Goal: Task Accomplishment & Management: Complete application form

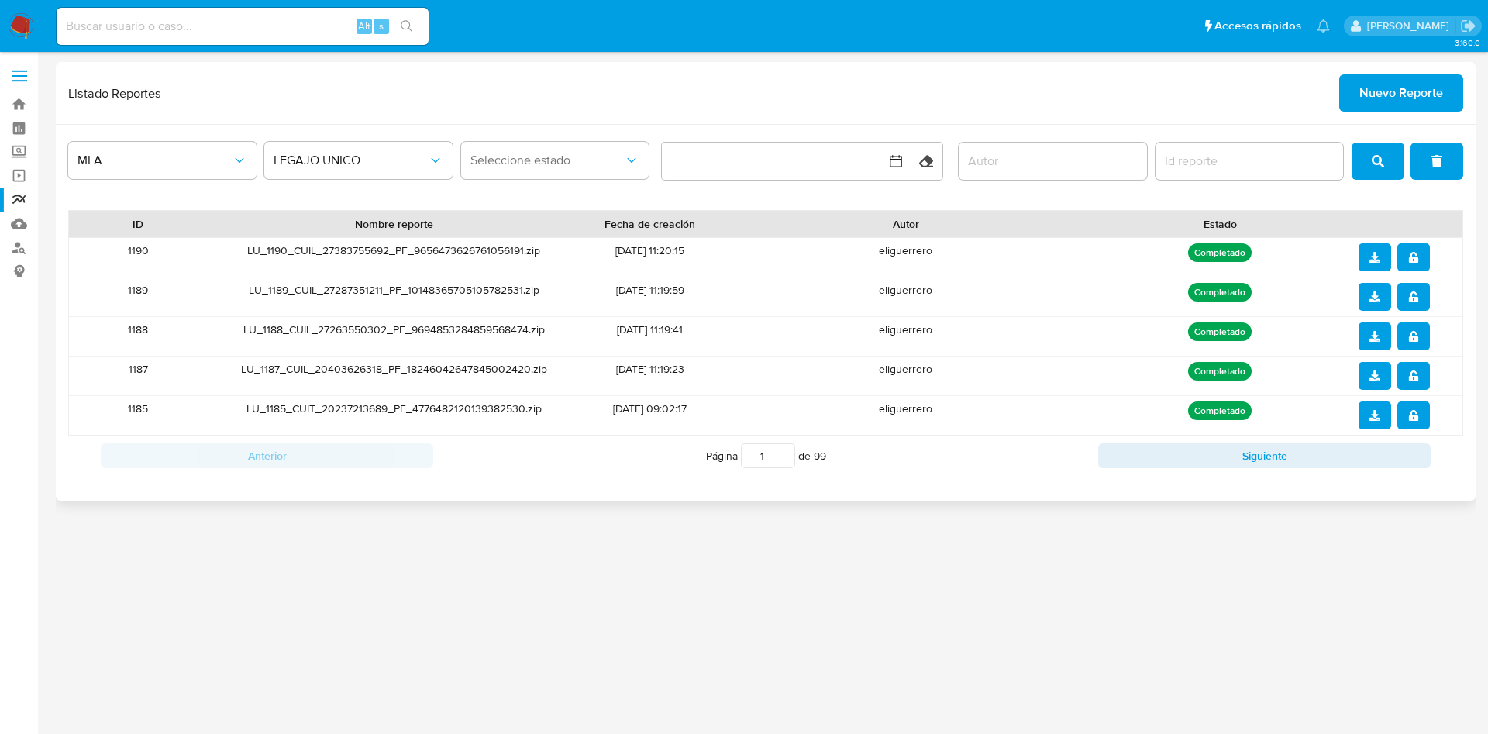
click at [1383, 112] on div "Listado Reportes Nuevo Reporte" at bounding box center [766, 93] width 1420 height 63
click at [1413, 91] on span "Nuevo Reporte" at bounding box center [1402, 93] width 84 height 34
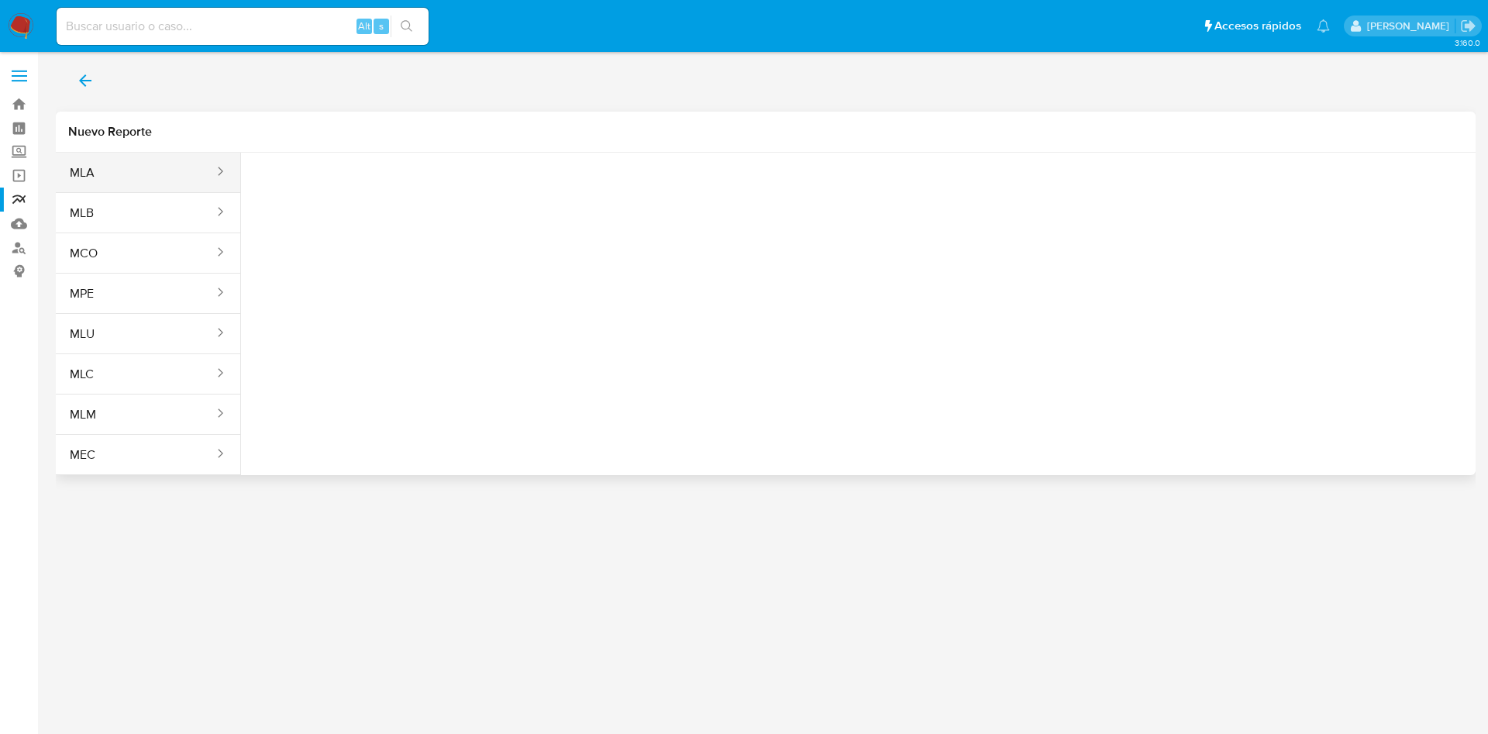
click at [149, 169] on button "MLA" at bounding box center [136, 172] width 160 height 37
click at [391, 203] on button "Seleccione una opcion" at bounding box center [338, 193] width 171 height 37
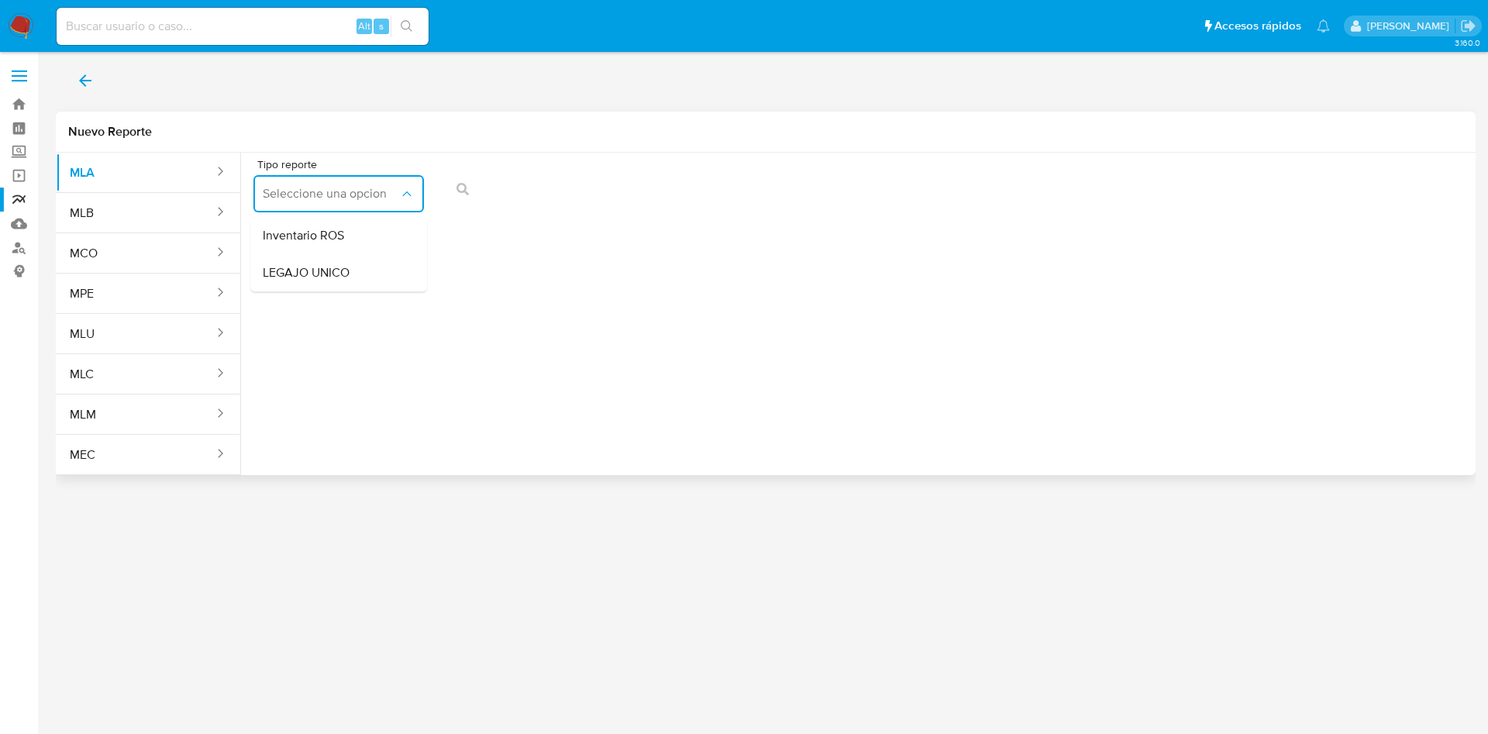
click at [347, 280] on span "LEGAJO UNICO" at bounding box center [306, 273] width 87 height 16
click at [565, 194] on span "CDI" at bounding box center [514, 194] width 136 height 16
click at [545, 212] on div "Tipo de documento CDI" at bounding box center [521, 189] width 171 height 60
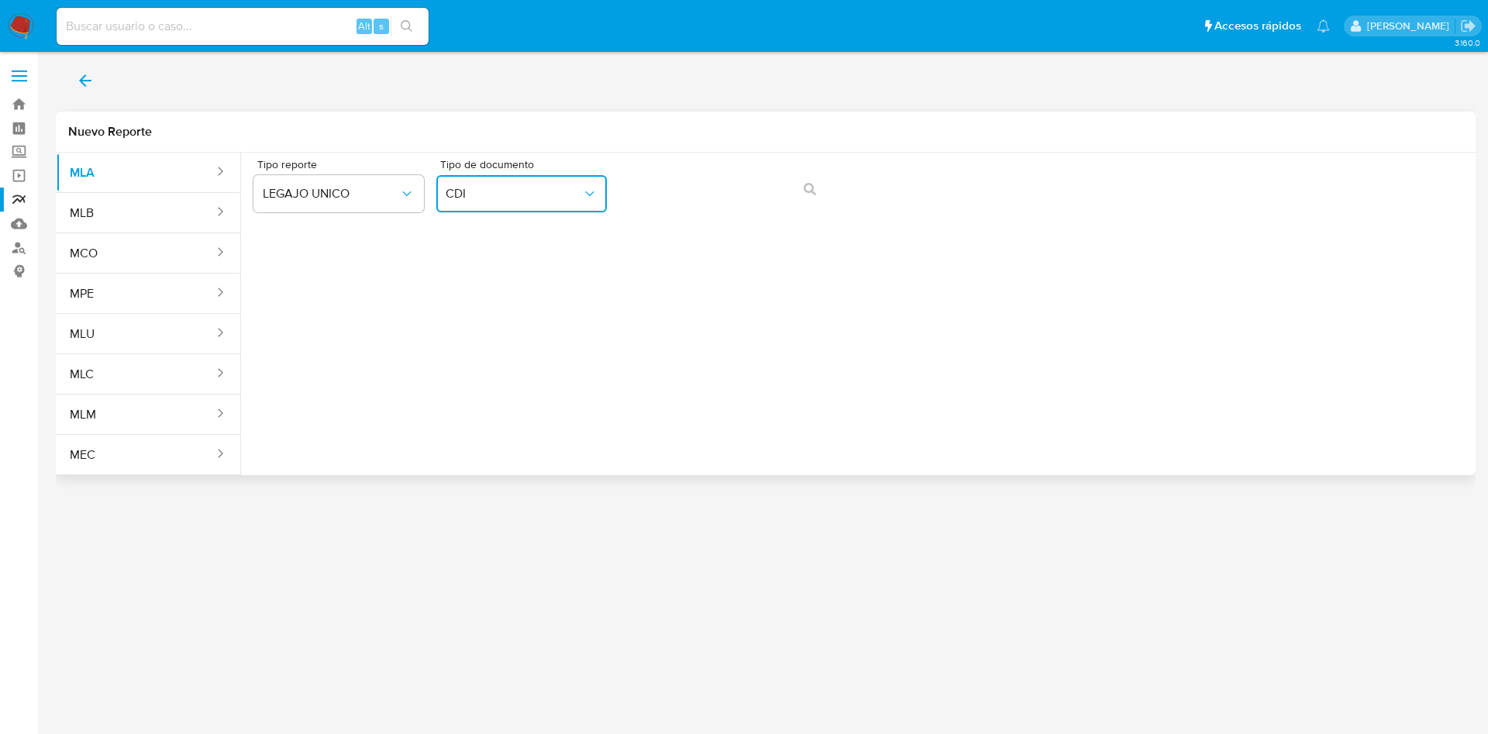
click at [551, 200] on span "CDI" at bounding box center [514, 194] width 136 height 16
click at [519, 299] on div "CUIL CUIL" at bounding box center [517, 296] width 143 height 53
click at [816, 194] on button "action-search" at bounding box center [810, 189] width 53 height 37
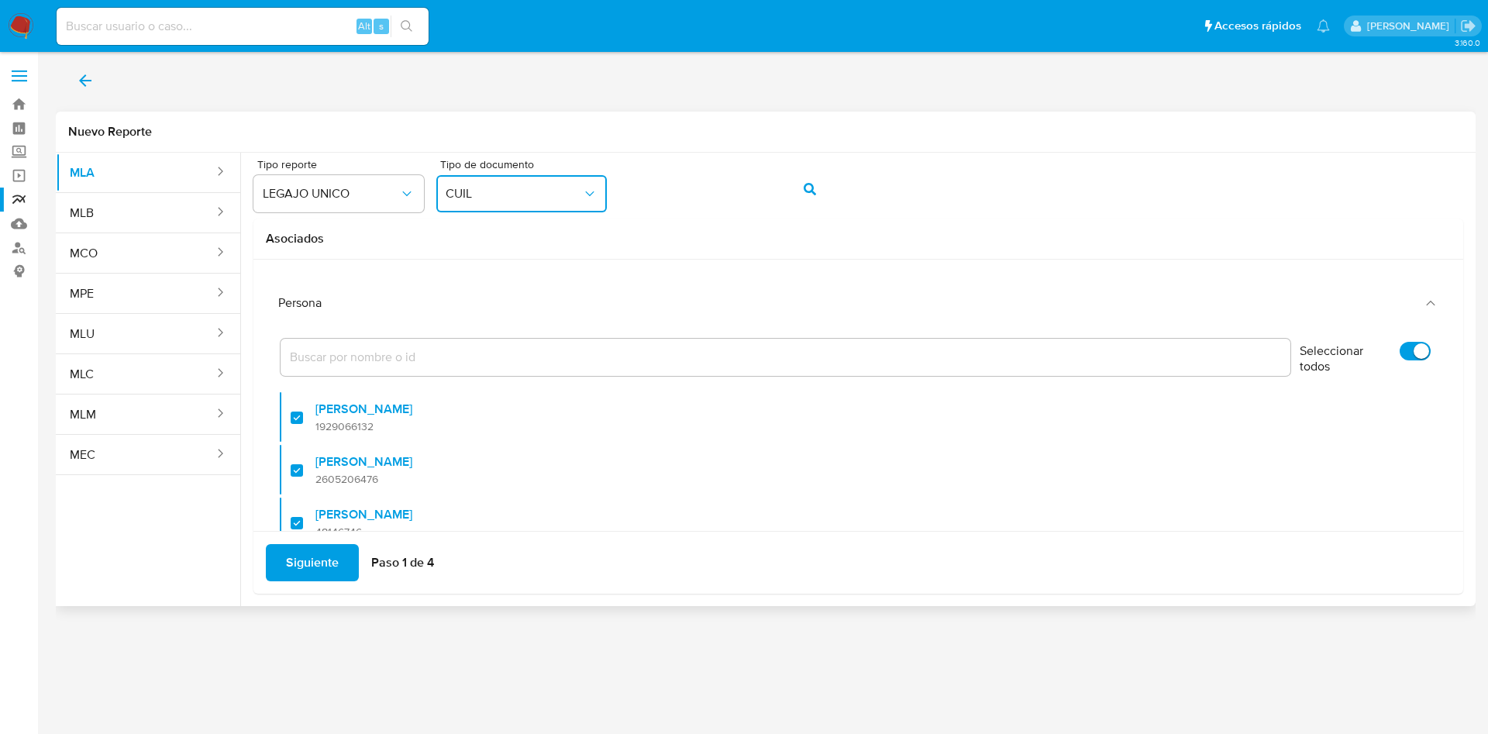
click at [1400, 353] on input "Seleccionar todos" at bounding box center [1415, 351] width 31 height 19
checkbox input "false"
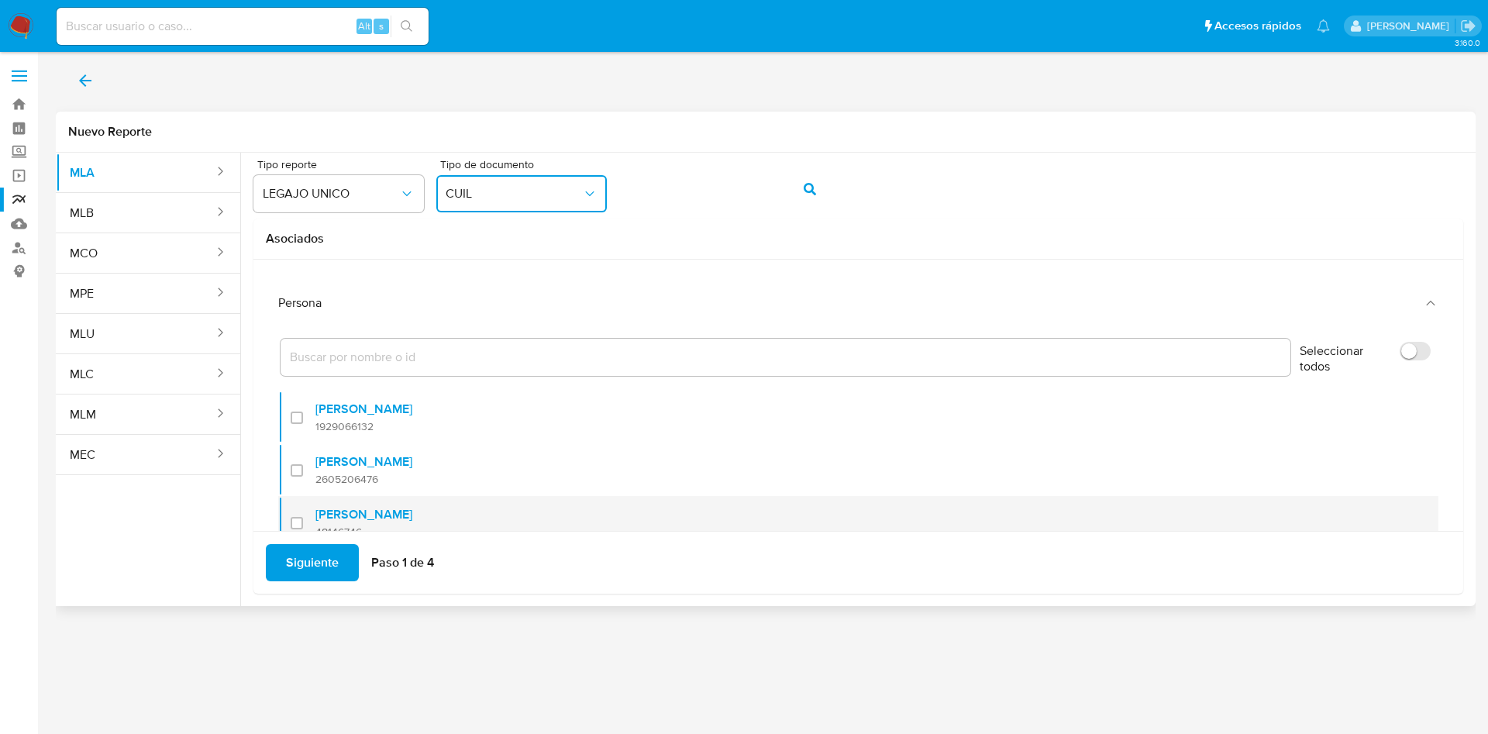
scroll to position [63, 0]
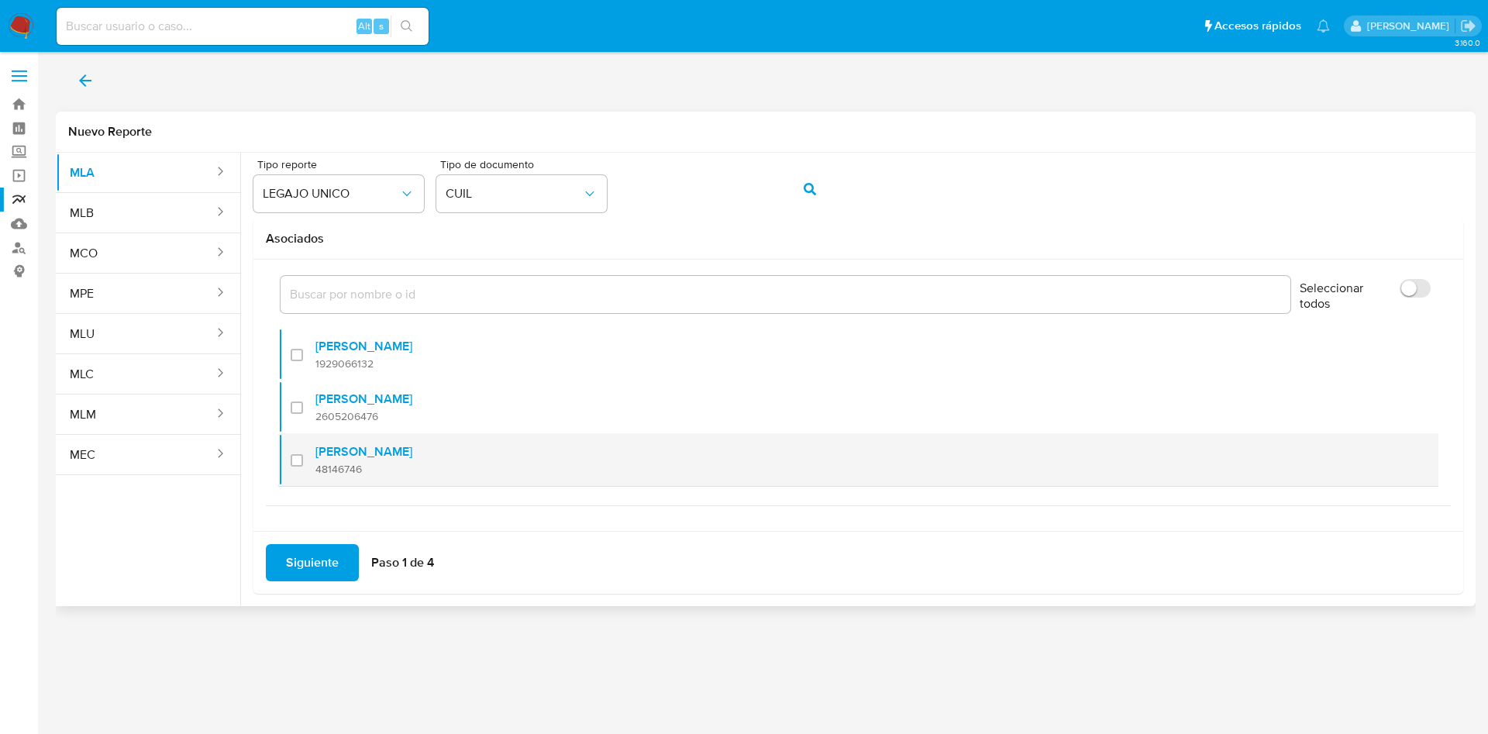
click at [346, 462] on span "48146746" at bounding box center [363, 469] width 97 height 14
checkbox input "true"
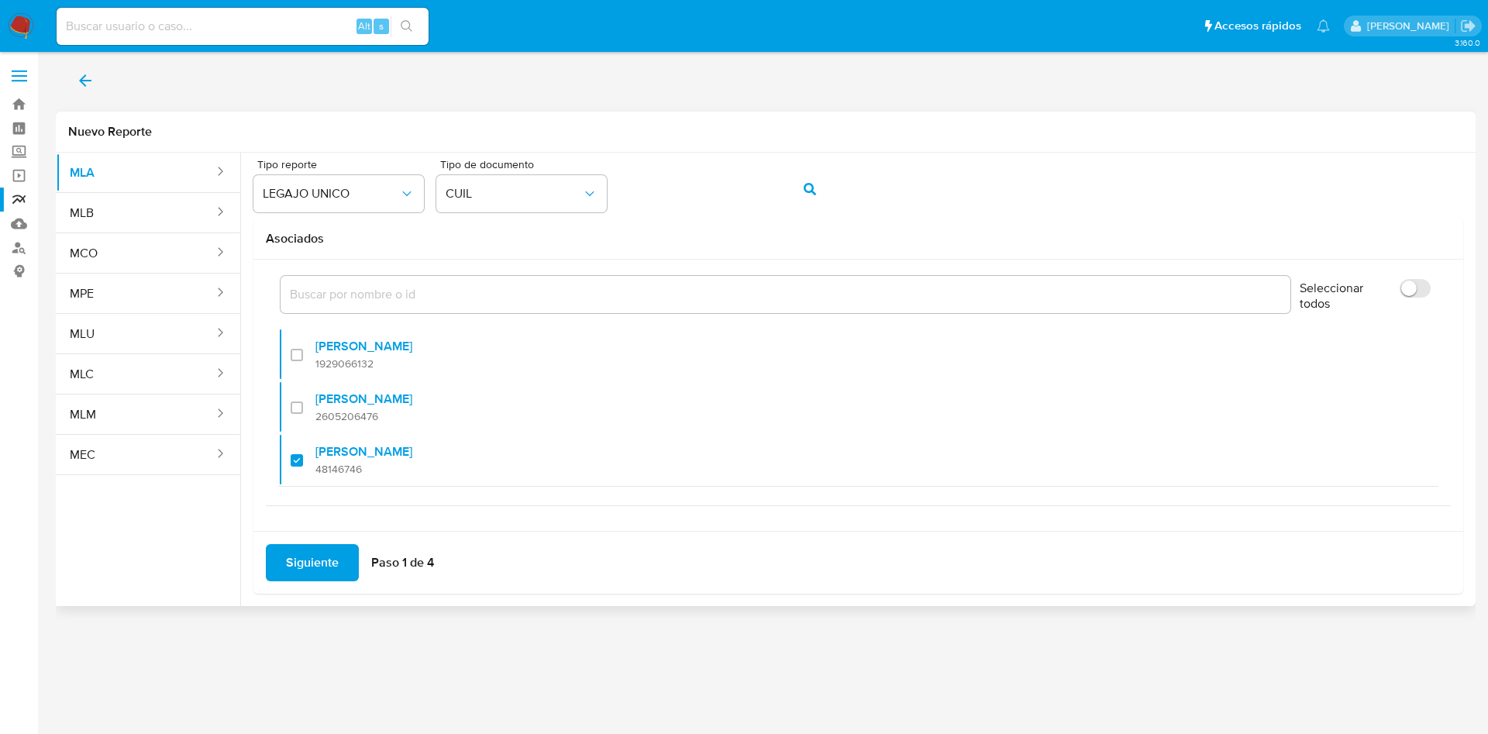
click at [310, 561] on span "Siguiente" at bounding box center [312, 563] width 53 height 34
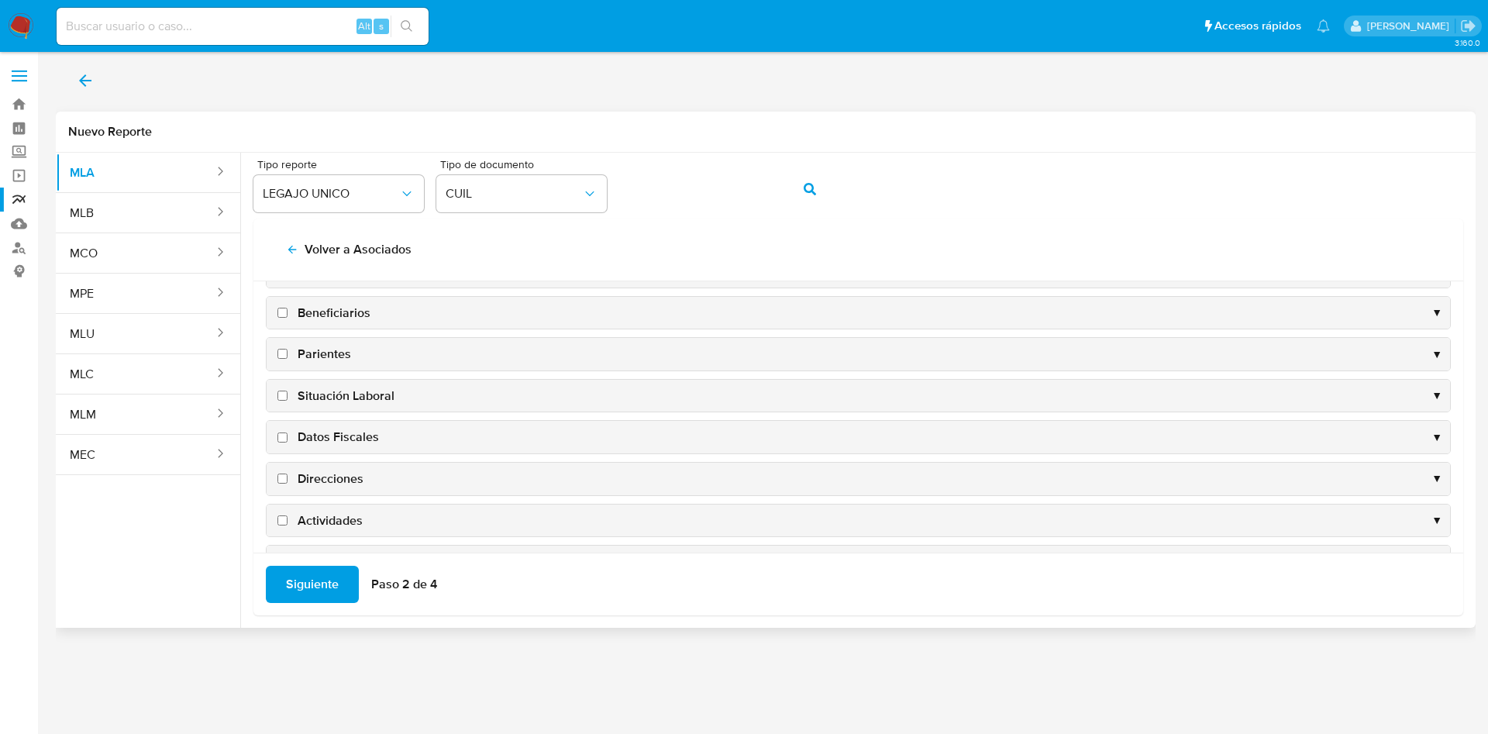
click at [336, 431] on span "Datos Fiscales" at bounding box center [338, 437] width 81 height 17
click at [288, 433] on input "Datos Fiscales" at bounding box center [282, 438] width 10 height 10
checkbox input "true"
click at [342, 471] on span "Direcciones" at bounding box center [331, 479] width 66 height 17
click at [288, 474] on input "Direcciones" at bounding box center [282, 479] width 10 height 10
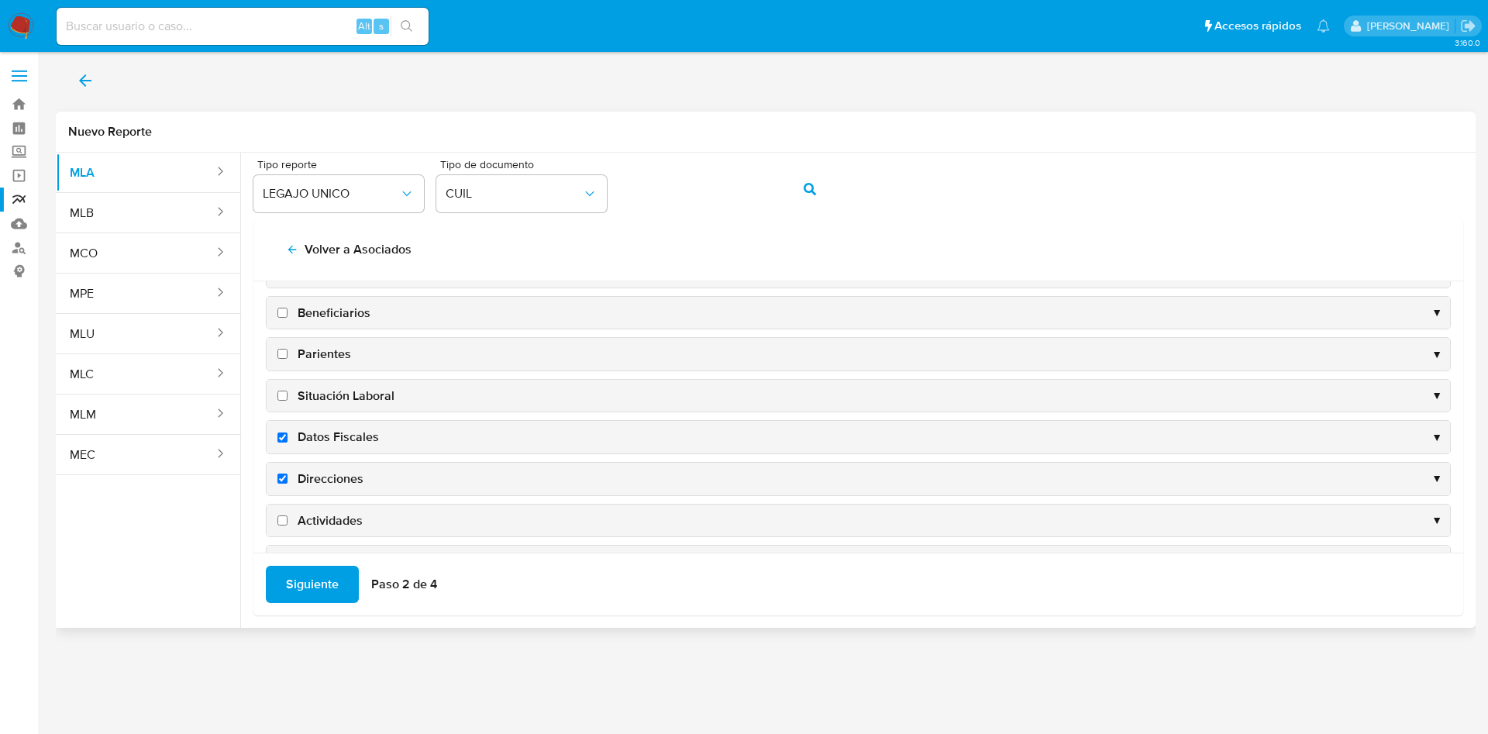
checkbox input "true"
click at [329, 424] on div "Actividades ▼" at bounding box center [859, 433] width 1184 height 33
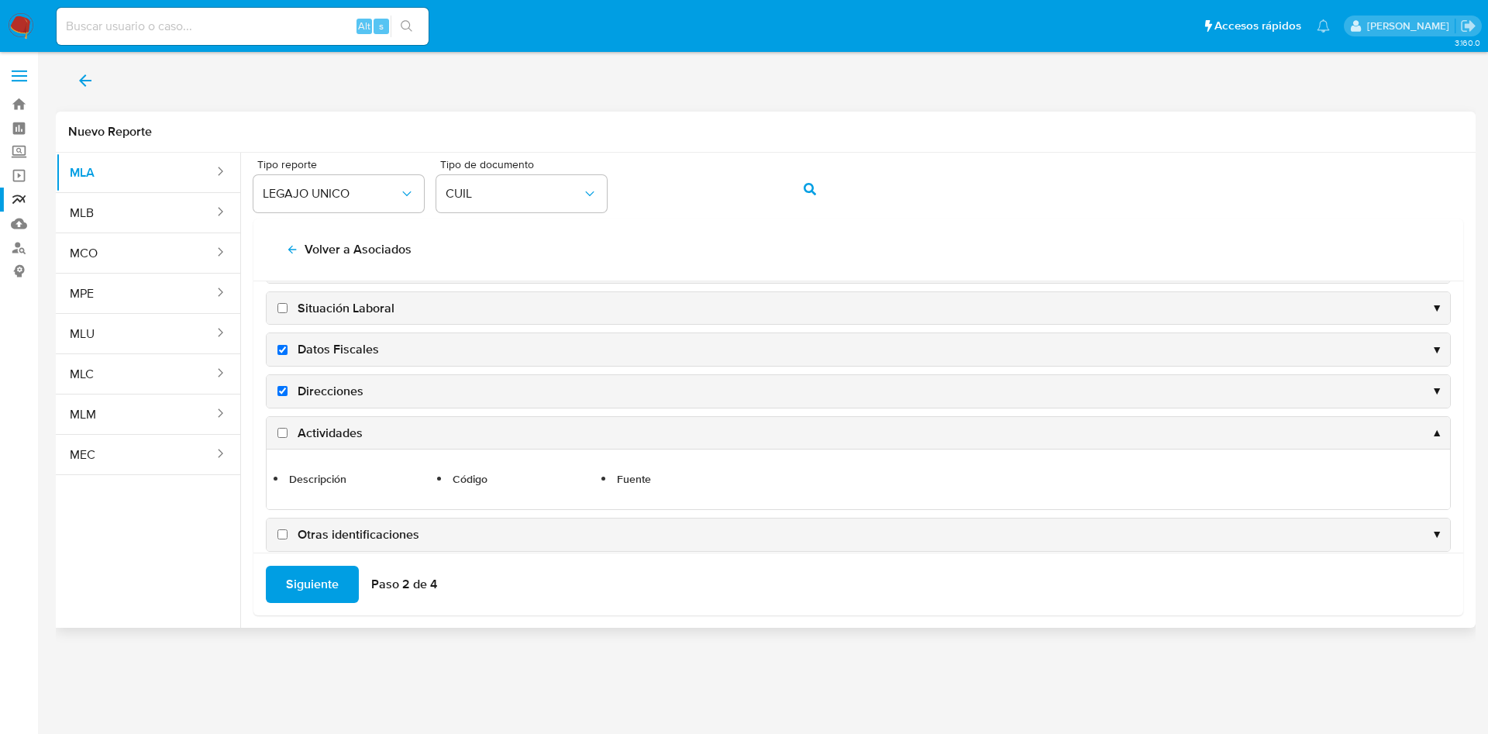
click at [368, 425] on div "Actividades ▲" at bounding box center [859, 433] width 1184 height 33
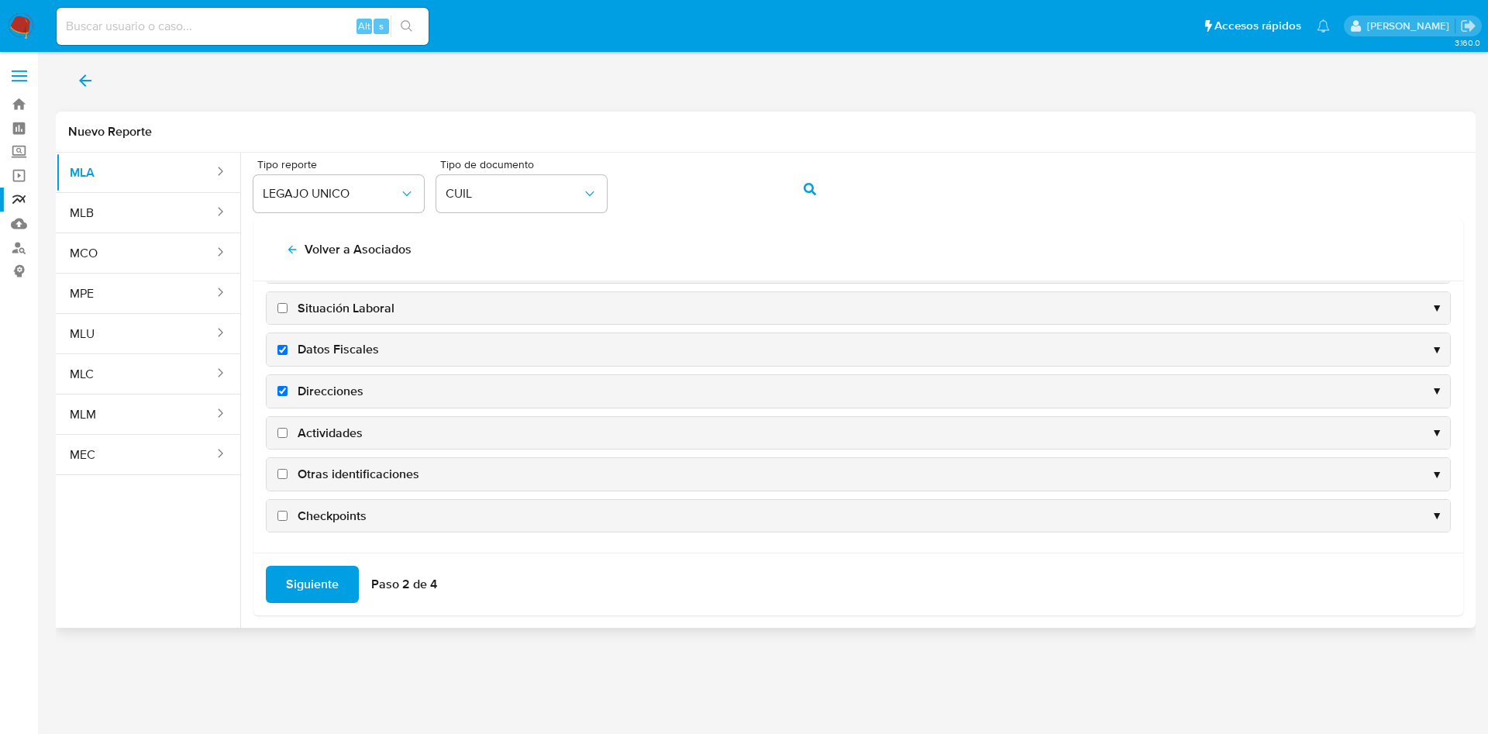
click at [328, 438] on span "Actividades" at bounding box center [330, 433] width 65 height 17
click at [288, 438] on input "Actividades" at bounding box center [282, 433] width 10 height 10
checkbox input "true"
click at [331, 466] on span "Otras identificaciones" at bounding box center [359, 474] width 122 height 17
click at [288, 469] on input "Otras identificaciones" at bounding box center [282, 474] width 10 height 10
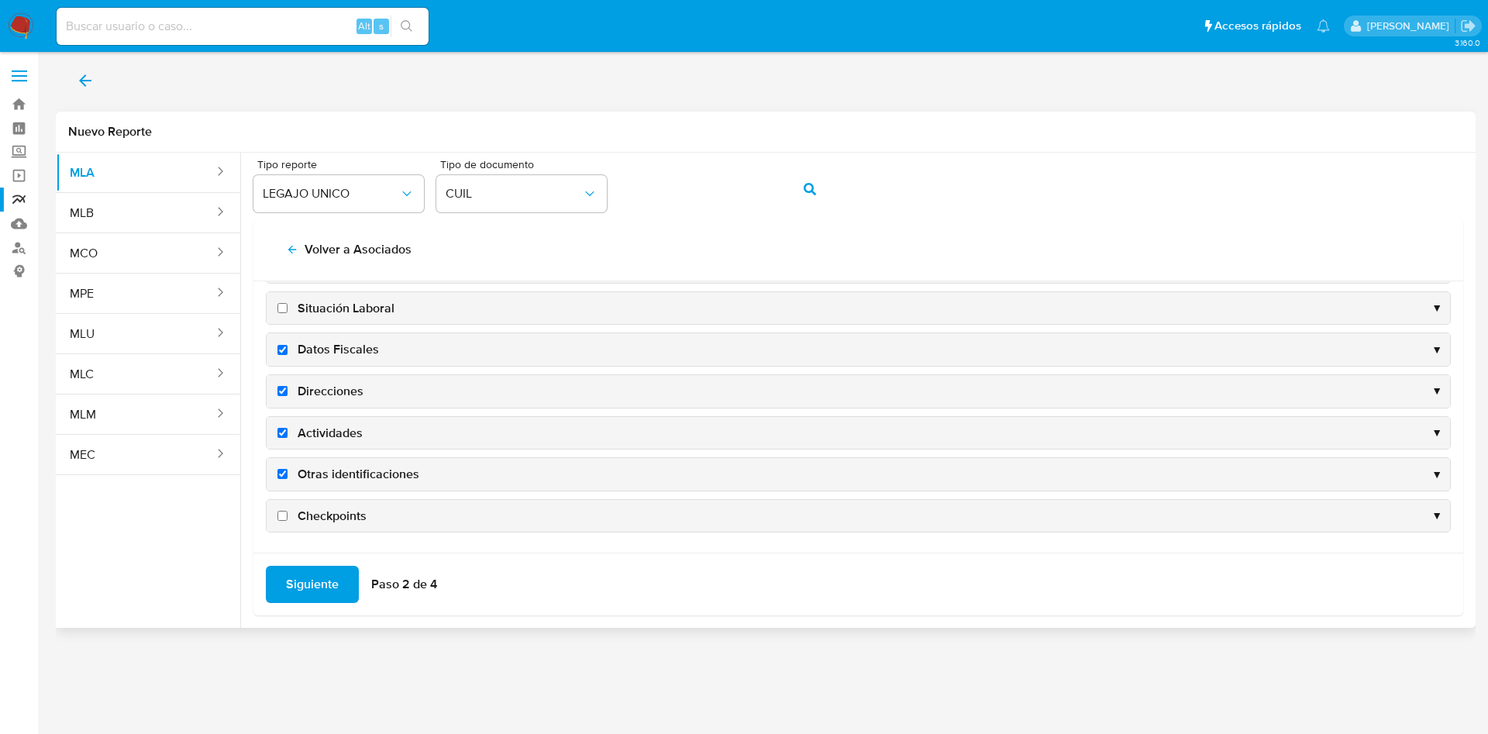
checkbox input "true"
click at [312, 583] on span "Siguiente" at bounding box center [312, 584] width 53 height 34
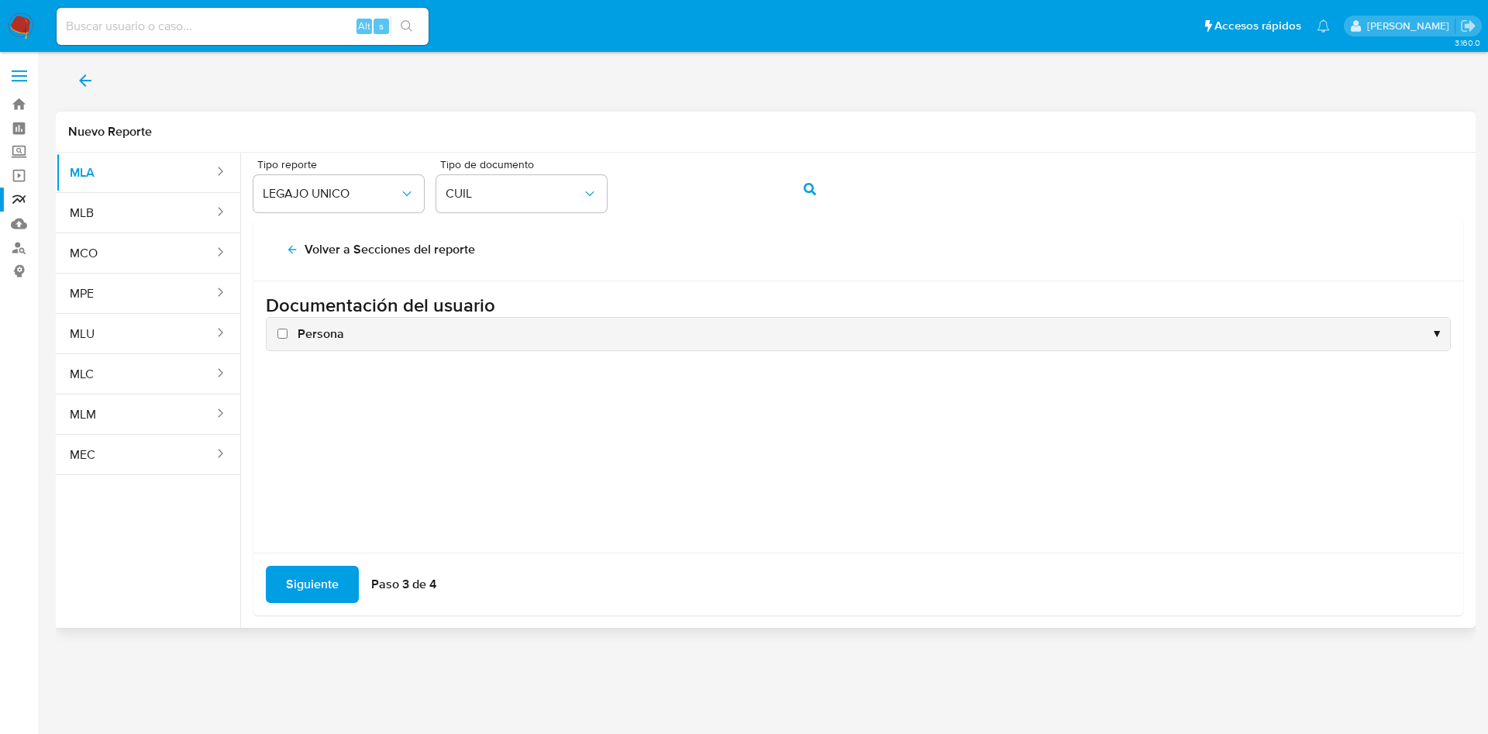
scroll to position [0, 0]
click at [309, 336] on span "Persona" at bounding box center [321, 334] width 47 height 17
click at [288, 336] on input "Persona" at bounding box center [282, 334] width 10 height 10
checkbox input "true"
click at [306, 586] on span "Siguiente" at bounding box center [312, 584] width 53 height 34
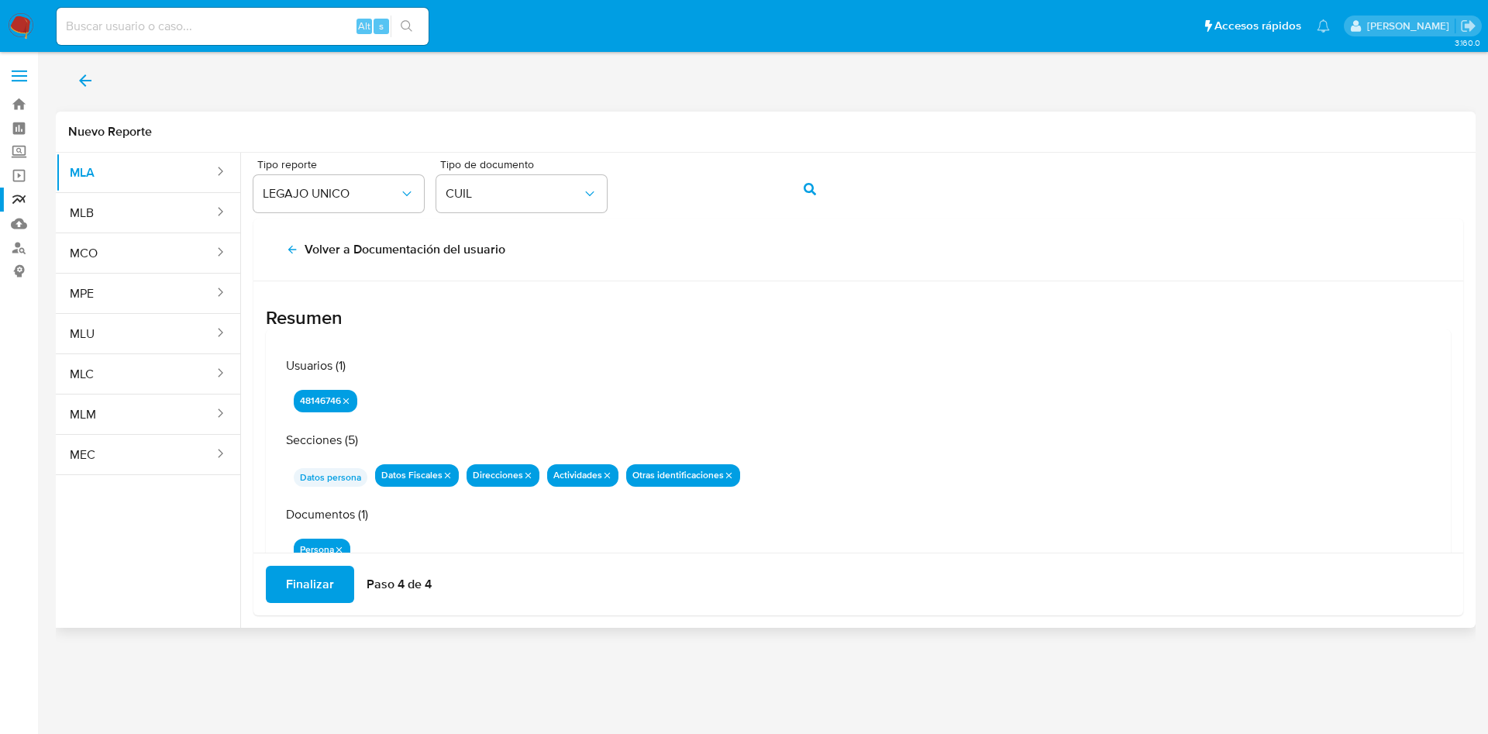
click at [306, 586] on span "Finalizar" at bounding box center [310, 584] width 48 height 34
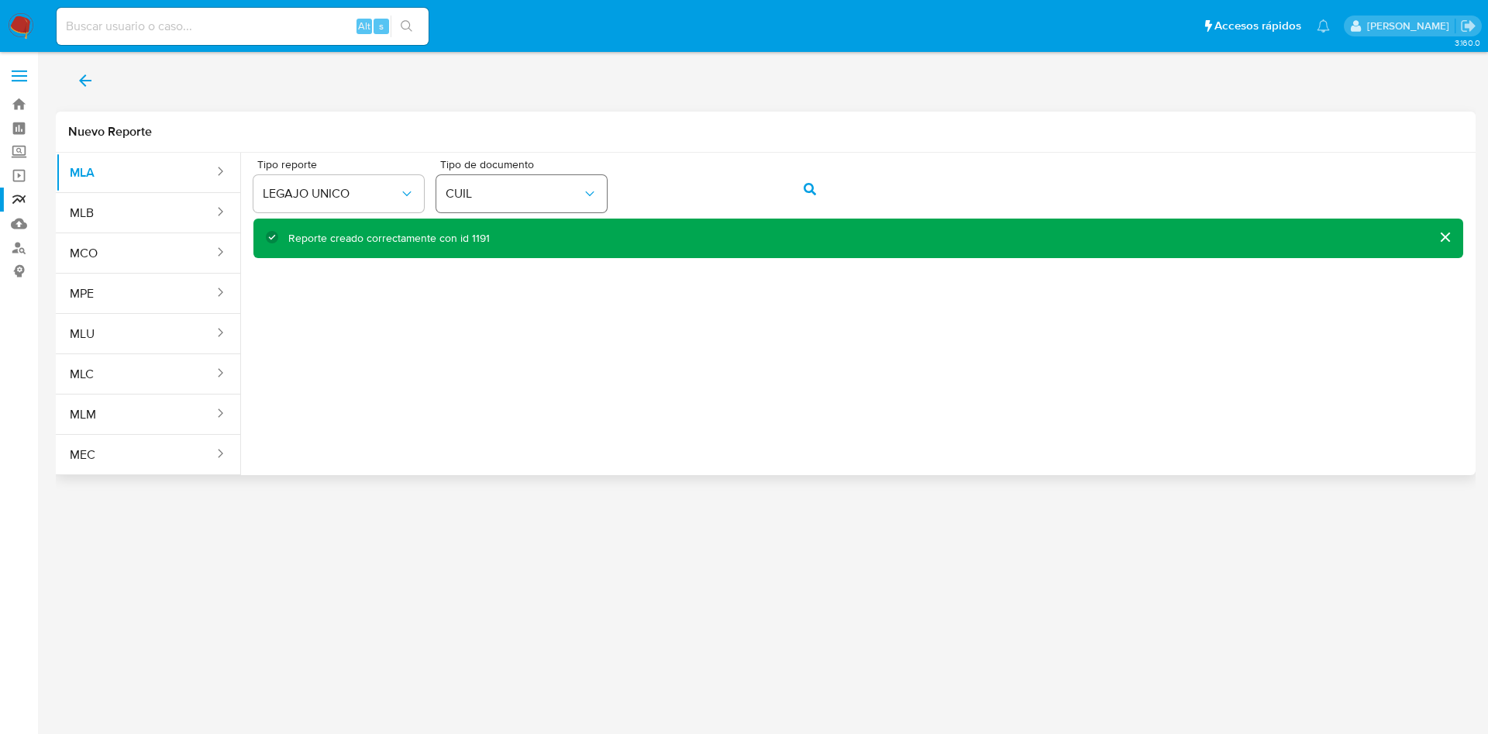
click at [600, 189] on div "Tipo reporte LEGAJO UNICO Tipo de documento CUIL" at bounding box center [858, 189] width 1210 height 60
click at [800, 188] on button "action-search" at bounding box center [810, 189] width 53 height 37
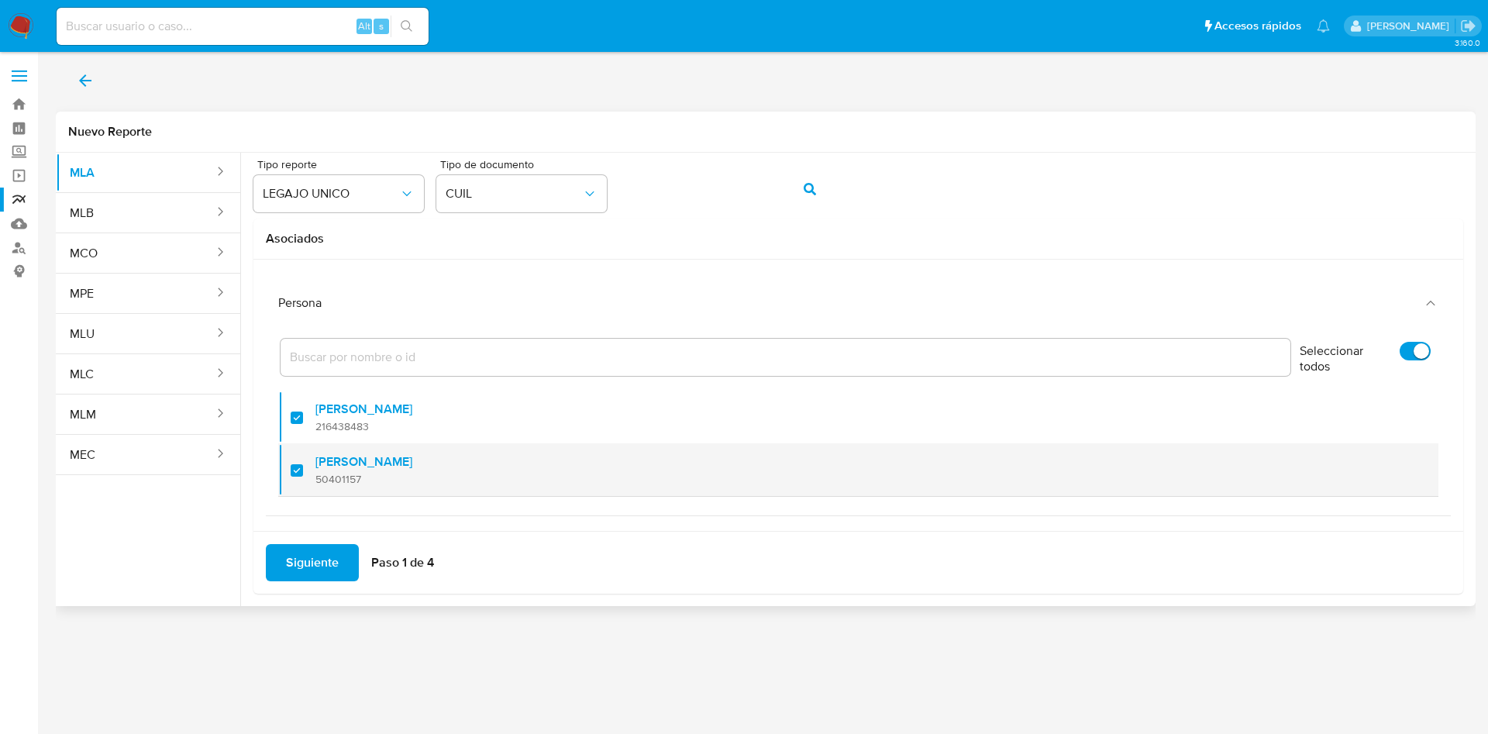
click at [295, 467] on div at bounding box center [303, 470] width 25 height 36
checkbox input "false"
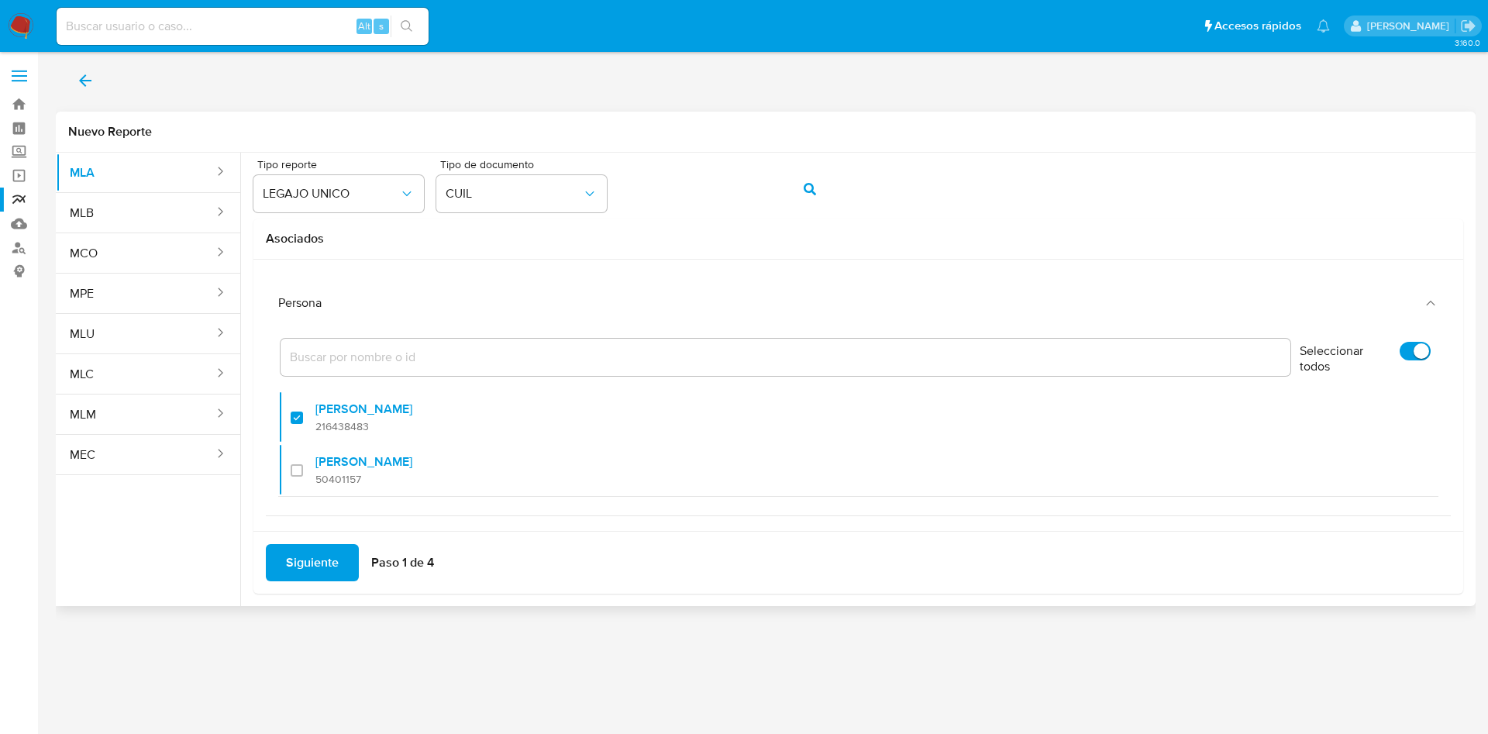
click at [303, 547] on span "Siguiente" at bounding box center [312, 563] width 53 height 34
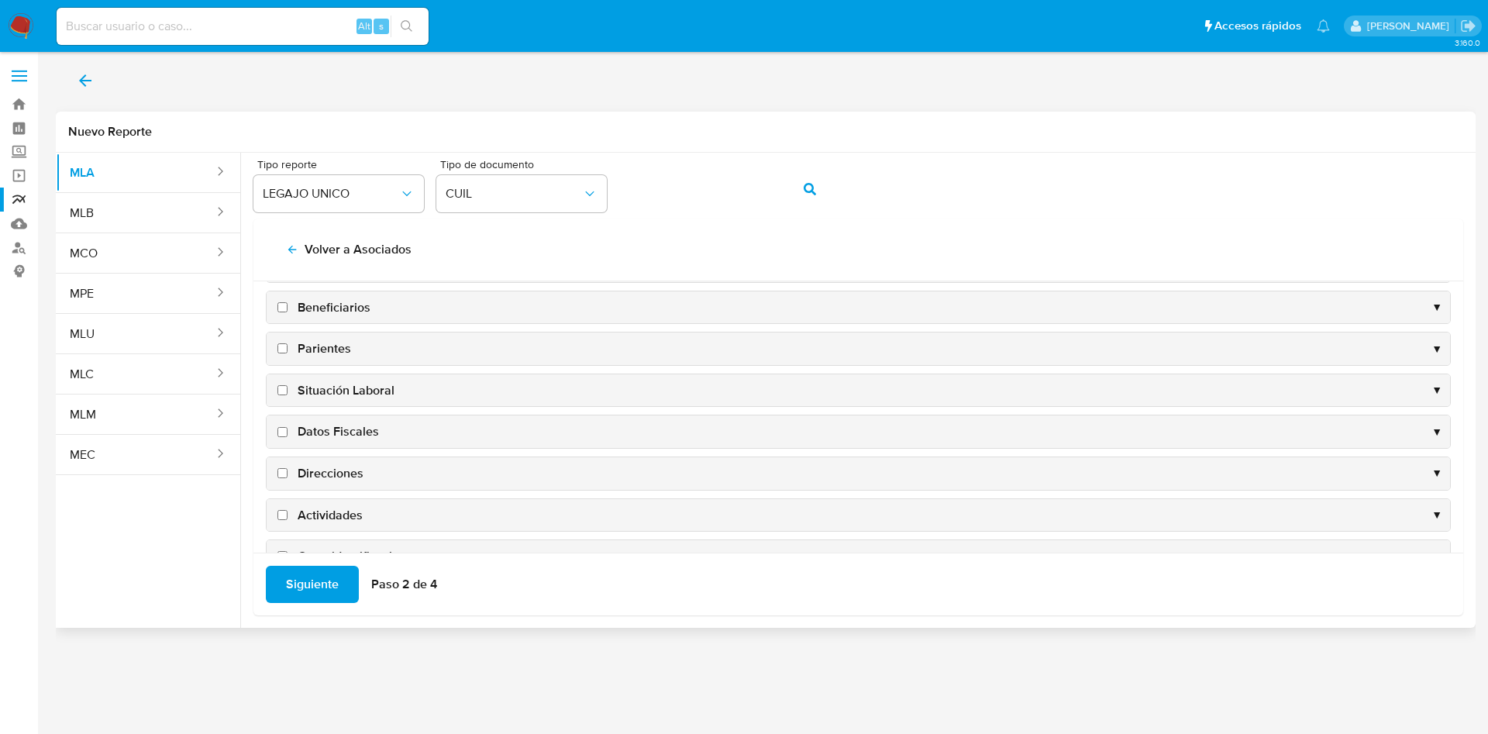
scroll to position [150, 0]
click at [315, 342] on span "Datos Fiscales" at bounding box center [338, 349] width 81 height 17
click at [288, 345] on input "Datos Fiscales" at bounding box center [282, 350] width 10 height 10
checkbox input "true"
click at [312, 384] on span "Direcciones" at bounding box center [331, 391] width 66 height 17
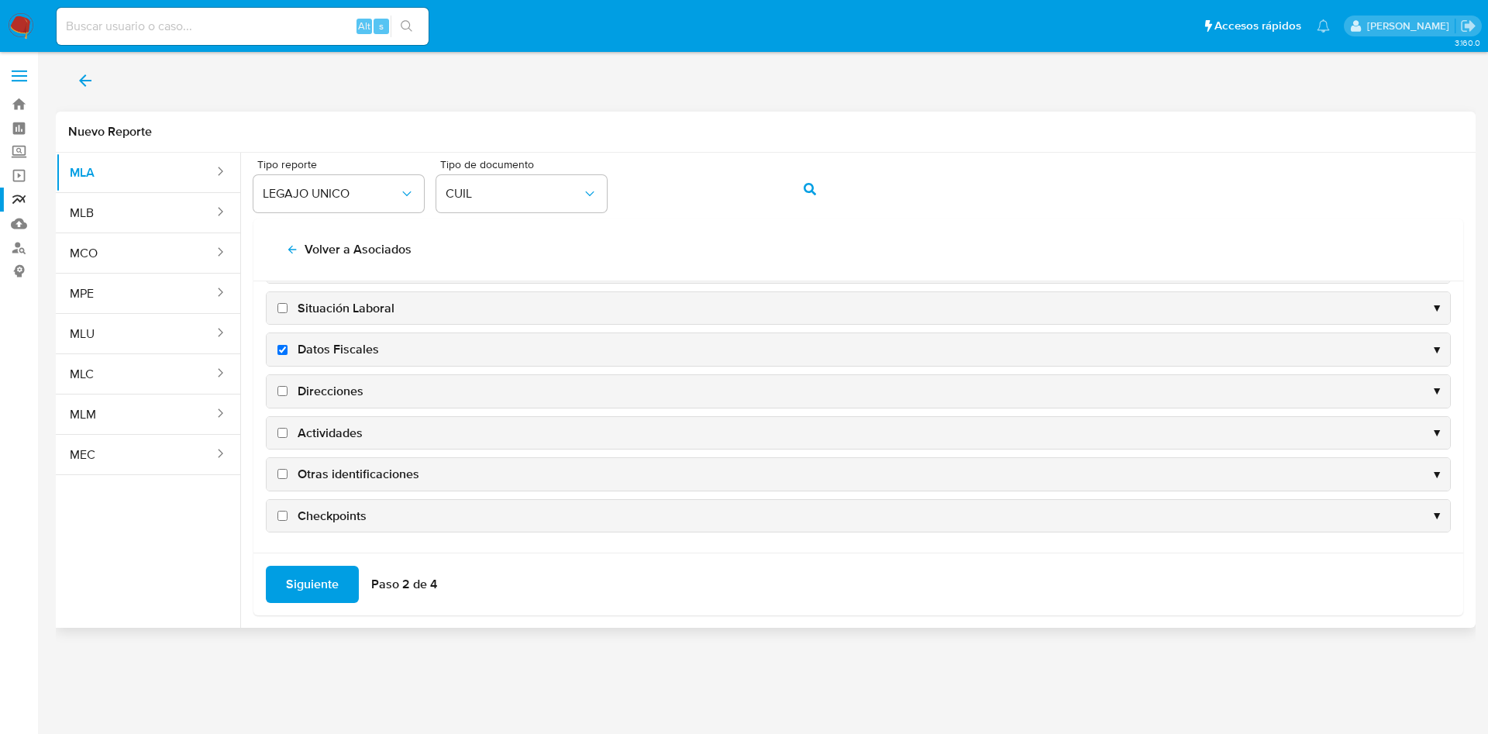
click at [288, 386] on input "Direcciones" at bounding box center [282, 391] width 10 height 10
checkbox input "true"
click at [321, 421] on div "Actividades ▼" at bounding box center [859, 433] width 1184 height 33
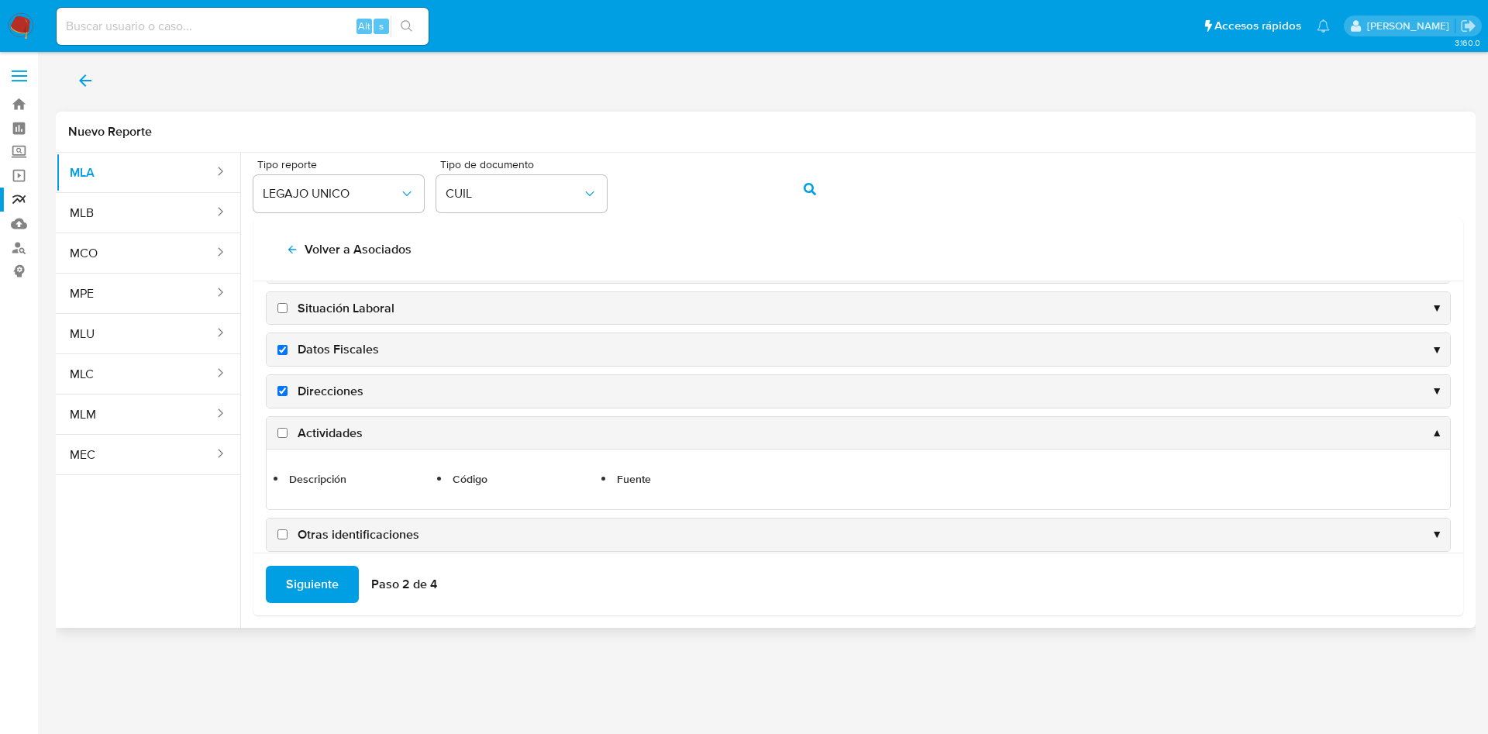
click at [323, 437] on span "Actividades" at bounding box center [330, 433] width 65 height 17
click at [288, 437] on input "Actividades" at bounding box center [282, 433] width 10 height 10
checkbox input "true"
click at [343, 458] on ul "Descripción Código Fuente" at bounding box center [858, 479] width 1168 height 44
click at [363, 434] on div "Actividades ▲" at bounding box center [859, 433] width 1184 height 33
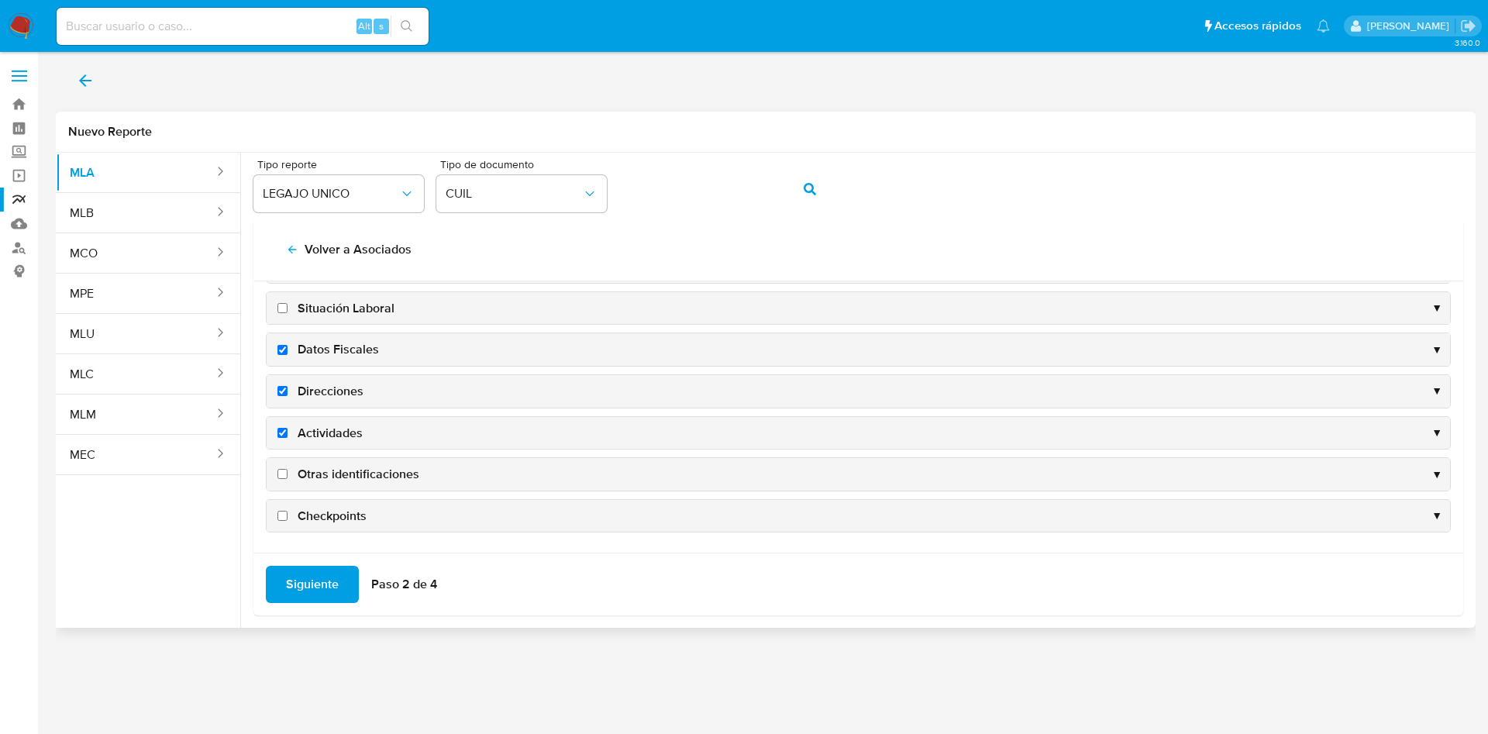
click at [316, 470] on span "Otras identificaciones" at bounding box center [359, 474] width 122 height 17
click at [288, 470] on input "Otras identificaciones" at bounding box center [282, 474] width 10 height 10
checkbox input "true"
click at [308, 586] on span "Siguiente" at bounding box center [312, 584] width 53 height 34
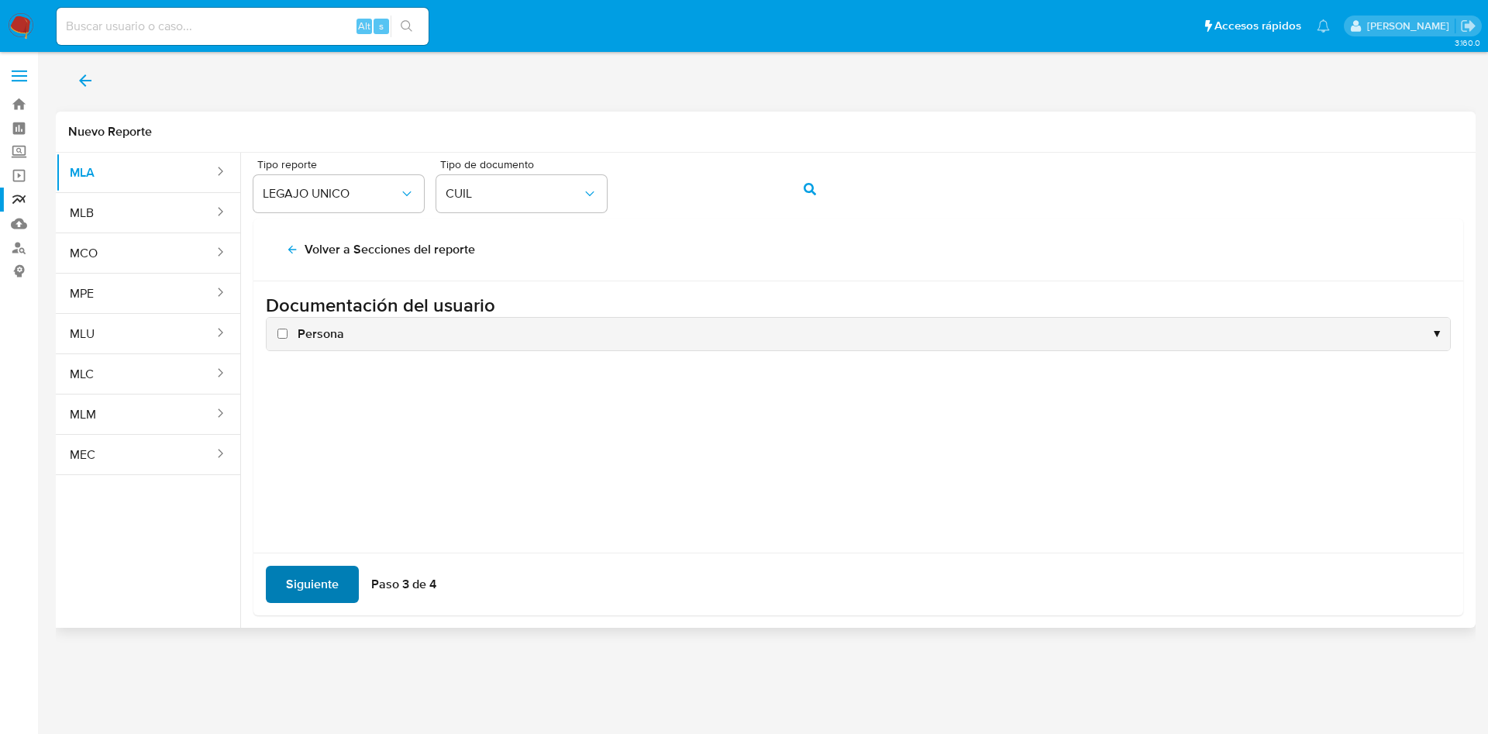
scroll to position [0, 0]
click at [320, 333] on span "Persona" at bounding box center [321, 334] width 47 height 17
click at [288, 333] on input "Persona" at bounding box center [282, 334] width 10 height 10
checkbox input "true"
click at [322, 573] on span "Siguiente" at bounding box center [312, 584] width 53 height 34
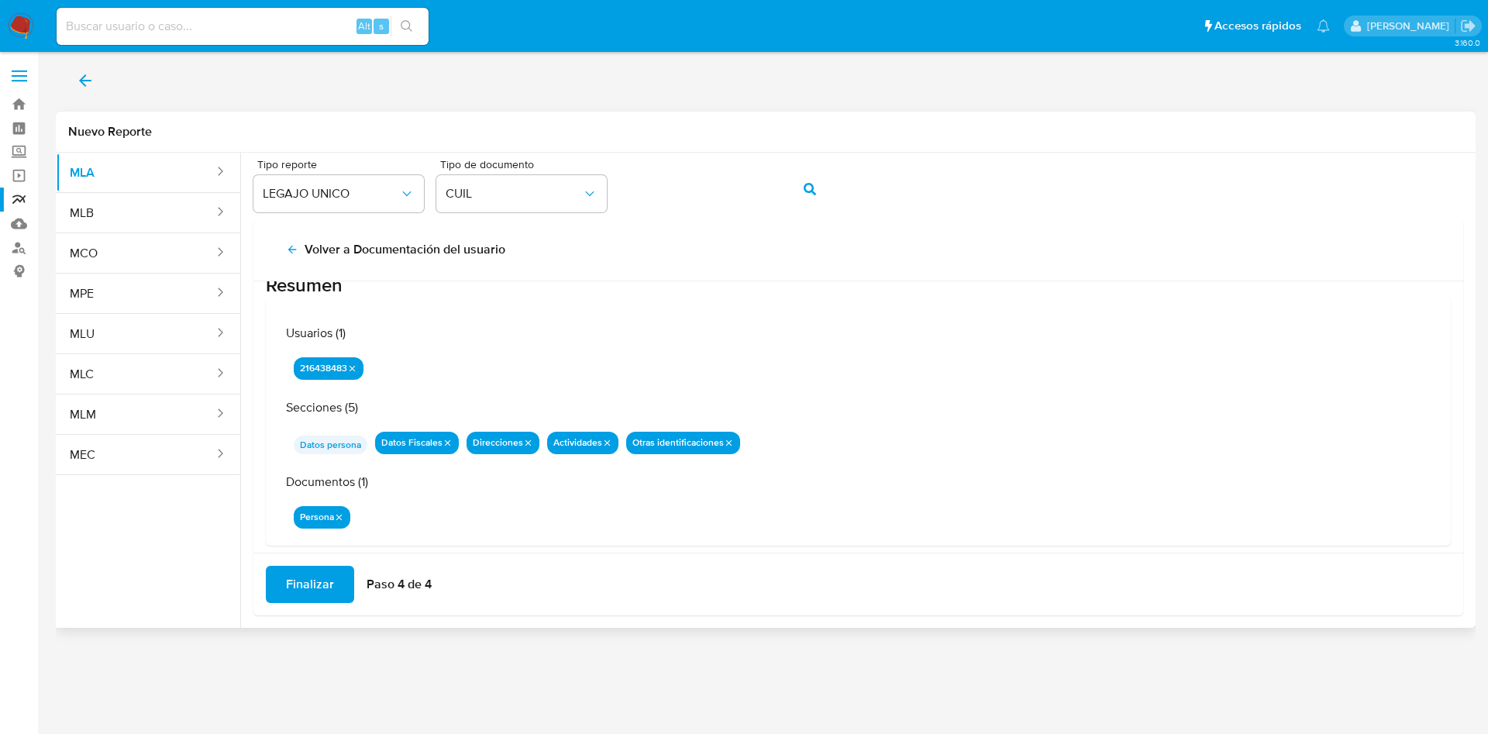
scroll to position [50, 0]
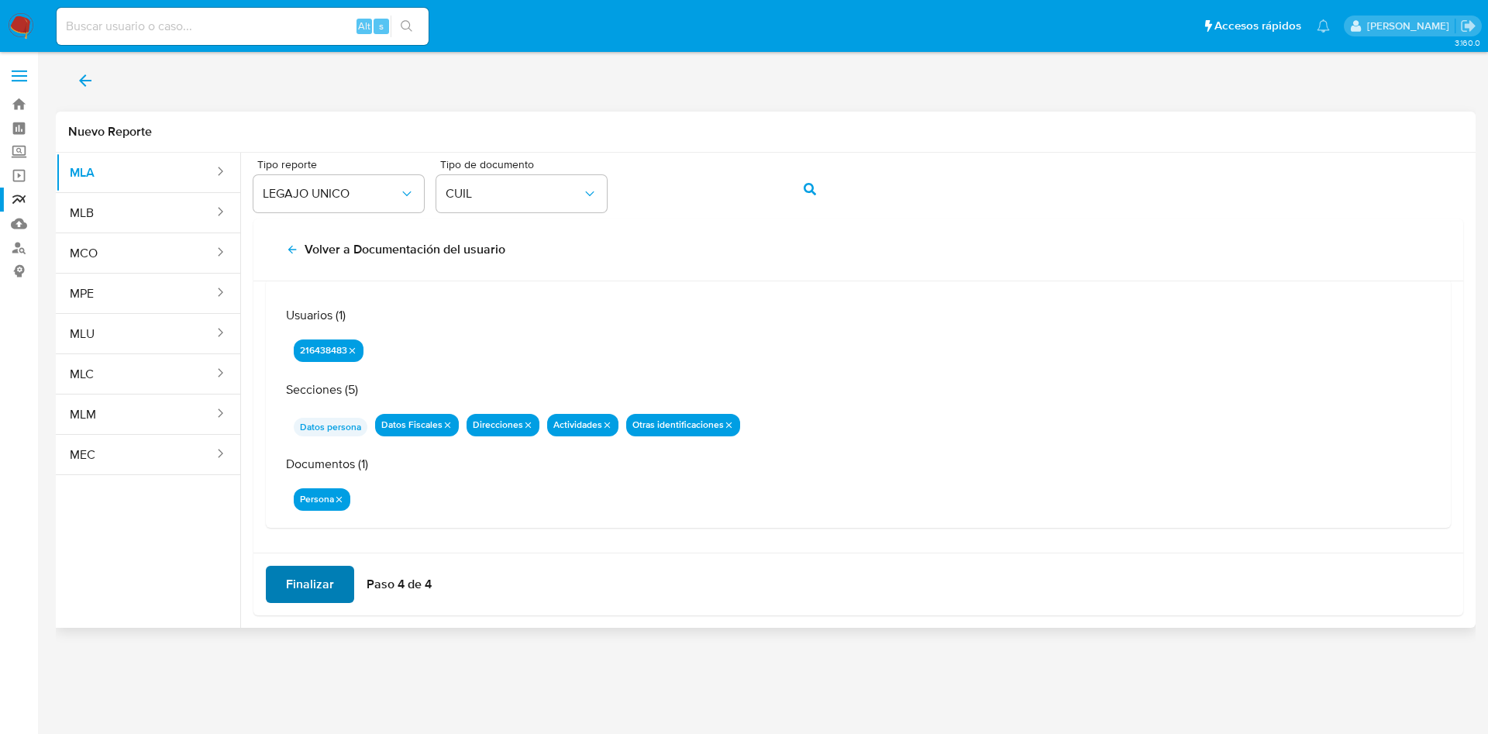
click at [304, 581] on span "Finalizar" at bounding box center [310, 584] width 48 height 34
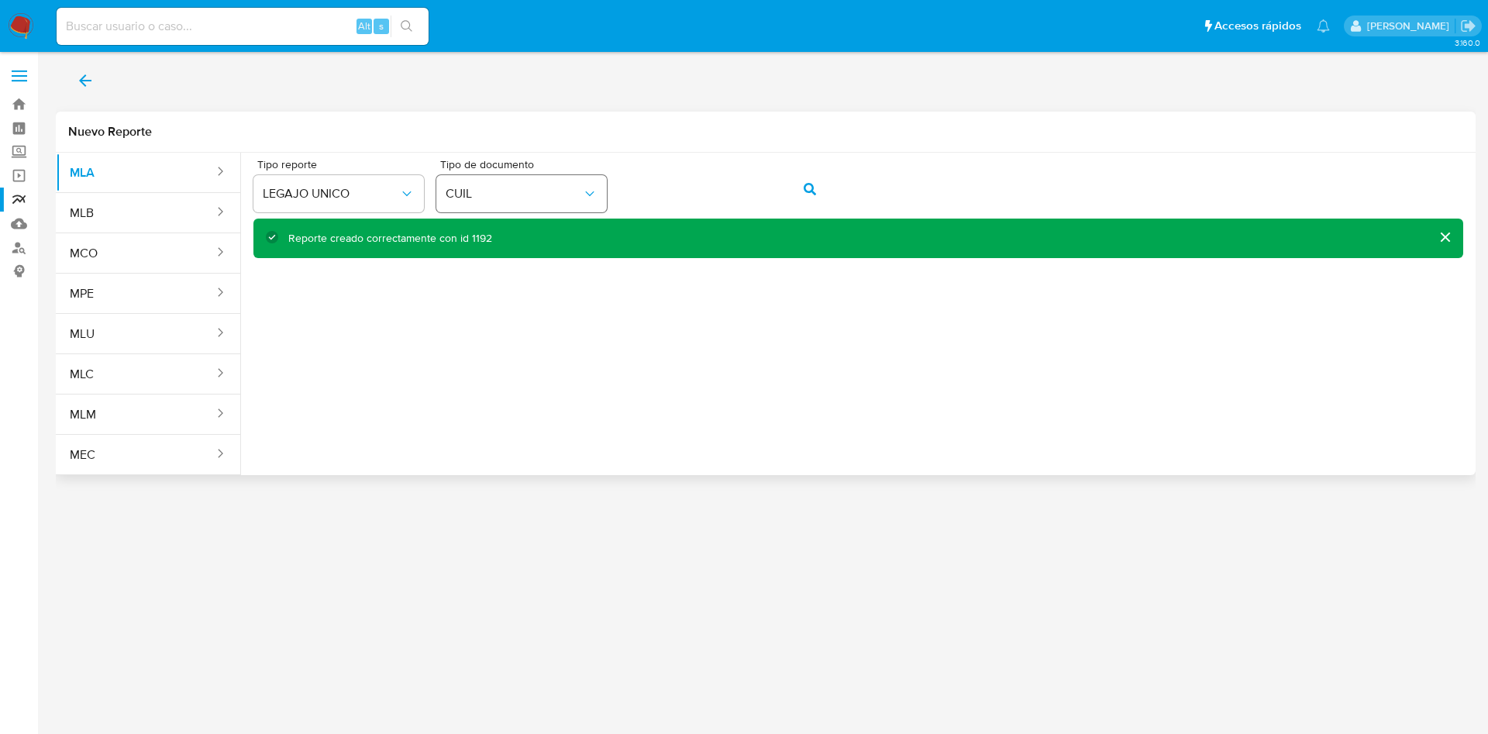
click at [559, 184] on div "Tipo reporte LEGAJO UNICO Tipo de documento CUIL" at bounding box center [858, 189] width 1210 height 60
click at [793, 190] on button "action-search" at bounding box center [810, 189] width 53 height 37
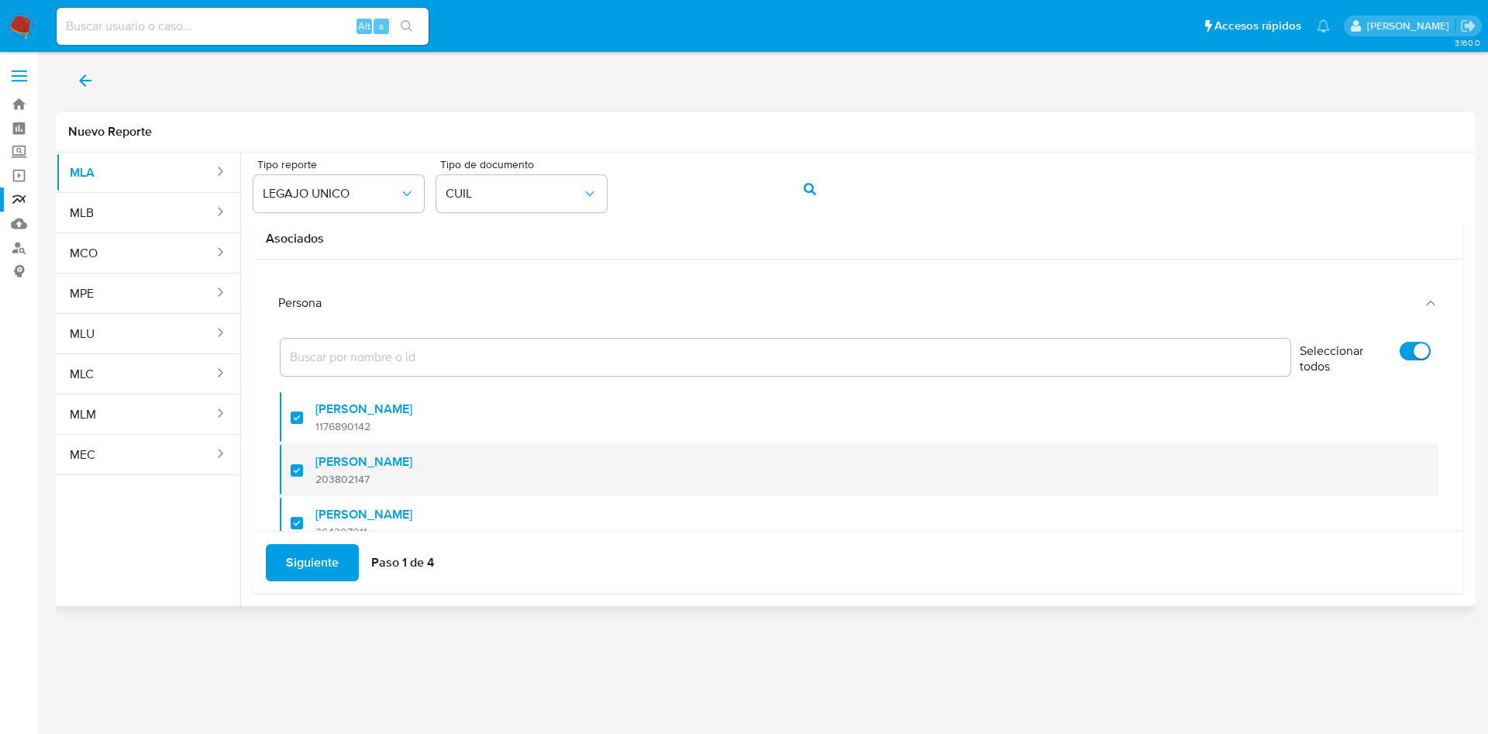
click at [355, 462] on label "Fabio Andres Tulli" at bounding box center [363, 462] width 97 height 16
click at [303, 464] on input "checkbox" at bounding box center [297, 470] width 12 height 12
checkbox input "false"
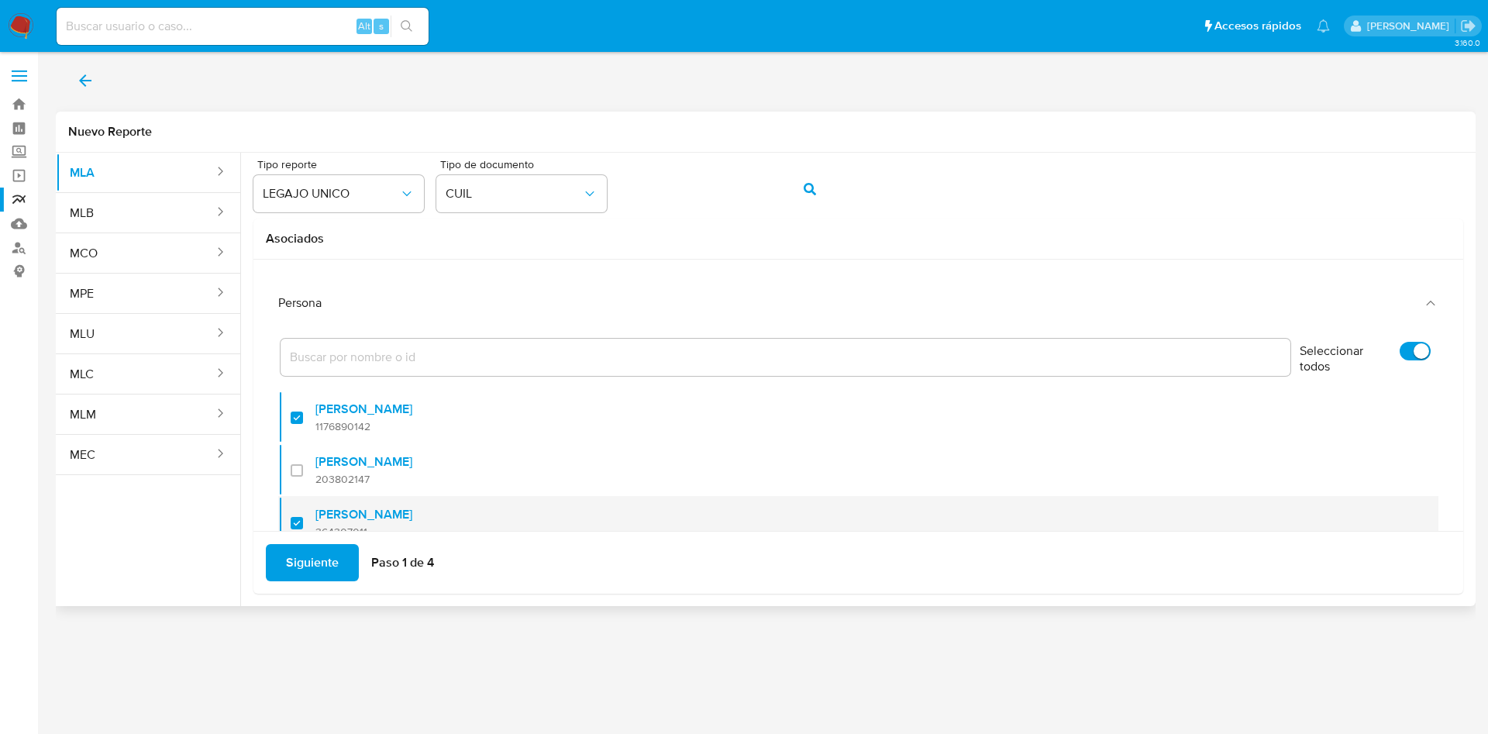
click at [374, 525] on span "364307011" at bounding box center [363, 532] width 97 height 14
checkbox input "false"
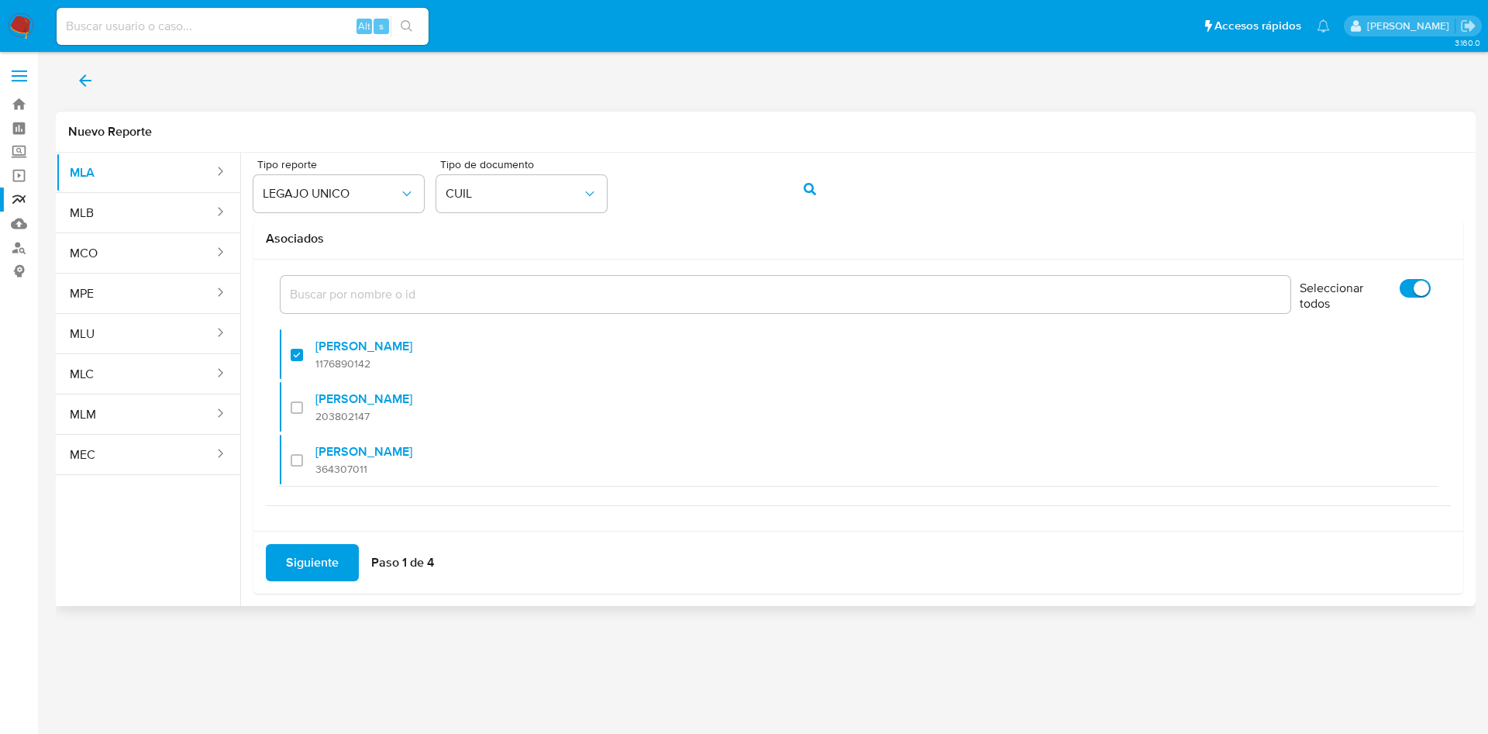
click at [323, 549] on span "Siguiente" at bounding box center [312, 563] width 53 height 34
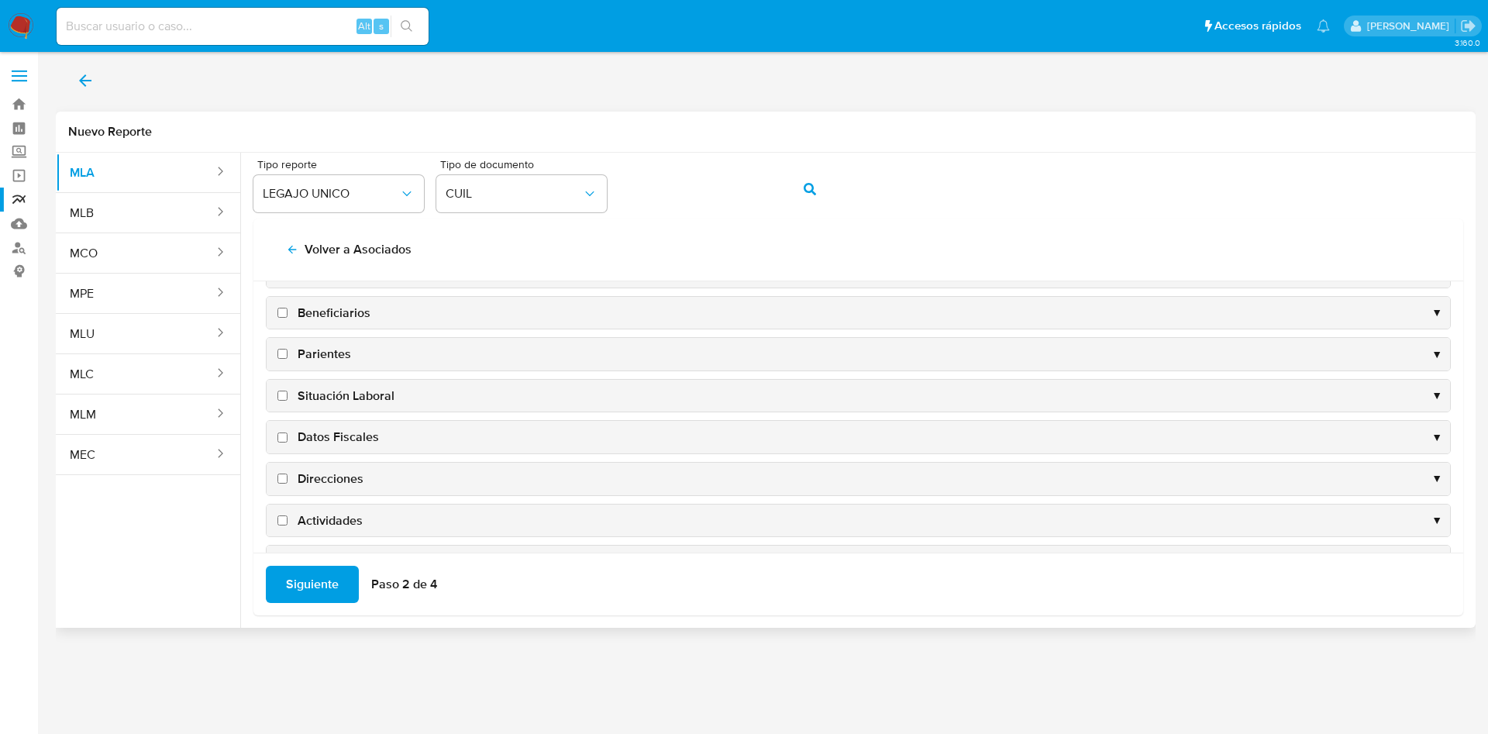
click at [348, 398] on span "Situación Laboral" at bounding box center [346, 396] width 97 height 17
click at [288, 398] on input "Situación Laboral" at bounding box center [282, 396] width 10 height 10
checkbox input "true"
click at [338, 433] on span "Datos Fiscales" at bounding box center [338, 437] width 81 height 17
click at [288, 433] on input "Datos Fiscales" at bounding box center [282, 438] width 10 height 10
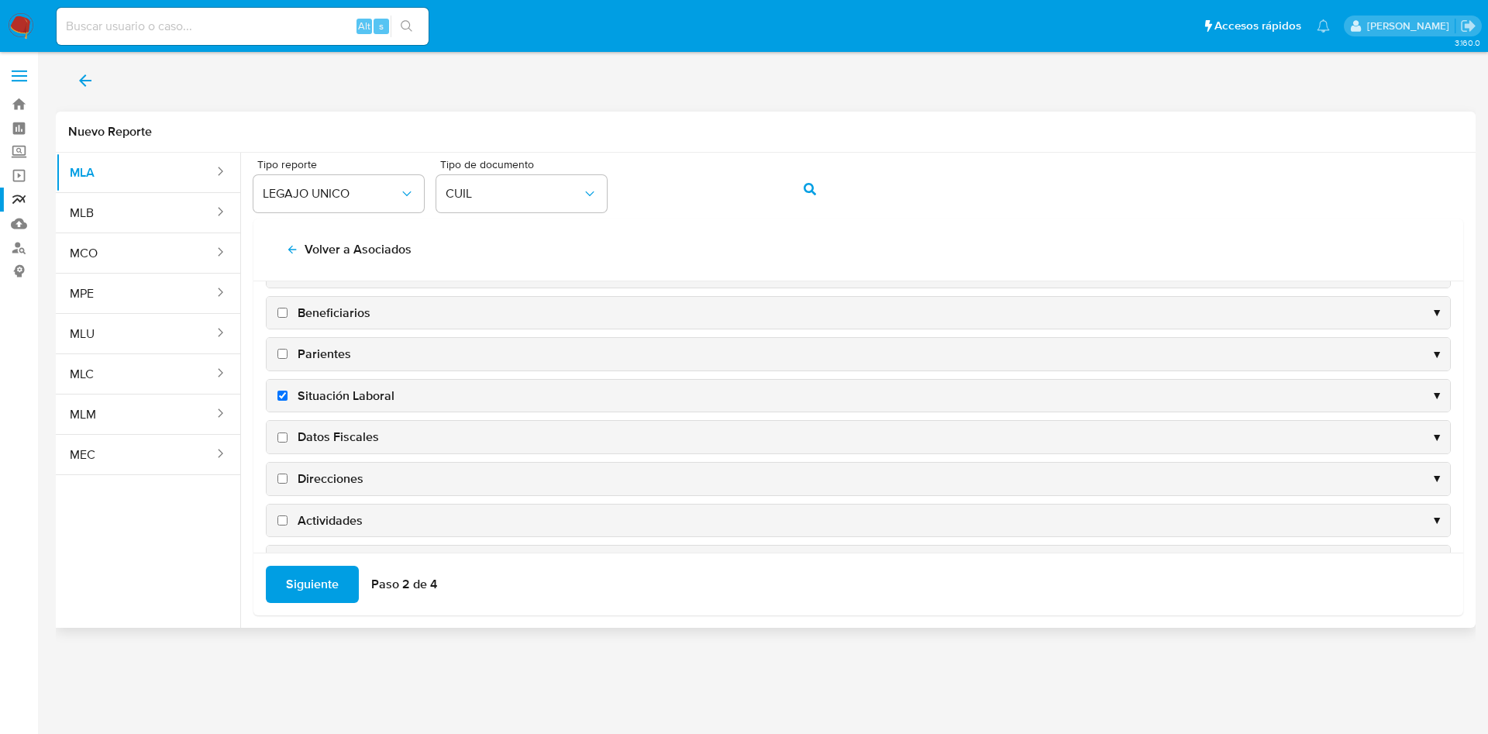
checkbox input "true"
click at [333, 486] on span "Direcciones" at bounding box center [331, 479] width 66 height 17
click at [288, 484] on input "Direcciones" at bounding box center [282, 479] width 10 height 10
checkbox input "true"
click at [338, 526] on span "Actividades" at bounding box center [330, 520] width 65 height 17
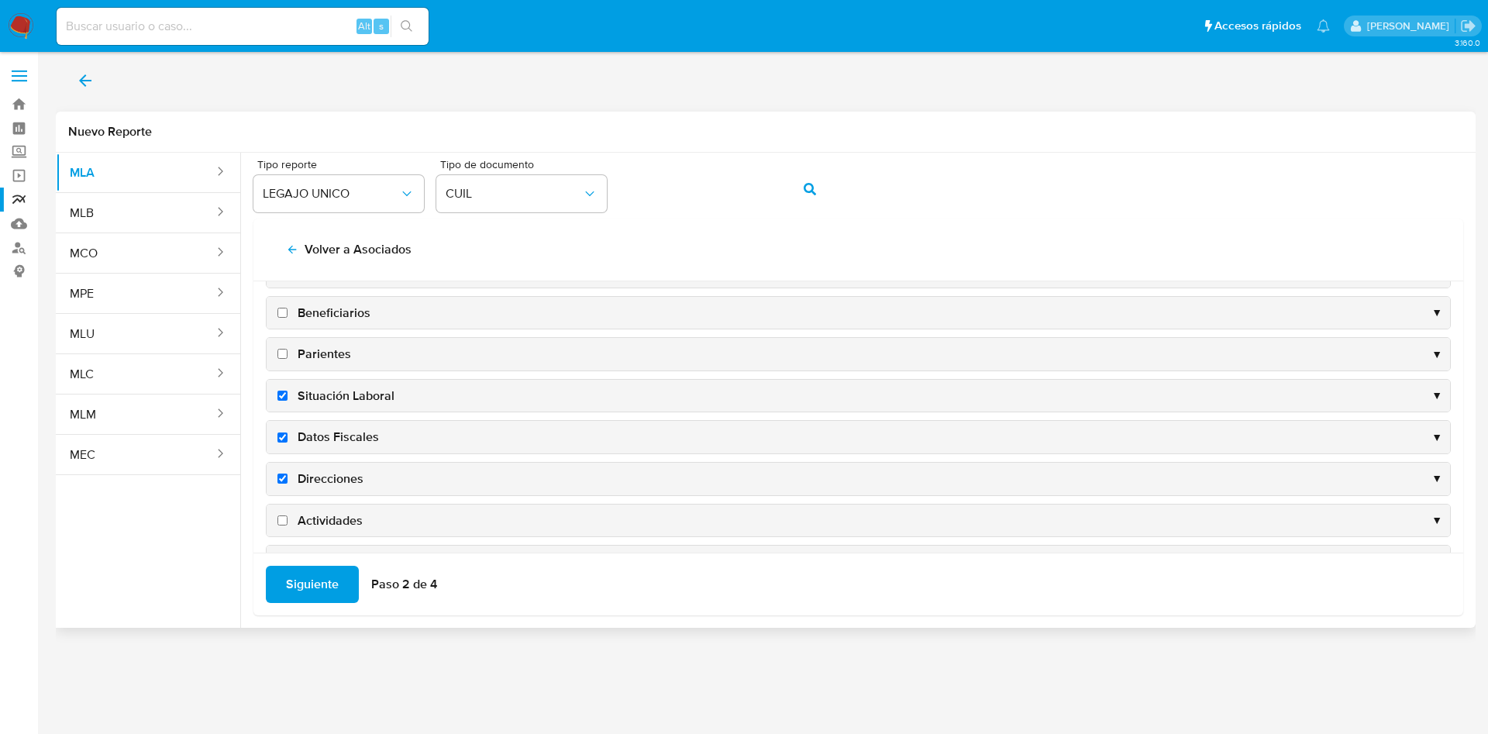
click at [288, 526] on input "Actividades" at bounding box center [282, 520] width 10 height 10
checkbox input "true"
click at [321, 586] on span "Siguiente" at bounding box center [312, 584] width 53 height 34
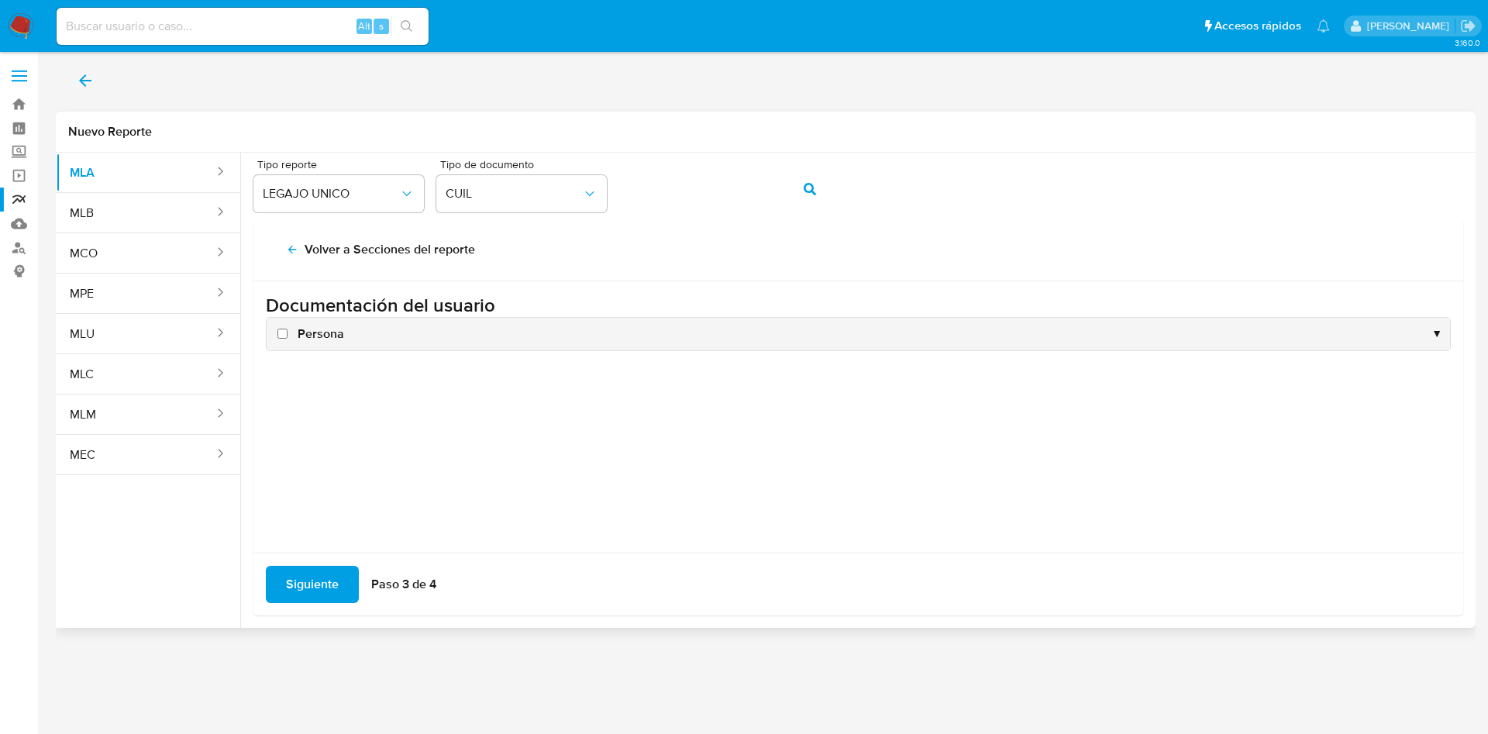
click at [300, 326] on span "Persona" at bounding box center [321, 334] width 47 height 17
click at [288, 329] on input "Persona" at bounding box center [282, 334] width 10 height 10
checkbox input "true"
click at [315, 571] on span "Siguiente" at bounding box center [312, 584] width 53 height 34
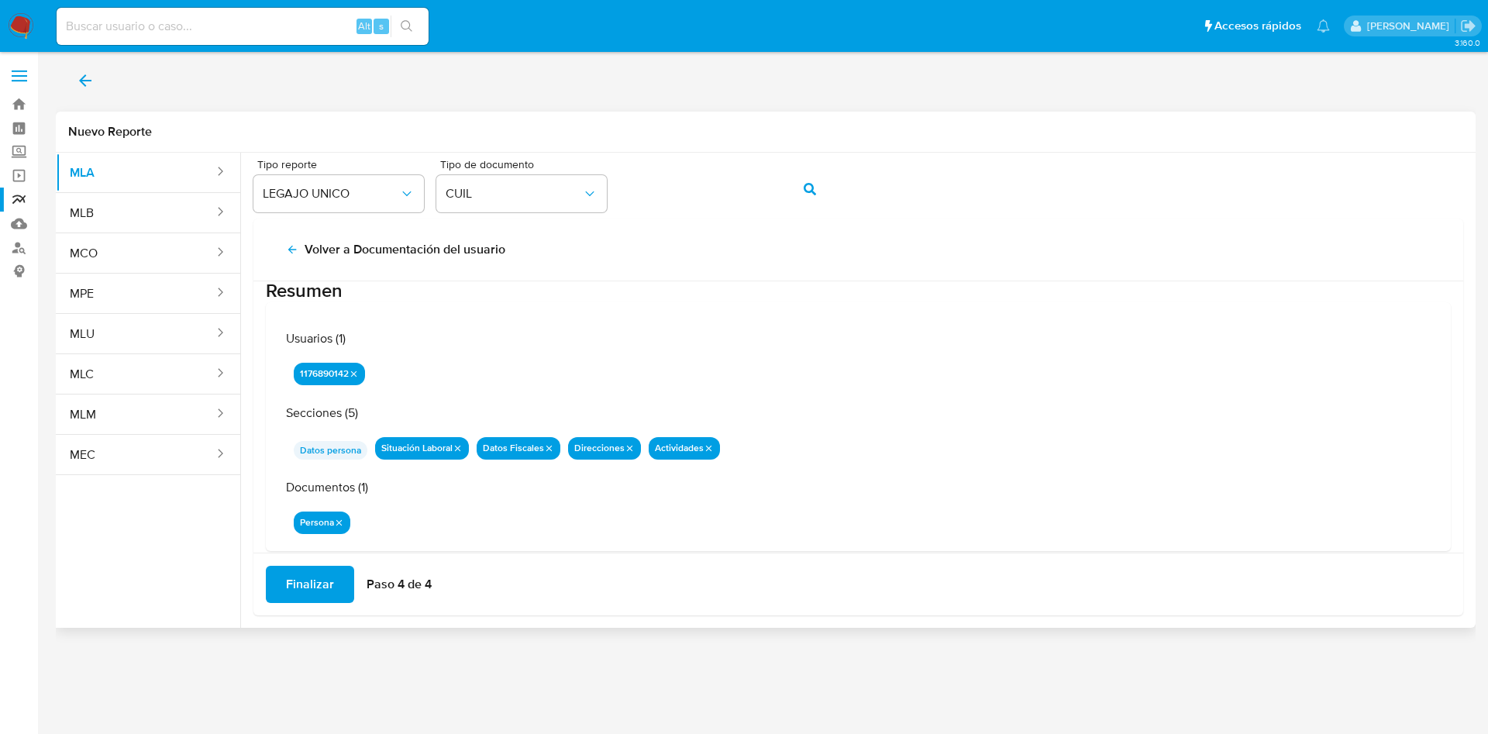
scroll to position [50, 0]
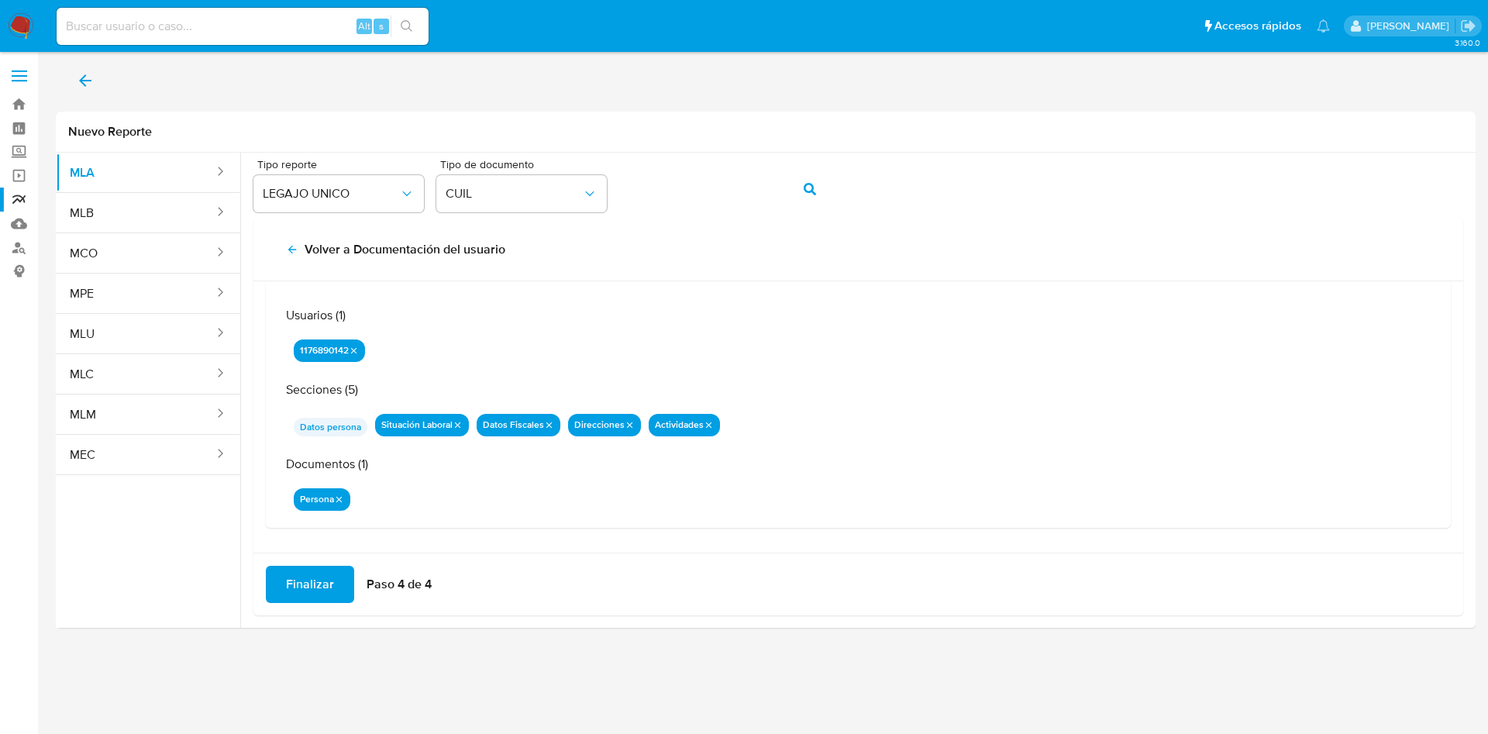
click at [289, 596] on span "Finalizar" at bounding box center [310, 584] width 48 height 34
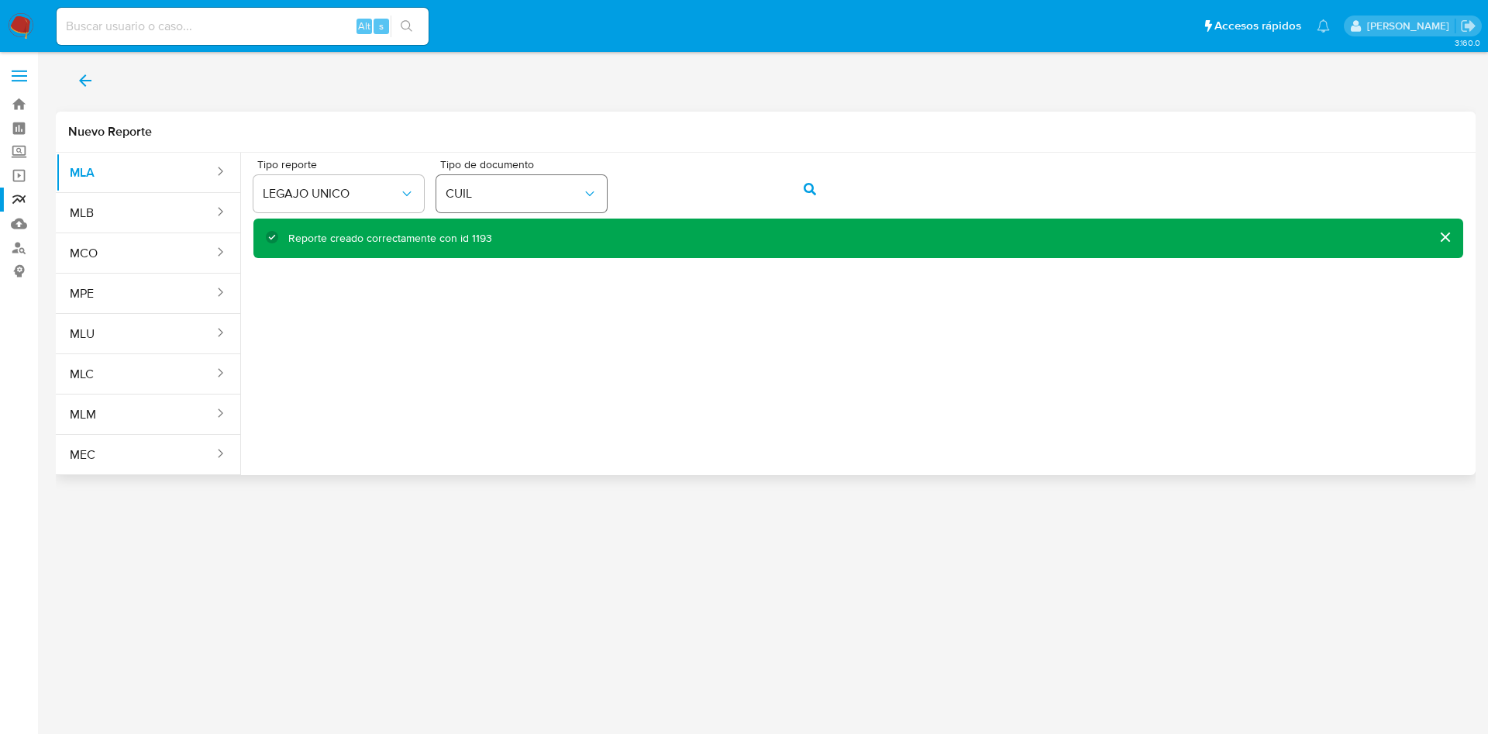
click at [608, 185] on div "Tipo reporte LEGAJO UNICO Tipo de documento CUIL" at bounding box center [858, 189] width 1210 height 60
click at [809, 192] on icon "action-search" at bounding box center [810, 189] width 12 height 12
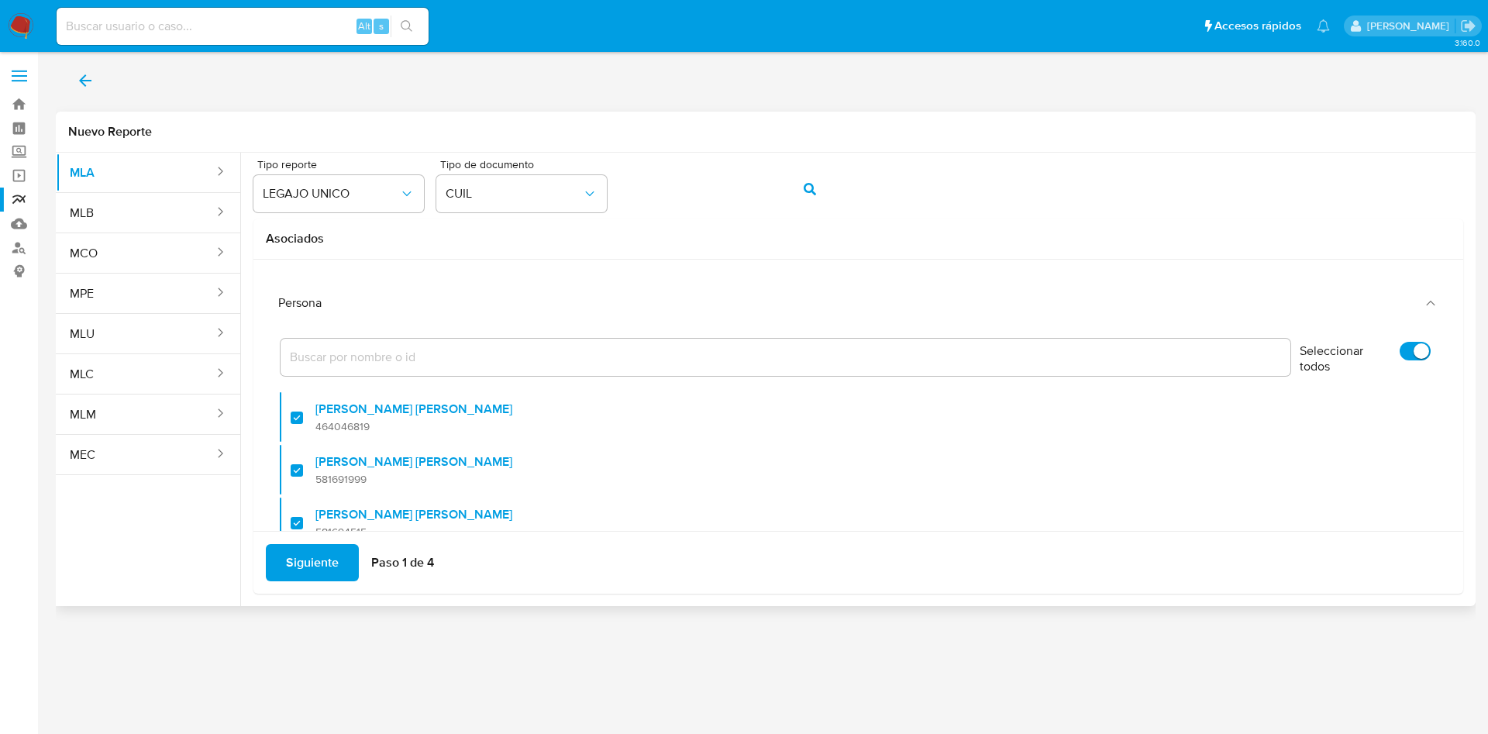
click at [1382, 343] on label "Seleccionar todos" at bounding box center [1365, 360] width 147 height 53
click at [1400, 343] on input "Seleccionar todos" at bounding box center [1415, 351] width 31 height 19
checkbox input "false"
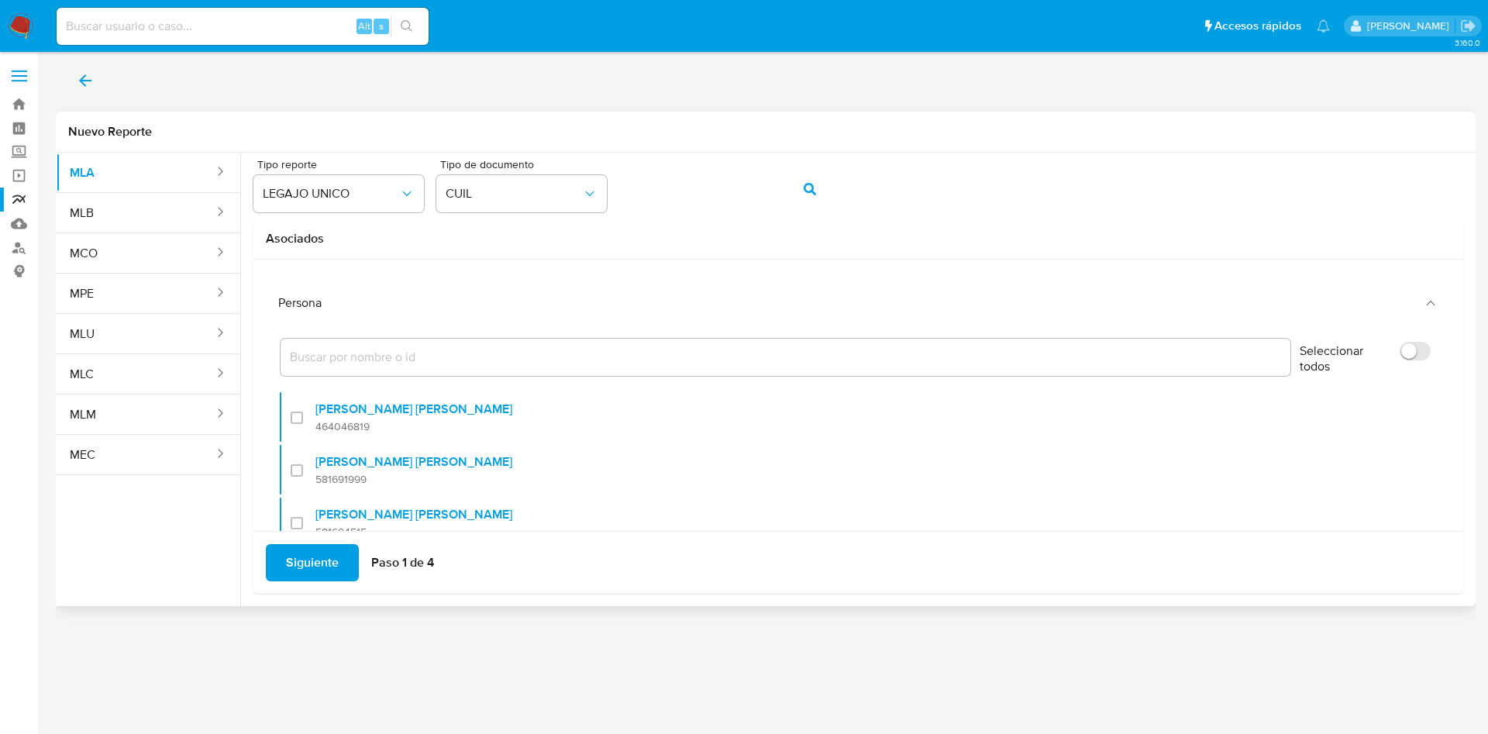
checkbox input "false"
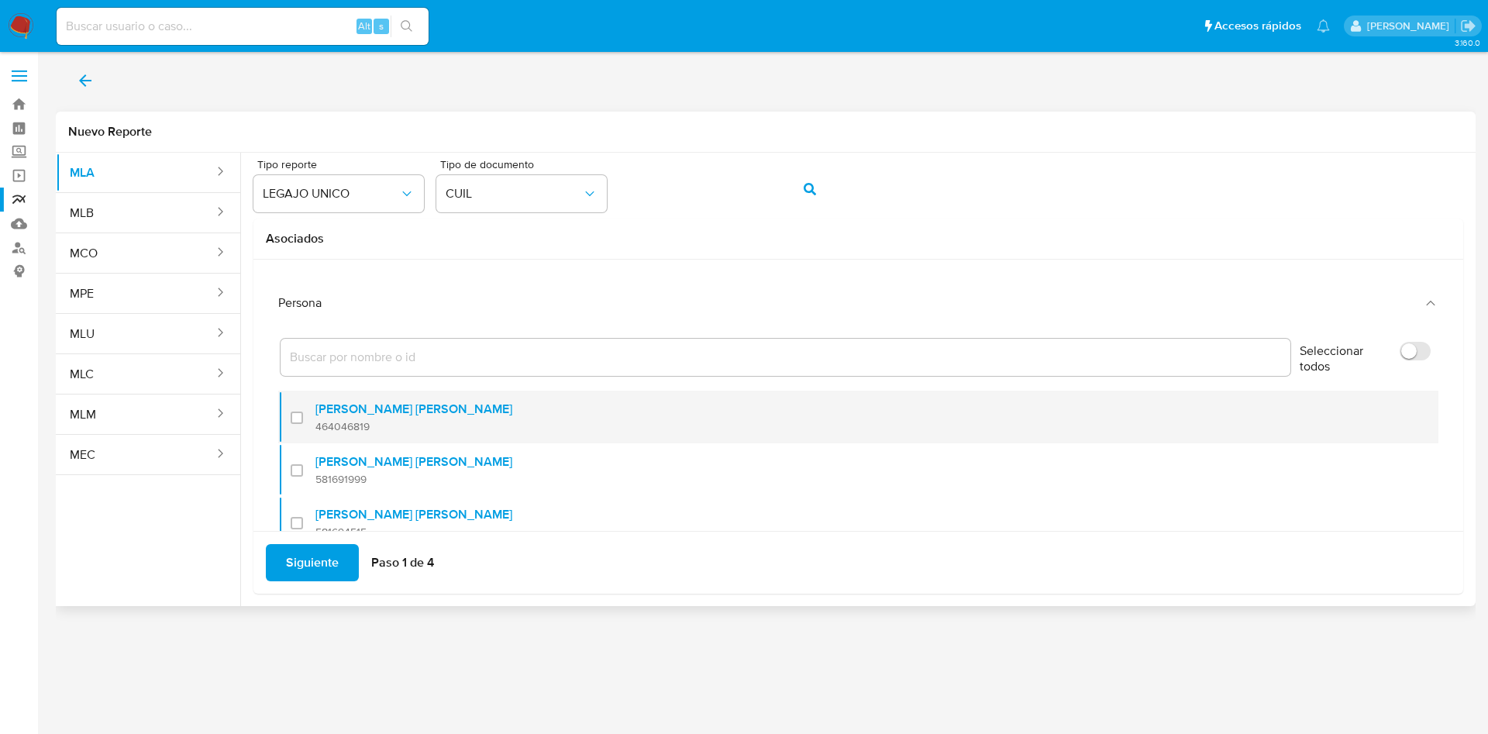
click at [373, 418] on div "Daniel Vicente Carranza Garzon 464046819" at bounding box center [413, 418] width 197 height 32
checkbox input "true"
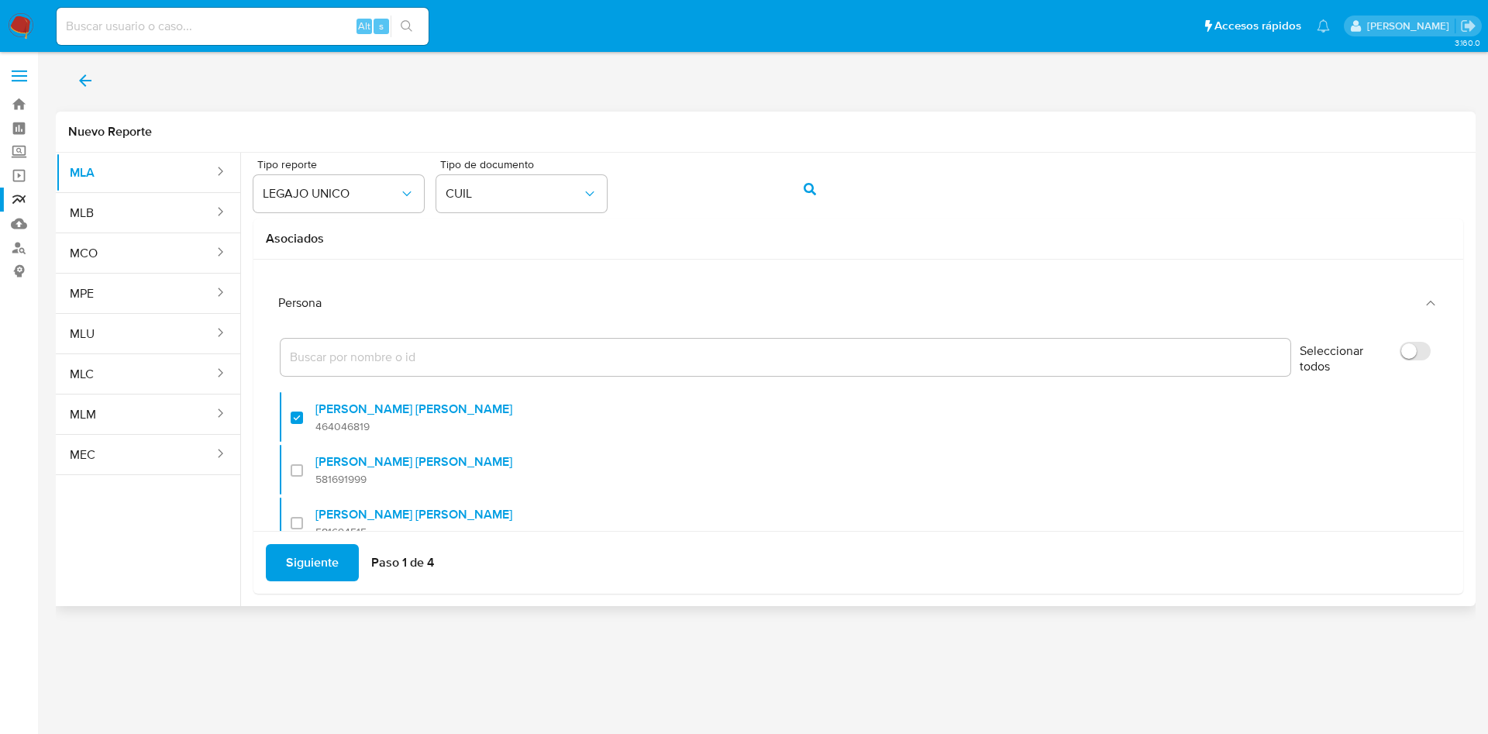
click at [320, 573] on span "Siguiente" at bounding box center [312, 563] width 53 height 34
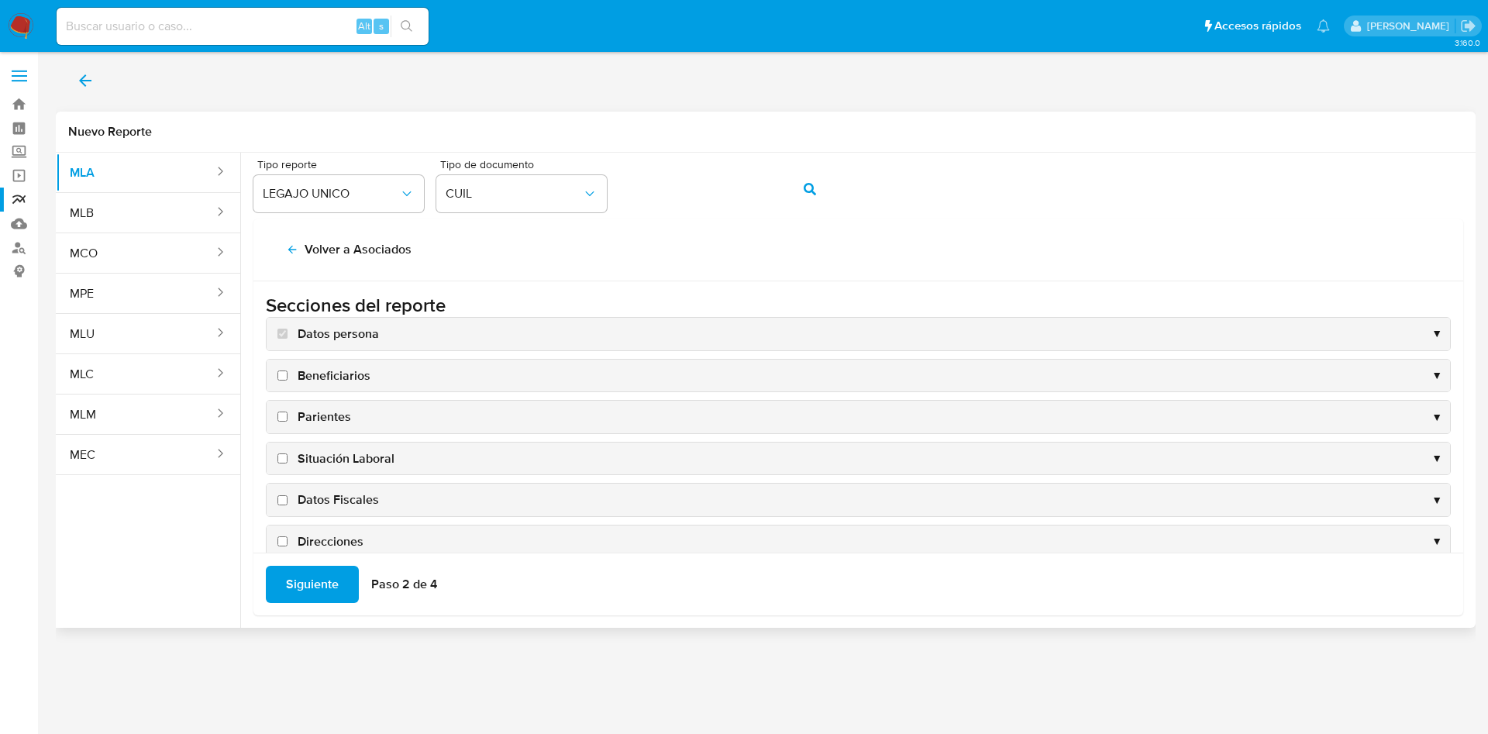
click at [340, 458] on span "Situación Laboral" at bounding box center [346, 458] width 97 height 17
click at [288, 458] on input "Situación Laboral" at bounding box center [282, 458] width 10 height 10
checkbox input "true"
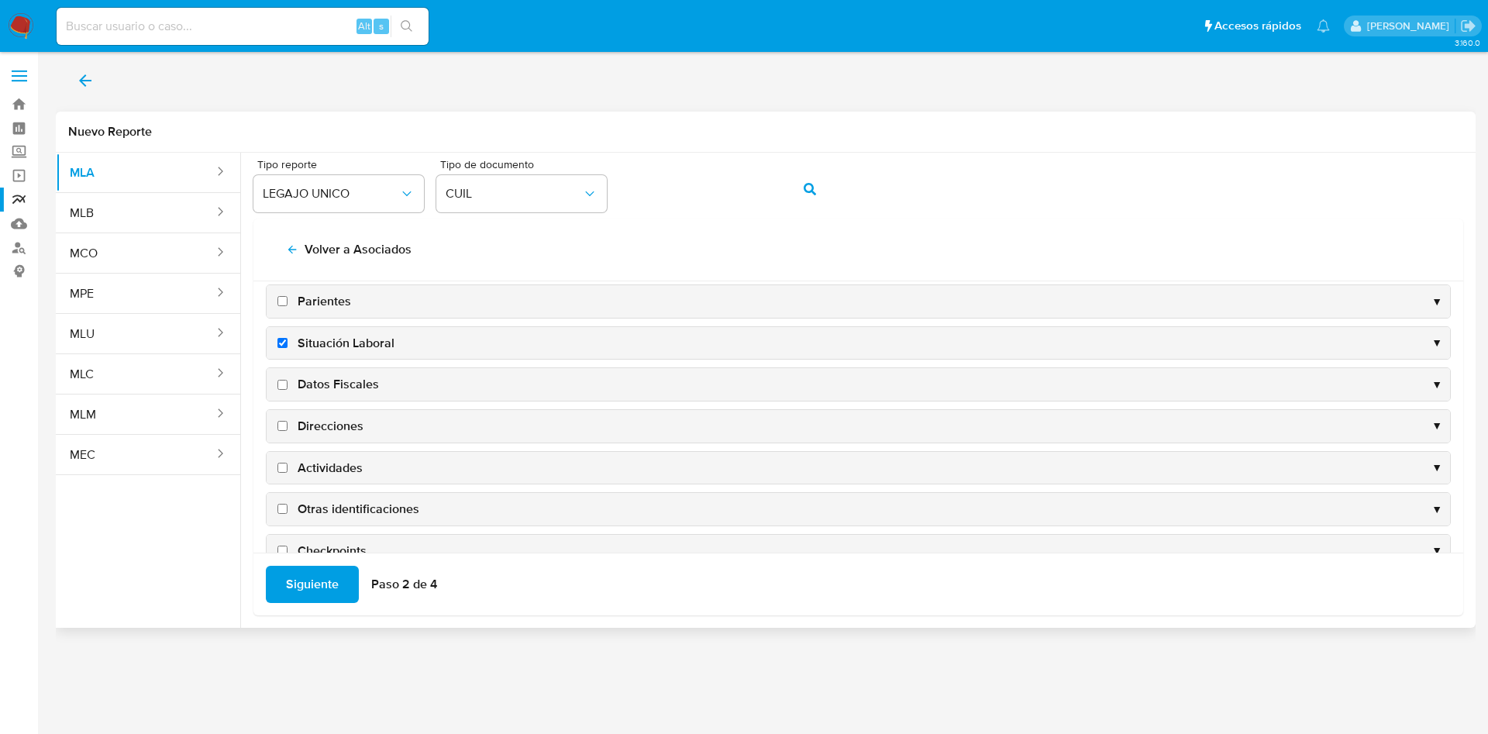
scroll to position [150, 0]
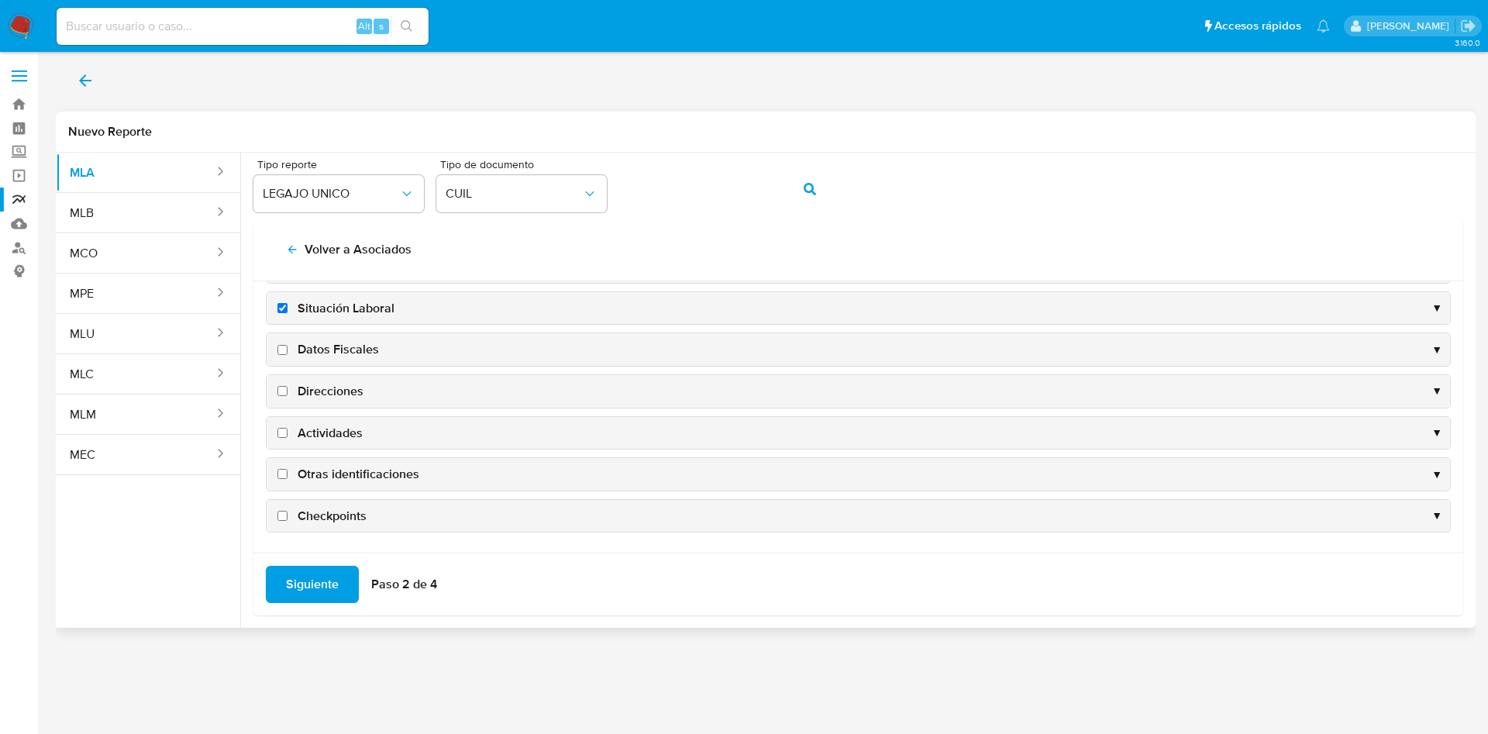
click at [296, 343] on label "Datos Fiscales" at bounding box center [326, 349] width 105 height 17
click at [288, 345] on input "Datos Fiscales" at bounding box center [282, 350] width 10 height 10
checkbox input "true"
click at [312, 385] on span "Direcciones" at bounding box center [331, 391] width 66 height 17
click at [288, 386] on input "Direcciones" at bounding box center [282, 391] width 10 height 10
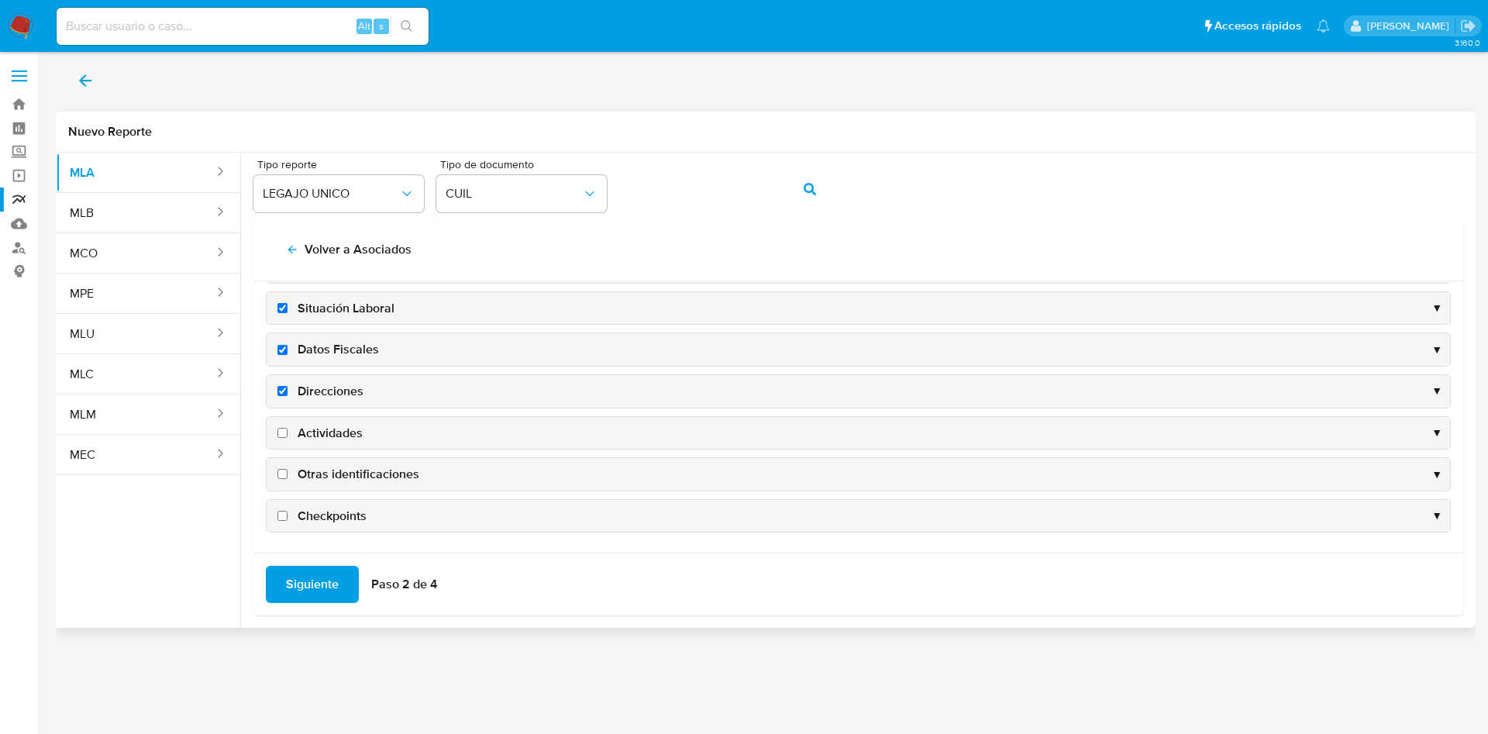
checkbox input "true"
click at [324, 433] on span "Actividades" at bounding box center [330, 433] width 65 height 17
click at [288, 433] on input "Actividades" at bounding box center [282, 433] width 10 height 10
checkbox input "true"
drag, startPoint x: 326, startPoint y: 462, endPoint x: 327, endPoint y: 470, distance: 7.9
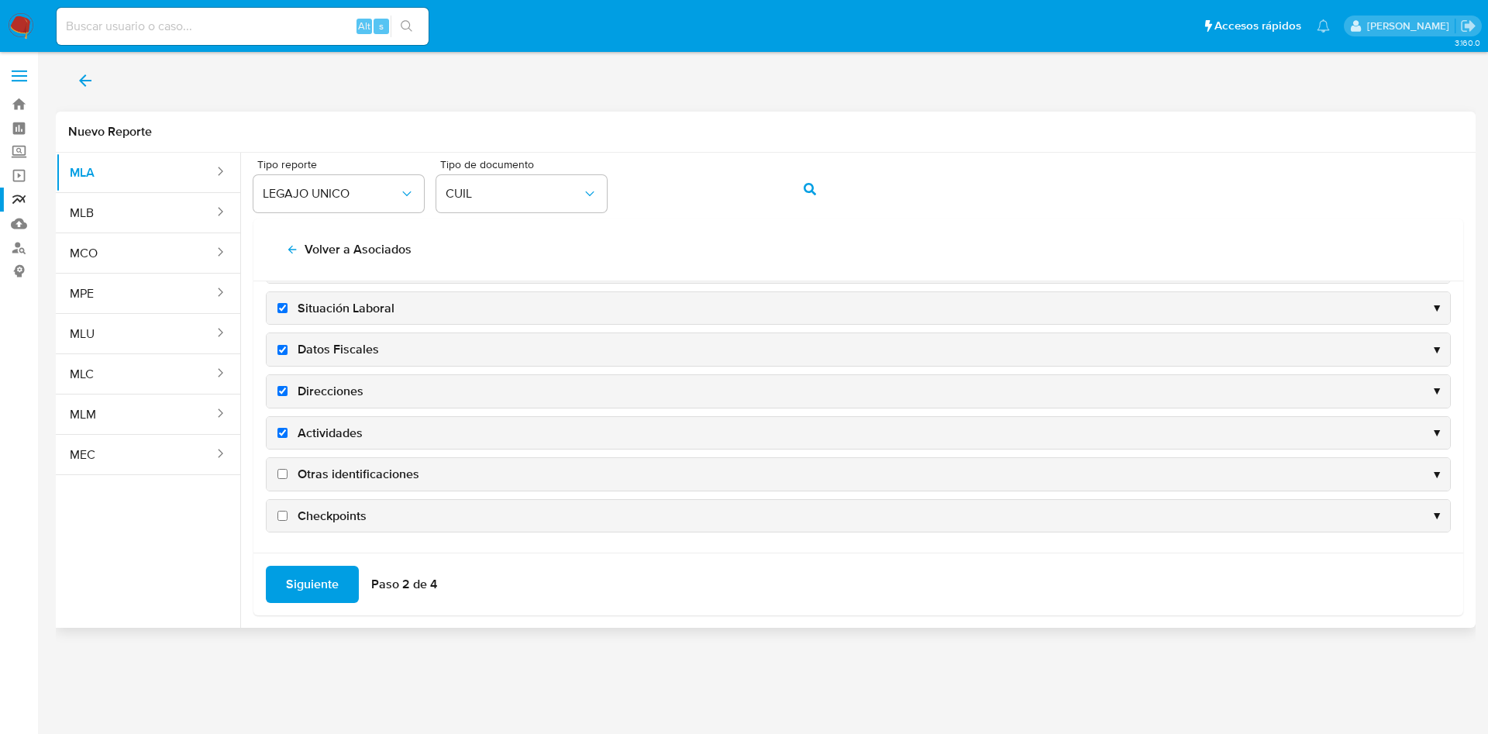
click at [327, 462] on div "Otras identificaciones ▼" at bounding box center [859, 474] width 1184 height 33
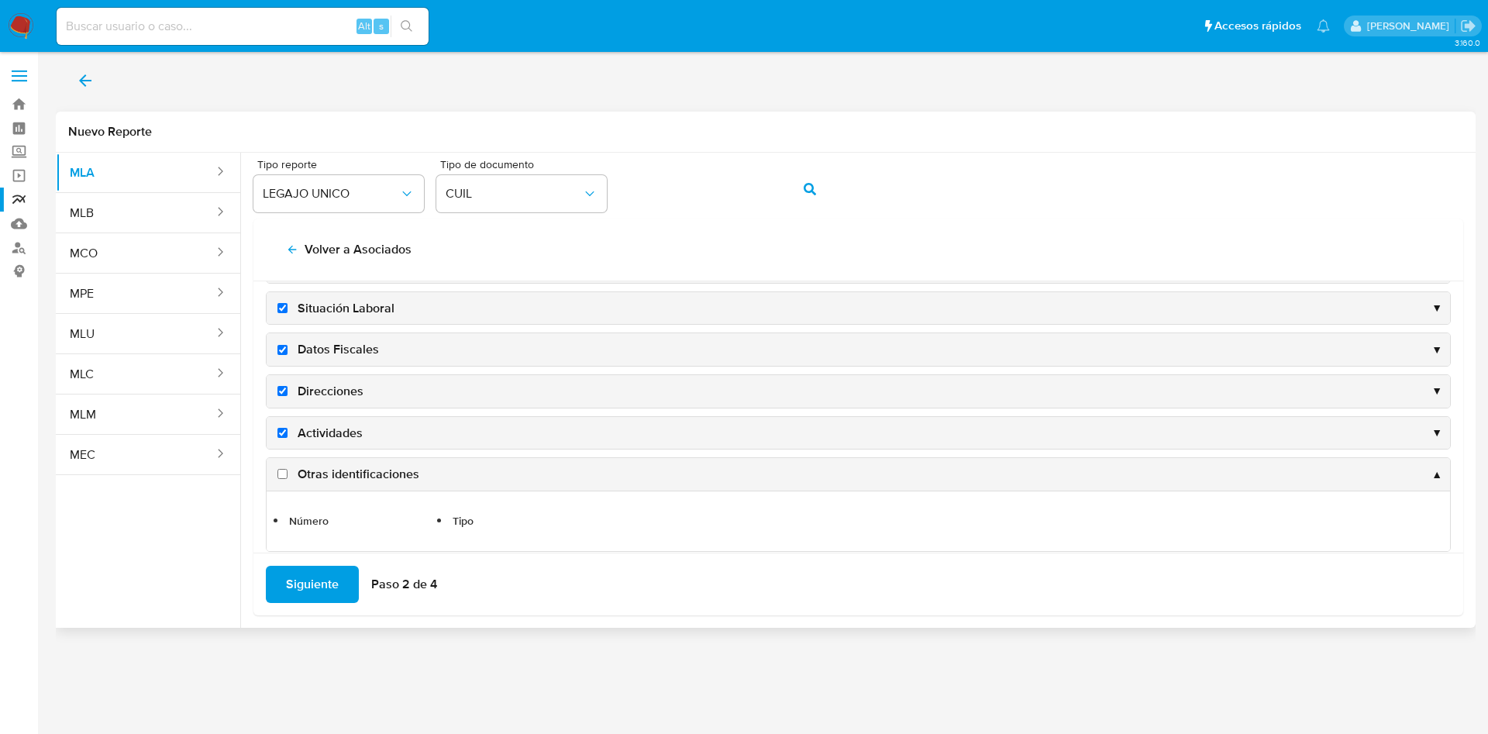
click at [326, 472] on span "Otras identificaciones" at bounding box center [359, 474] width 122 height 17
click at [288, 472] on input "Otras identificaciones" at bounding box center [282, 474] width 10 height 10
checkbox input "true"
click at [321, 303] on span "Situación Laboral" at bounding box center [346, 308] width 97 height 17
click at [288, 303] on input "Situación Laboral" at bounding box center [282, 308] width 10 height 10
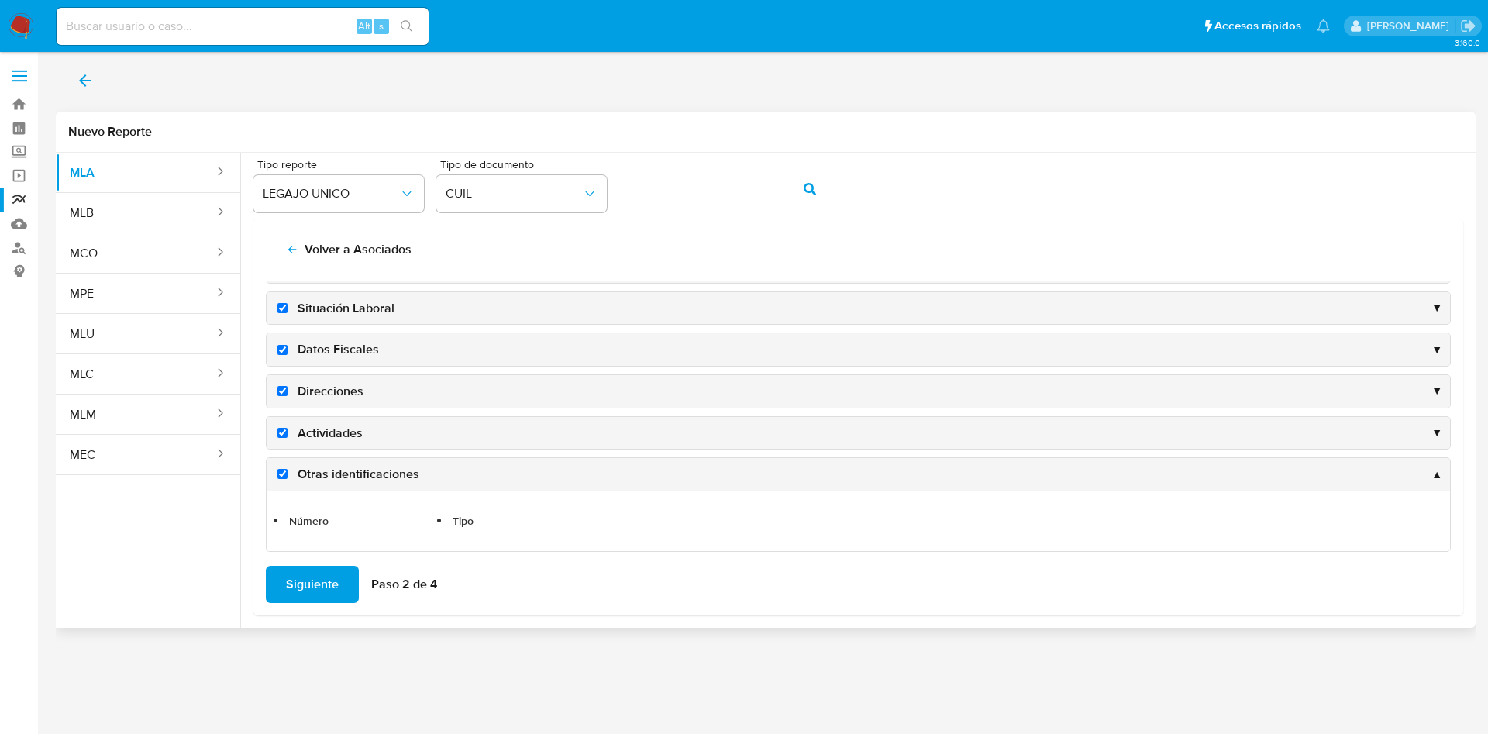
checkbox input "false"
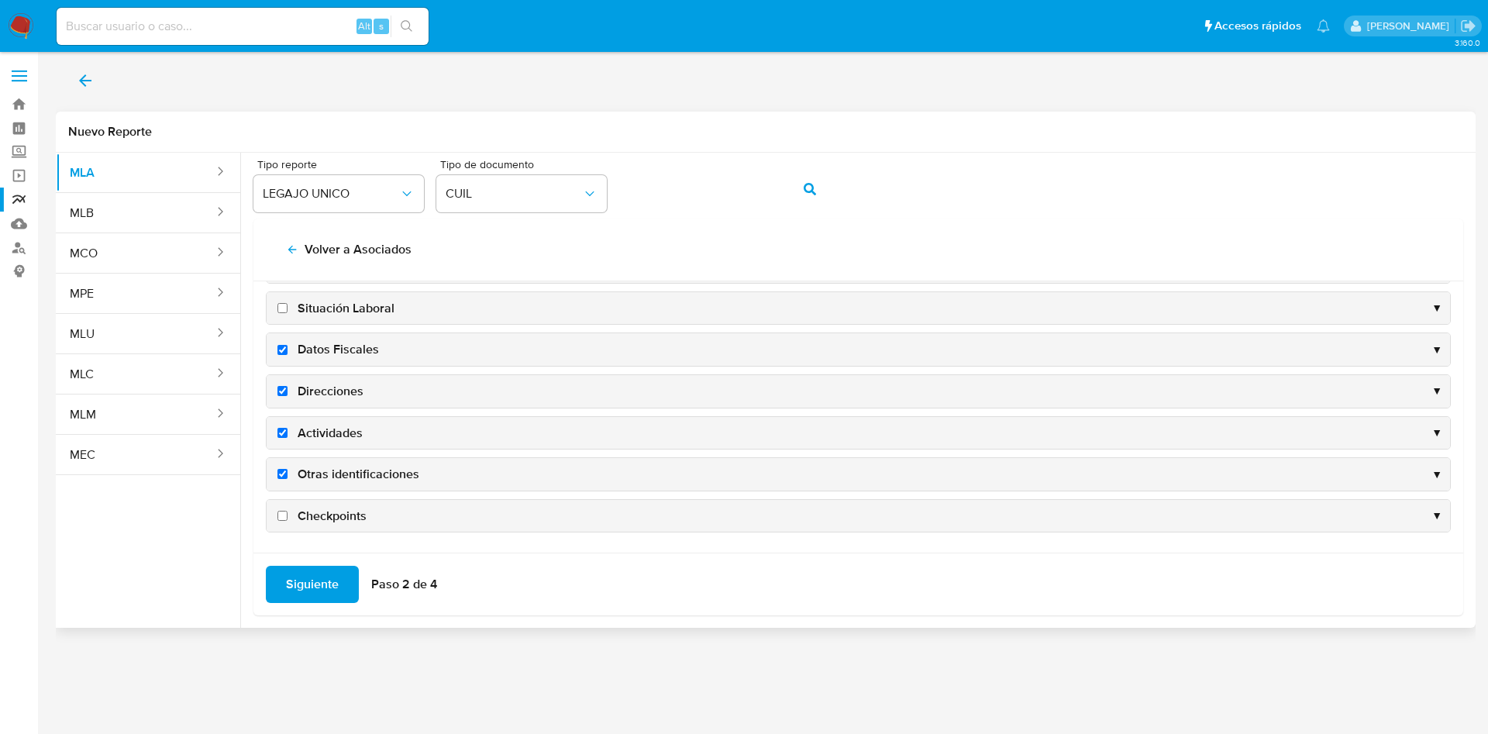
click at [320, 594] on span "Siguiente" at bounding box center [312, 584] width 53 height 34
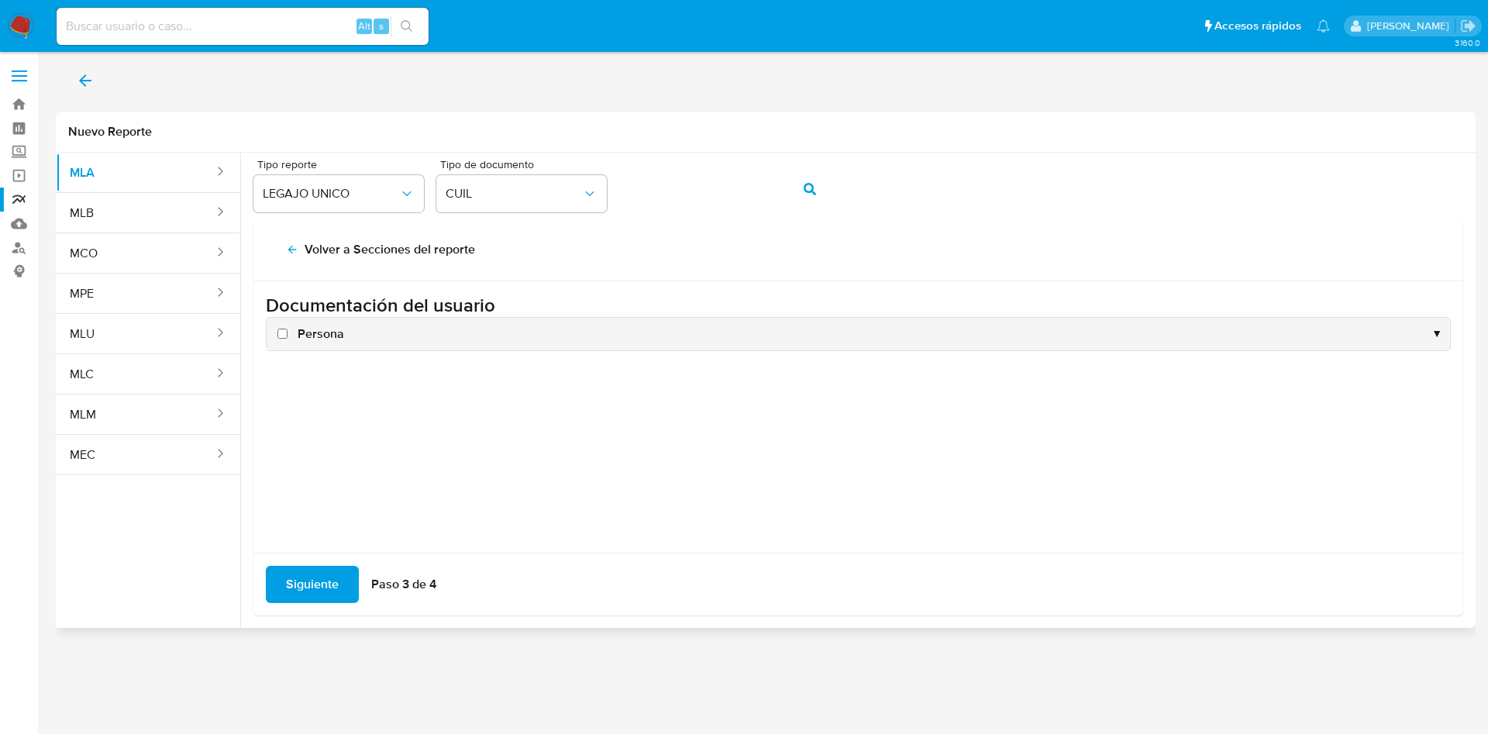
scroll to position [0, 0]
click at [313, 323] on div "Persona ▼" at bounding box center [859, 334] width 1184 height 33
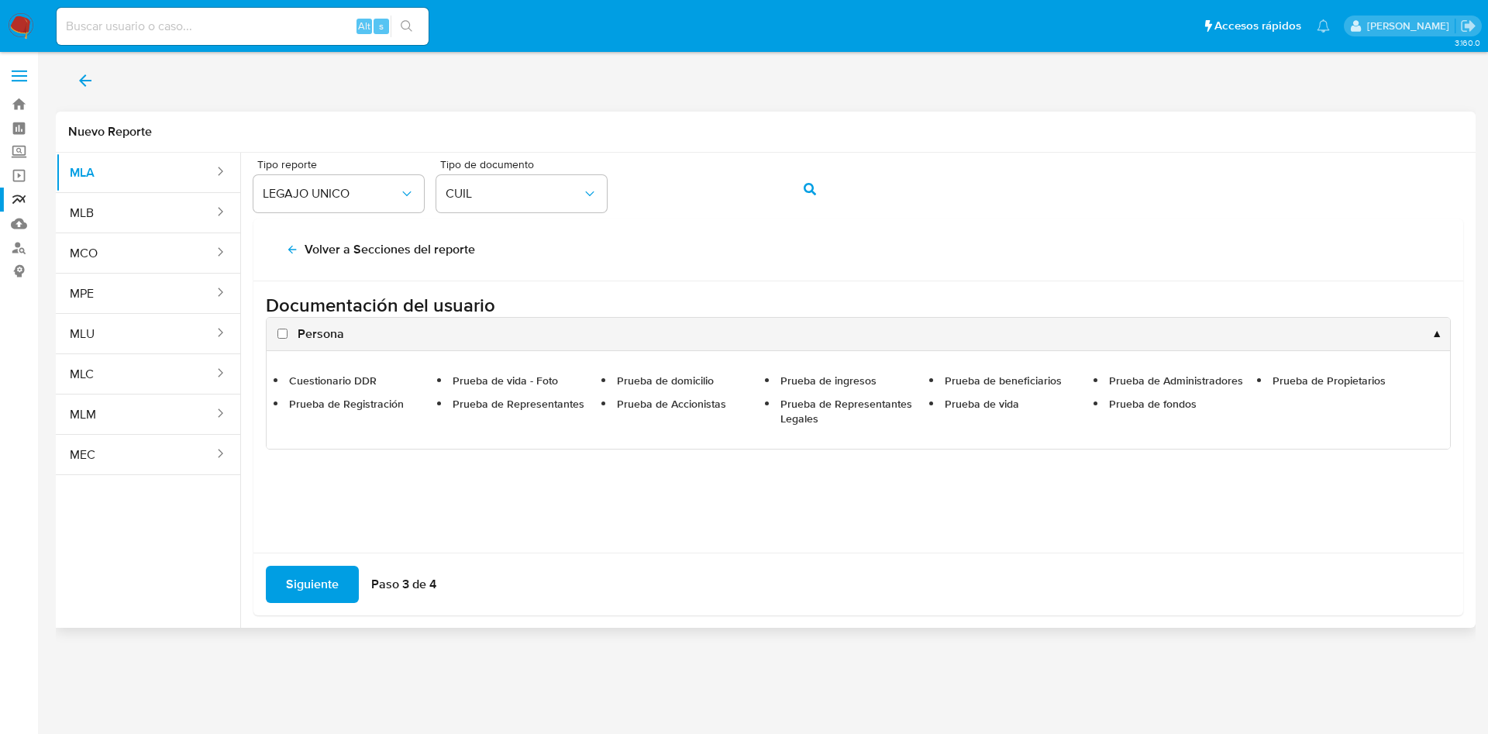
click at [317, 326] on span "Persona" at bounding box center [321, 334] width 47 height 17
click at [288, 329] on input "Persona" at bounding box center [282, 334] width 10 height 10
checkbox input "true"
click at [327, 582] on span "Siguiente" at bounding box center [312, 584] width 53 height 34
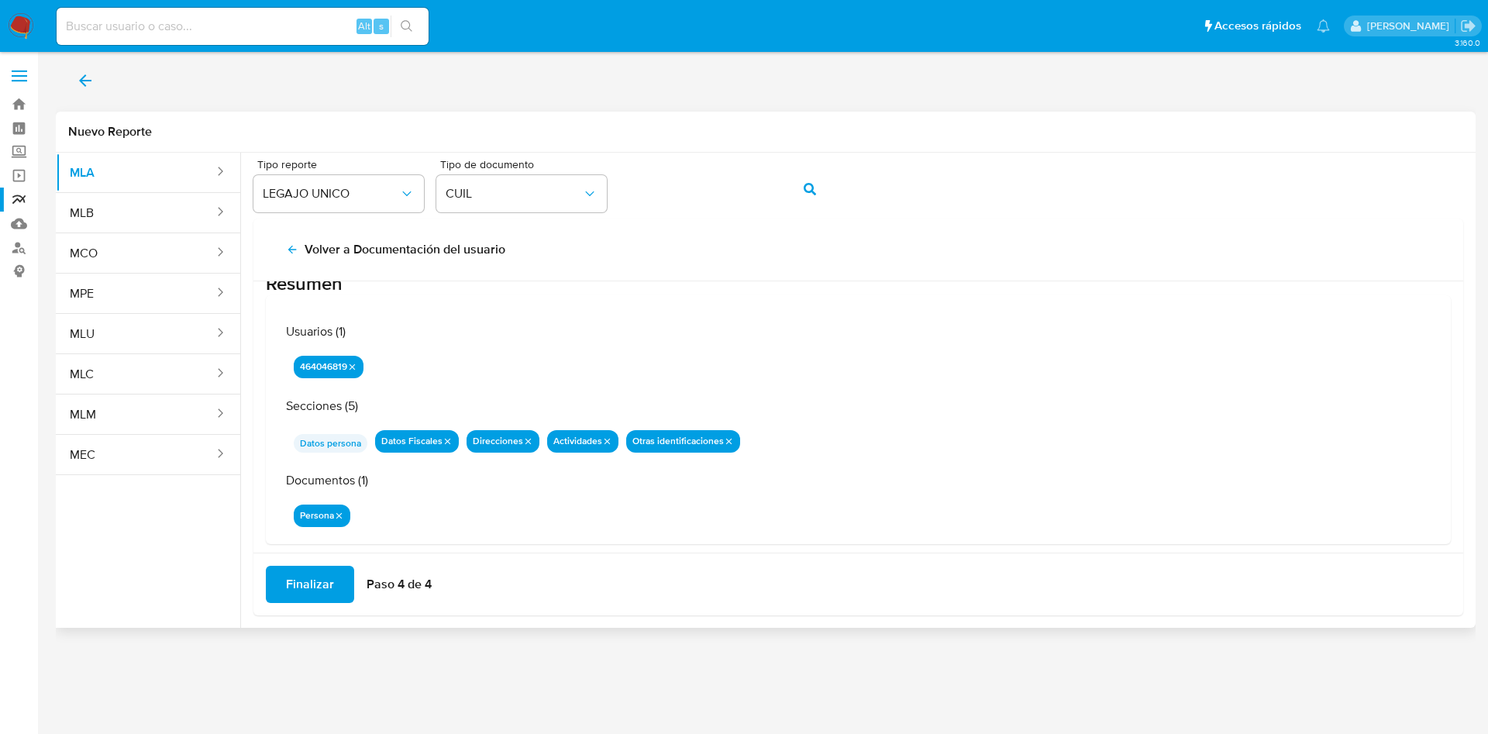
scroll to position [50, 0]
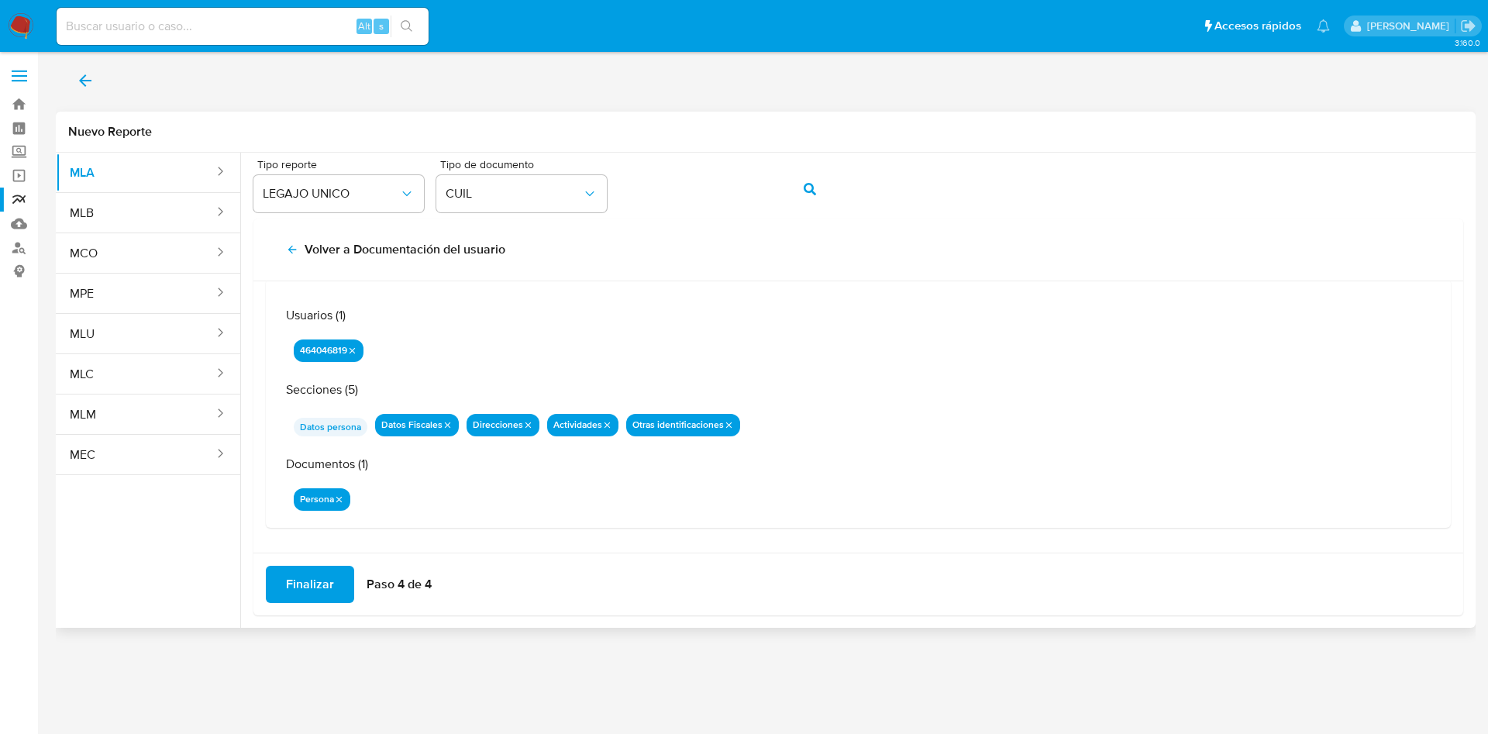
click at [298, 591] on span "Finalizar" at bounding box center [310, 584] width 48 height 34
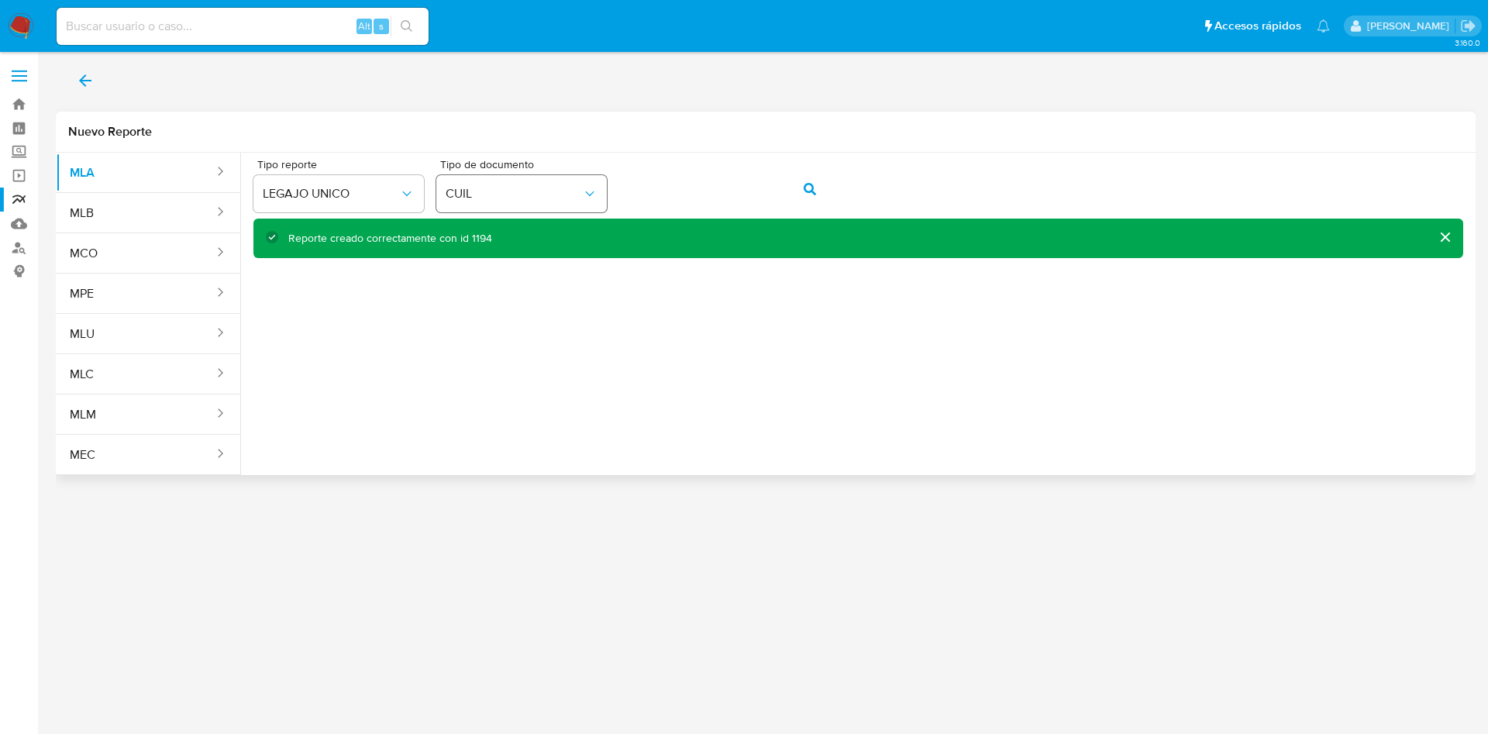
click at [567, 183] on div "Tipo reporte LEGAJO UNICO Tipo de documento CUIL" at bounding box center [858, 189] width 1210 height 60
click at [812, 194] on icon "action-search" at bounding box center [810, 189] width 12 height 12
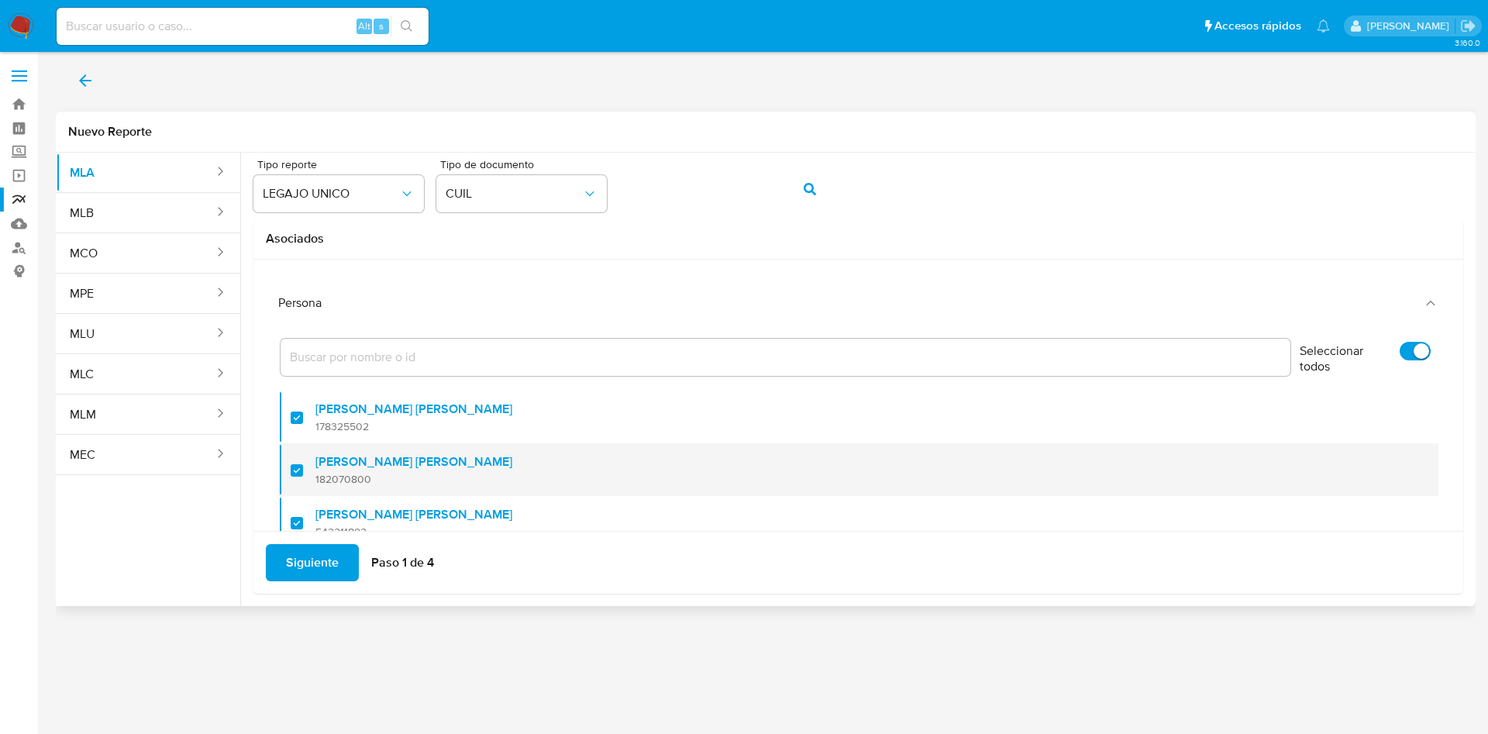
scroll to position [63, 0]
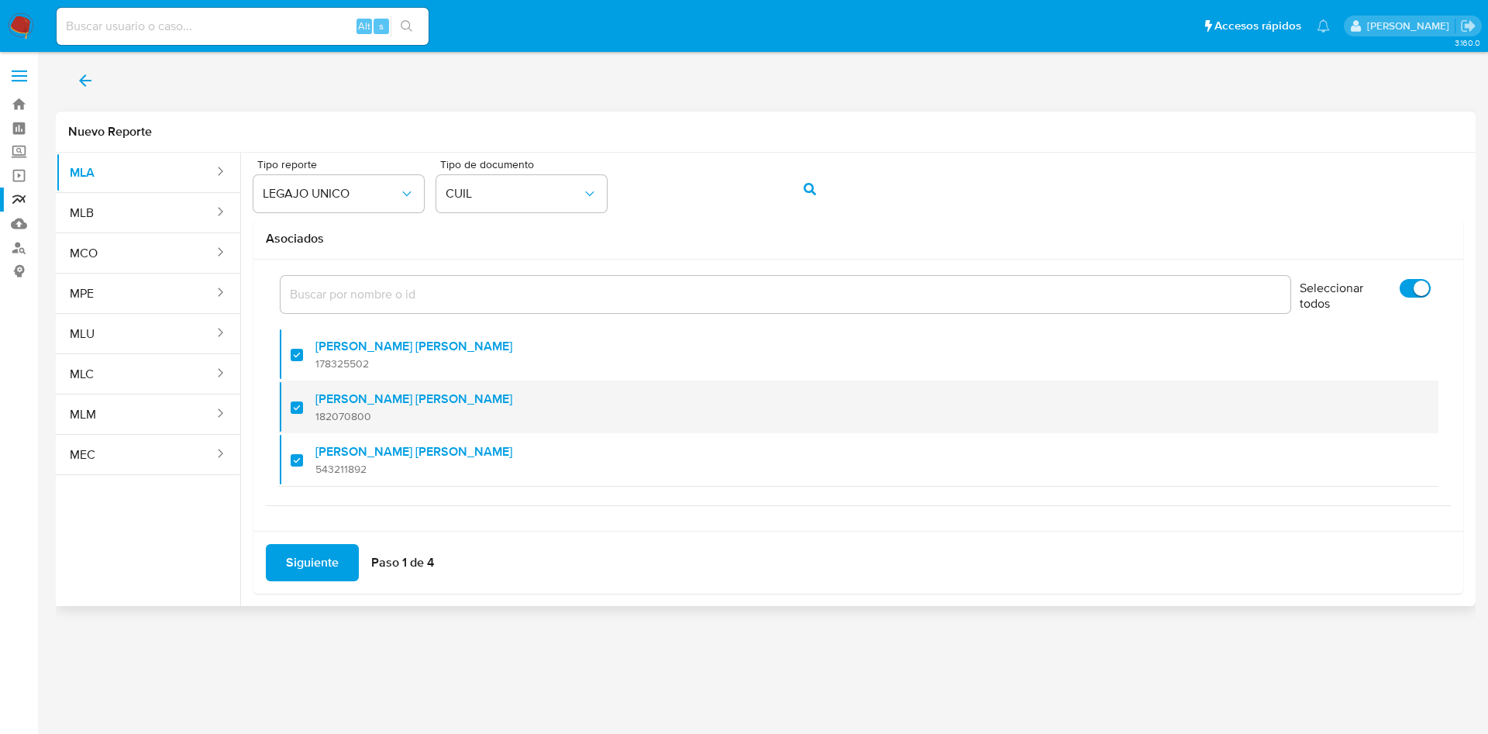
click at [395, 413] on span "182070800" at bounding box center [413, 416] width 197 height 14
checkbox input "false"
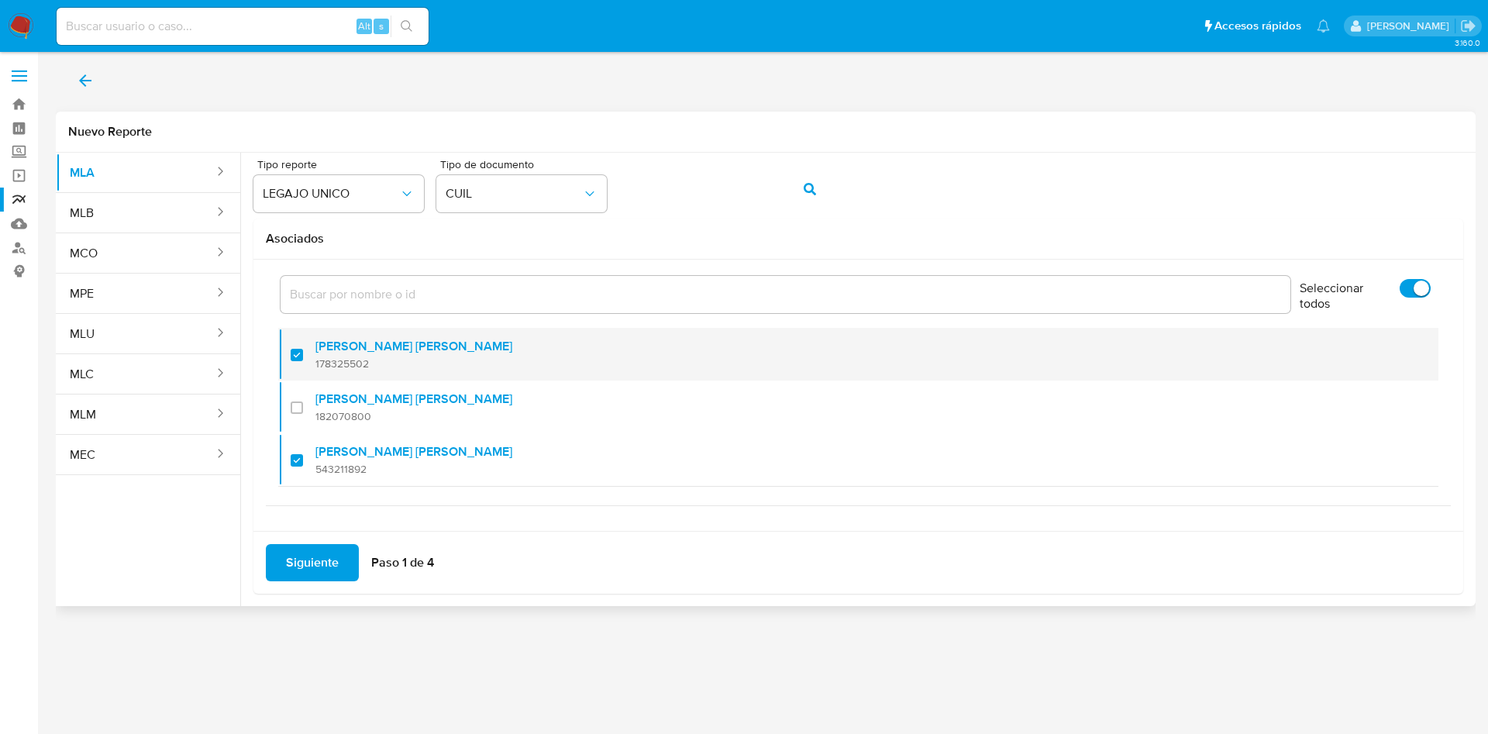
click at [350, 354] on label "Hernan Marcelo Aranibar Sanchez" at bounding box center [413, 347] width 197 height 16
click at [303, 354] on input "checkbox" at bounding box center [297, 355] width 12 height 12
checkbox input "false"
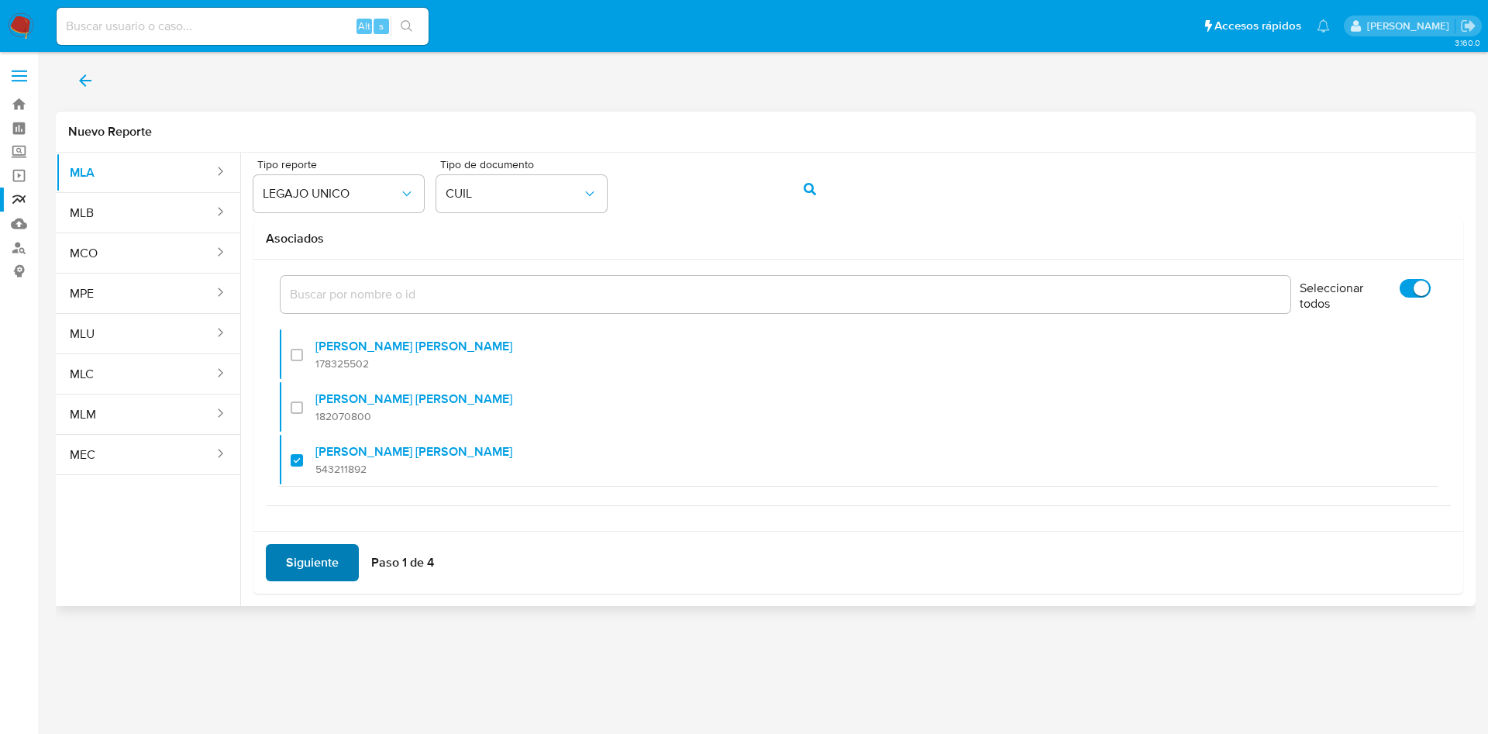
click at [326, 562] on span "Siguiente" at bounding box center [312, 563] width 53 height 34
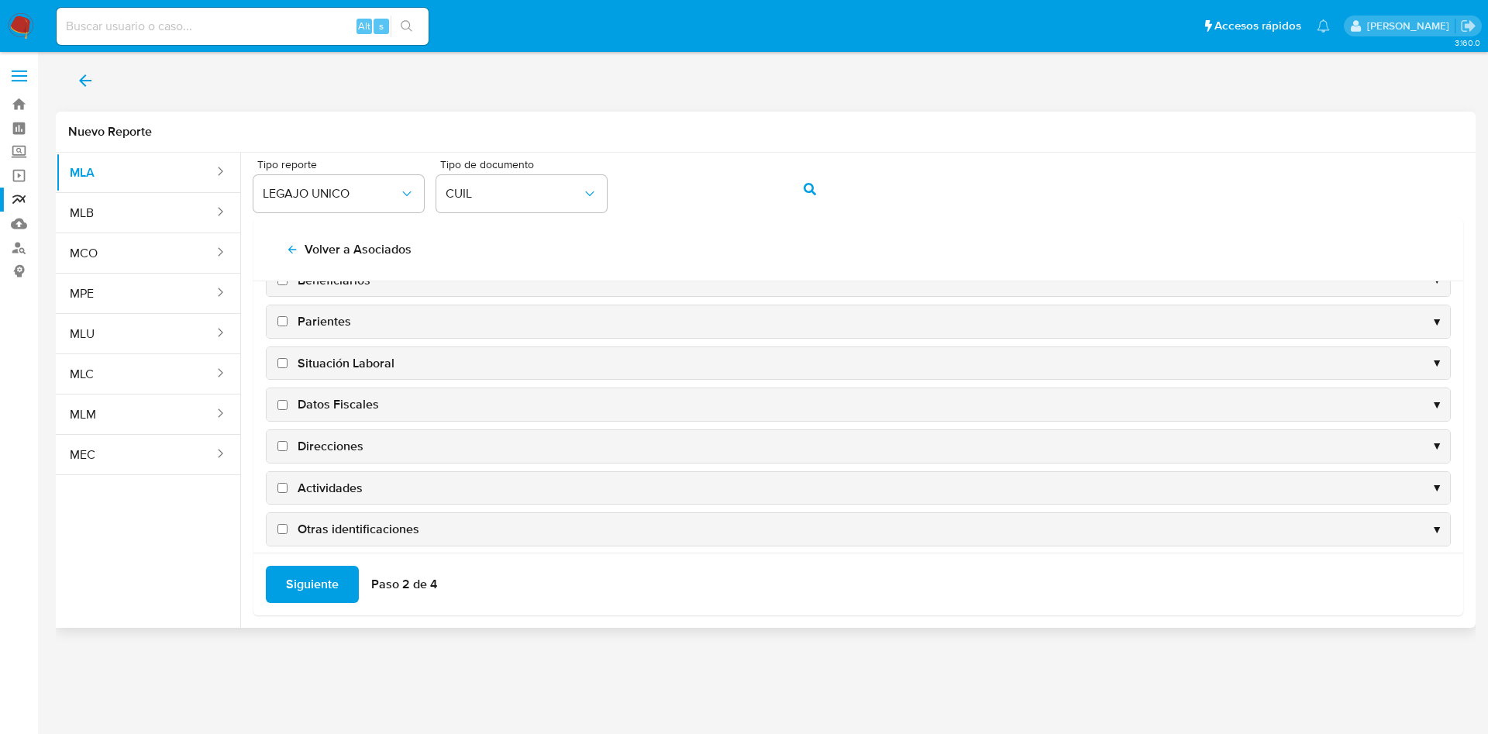
scroll to position [150, 0]
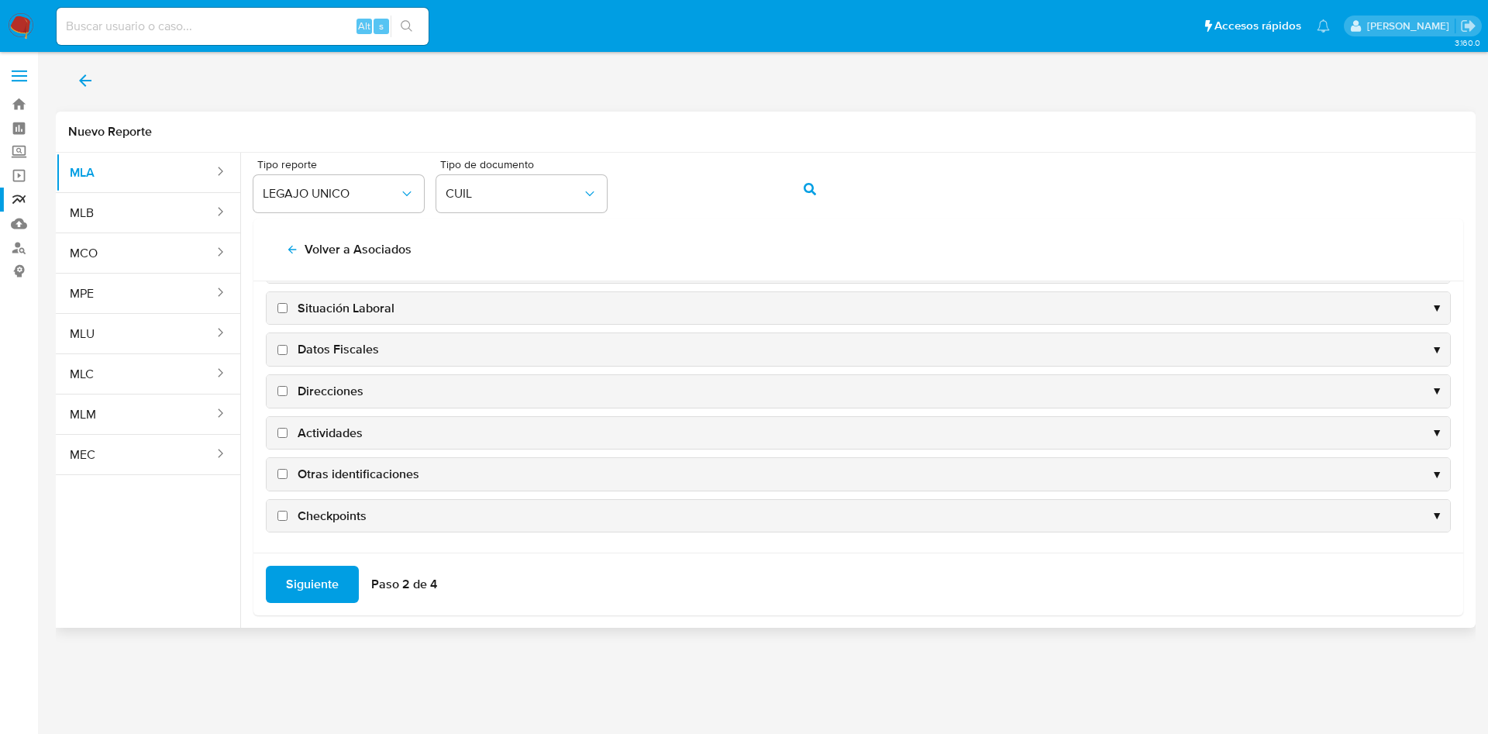
click at [336, 353] on span "Datos Fiscales" at bounding box center [338, 349] width 81 height 17
click at [288, 353] on input "Datos Fiscales" at bounding box center [282, 350] width 10 height 10
checkbox input "true"
click at [336, 395] on span "Direcciones" at bounding box center [331, 391] width 66 height 17
click at [288, 395] on input "Direcciones" at bounding box center [282, 391] width 10 height 10
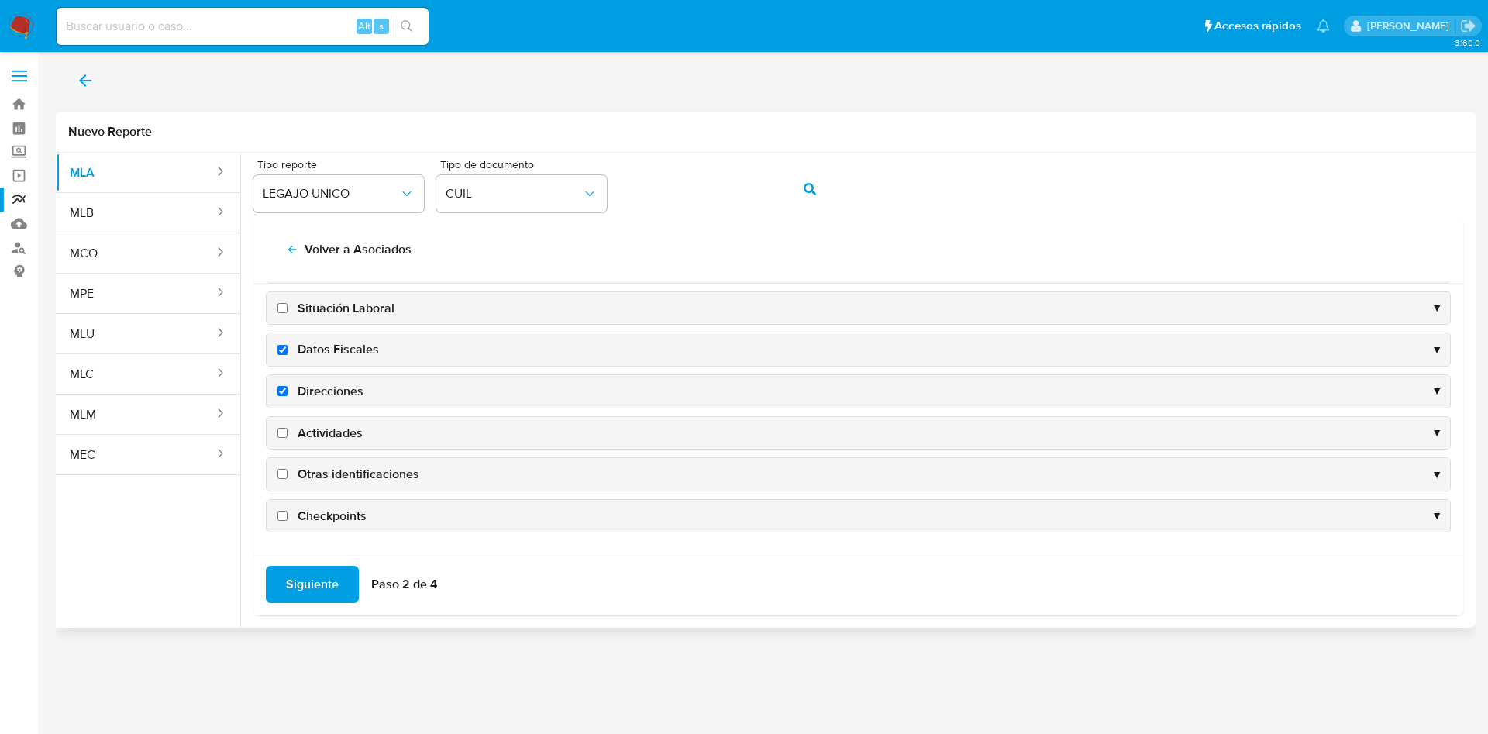
checkbox input "true"
click at [334, 433] on span "Actividades" at bounding box center [330, 433] width 65 height 17
click at [288, 433] on input "Actividades" at bounding box center [282, 433] width 10 height 10
checkbox input "true"
click at [344, 474] on span "Otras identificaciones" at bounding box center [359, 474] width 122 height 17
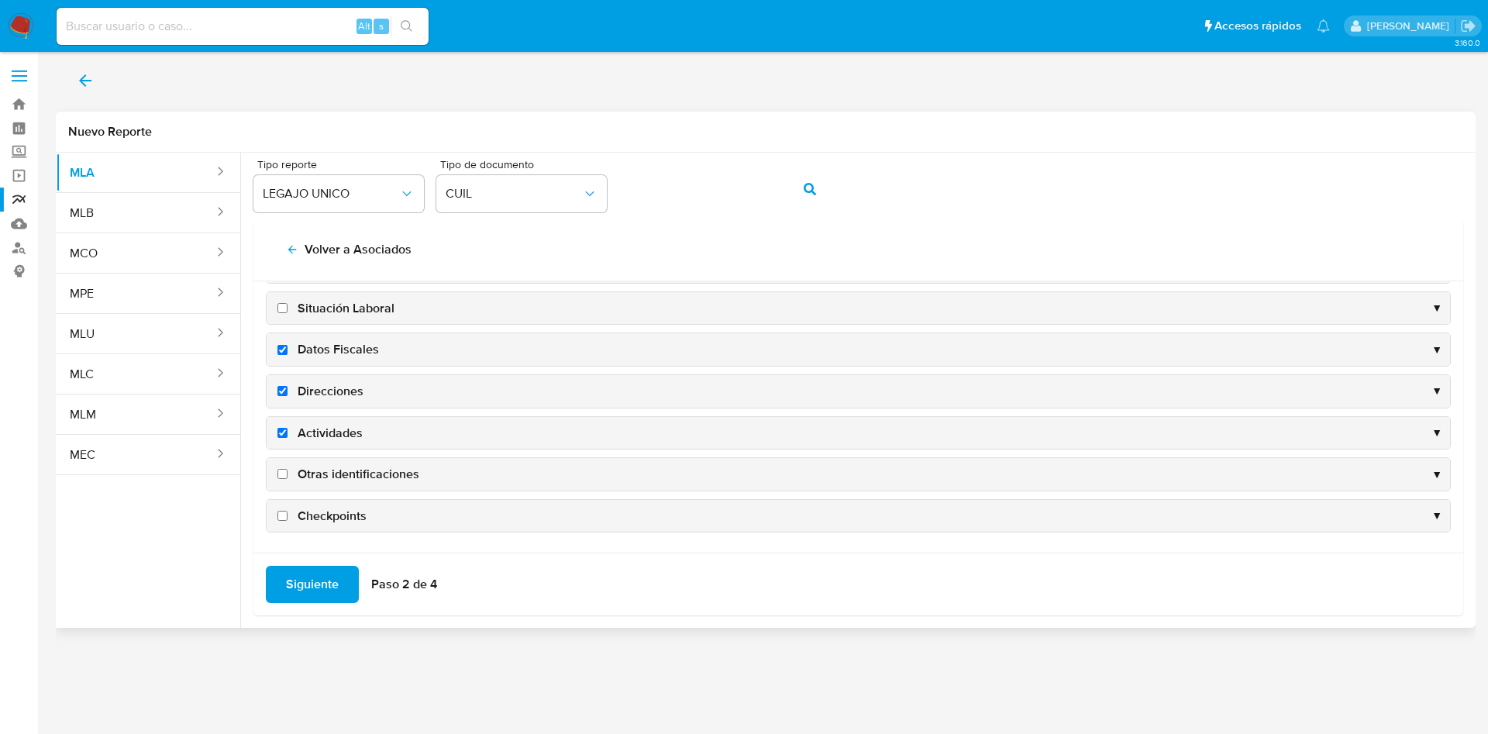
click at [288, 474] on input "Otras identificaciones" at bounding box center [282, 474] width 10 height 10
checkbox input "true"
click at [325, 578] on span "Siguiente" at bounding box center [312, 584] width 53 height 34
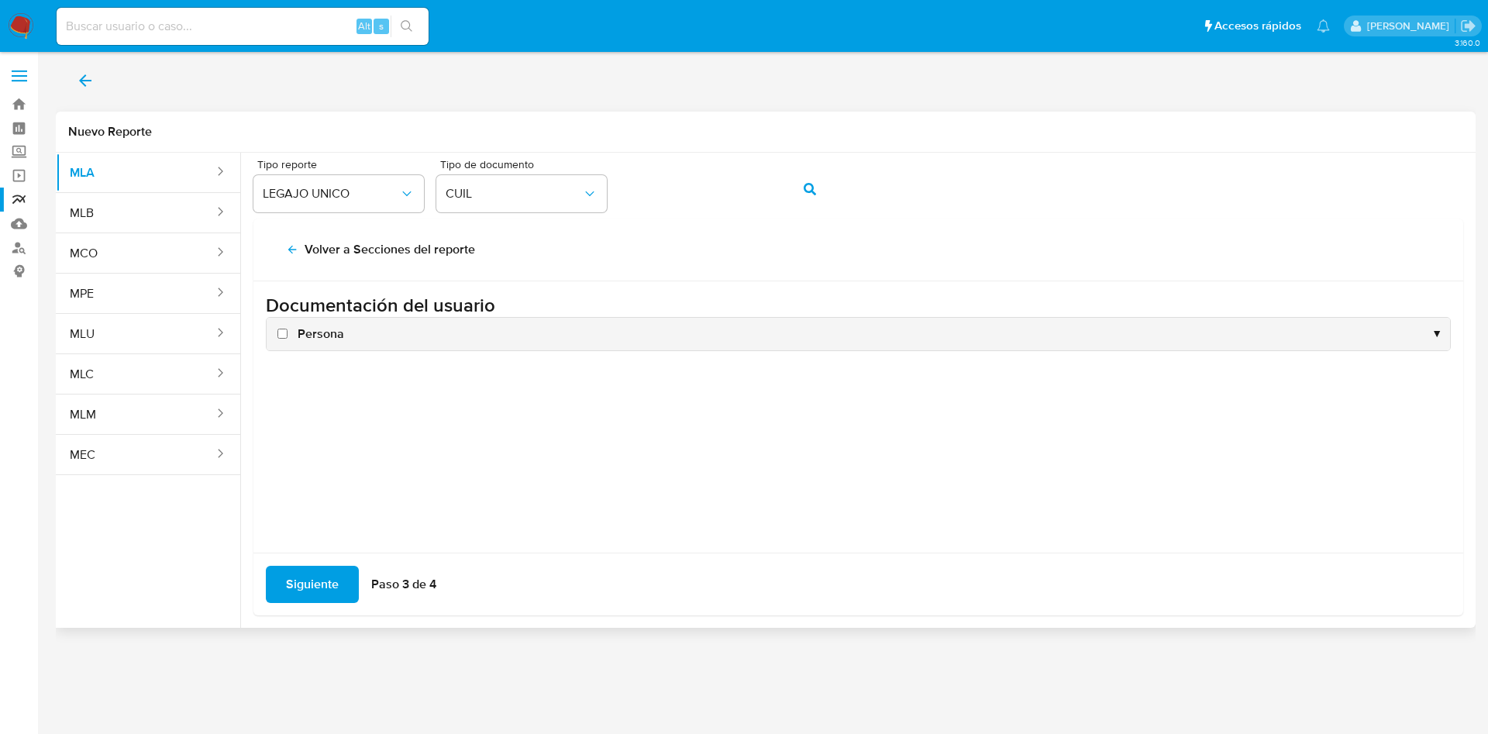
click at [305, 335] on span "Persona" at bounding box center [321, 334] width 47 height 17
click at [288, 335] on input "Persona" at bounding box center [282, 334] width 10 height 10
checkbox input "true"
click at [322, 577] on span "Siguiente" at bounding box center [312, 584] width 53 height 34
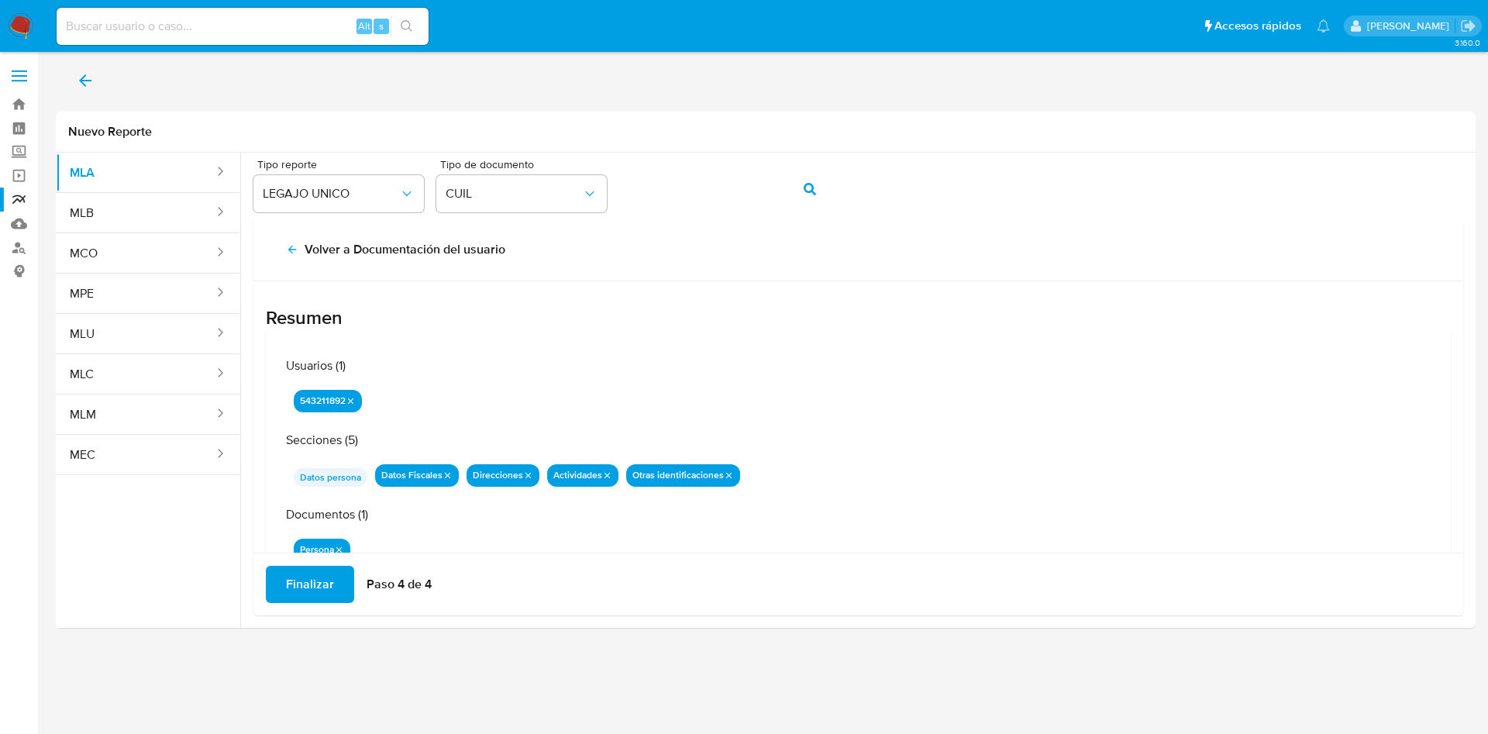
click at [318, 591] on span "Finalizar" at bounding box center [310, 584] width 48 height 34
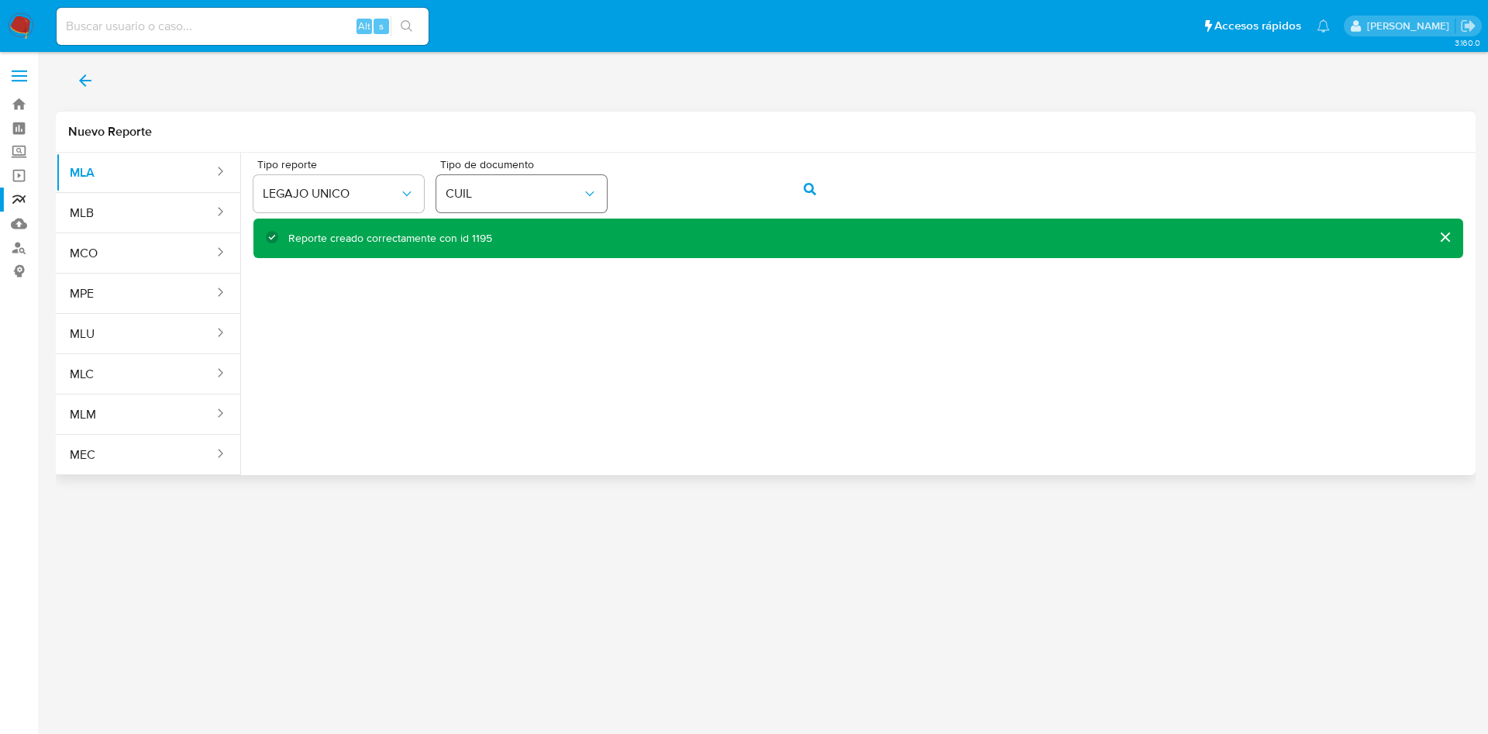
click at [546, 186] on div "Tipo reporte LEGAJO UNICO Tipo de documento CUIL" at bounding box center [858, 189] width 1210 height 60
click at [797, 186] on button "action-search" at bounding box center [810, 189] width 53 height 37
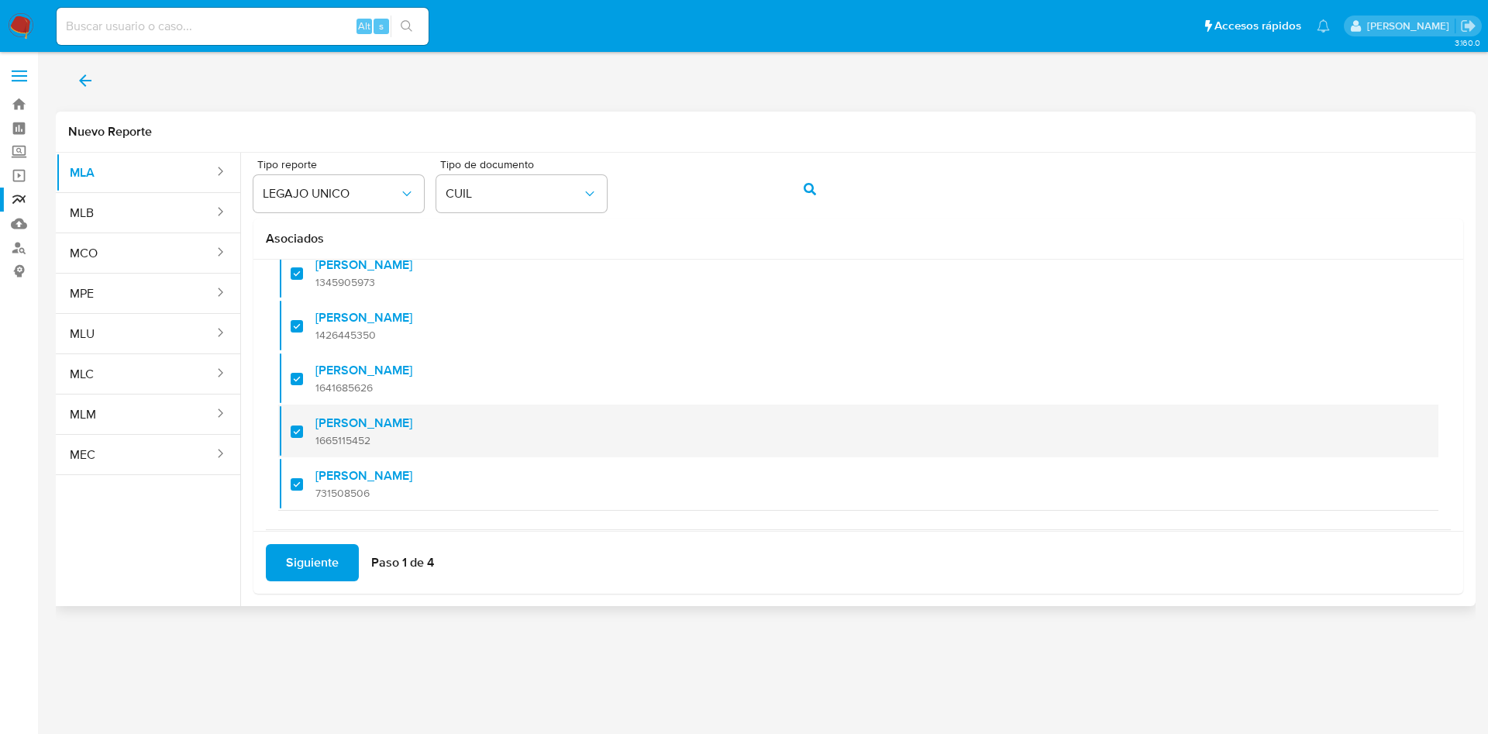
scroll to position [168, 0]
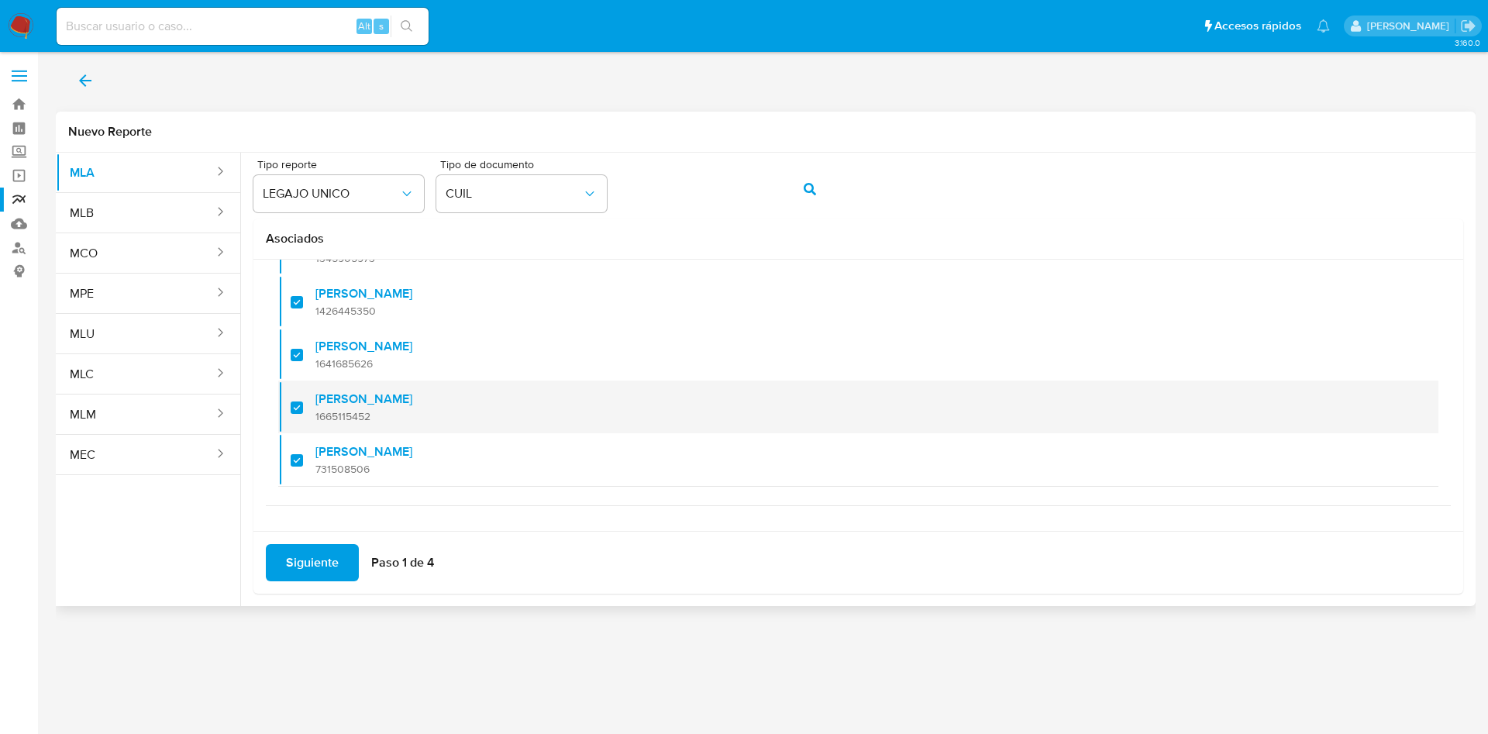
click at [340, 403] on label "Nestor Castro Quiroga" at bounding box center [363, 399] width 97 height 16
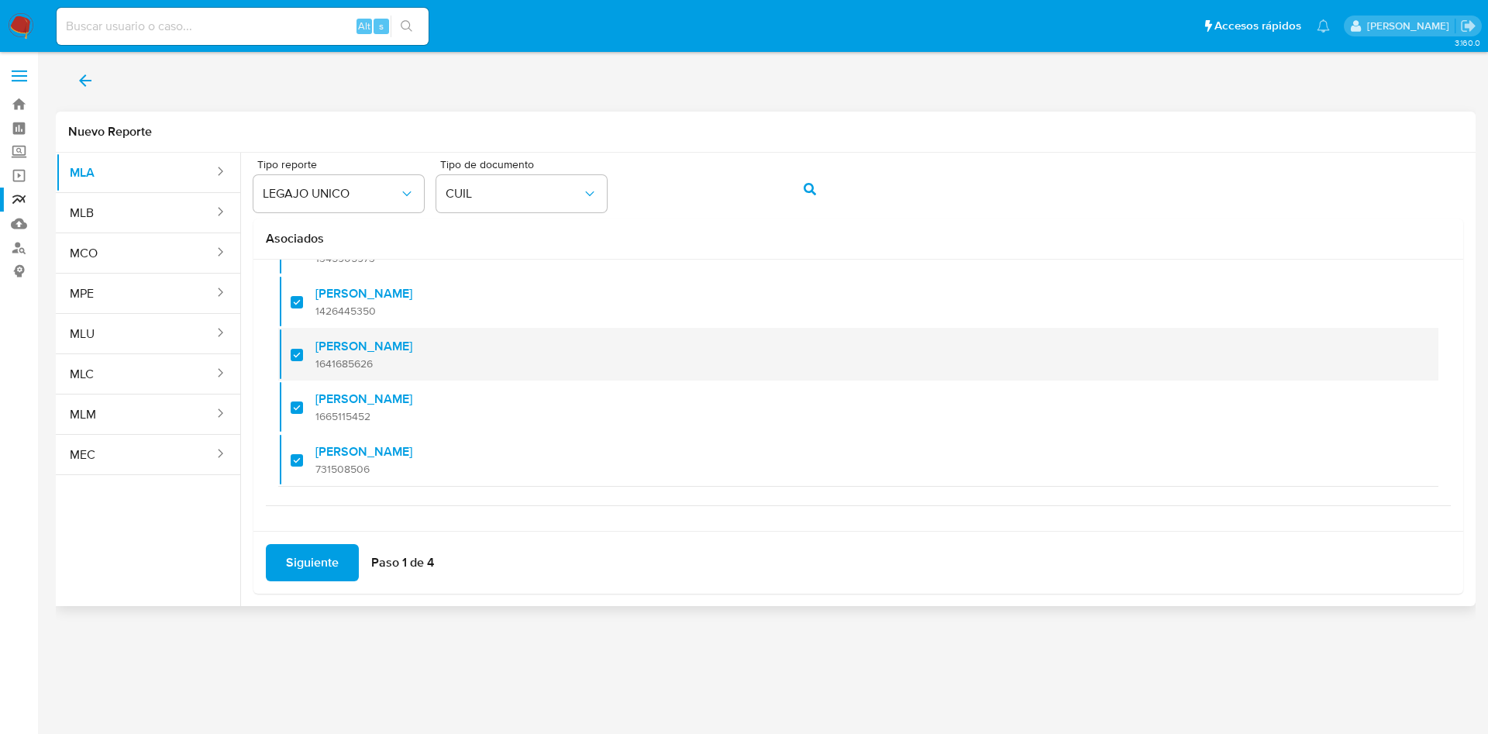
click at [340, 363] on span "1641685626" at bounding box center [363, 364] width 97 height 14
checkbox input "false"
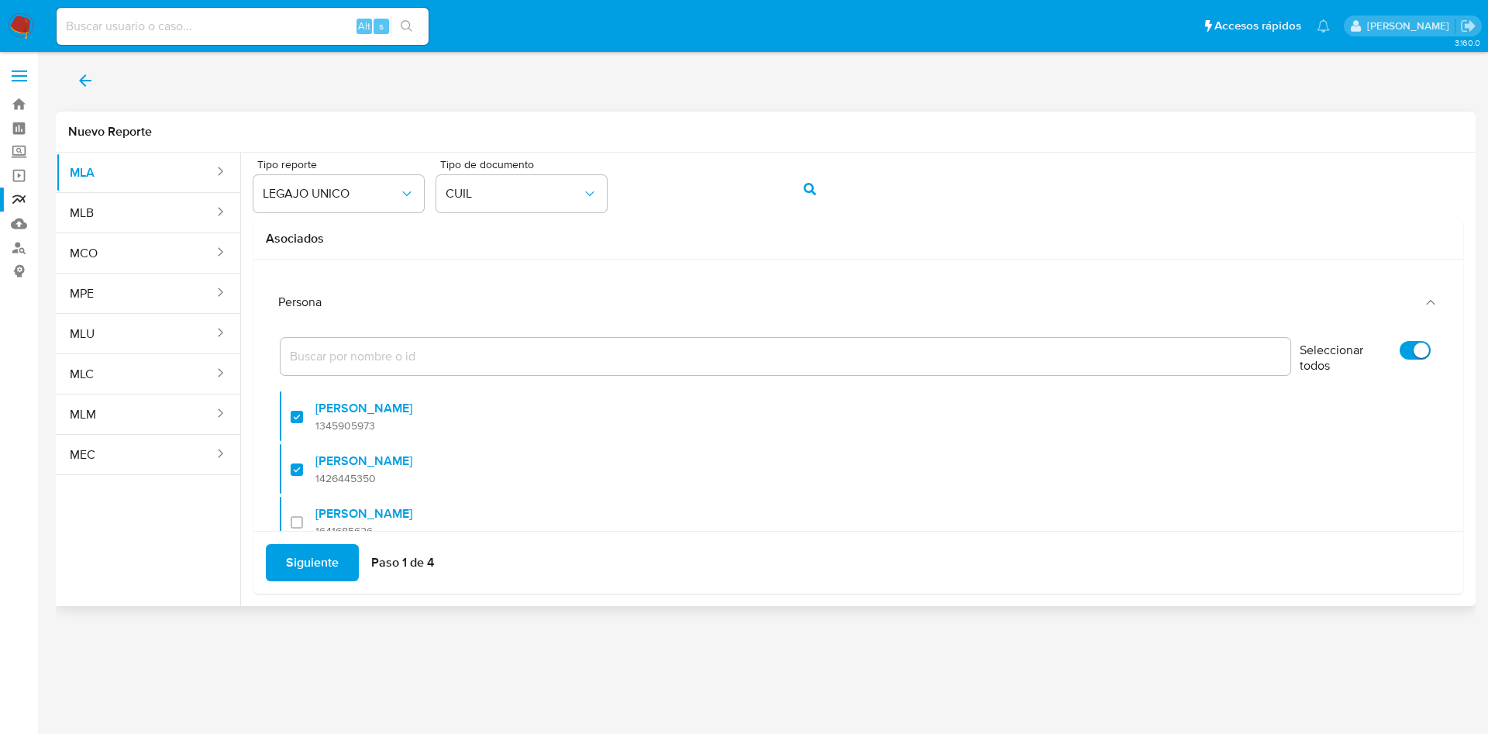
scroll to position [0, 0]
drag, startPoint x: 1374, startPoint y: 359, endPoint x: 1398, endPoint y: 355, distance: 23.6
click at [1376, 359] on label "Seleccionar todos" at bounding box center [1365, 360] width 147 height 53
click at [1400, 359] on input "Seleccionar todos" at bounding box center [1415, 351] width 31 height 19
checkbox input "false"
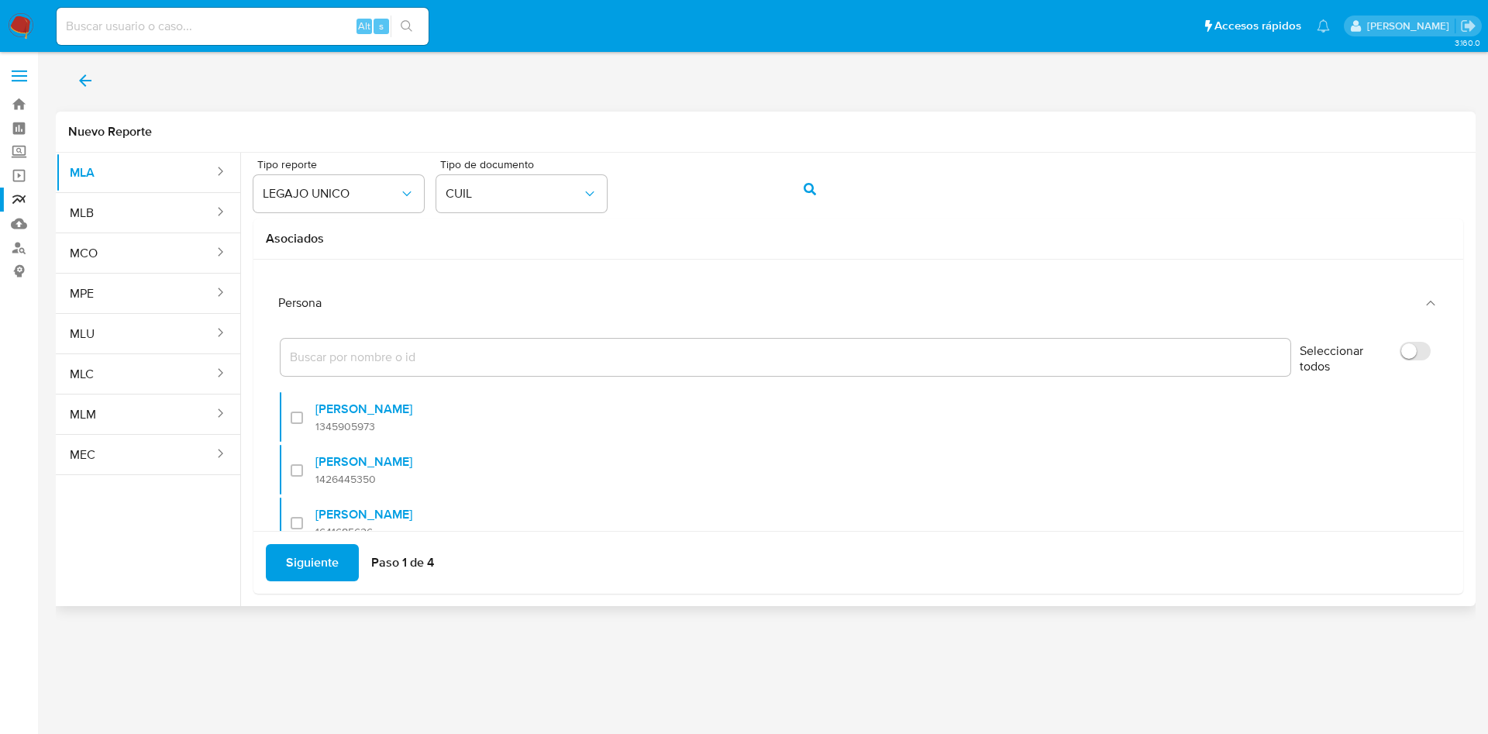
checkbox input "false"
click at [1400, 355] on input "Seleccionar todos" at bounding box center [1415, 351] width 31 height 19
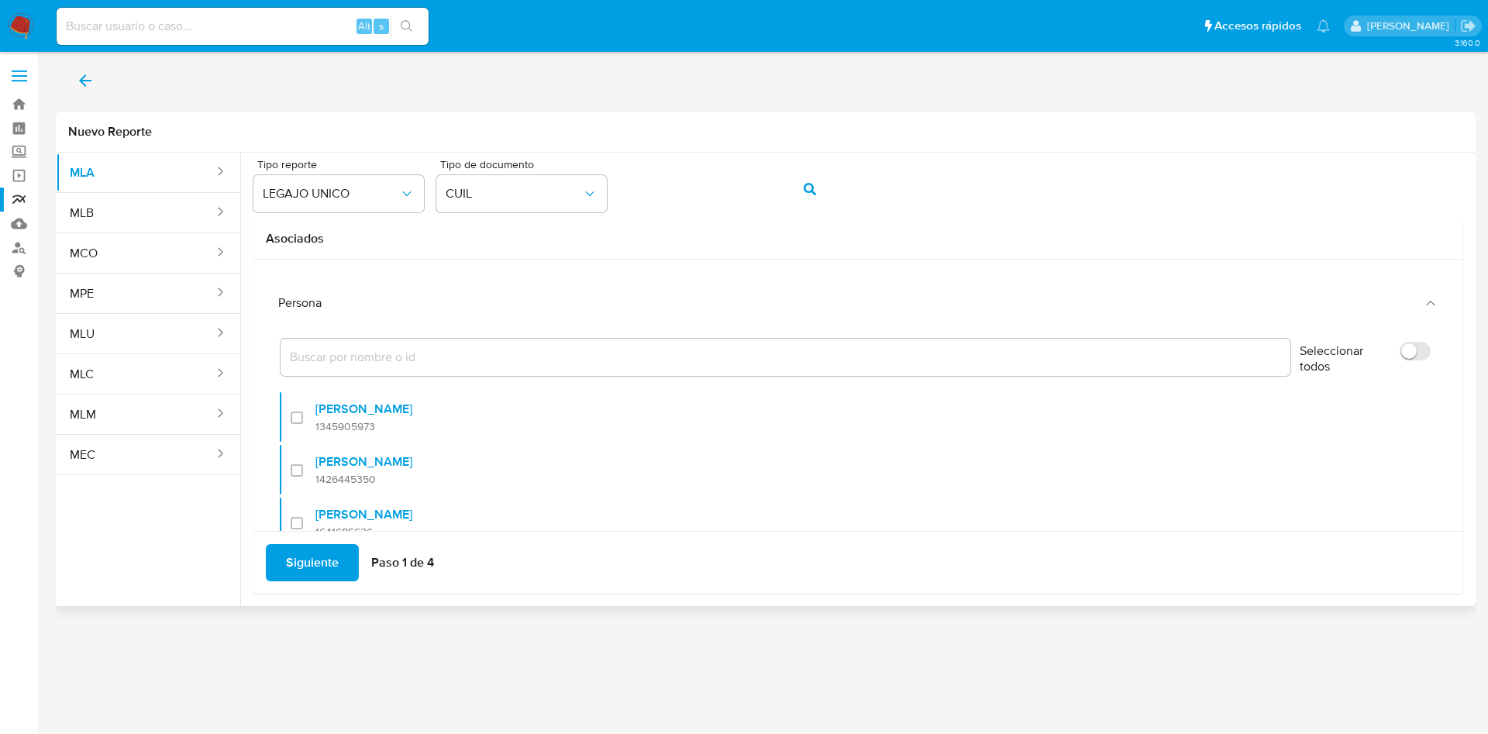
checkbox input "true"
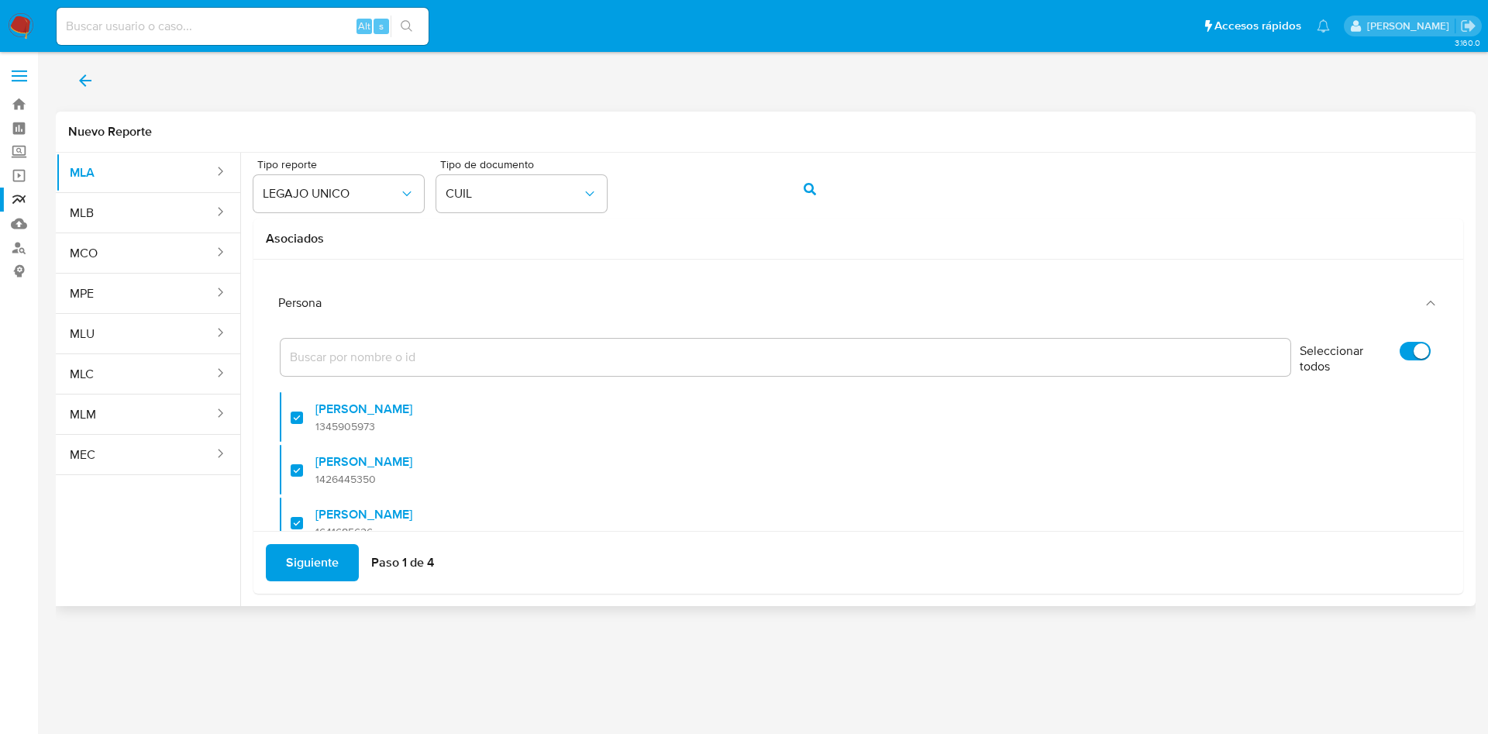
checkbox input "true"
click at [1400, 354] on input "Seleccionar todos" at bounding box center [1415, 351] width 31 height 19
checkbox input "false"
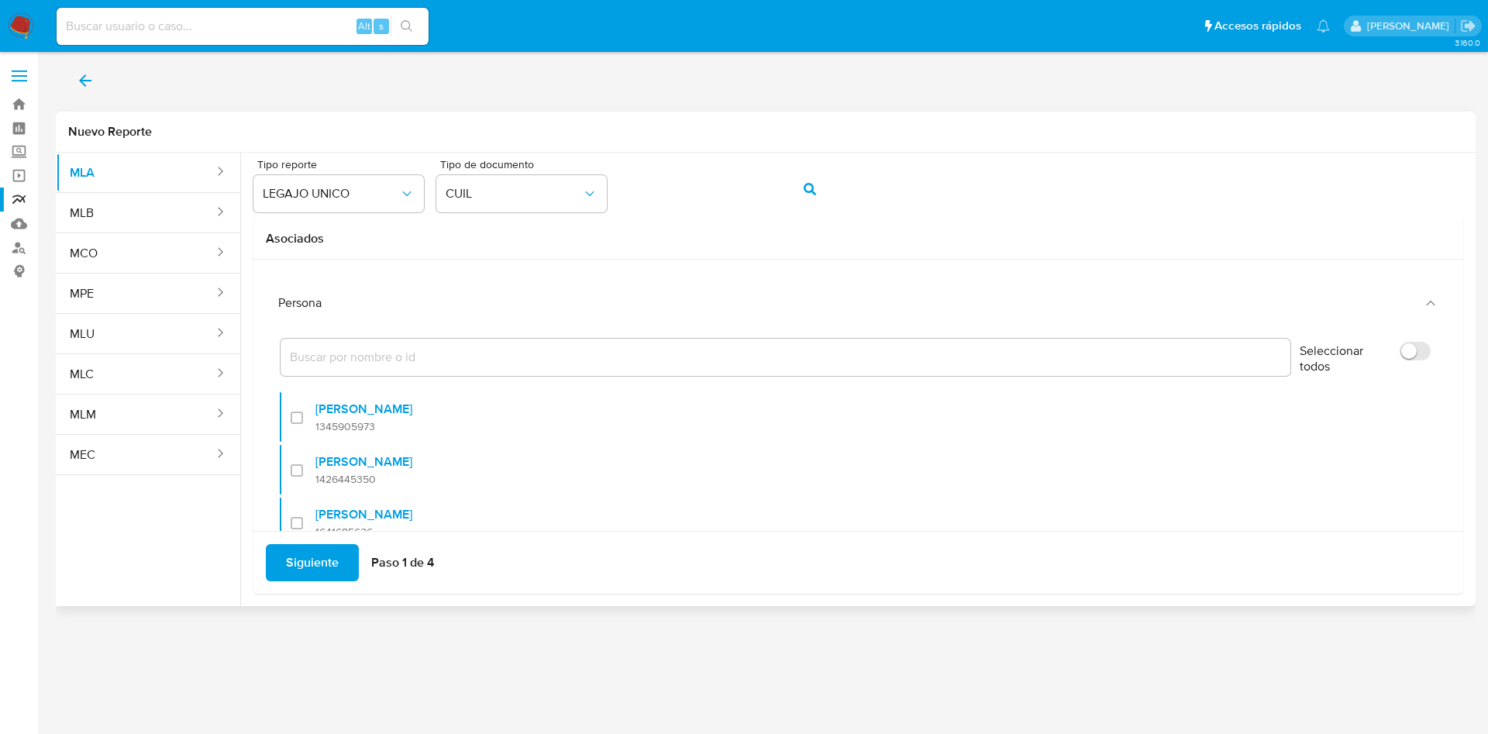
checkbox input "false"
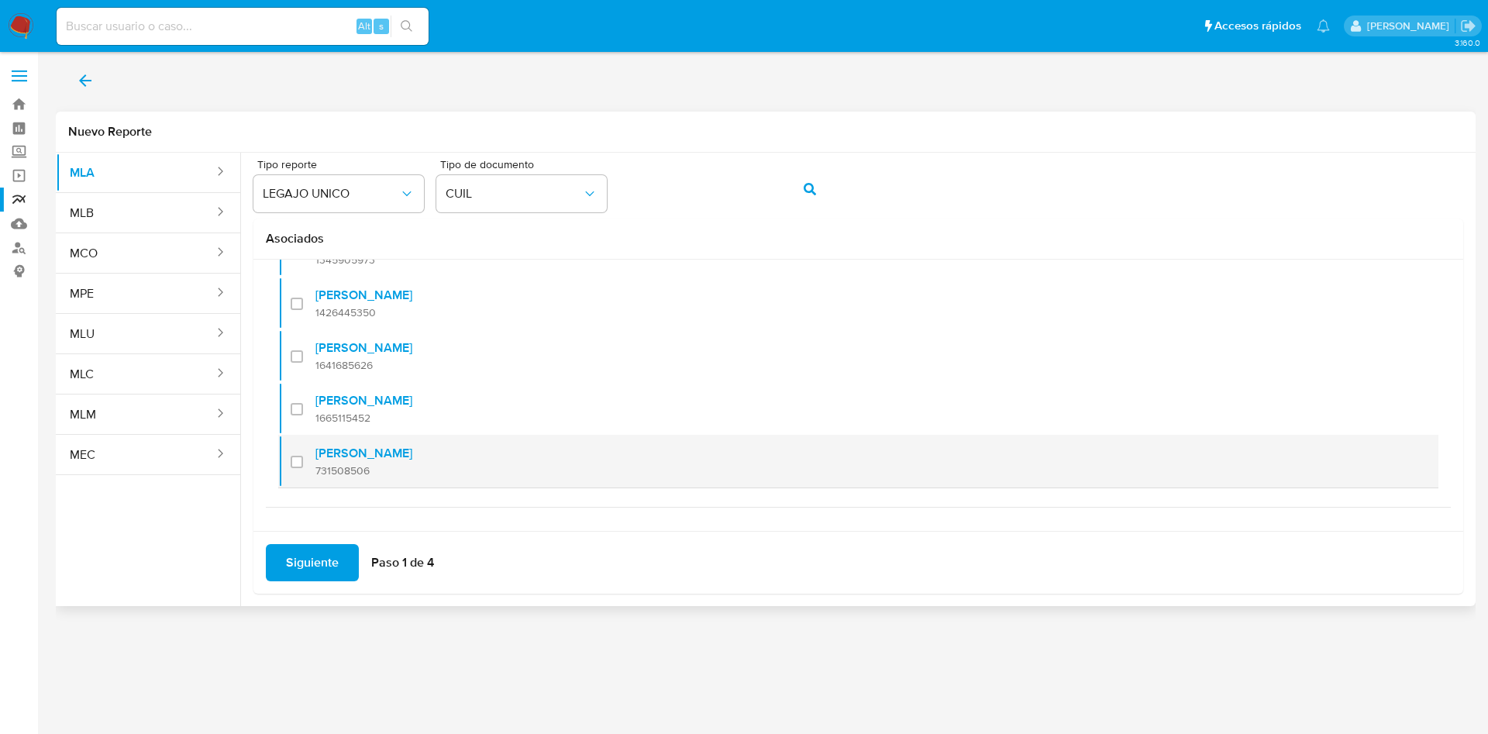
scroll to position [168, 0]
click at [398, 457] on label "Nestor Castro Quiroga" at bounding box center [363, 452] width 97 height 16
click at [303, 457] on input "checkbox" at bounding box center [297, 460] width 12 height 12
checkbox input "true"
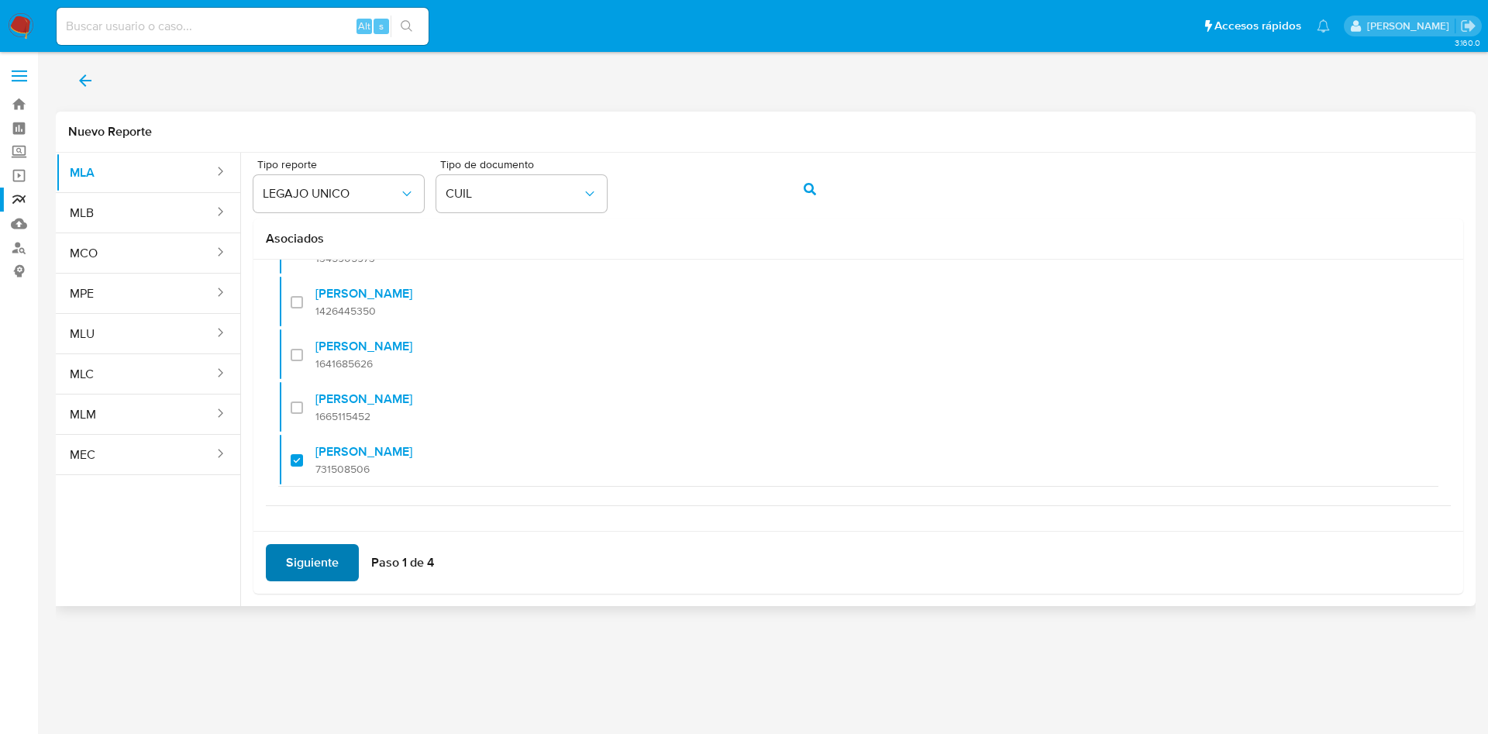
click at [324, 559] on span "Siguiente" at bounding box center [312, 563] width 53 height 34
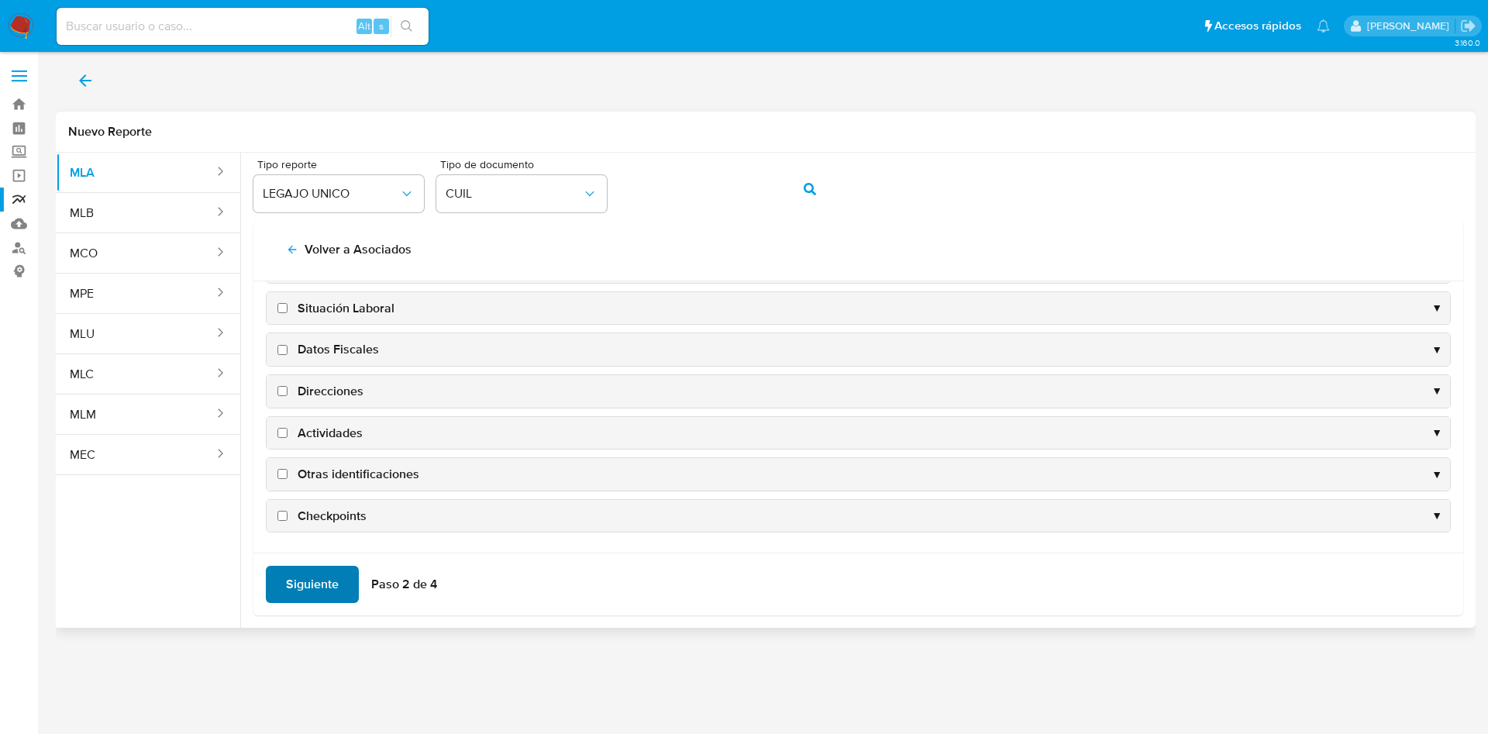
scroll to position [150, 0]
click at [353, 342] on span "Datos Fiscales" at bounding box center [338, 349] width 81 height 17
click at [288, 345] on input "Datos Fiscales" at bounding box center [282, 350] width 10 height 10
checkbox input "true"
click at [320, 381] on div "Direcciones ▼" at bounding box center [859, 391] width 1184 height 33
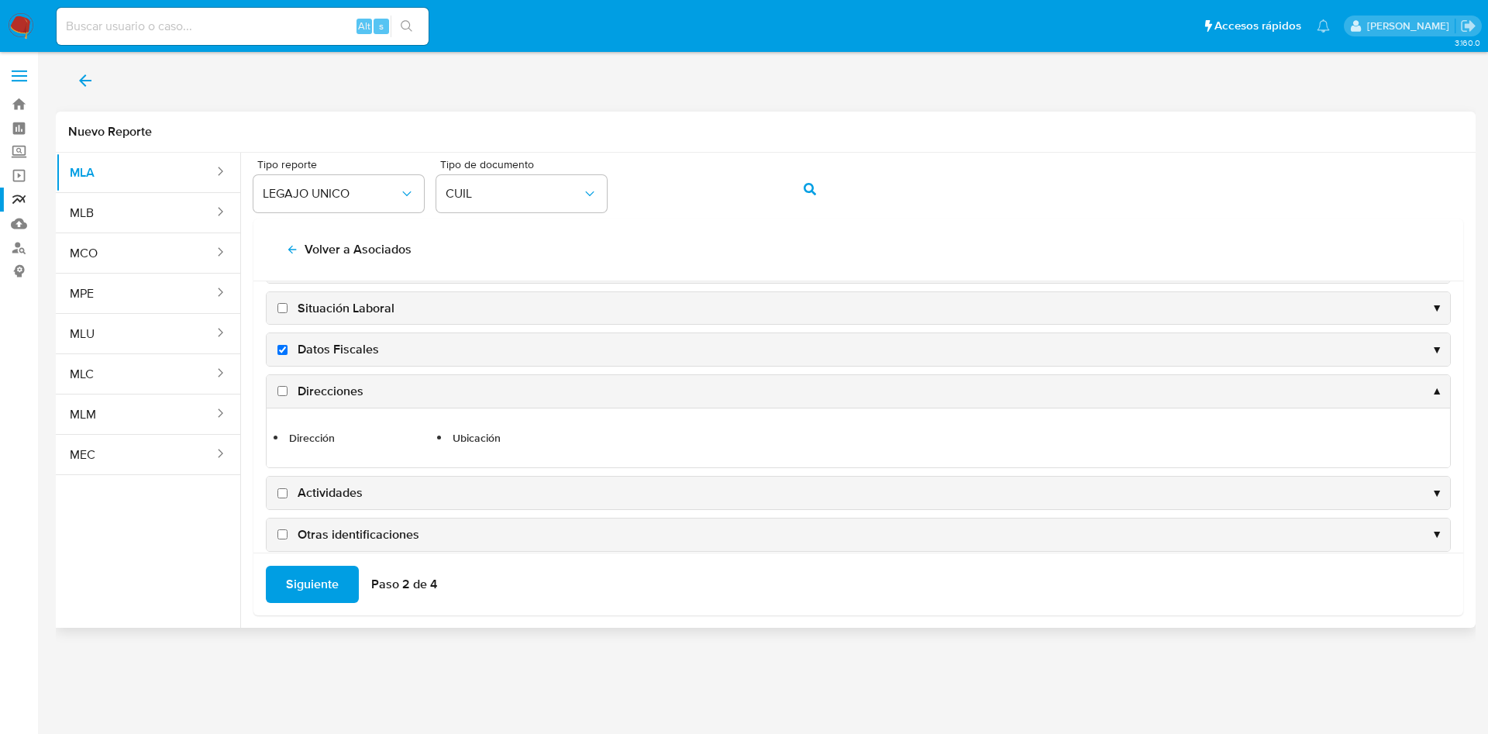
click at [343, 380] on div "Direcciones ▲" at bounding box center [859, 391] width 1184 height 33
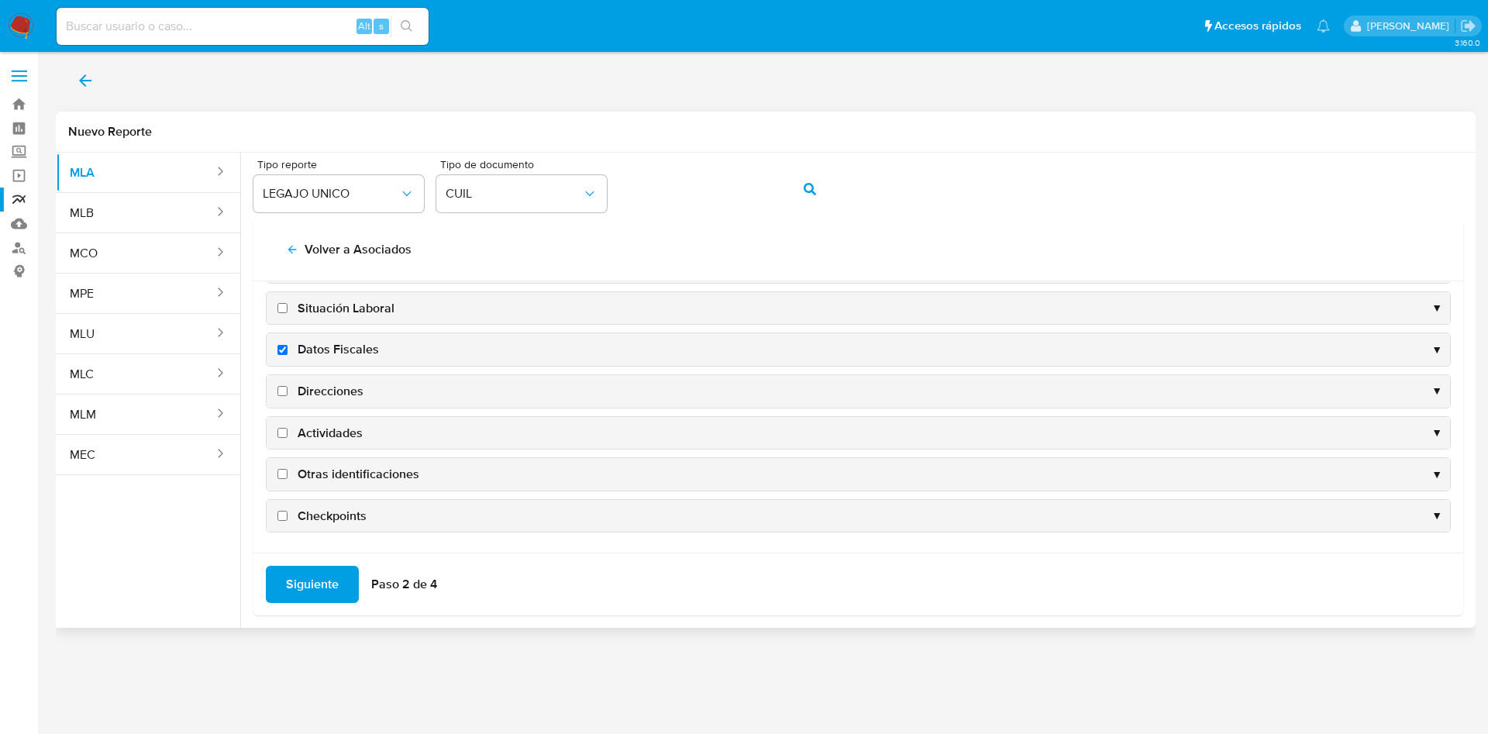
click at [340, 393] on span "Direcciones" at bounding box center [331, 391] width 66 height 17
click at [288, 393] on input "Direcciones" at bounding box center [282, 391] width 10 height 10
checkbox input "true"
click at [343, 435] on span "Actividades" at bounding box center [330, 433] width 65 height 17
click at [288, 435] on input "Actividades" at bounding box center [282, 433] width 10 height 10
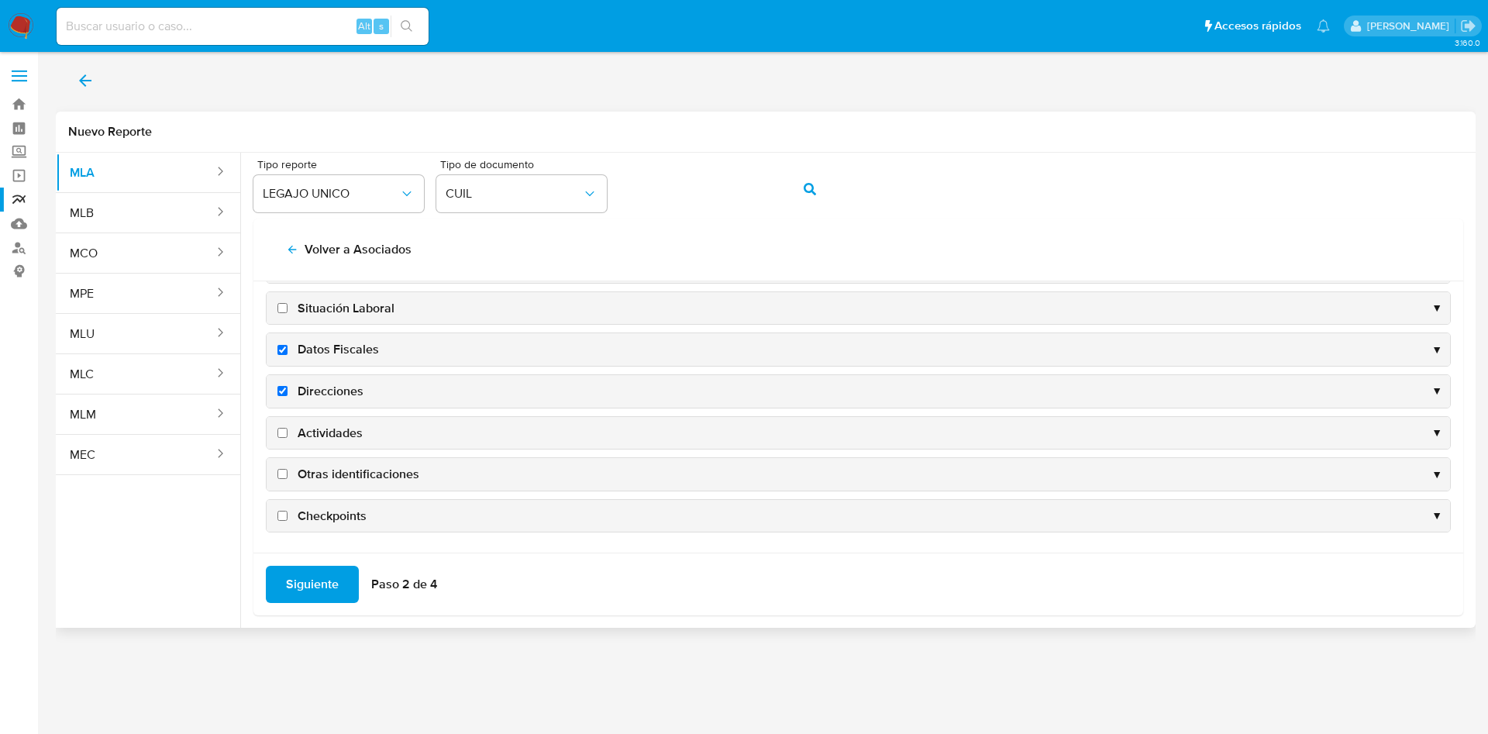
checkbox input "true"
click at [357, 473] on span "Otras identificaciones" at bounding box center [359, 474] width 122 height 17
click at [288, 473] on input "Otras identificaciones" at bounding box center [282, 474] width 10 height 10
checkbox input "true"
click at [307, 581] on span "Siguiente" at bounding box center [312, 584] width 53 height 34
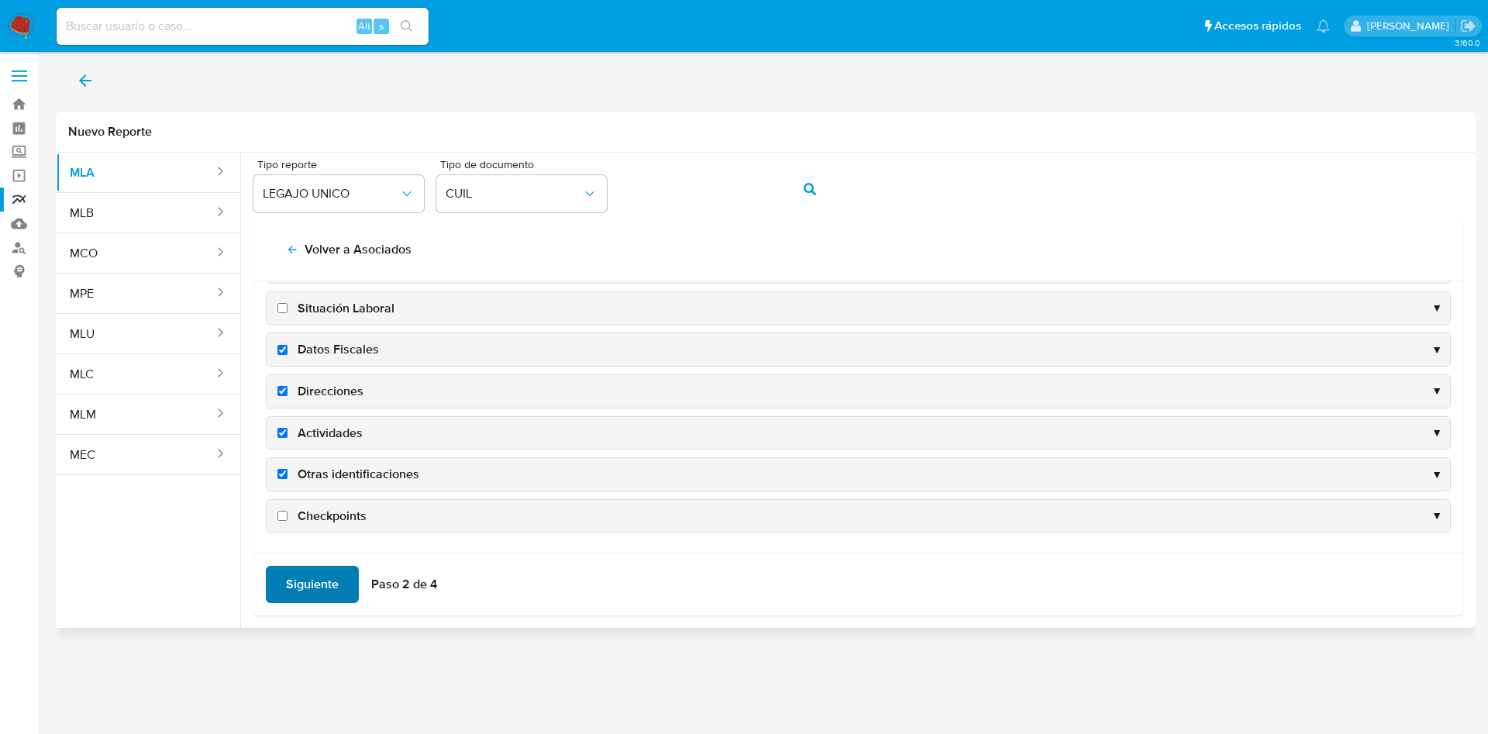
scroll to position [0, 0]
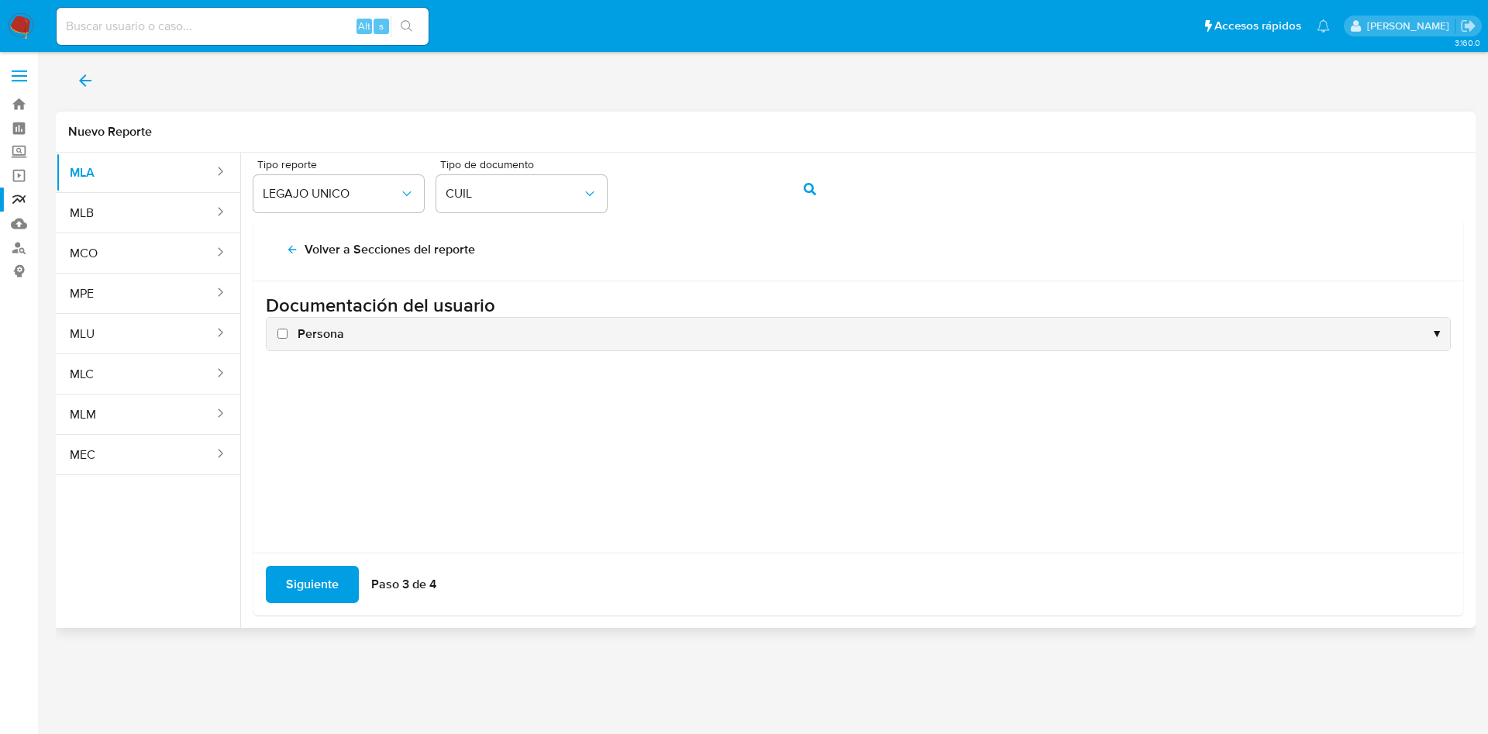
drag, startPoint x: 302, startPoint y: 309, endPoint x: 310, endPoint y: 312, distance: 9.1
click at [305, 309] on h3 "Documentación del usuario" at bounding box center [858, 305] width 1185 height 23
click at [313, 329] on span "Persona" at bounding box center [321, 334] width 47 height 17
click at [288, 329] on input "Persona" at bounding box center [282, 334] width 10 height 10
checkbox input "true"
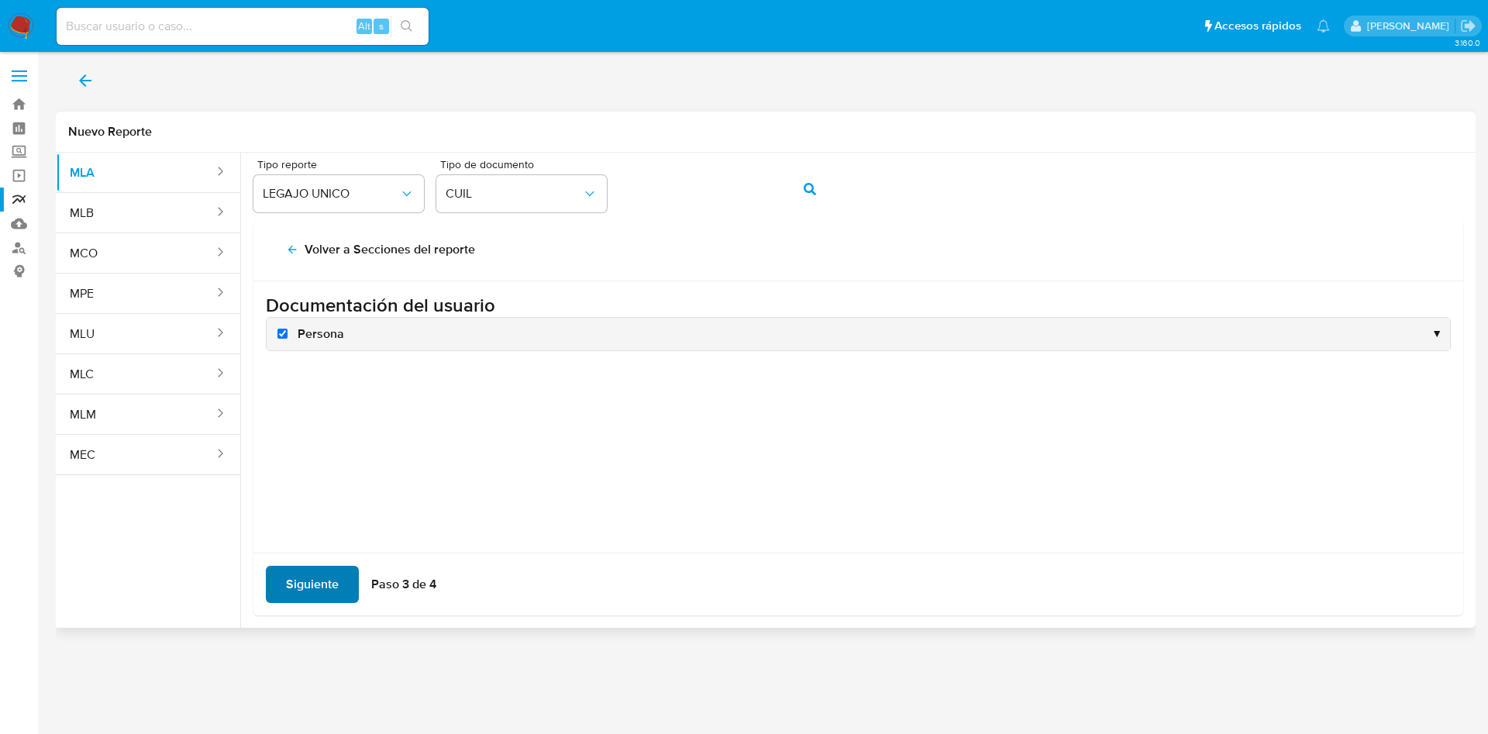
click at [327, 595] on span "Siguiente" at bounding box center [312, 584] width 53 height 34
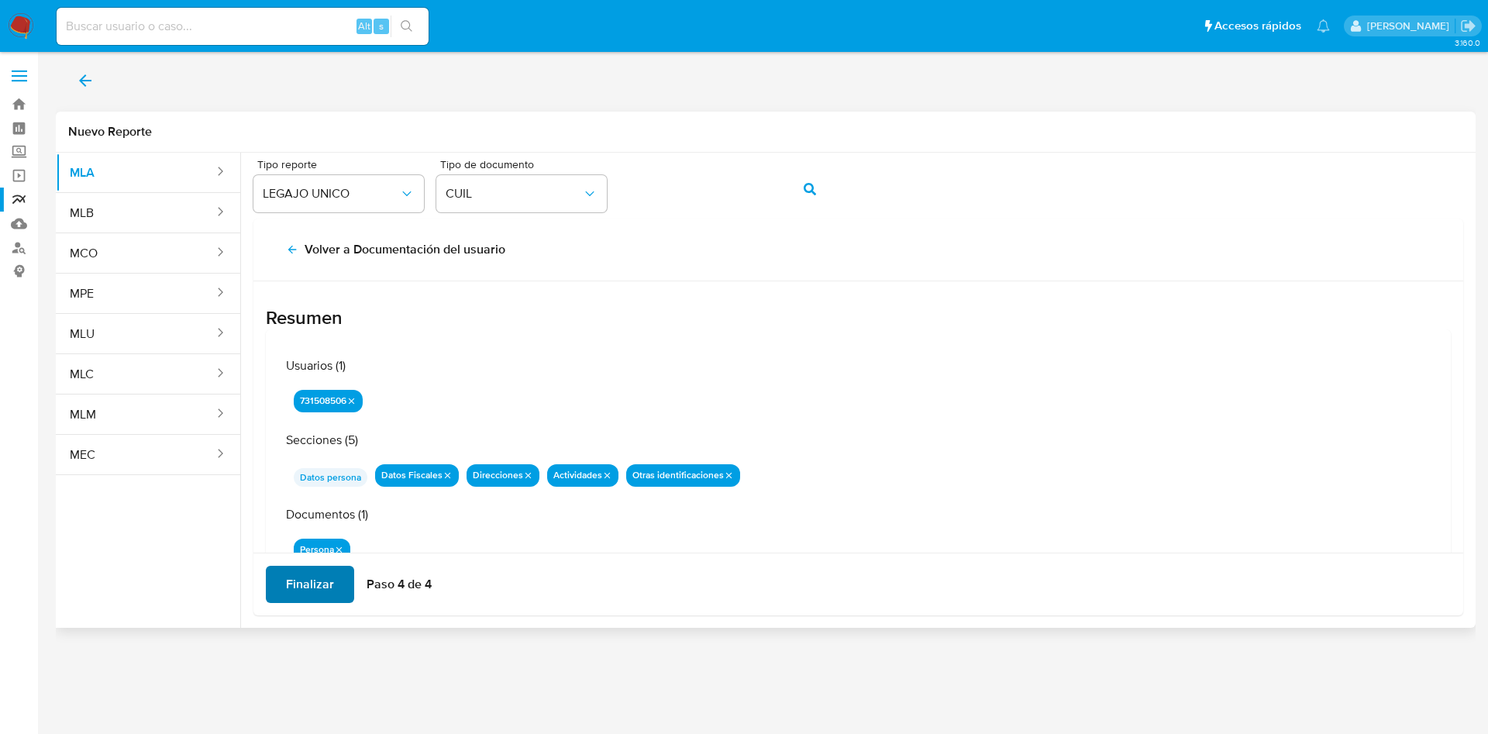
click at [319, 585] on span "Finalizar" at bounding box center [310, 584] width 48 height 34
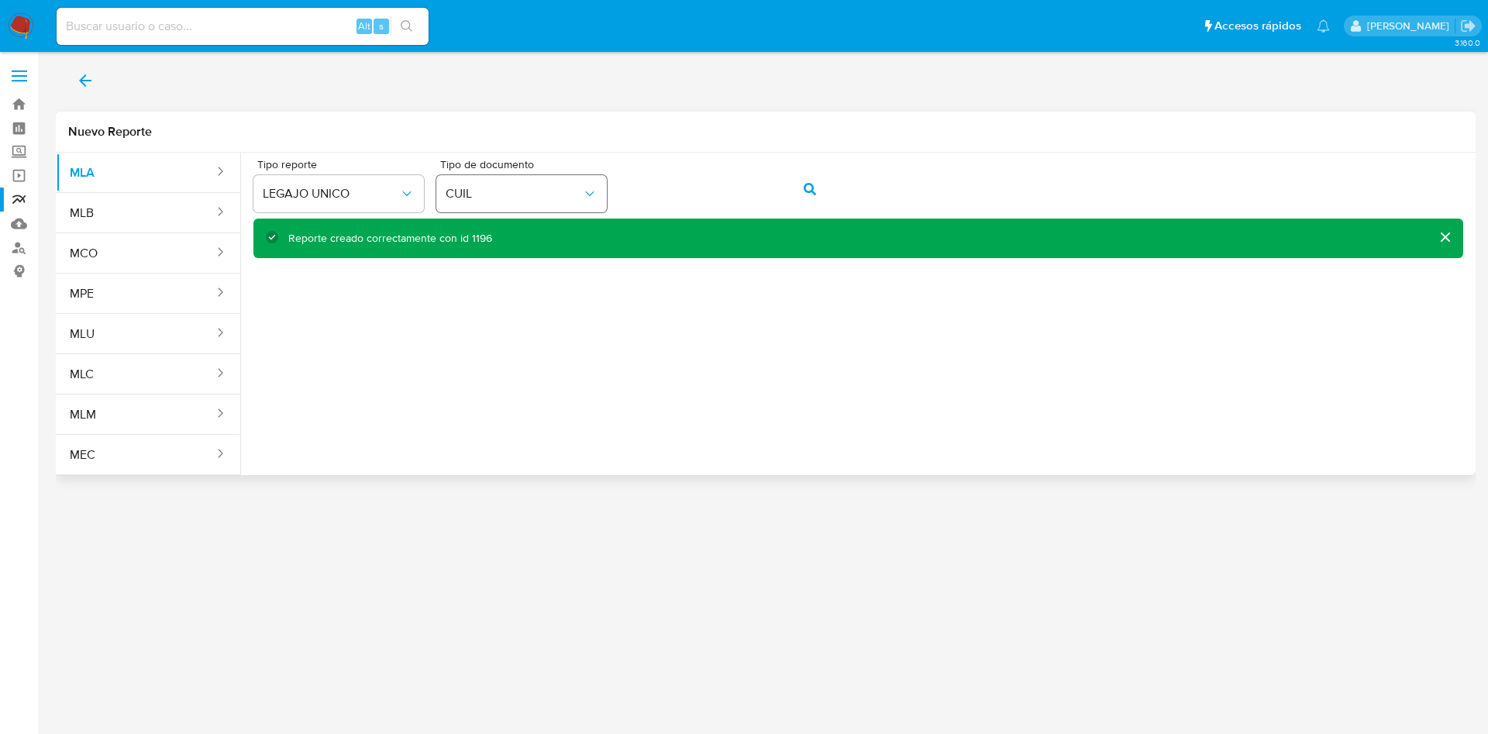
click at [521, 185] on div "Tipo reporte LEGAJO UNICO Tipo de documento CUIL" at bounding box center [858, 189] width 1210 height 60
click at [802, 205] on button "action-search" at bounding box center [810, 189] width 53 height 37
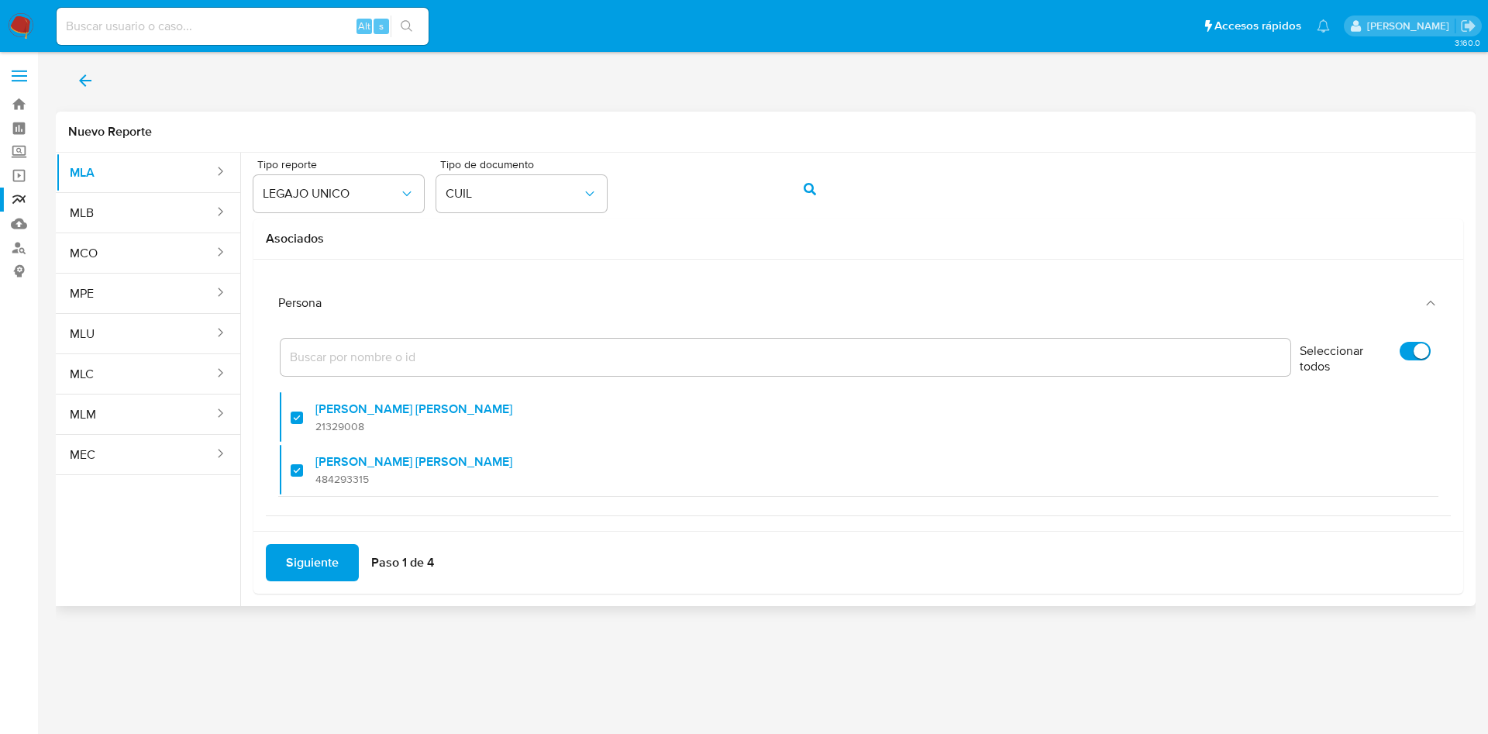
click at [1400, 352] on input "Seleccionar todos" at bounding box center [1415, 351] width 31 height 19
checkbox input "false"
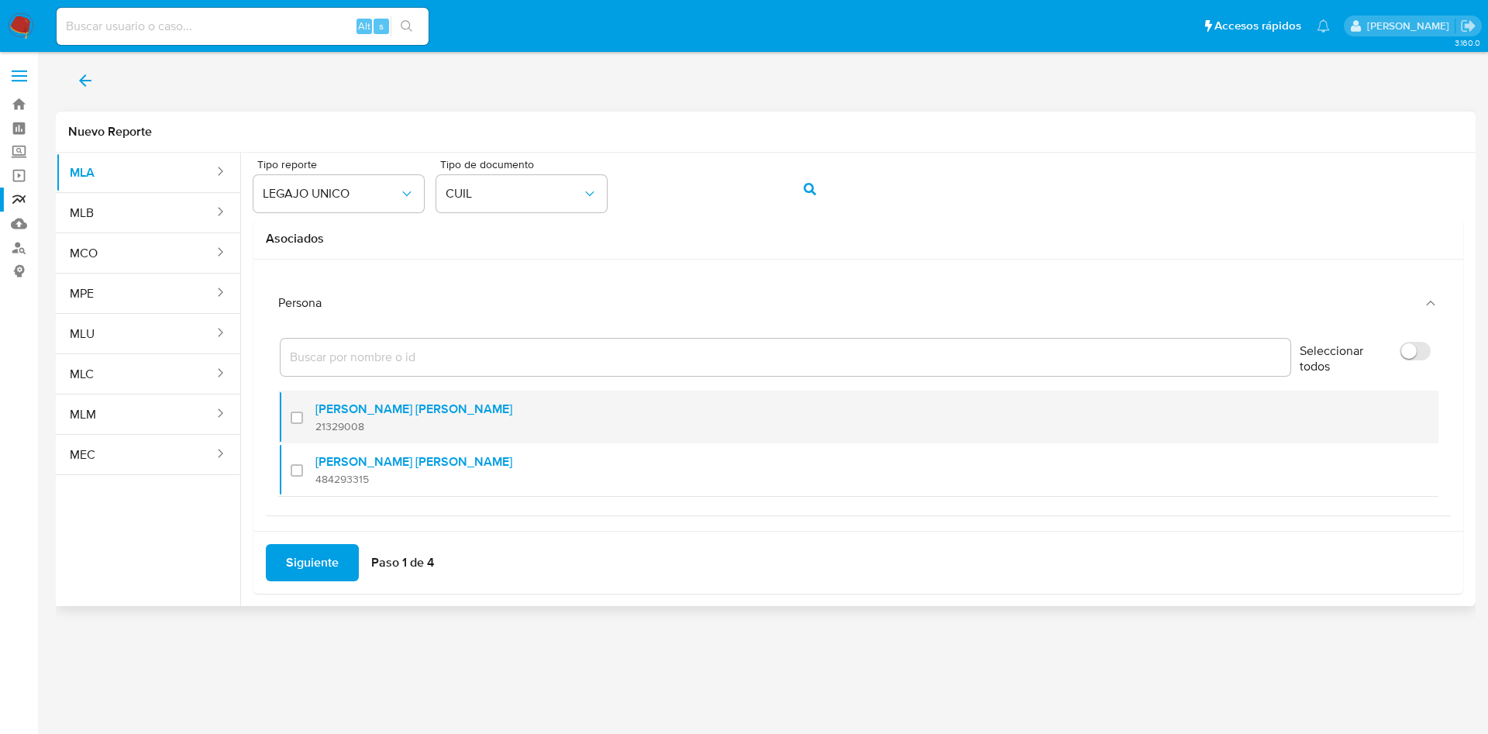
checkbox input "false"
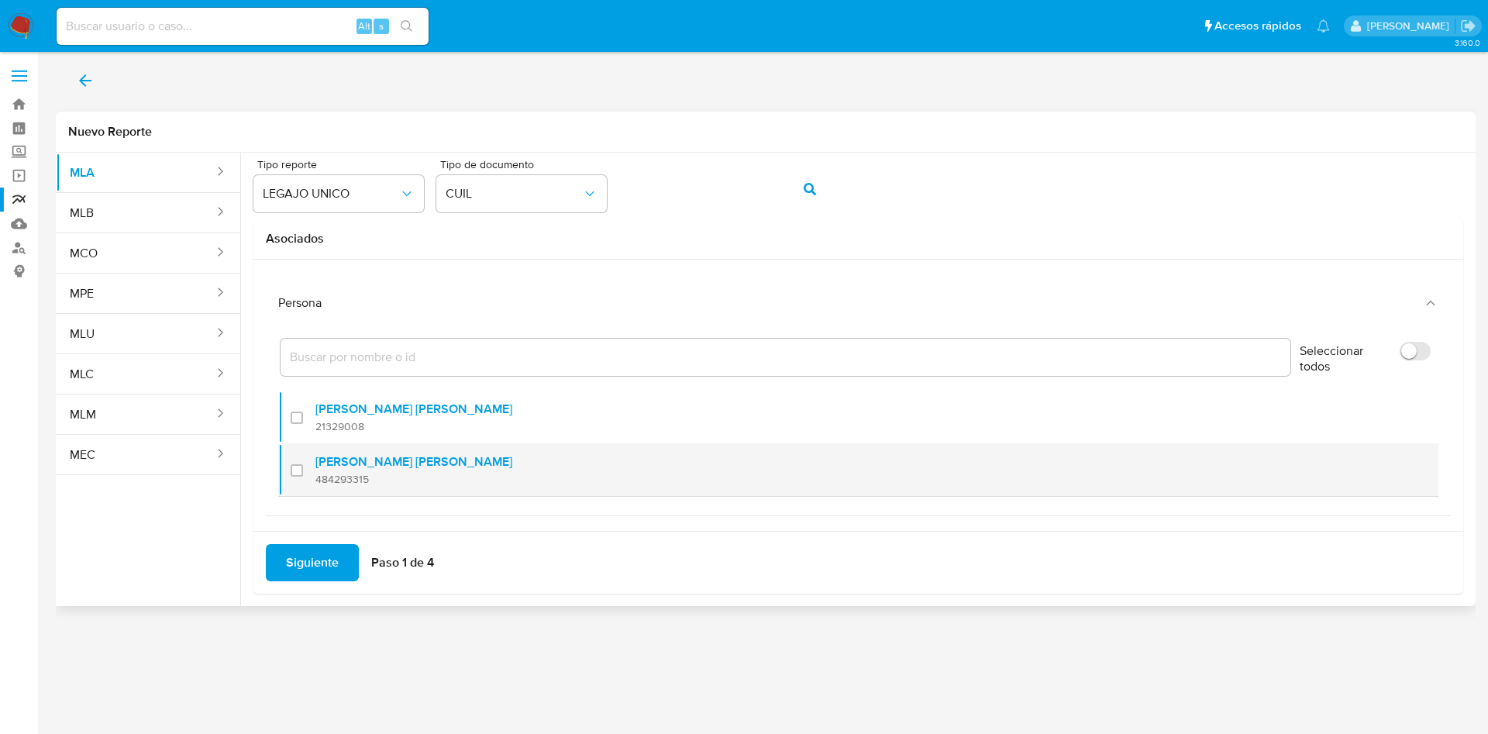
click at [341, 464] on label "Carlos Alberto Carranza Garzon" at bounding box center [413, 462] width 197 height 16
click at [303, 464] on input "checkbox" at bounding box center [297, 470] width 12 height 12
checkbox input "true"
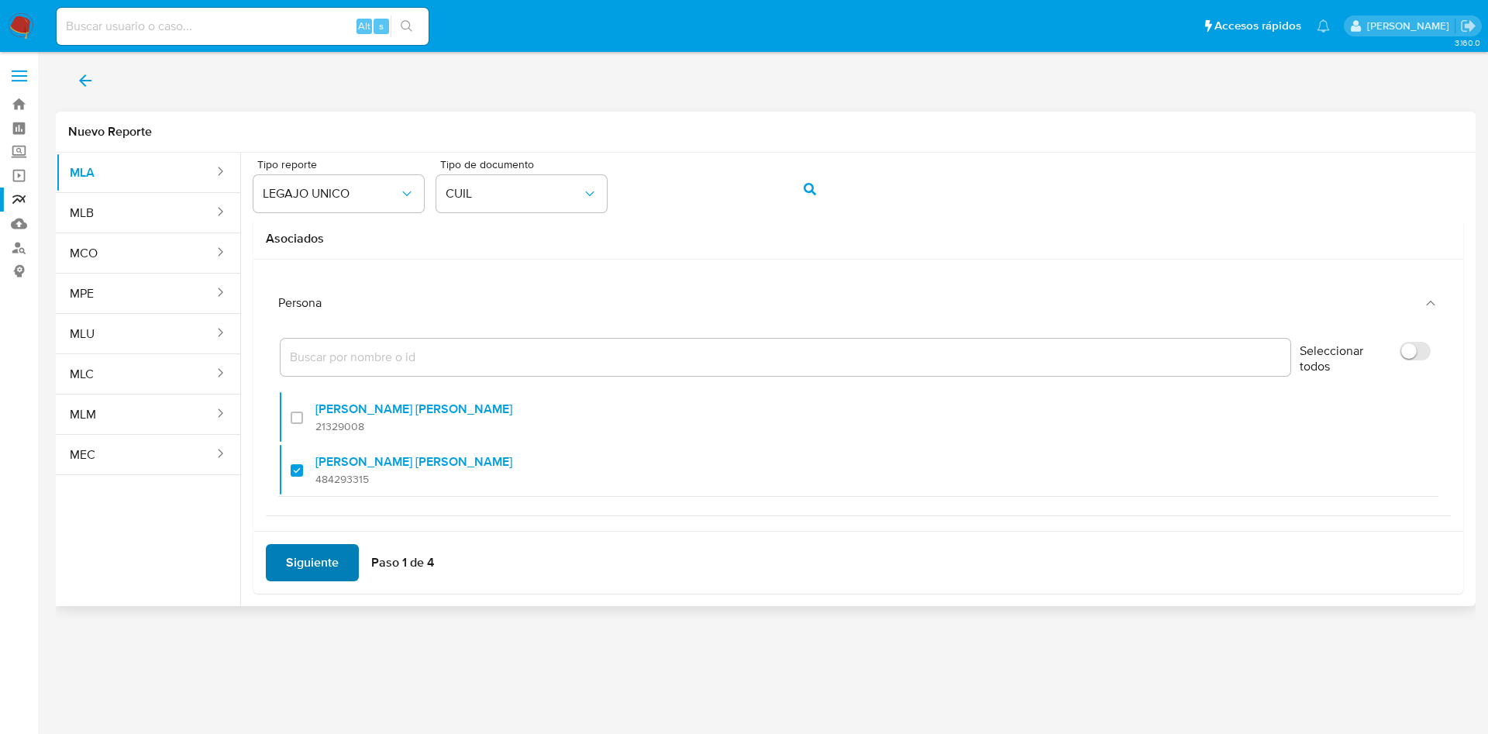
click at [326, 564] on span "Siguiente" at bounding box center [312, 563] width 53 height 34
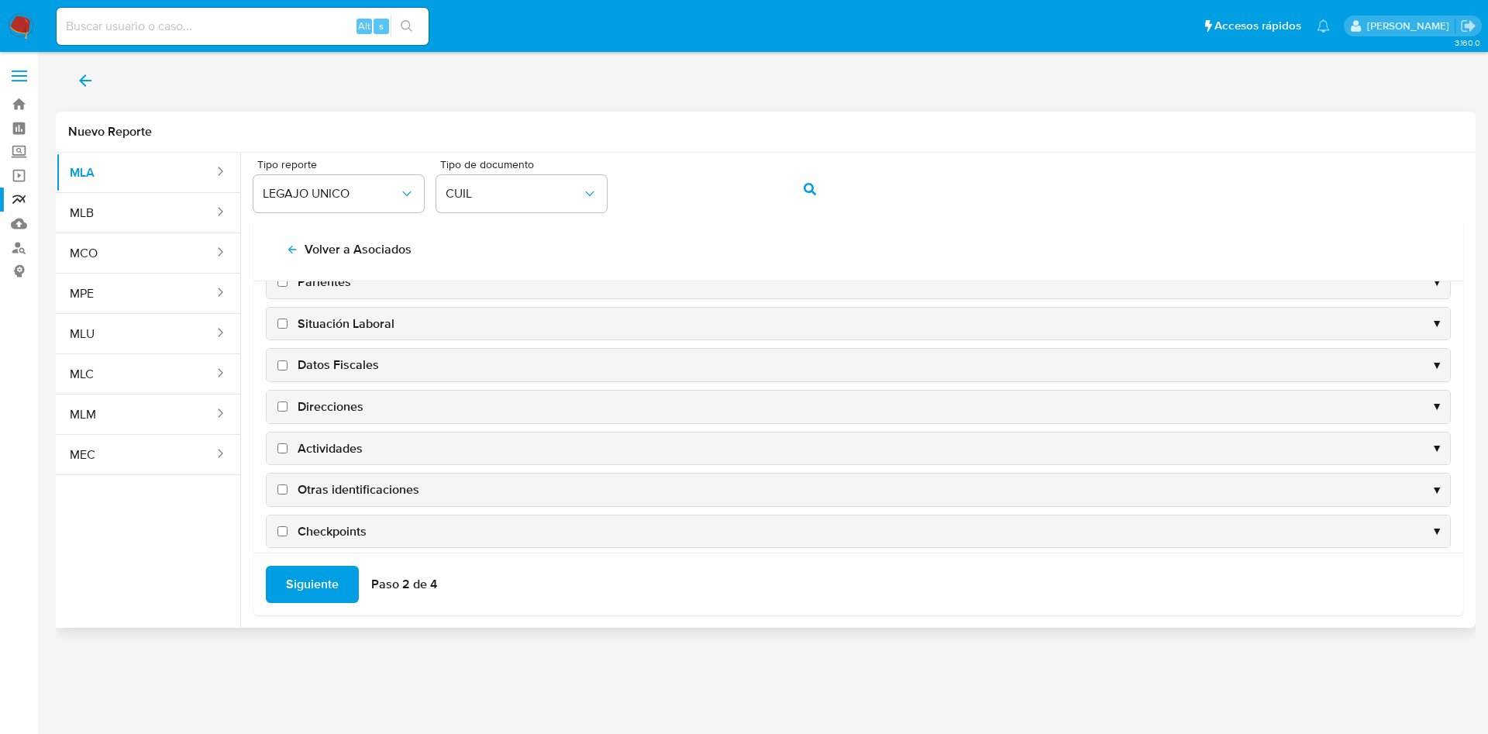
scroll to position [150, 0]
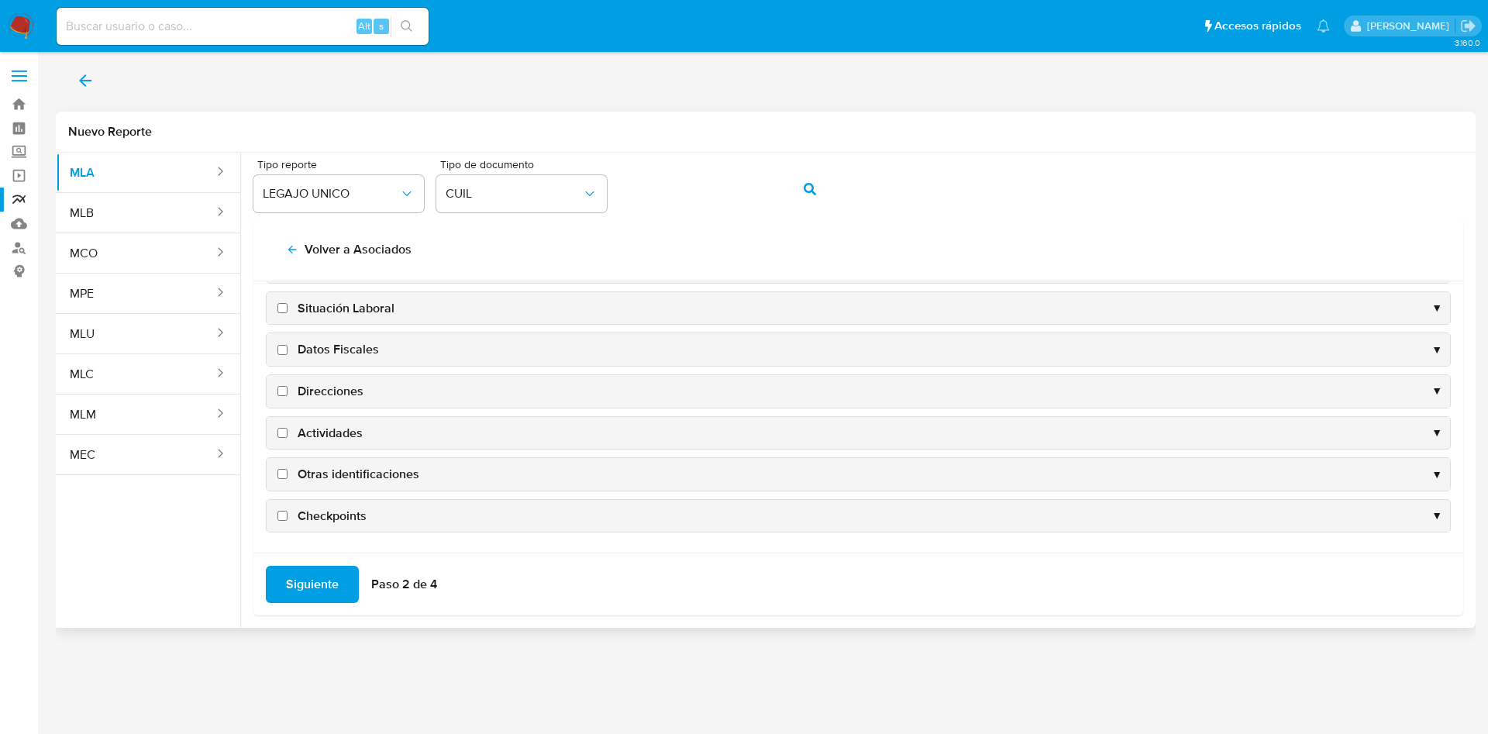
click at [354, 343] on span "Datos Fiscales" at bounding box center [338, 349] width 81 height 17
click at [288, 345] on input "Datos Fiscales" at bounding box center [282, 350] width 10 height 10
checkbox input "true"
click at [327, 387] on span "Direcciones" at bounding box center [331, 391] width 66 height 17
click at [288, 387] on input "Direcciones" at bounding box center [282, 391] width 10 height 10
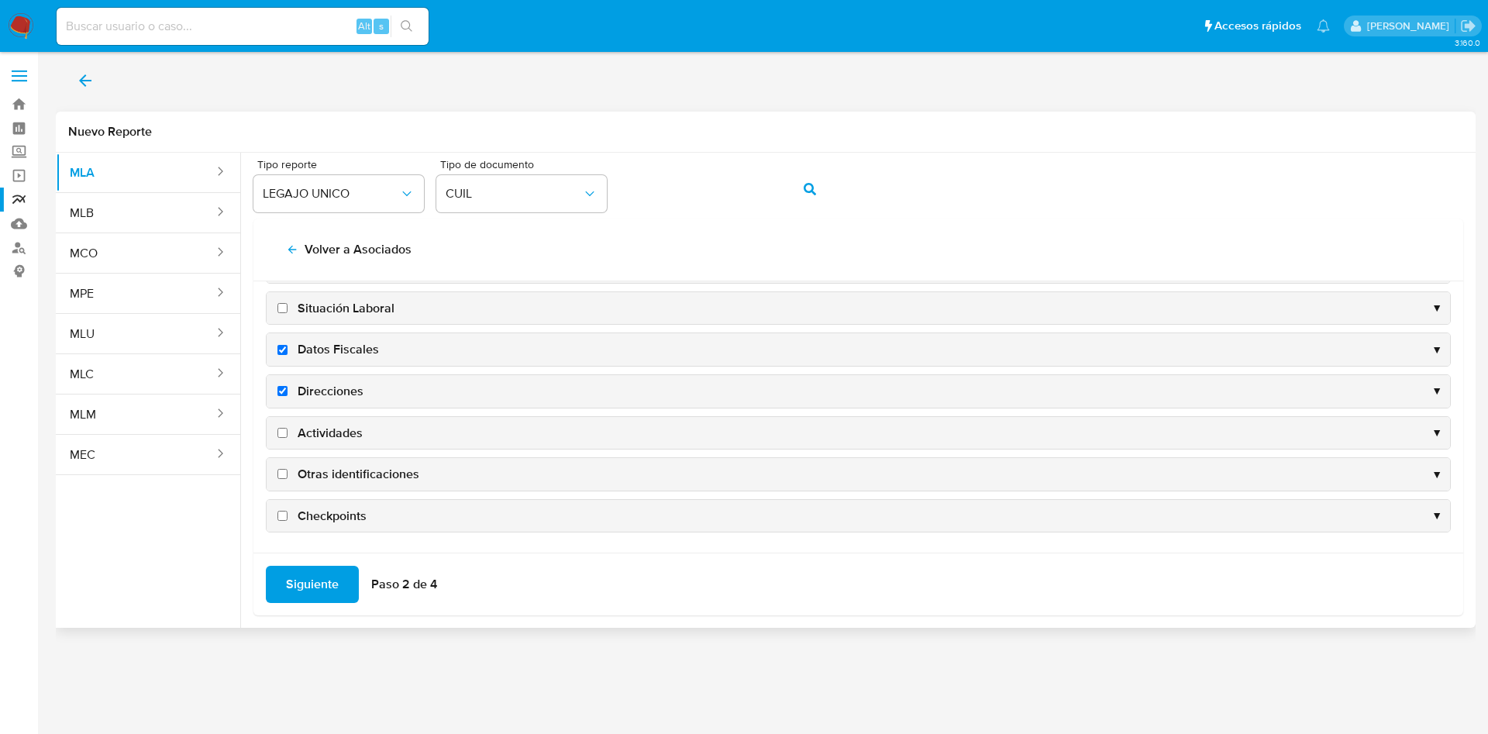
checkbox input "true"
click at [331, 429] on span "Actividades" at bounding box center [330, 433] width 65 height 17
click at [288, 429] on input "Actividades" at bounding box center [282, 433] width 10 height 10
checkbox input "true"
click at [335, 470] on span "Otras identificaciones" at bounding box center [359, 474] width 122 height 17
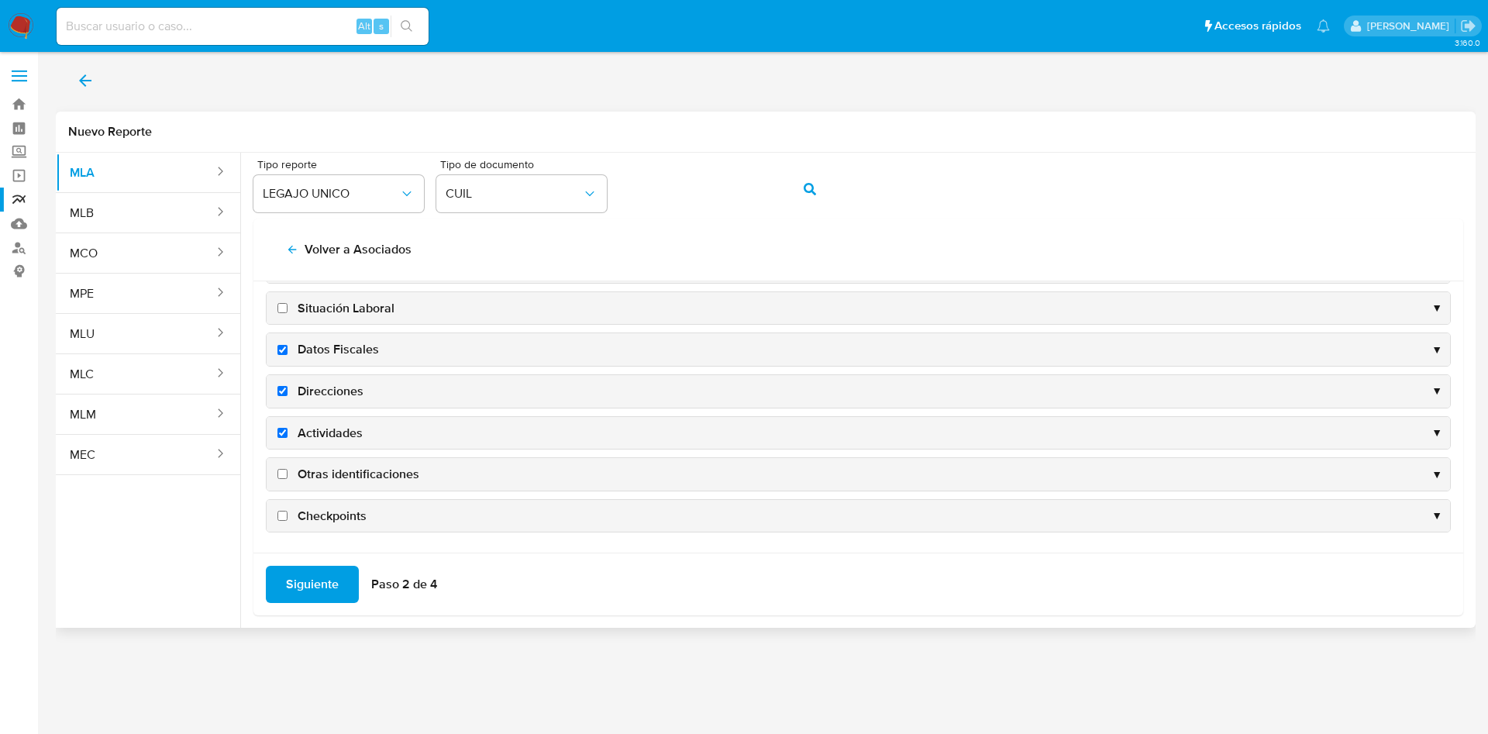
click at [288, 470] on input "Otras identificaciones" at bounding box center [282, 474] width 10 height 10
checkbox input "true"
click at [302, 579] on span "Siguiente" at bounding box center [312, 584] width 53 height 34
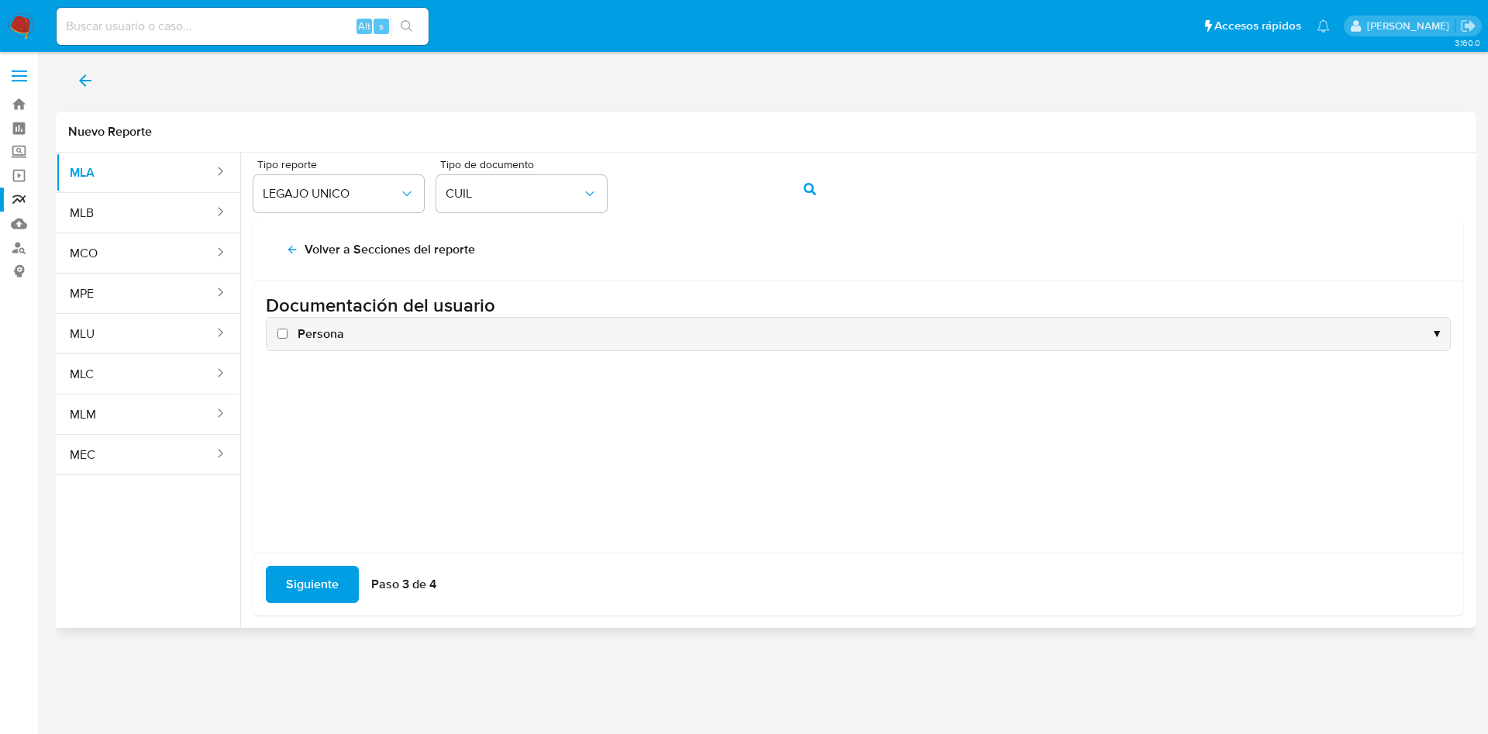
click at [295, 335] on label "Persona" at bounding box center [309, 334] width 70 height 17
click at [288, 335] on input "Persona" at bounding box center [282, 334] width 10 height 10
checkbox input "true"
click at [299, 603] on div "Siguiente Paso 3 de 4" at bounding box center [858, 584] width 1210 height 63
click at [305, 577] on span "Siguiente" at bounding box center [312, 584] width 53 height 34
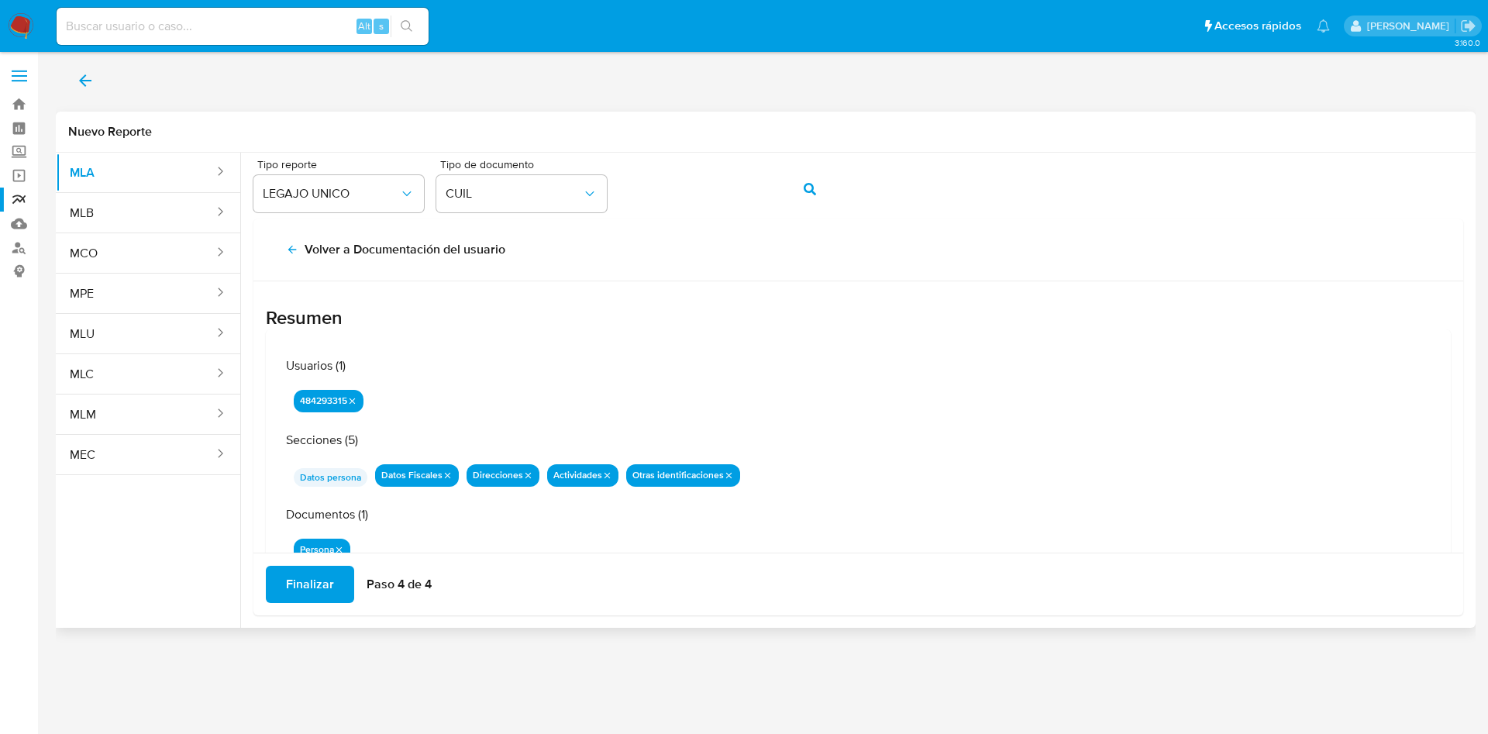
click at [308, 580] on span "Finalizar" at bounding box center [310, 584] width 48 height 34
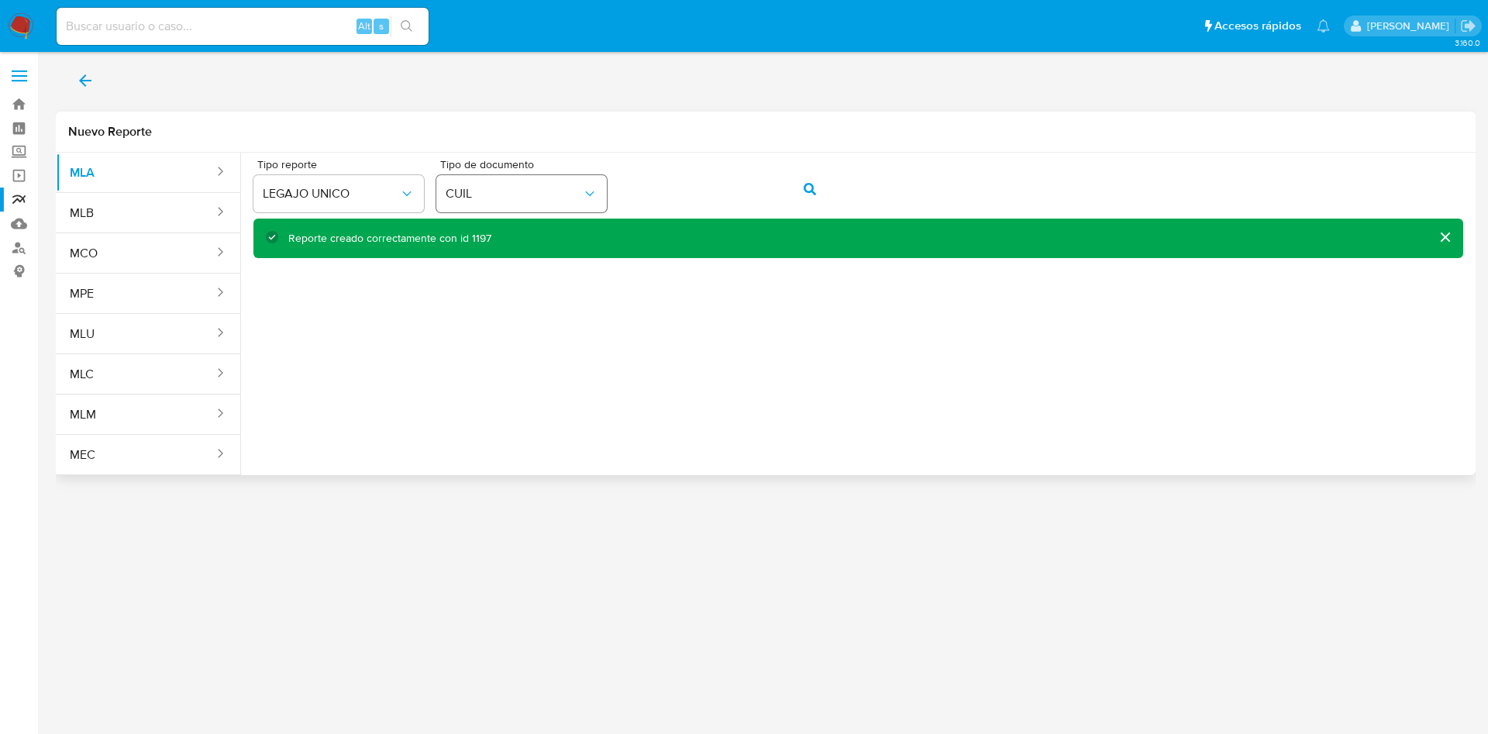
click at [603, 184] on div "Tipo reporte LEGAJO UNICO Tipo de documento CUIL" at bounding box center [858, 189] width 1210 height 60
click at [796, 181] on button "action-search" at bounding box center [810, 189] width 53 height 37
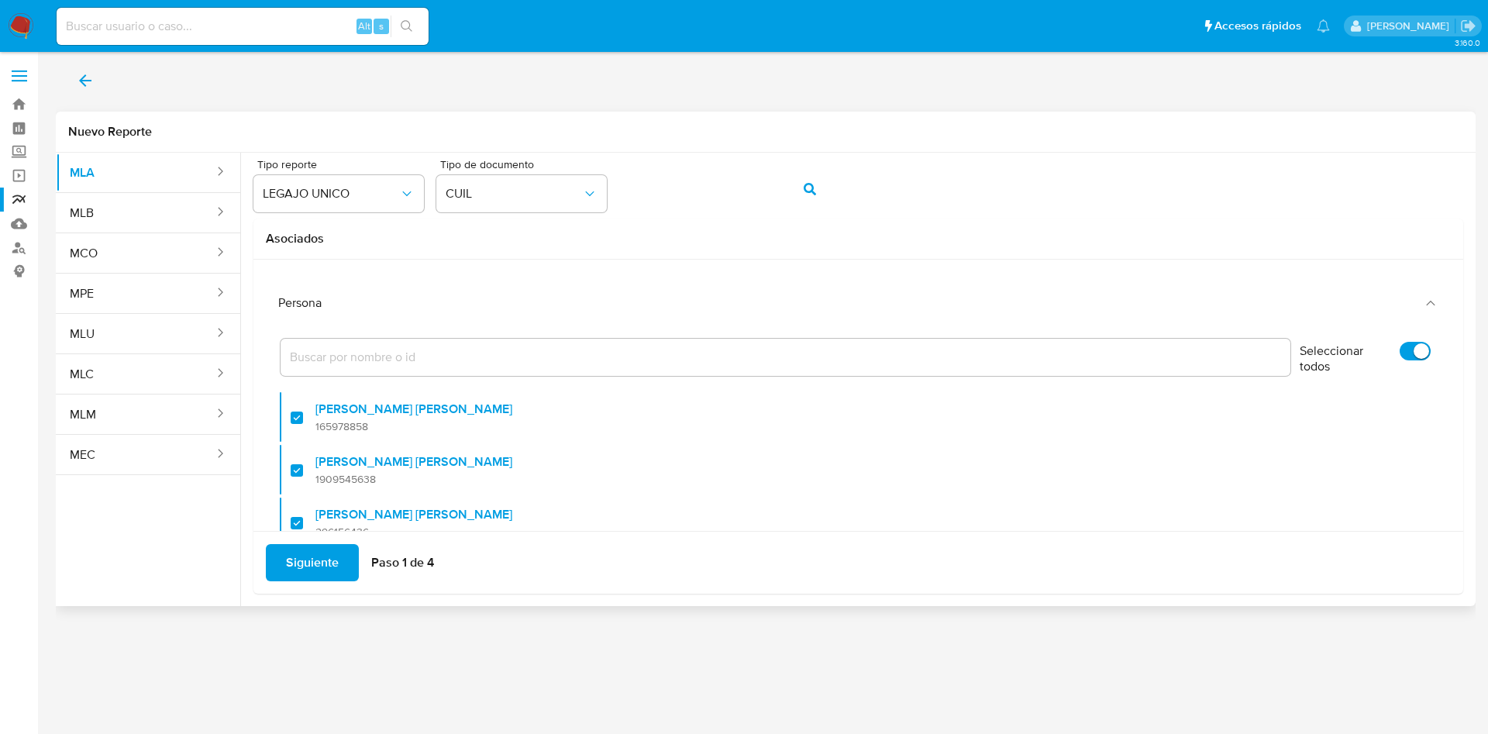
click at [1400, 350] on input "Seleccionar todos" at bounding box center [1415, 351] width 31 height 19
checkbox input "false"
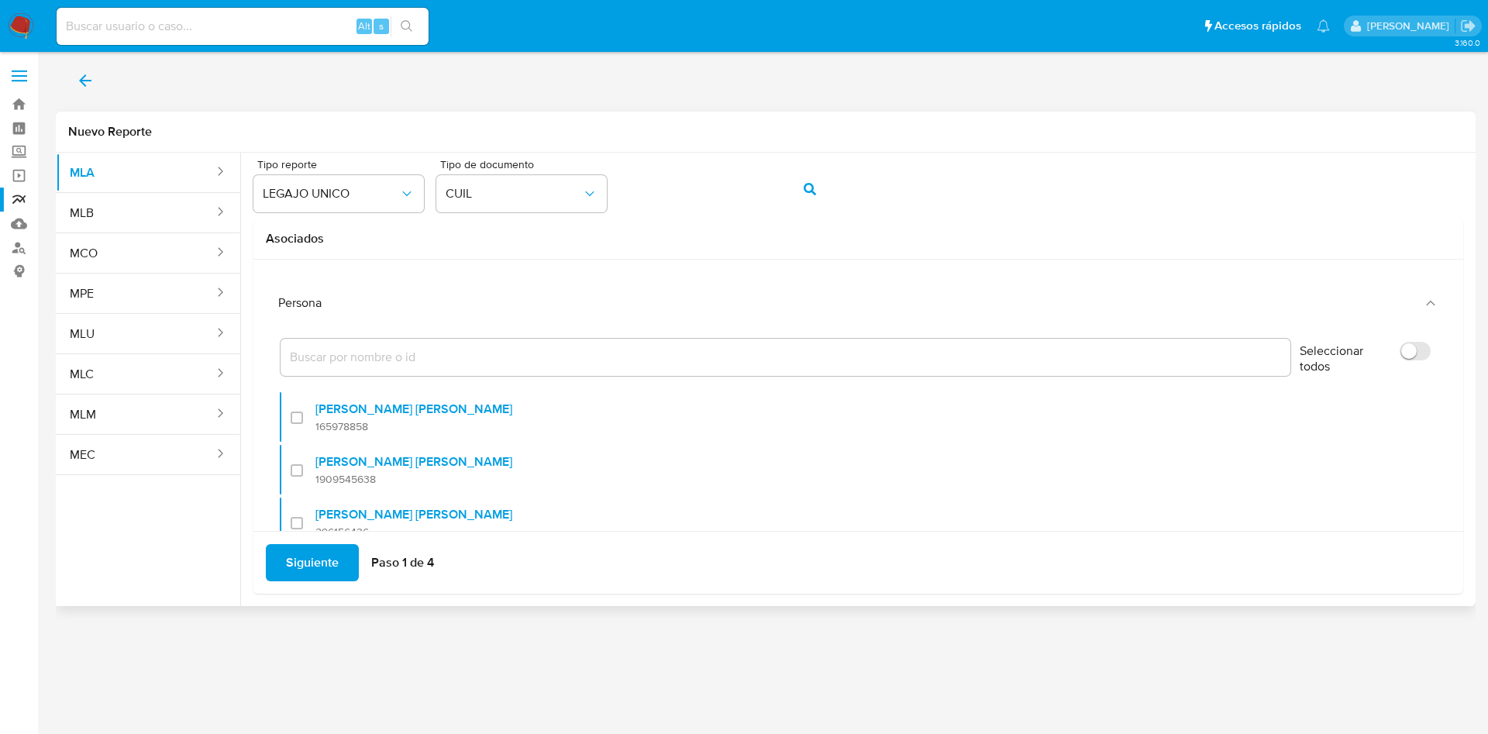
checkbox input "false"
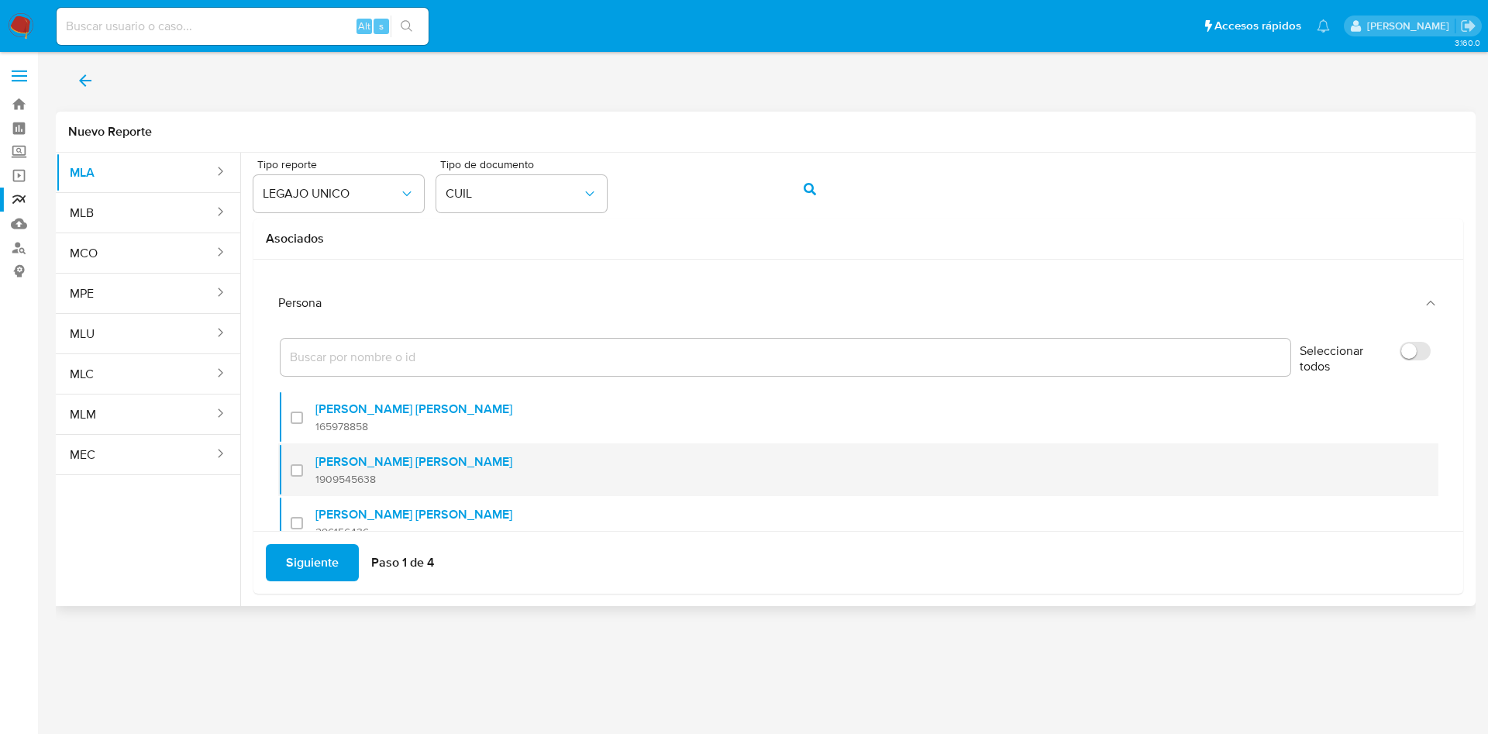
scroll to position [116, 0]
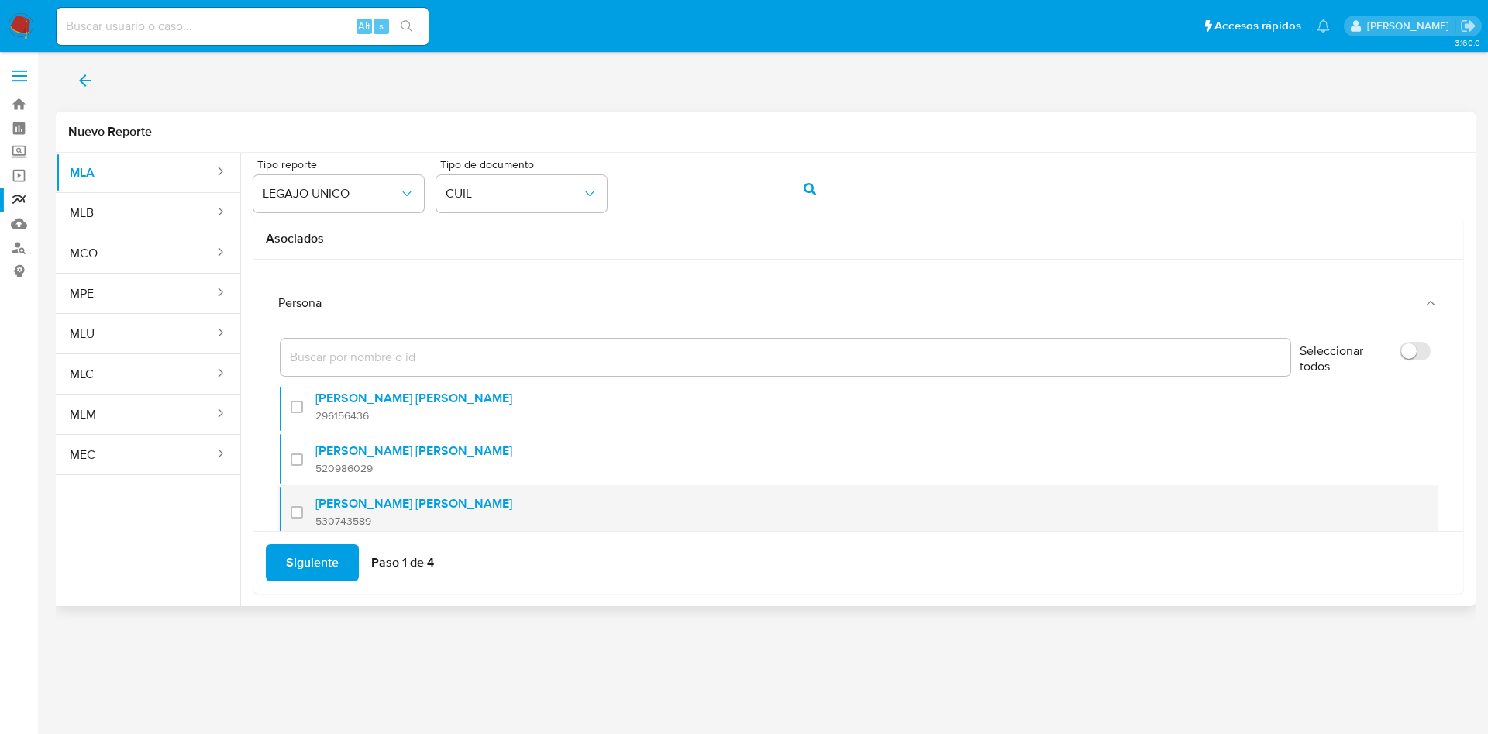
click at [305, 511] on div at bounding box center [303, 512] width 25 height 36
checkbox input "true"
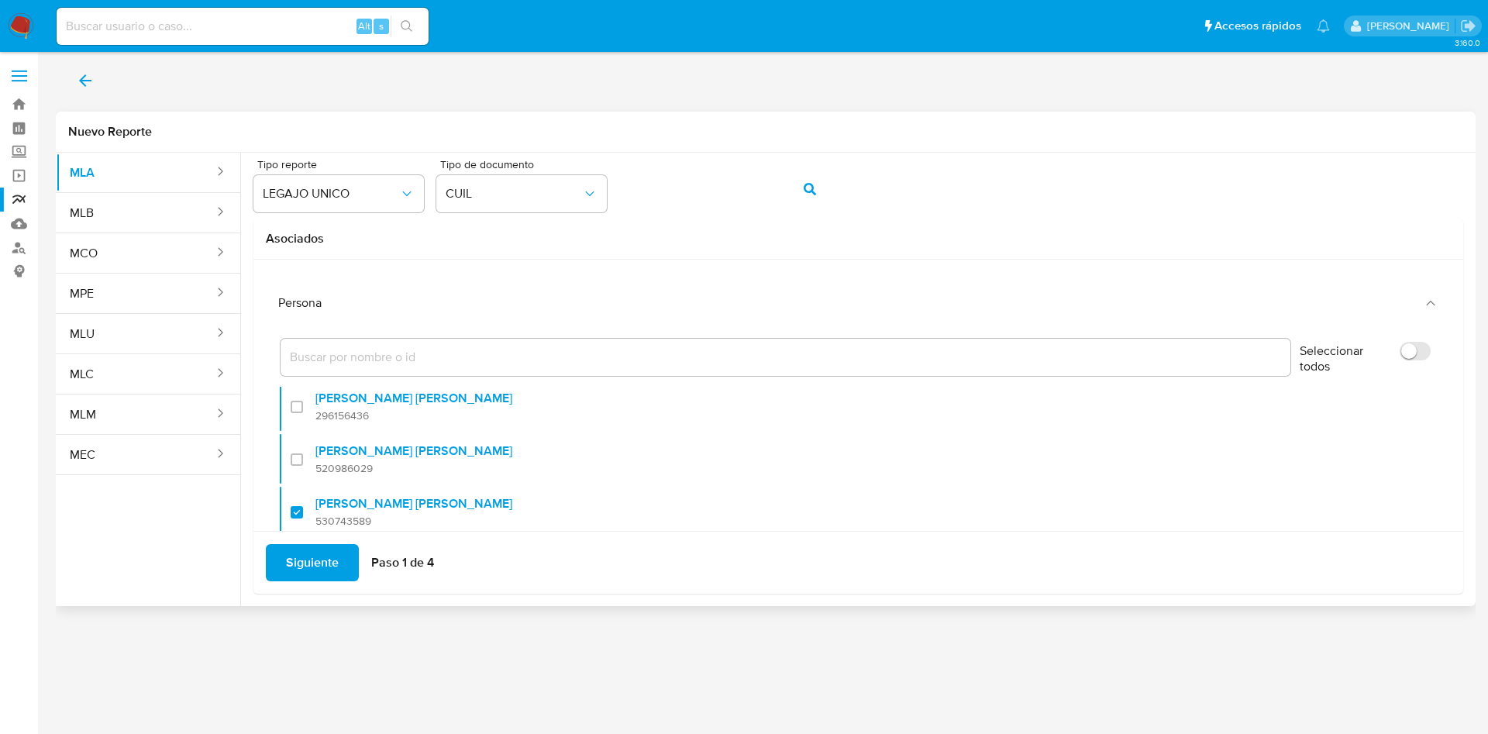
click at [321, 550] on span "Siguiente" at bounding box center [312, 563] width 53 height 34
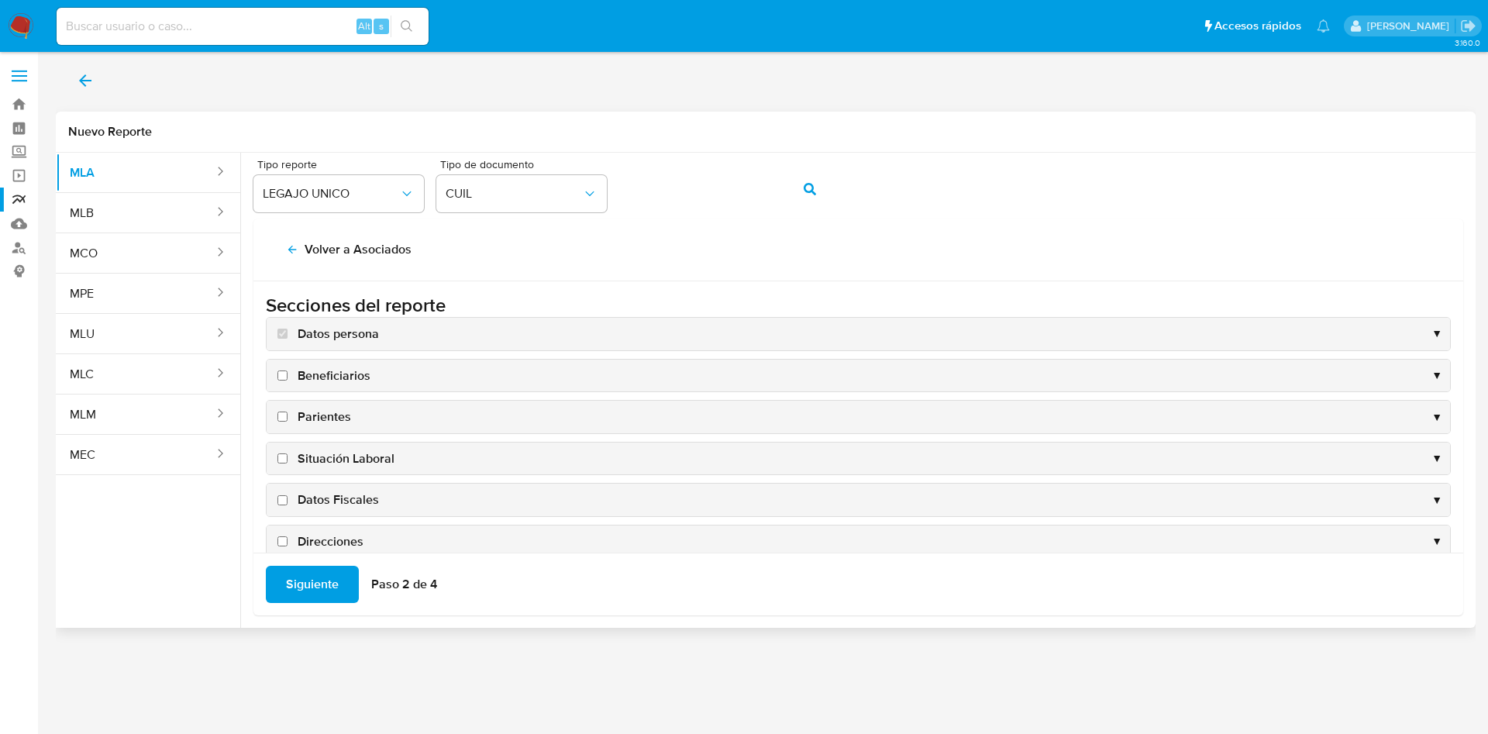
click at [368, 460] on span "Situación Laboral" at bounding box center [346, 458] width 97 height 17
click at [288, 460] on input "Situación Laboral" at bounding box center [282, 458] width 10 height 10
click at [367, 457] on span "Situación Laboral" at bounding box center [346, 458] width 97 height 17
click at [288, 457] on input "Situación Laboral" at bounding box center [282, 458] width 10 height 10
checkbox input "false"
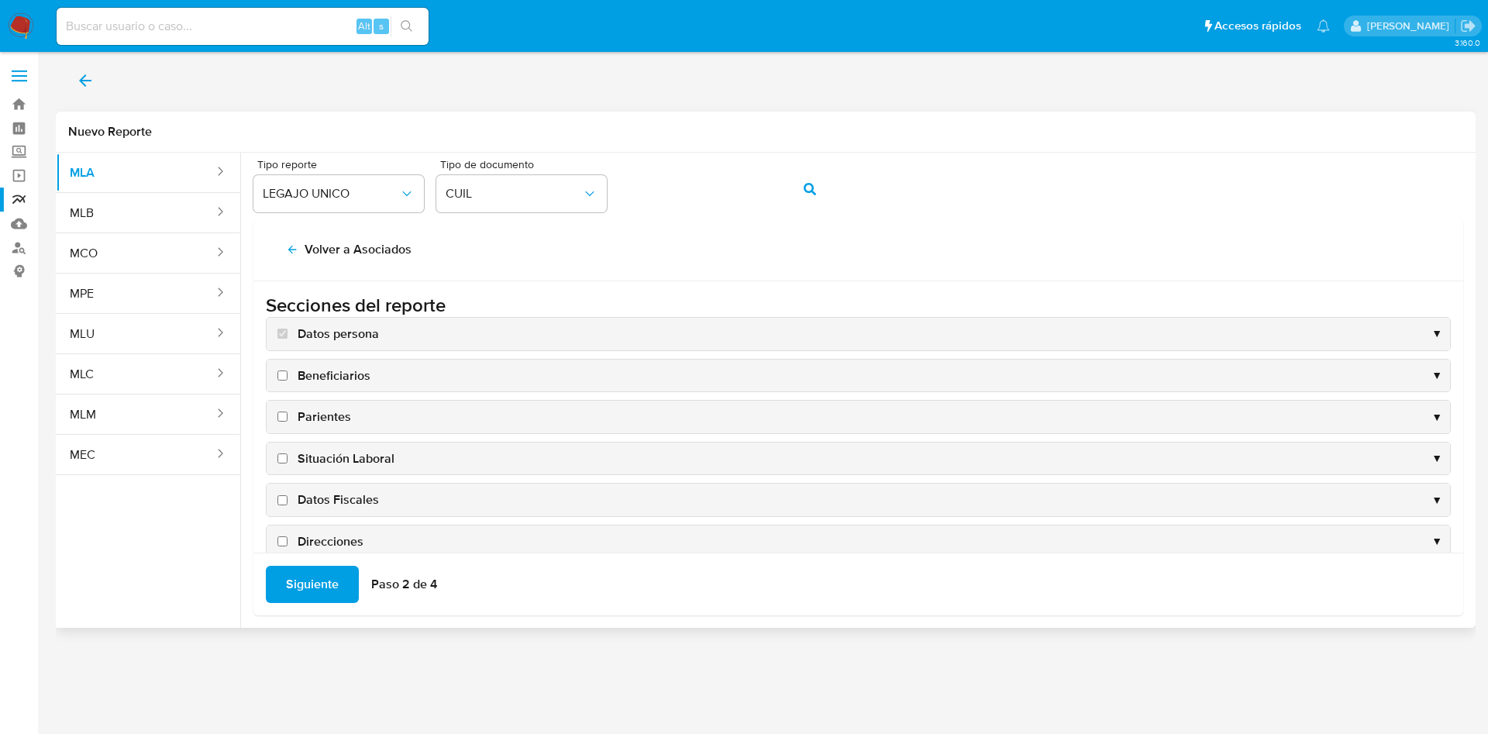
click at [353, 496] on span "Datos Fiscales" at bounding box center [338, 499] width 81 height 17
click at [288, 496] on input "Datos Fiscales" at bounding box center [282, 500] width 10 height 10
checkbox input "true"
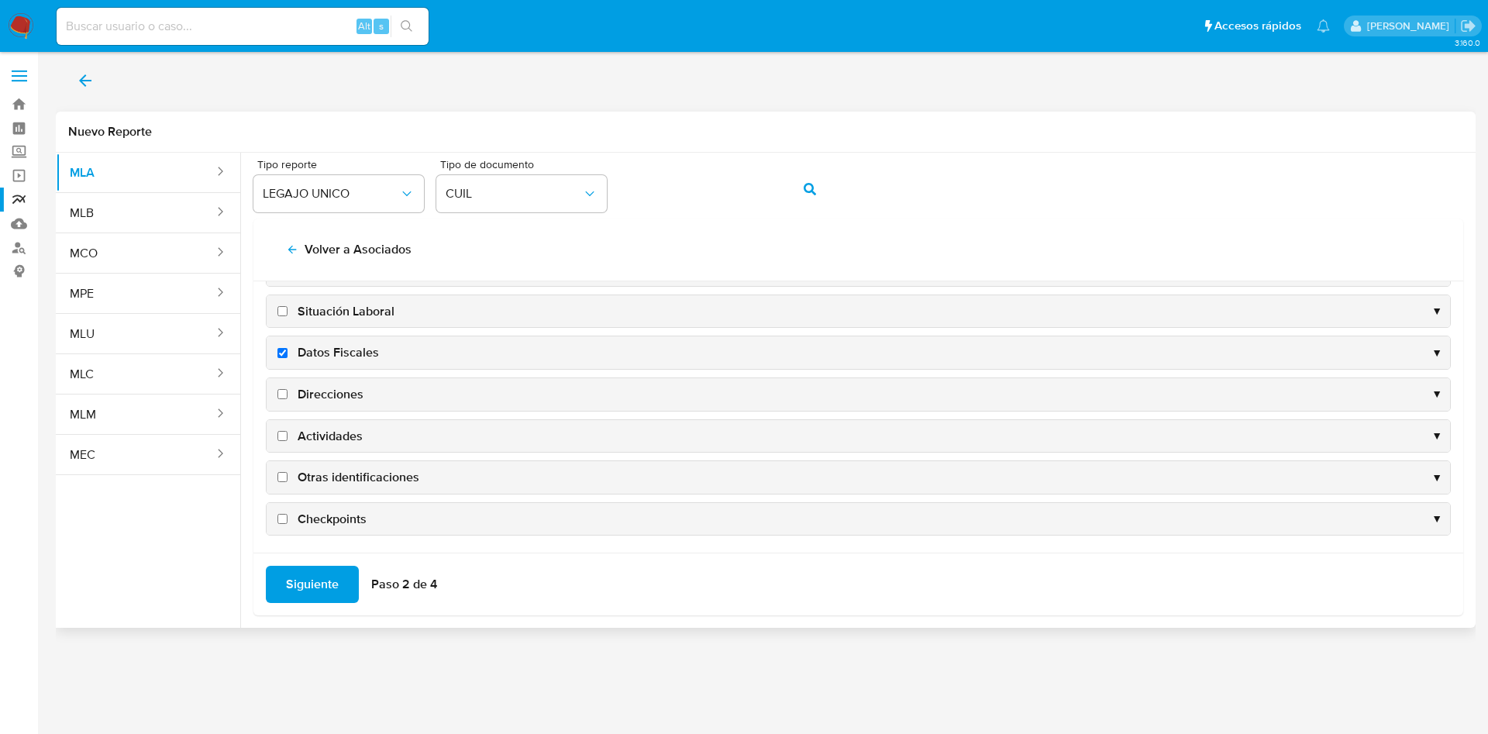
scroll to position [150, 0]
click at [334, 392] on span "Direcciones" at bounding box center [331, 391] width 66 height 17
click at [288, 392] on input "Direcciones" at bounding box center [282, 391] width 10 height 10
checkbox input "true"
click at [336, 427] on span "Actividades" at bounding box center [330, 433] width 65 height 17
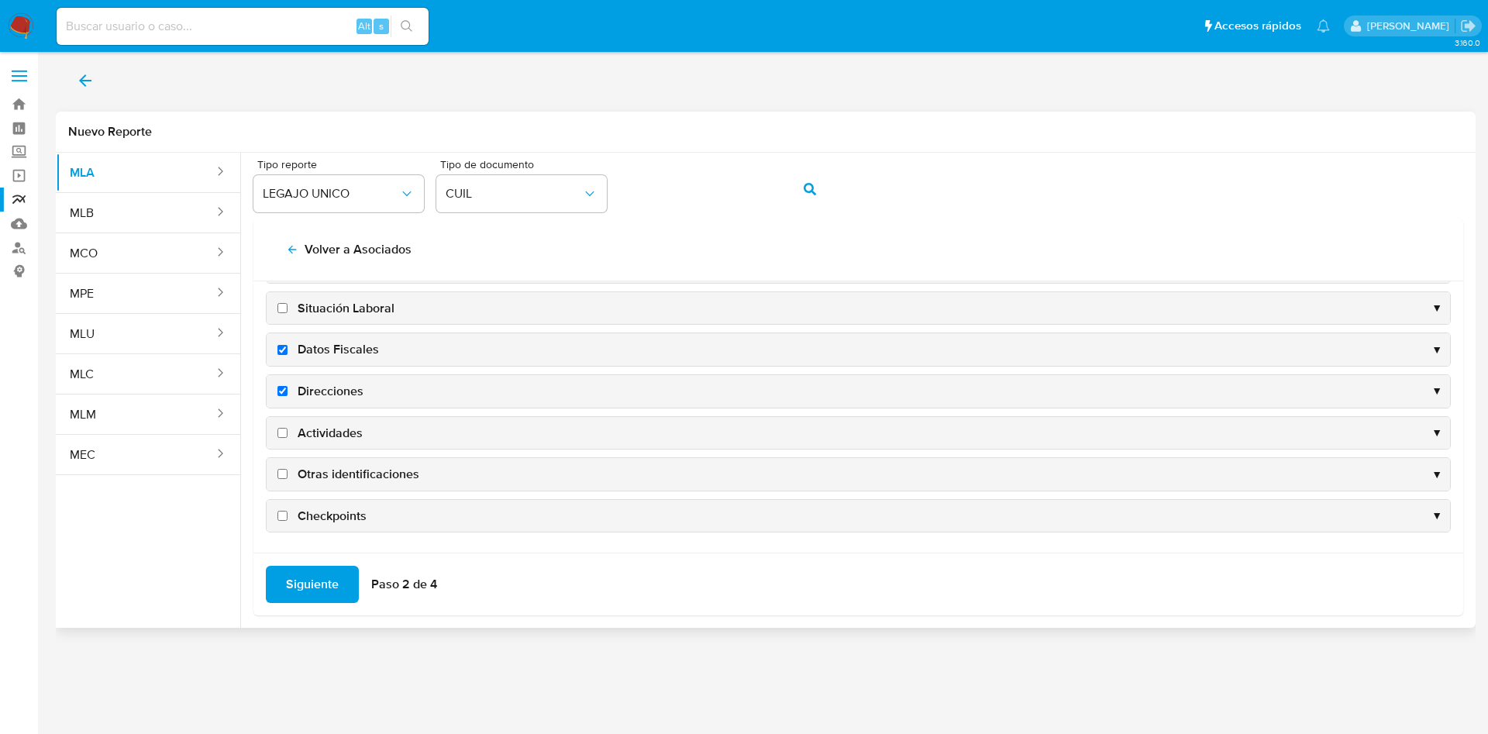
click at [288, 428] on input "Actividades" at bounding box center [282, 433] width 10 height 10
checkbox input "true"
click at [344, 463] on div "Otras identificaciones ▼" at bounding box center [859, 474] width 1184 height 33
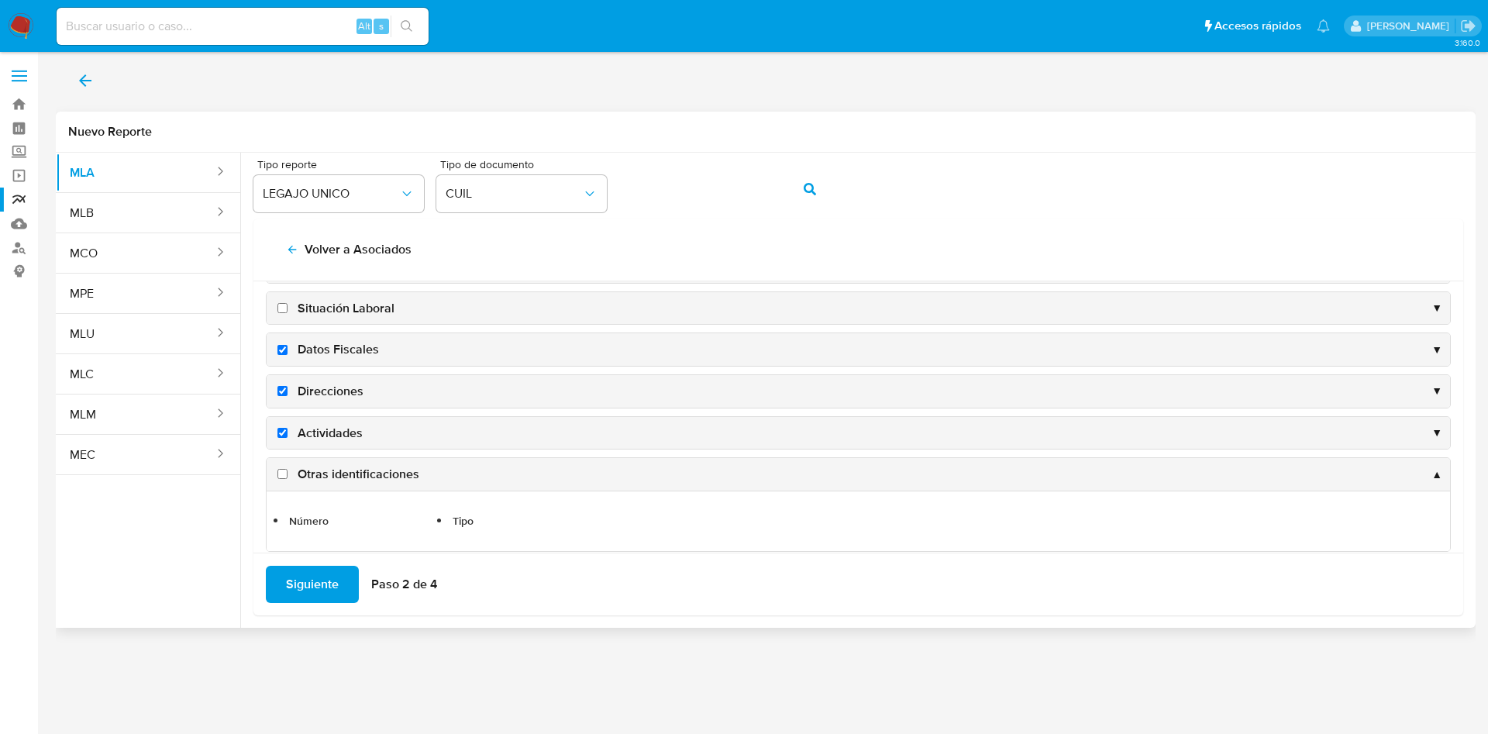
click at [353, 470] on span "Otras identificaciones" at bounding box center [359, 474] width 122 height 17
click at [288, 470] on input "Otras identificaciones" at bounding box center [282, 474] width 10 height 10
checkbox input "true"
click at [314, 581] on span "Siguiente" at bounding box center [312, 584] width 53 height 34
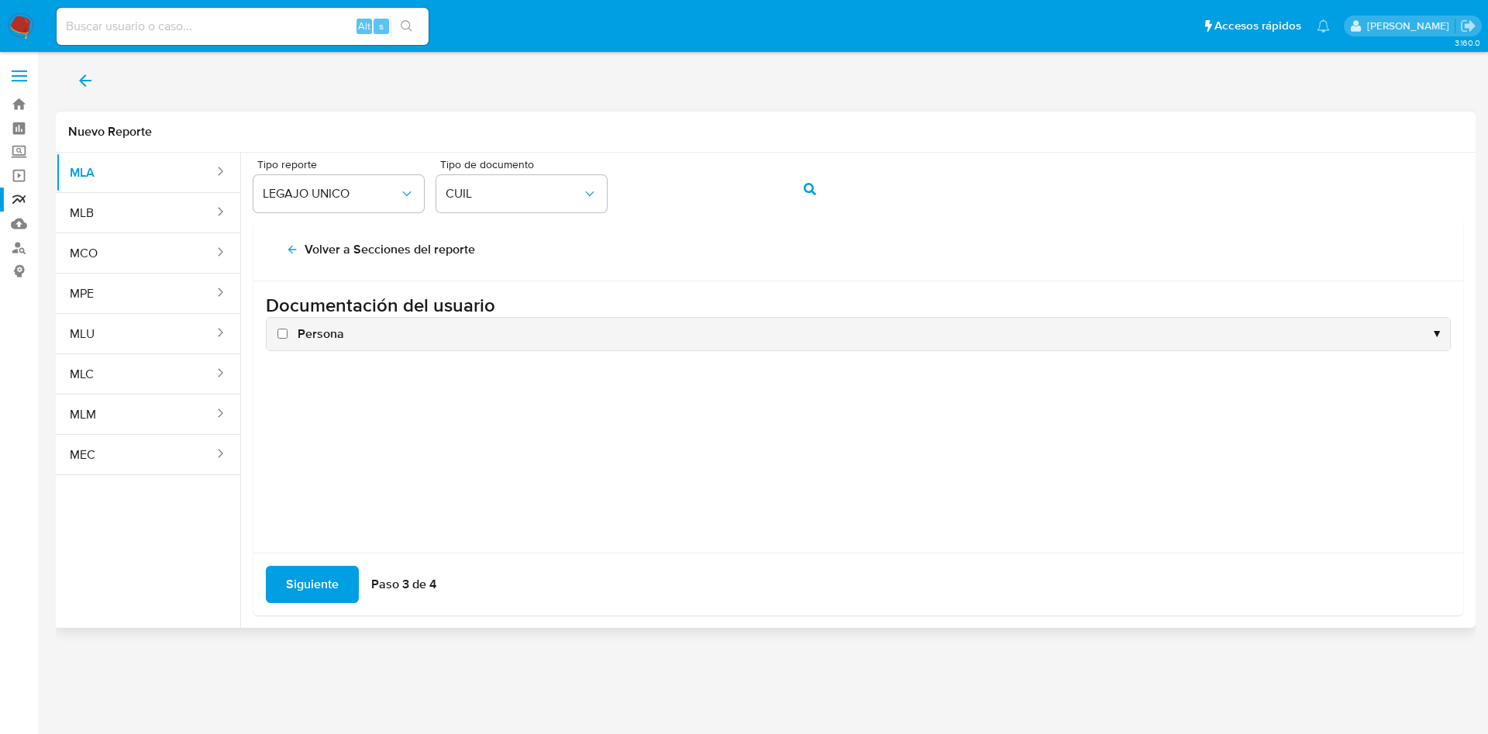
click at [321, 338] on span "Persona" at bounding box center [321, 334] width 47 height 17
click at [288, 338] on input "Persona" at bounding box center [282, 334] width 10 height 10
checkbox input "true"
click at [316, 578] on span "Siguiente" at bounding box center [312, 584] width 53 height 34
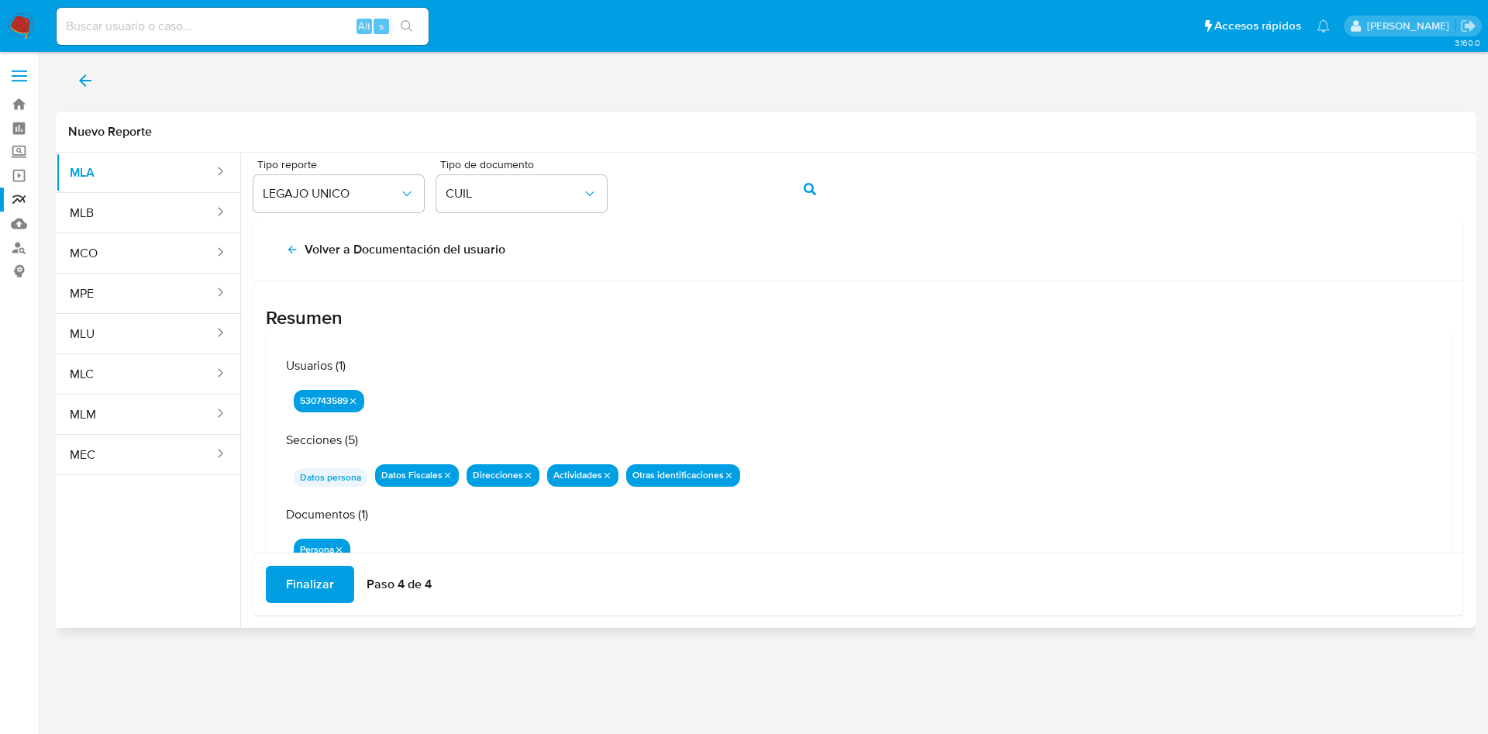
click at [326, 583] on span "Finalizar" at bounding box center [310, 584] width 48 height 34
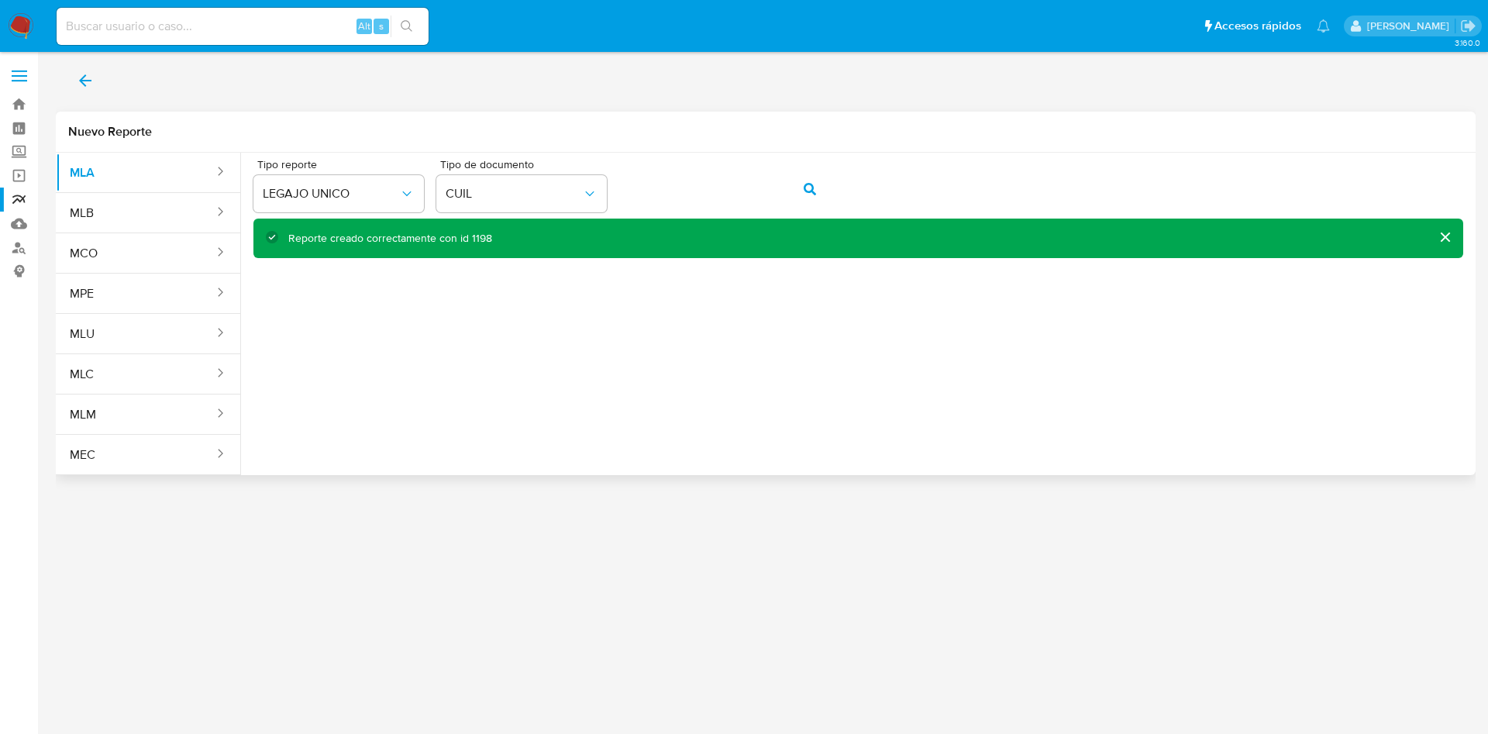
click at [591, 150] on div "Nuevo Reporte MLA MLB MCO MPE MLU MLC MLM MEC Tipo reporte LEGAJO UNICO Tipo de…" at bounding box center [766, 294] width 1420 height 364
click at [797, 193] on button "action-search" at bounding box center [810, 189] width 53 height 37
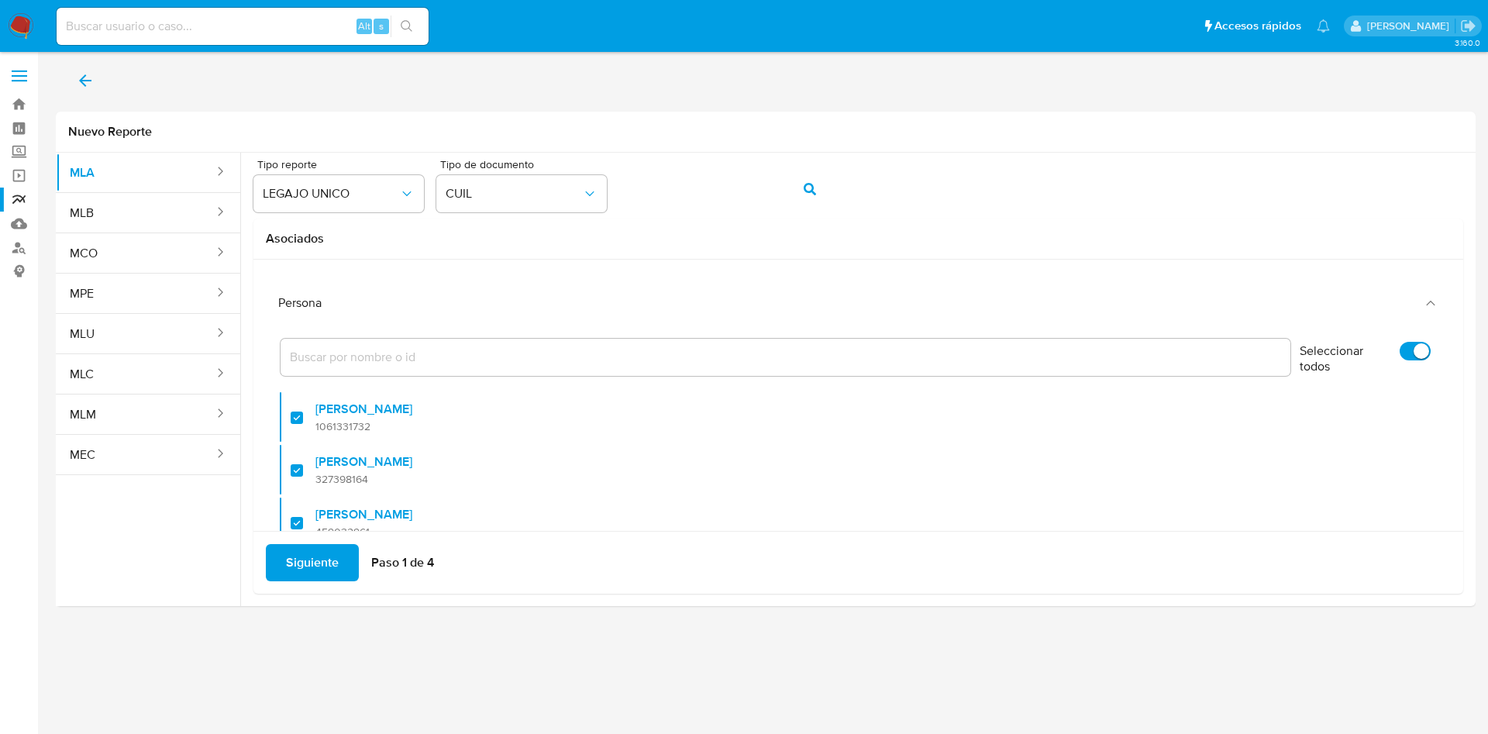
click at [1400, 357] on input "Seleccionar todos" at bounding box center [1415, 351] width 31 height 19
checkbox input "false"
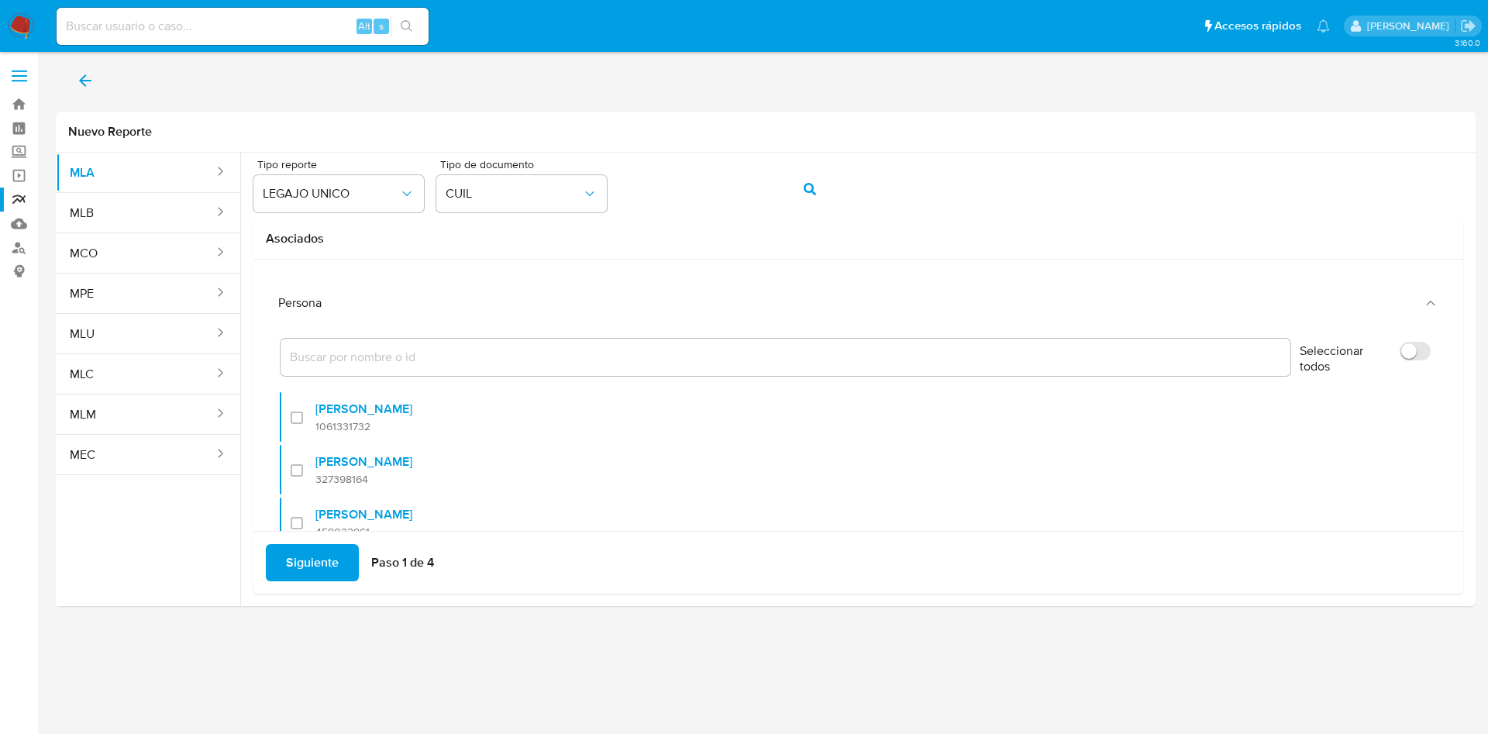
checkbox input "false"
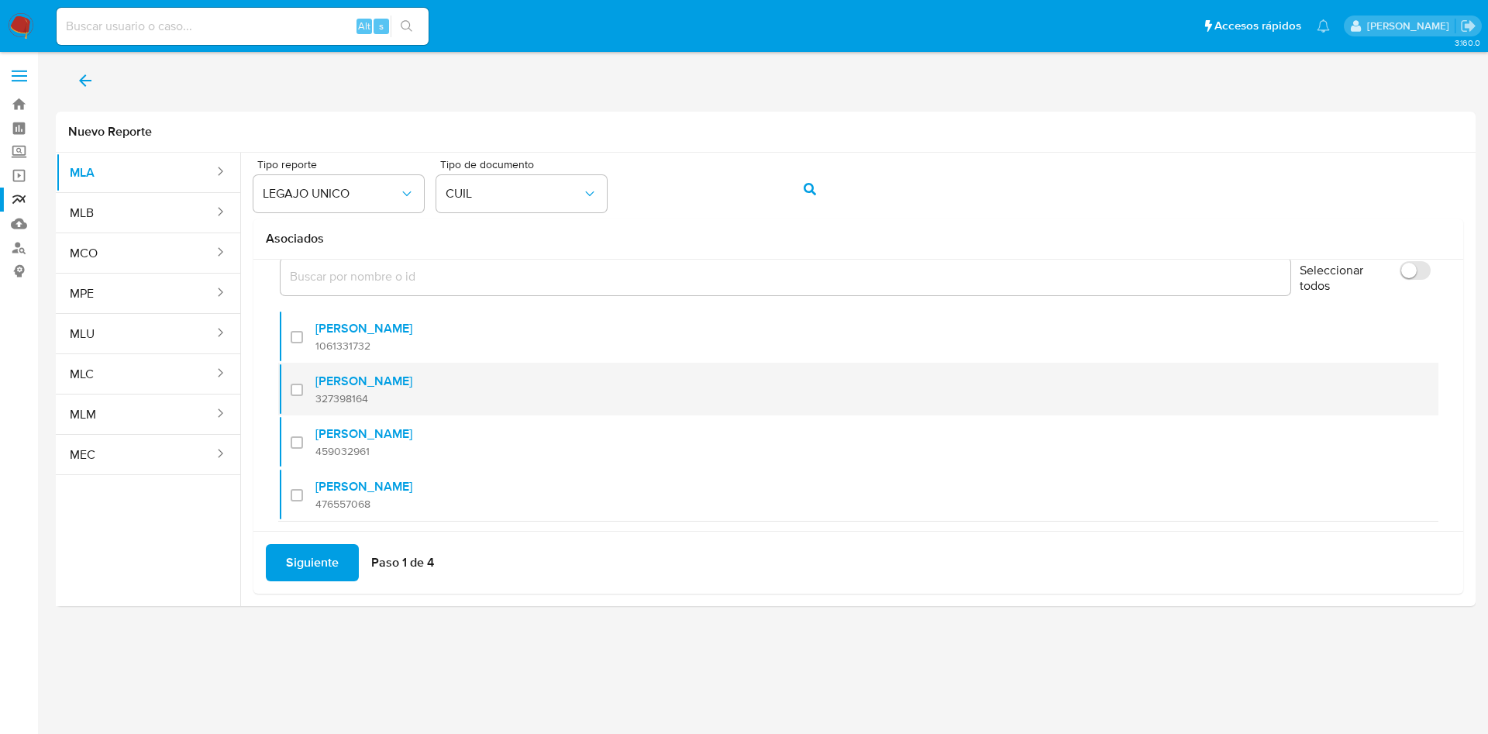
scroll to position [115, 0]
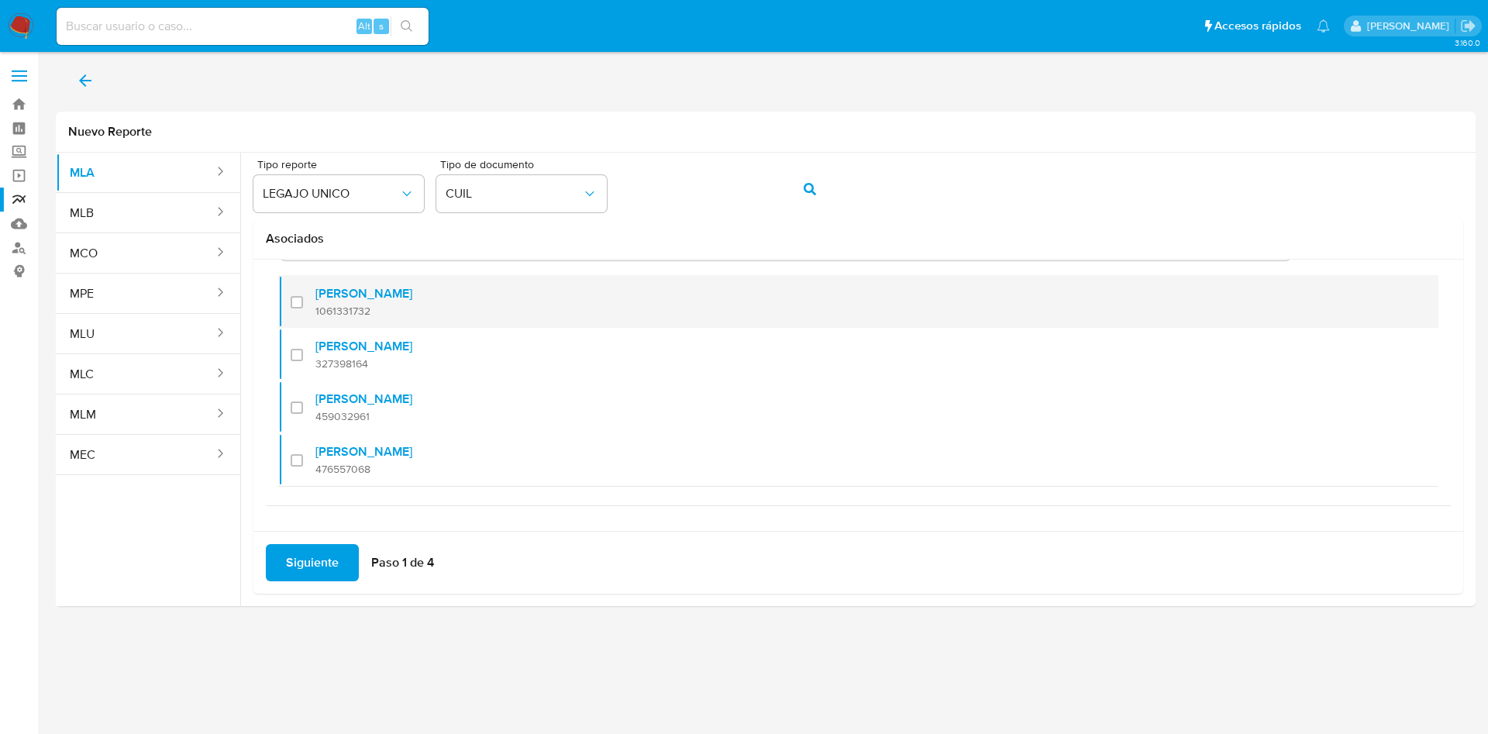
click at [341, 307] on span "1061331732" at bounding box center [363, 311] width 97 height 14
checkbox input "true"
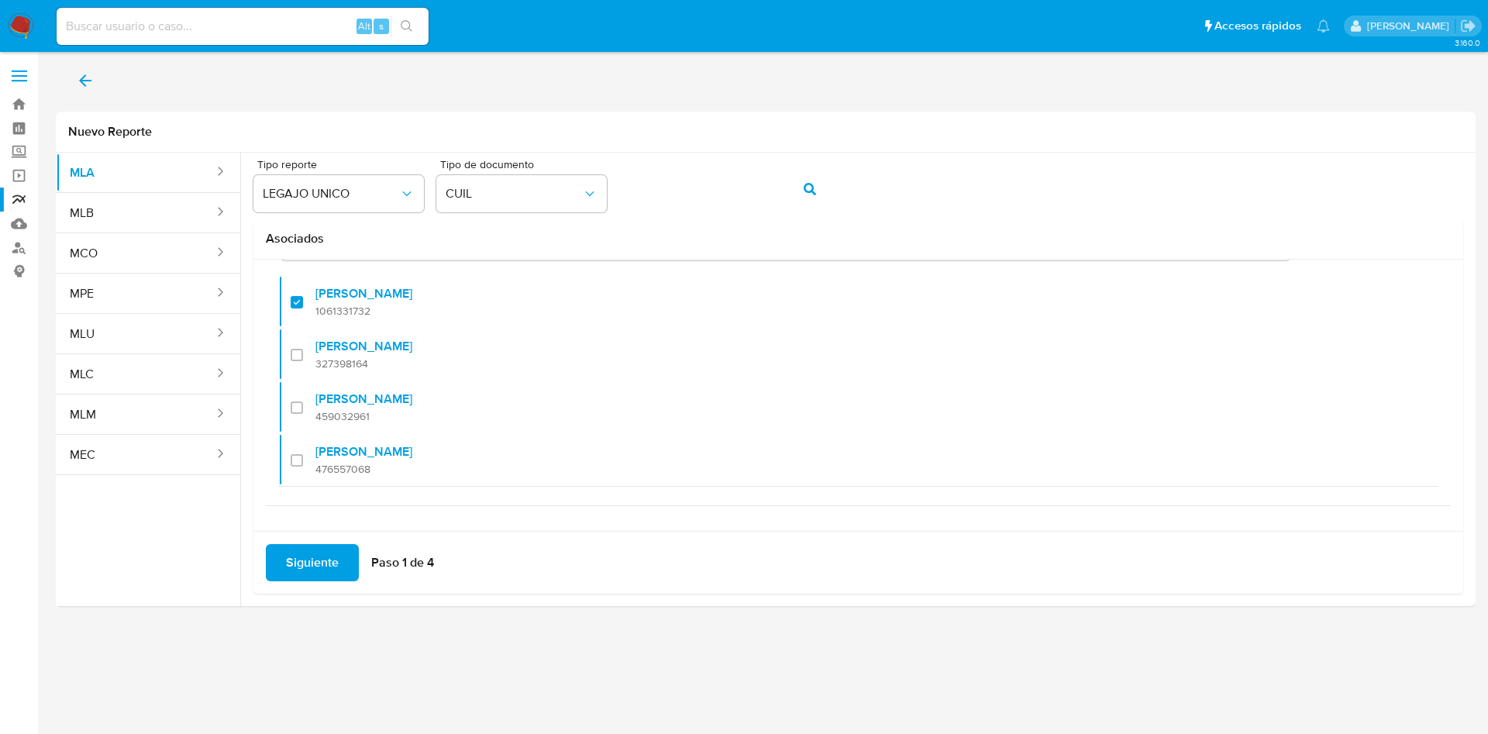
click at [314, 559] on span "Siguiente" at bounding box center [312, 563] width 53 height 34
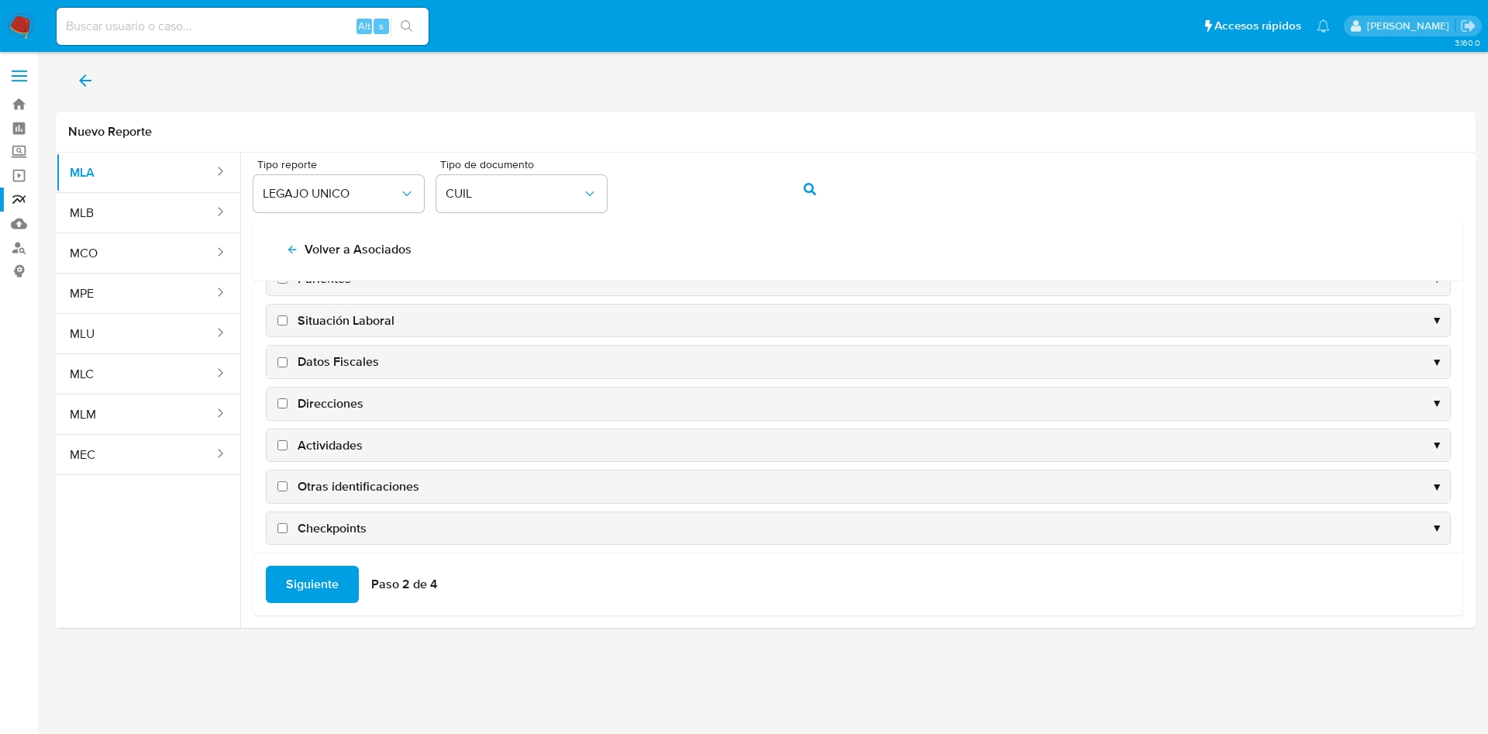
scroll to position [150, 0]
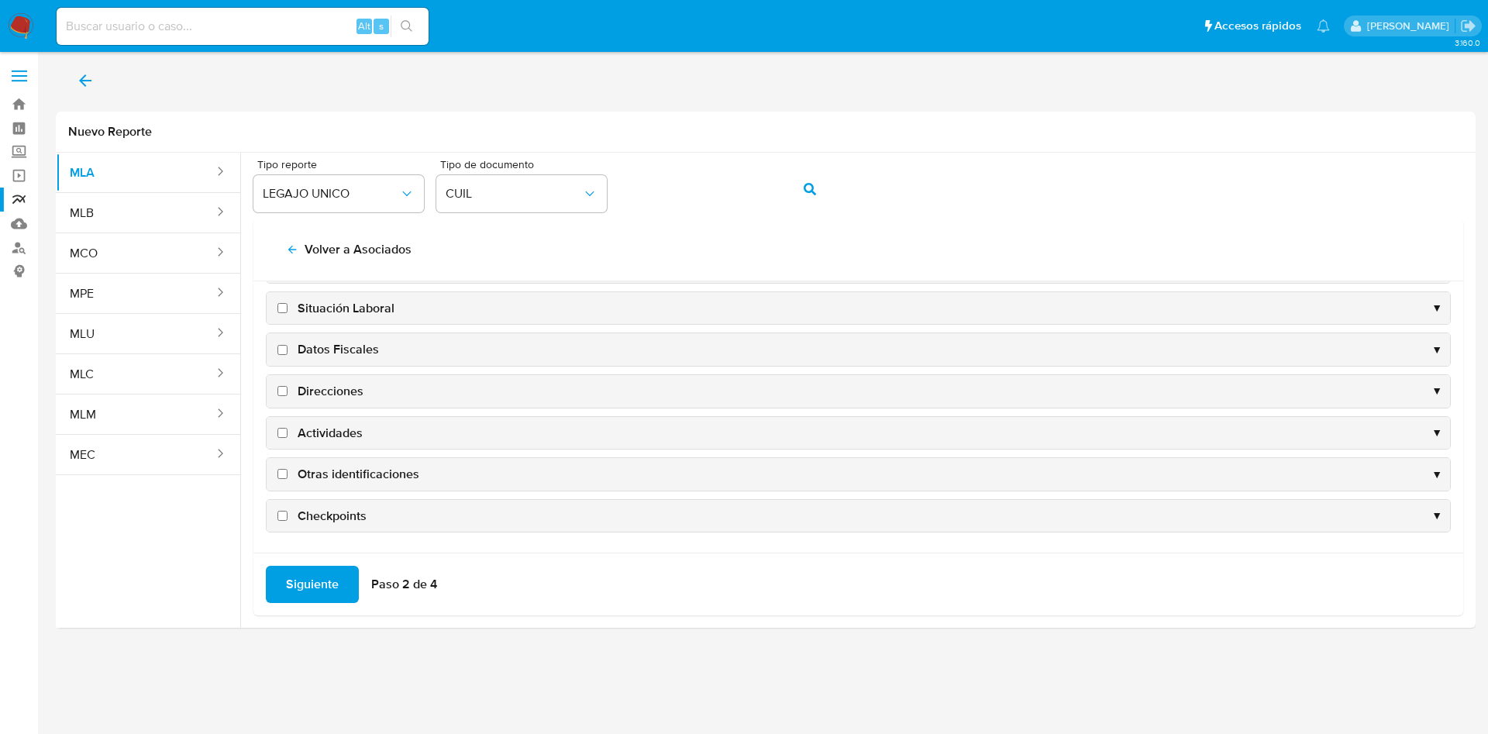
click at [340, 347] on span "Datos Fiscales" at bounding box center [338, 349] width 81 height 17
click at [288, 347] on input "Datos Fiscales" at bounding box center [282, 350] width 10 height 10
checkbox input "true"
click at [335, 395] on span "Direcciones" at bounding box center [331, 391] width 66 height 17
click at [288, 395] on input "Direcciones" at bounding box center [282, 391] width 10 height 10
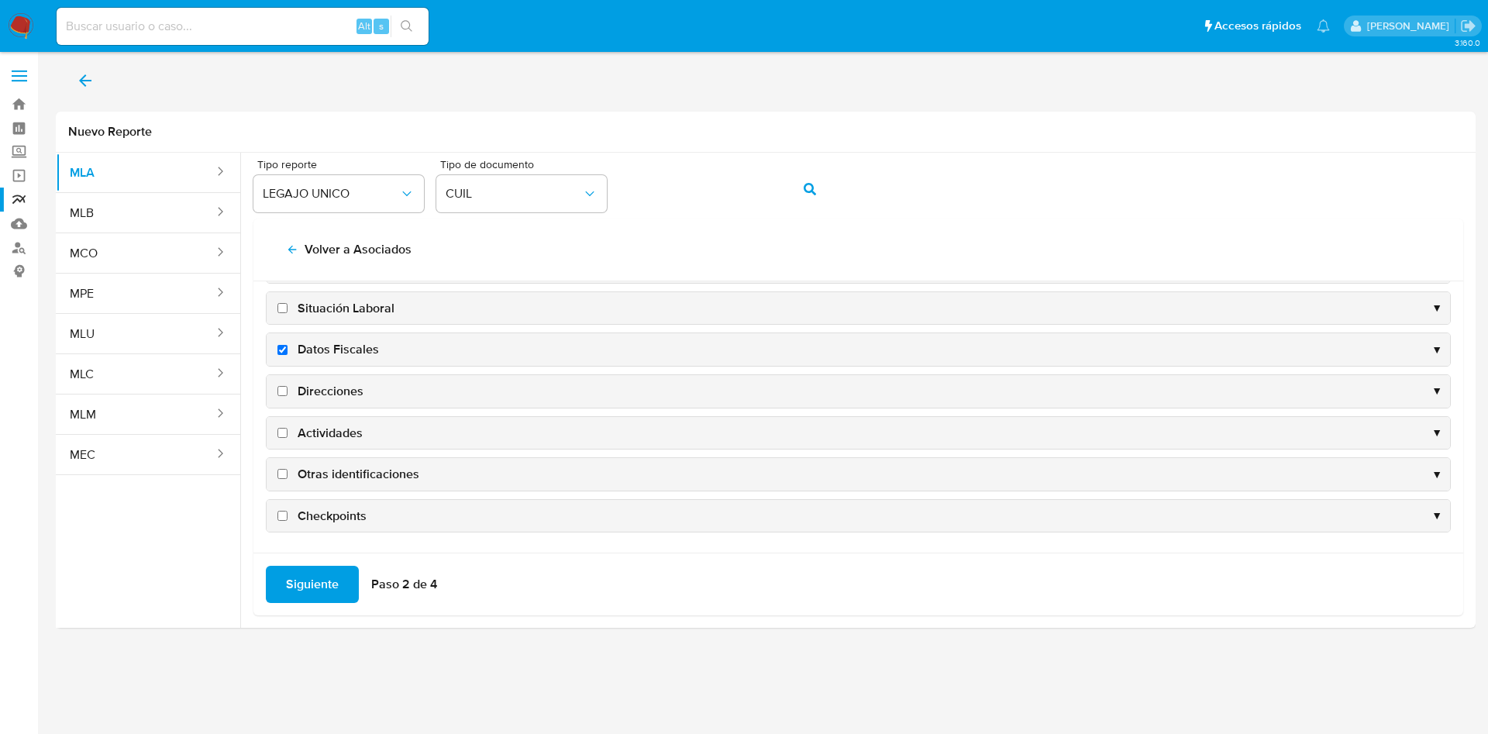
checkbox input "true"
click at [337, 431] on span "Actividades" at bounding box center [330, 433] width 65 height 17
click at [288, 431] on input "Actividades" at bounding box center [282, 433] width 10 height 10
checkbox input "true"
click at [357, 472] on span "Otras identificaciones" at bounding box center [359, 474] width 122 height 17
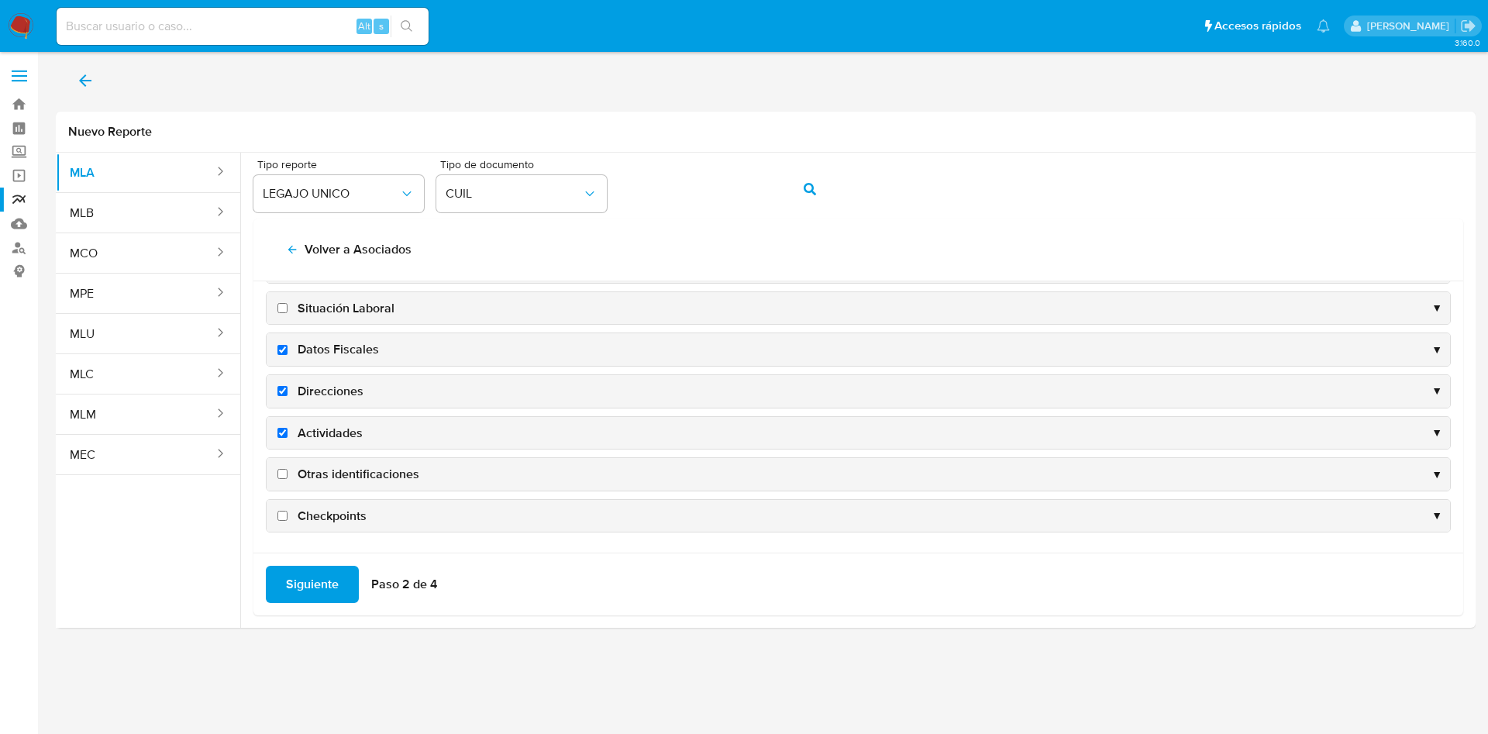
click at [288, 472] on input "Otras identificaciones" at bounding box center [282, 474] width 10 height 10
checkbox input "true"
click at [328, 595] on span "Siguiente" at bounding box center [312, 584] width 53 height 34
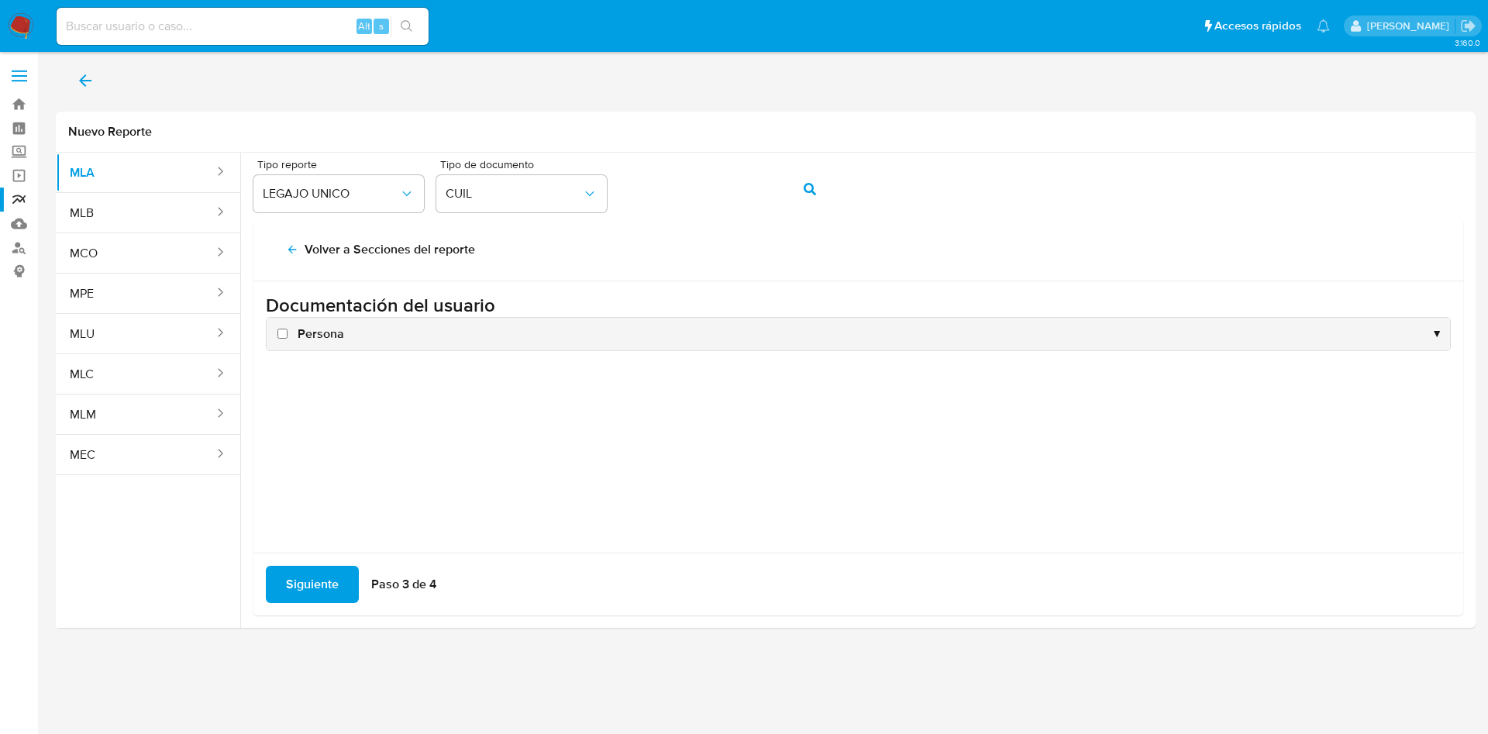
click at [319, 332] on span "Persona" at bounding box center [321, 334] width 47 height 17
click at [288, 332] on input "Persona" at bounding box center [282, 334] width 10 height 10
checkbox input "true"
click at [321, 583] on span "Siguiente" at bounding box center [312, 584] width 53 height 34
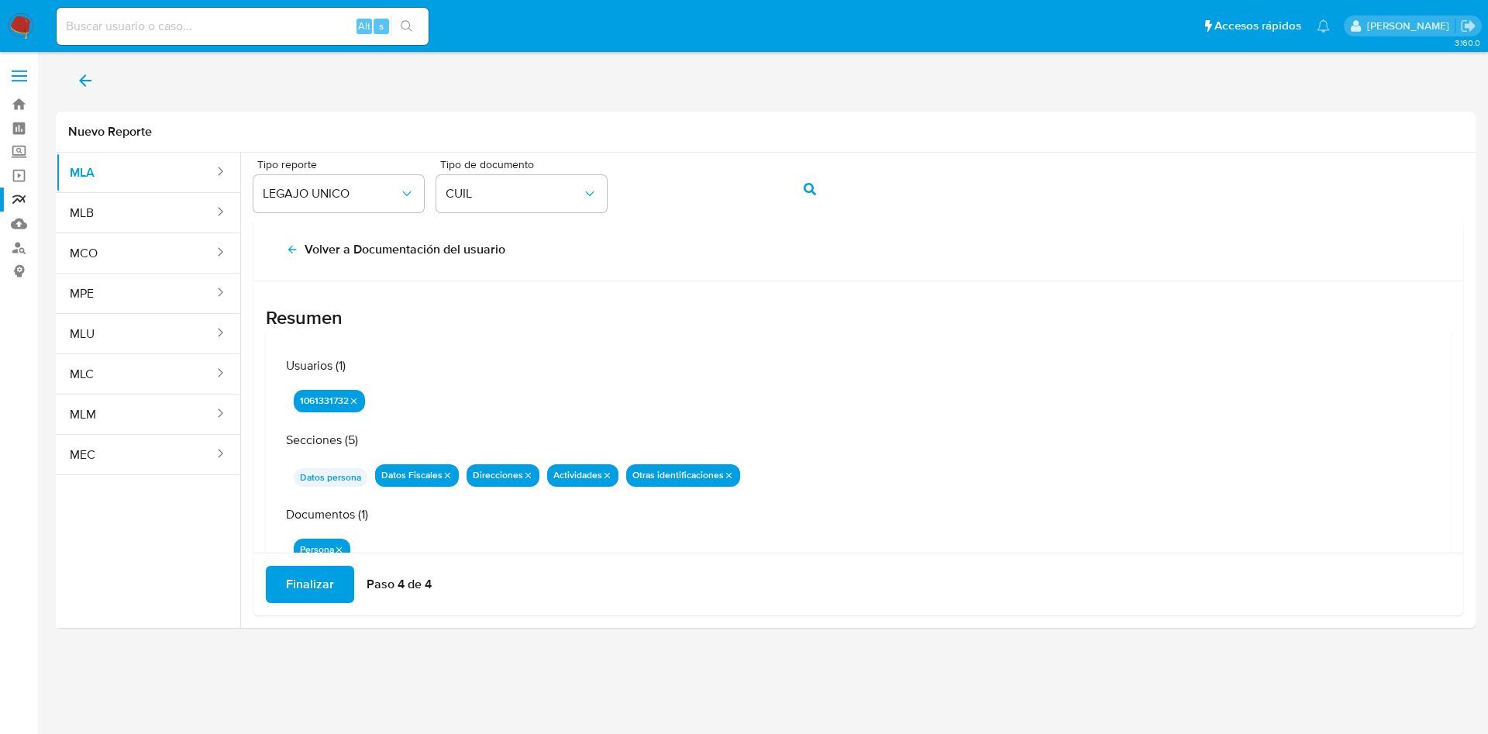
click at [323, 584] on span "Finalizar" at bounding box center [310, 584] width 48 height 34
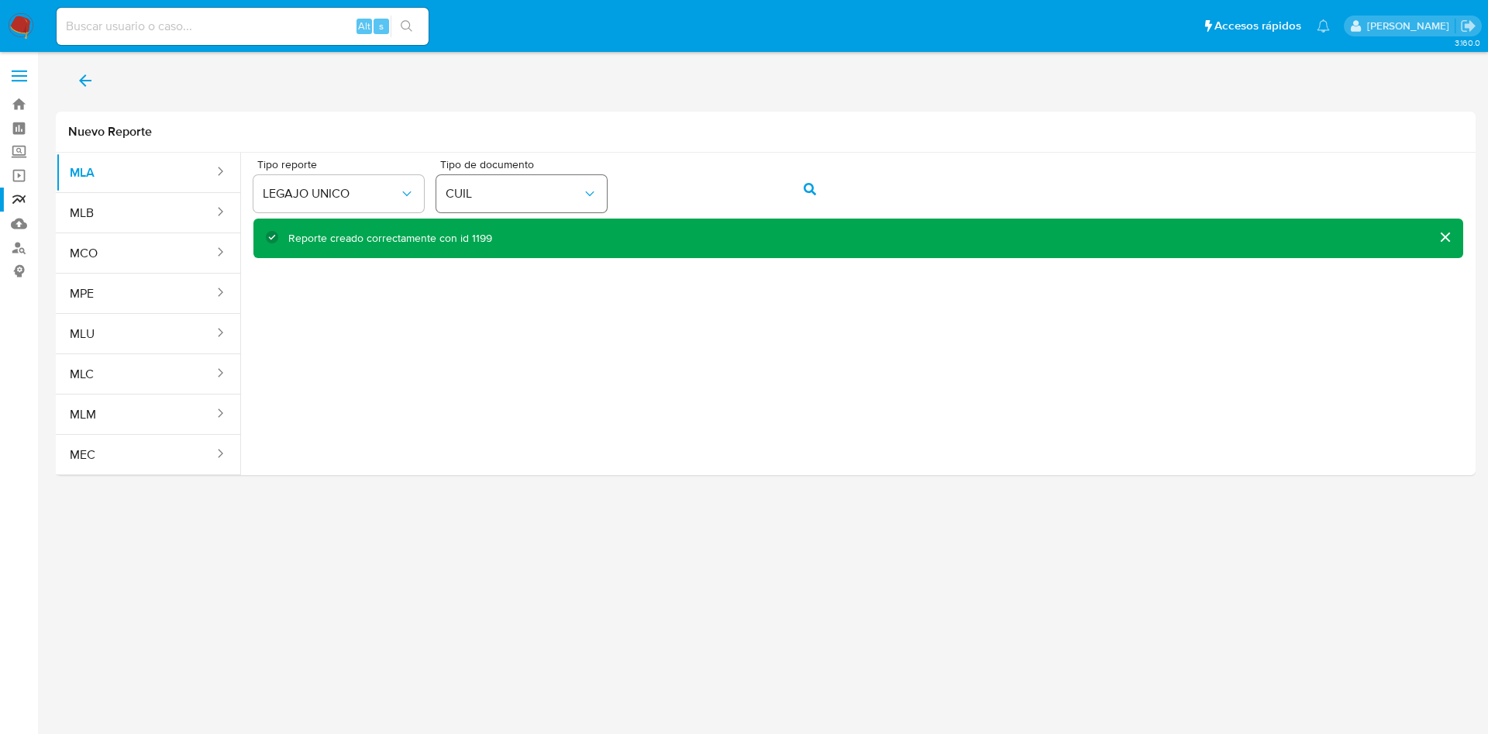
click at [598, 201] on div "Tipo reporte LEGAJO UNICO Tipo de documento CUIL" at bounding box center [858, 189] width 1210 height 60
click at [808, 192] on icon "action-search" at bounding box center [810, 189] width 12 height 12
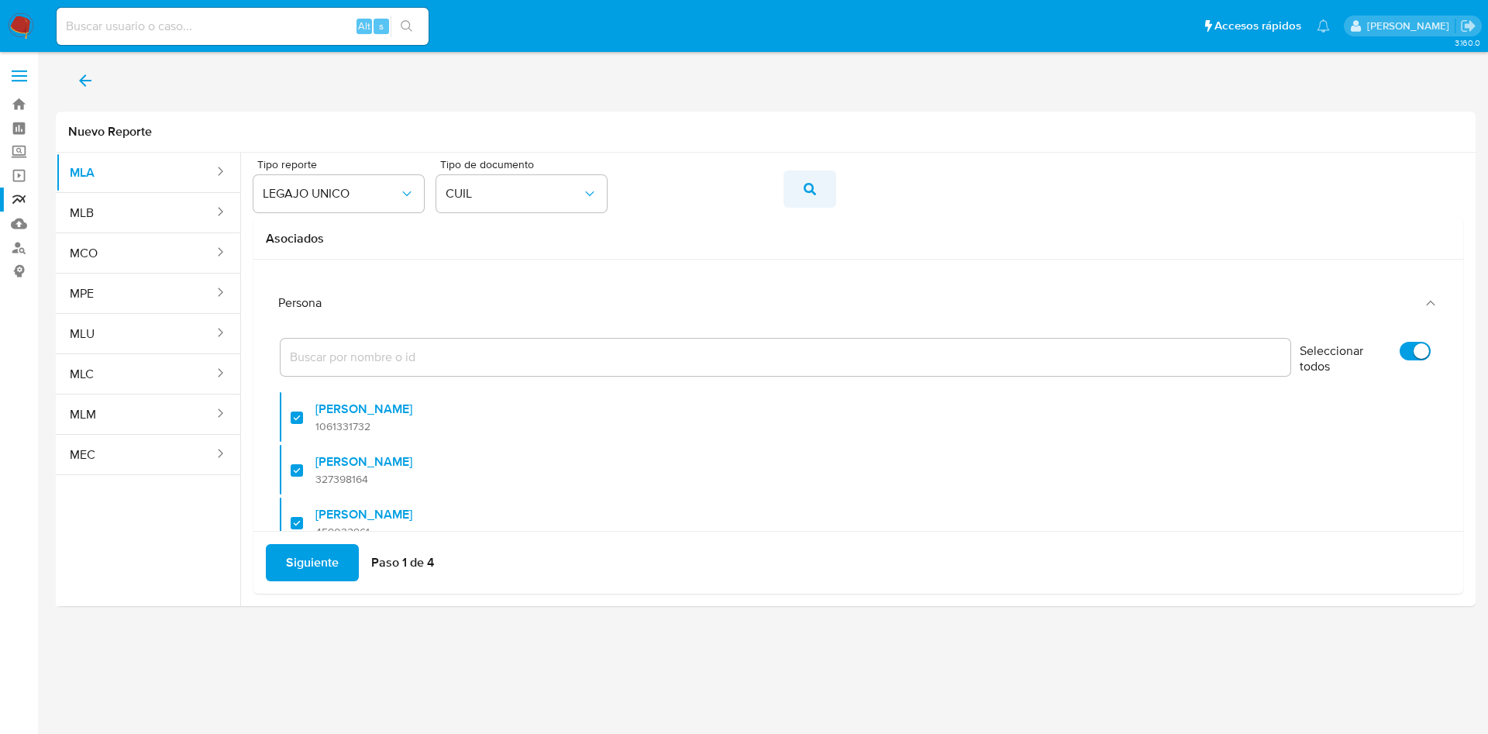
click at [815, 179] on span "action-search" at bounding box center [810, 189] width 12 height 34
click at [314, 556] on span "Siguiente" at bounding box center [312, 563] width 53 height 34
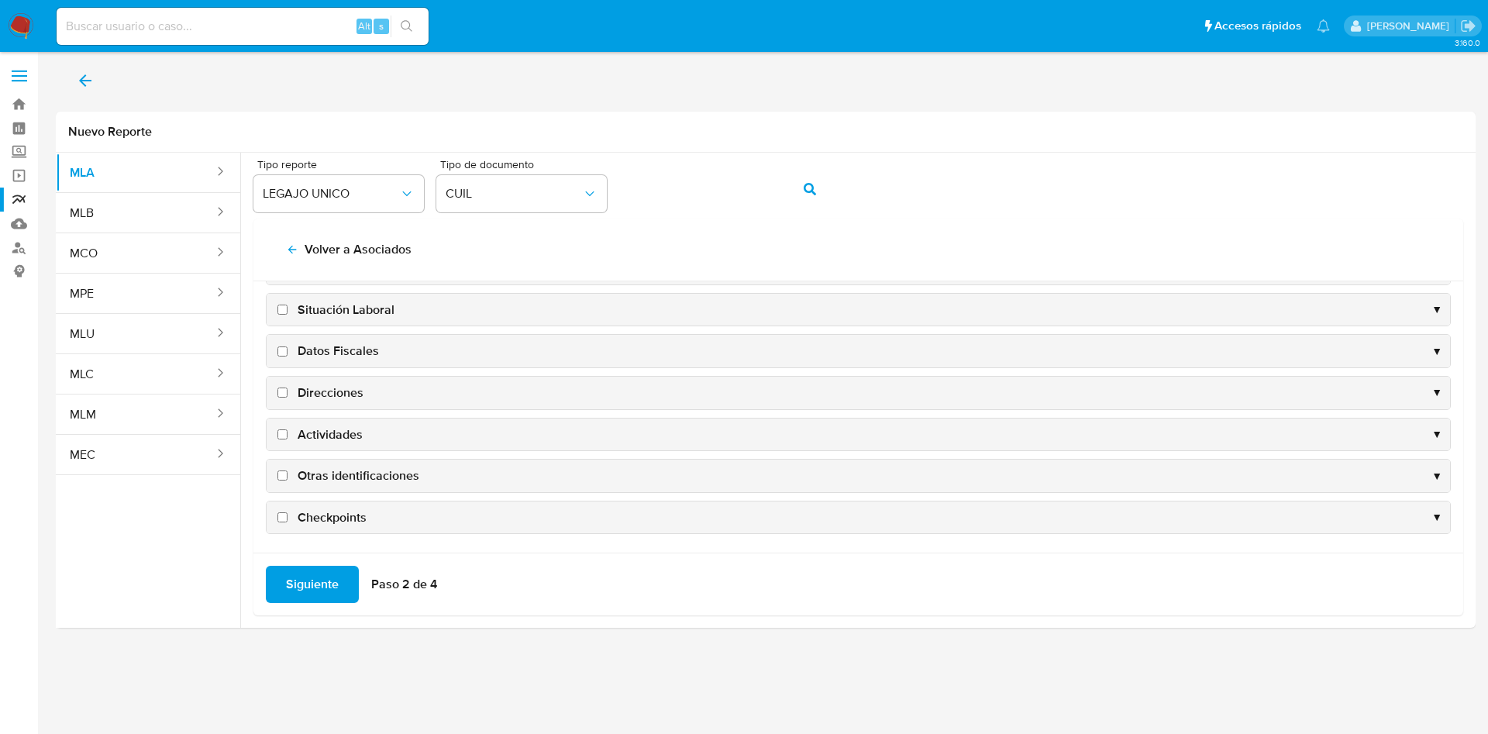
scroll to position [150, 0]
click at [352, 349] on span "Datos Fiscales" at bounding box center [338, 349] width 81 height 17
click at [288, 349] on input "Datos Fiscales" at bounding box center [282, 350] width 10 height 10
checkbox input "true"
click at [350, 377] on div "Direcciones ▼" at bounding box center [859, 391] width 1184 height 33
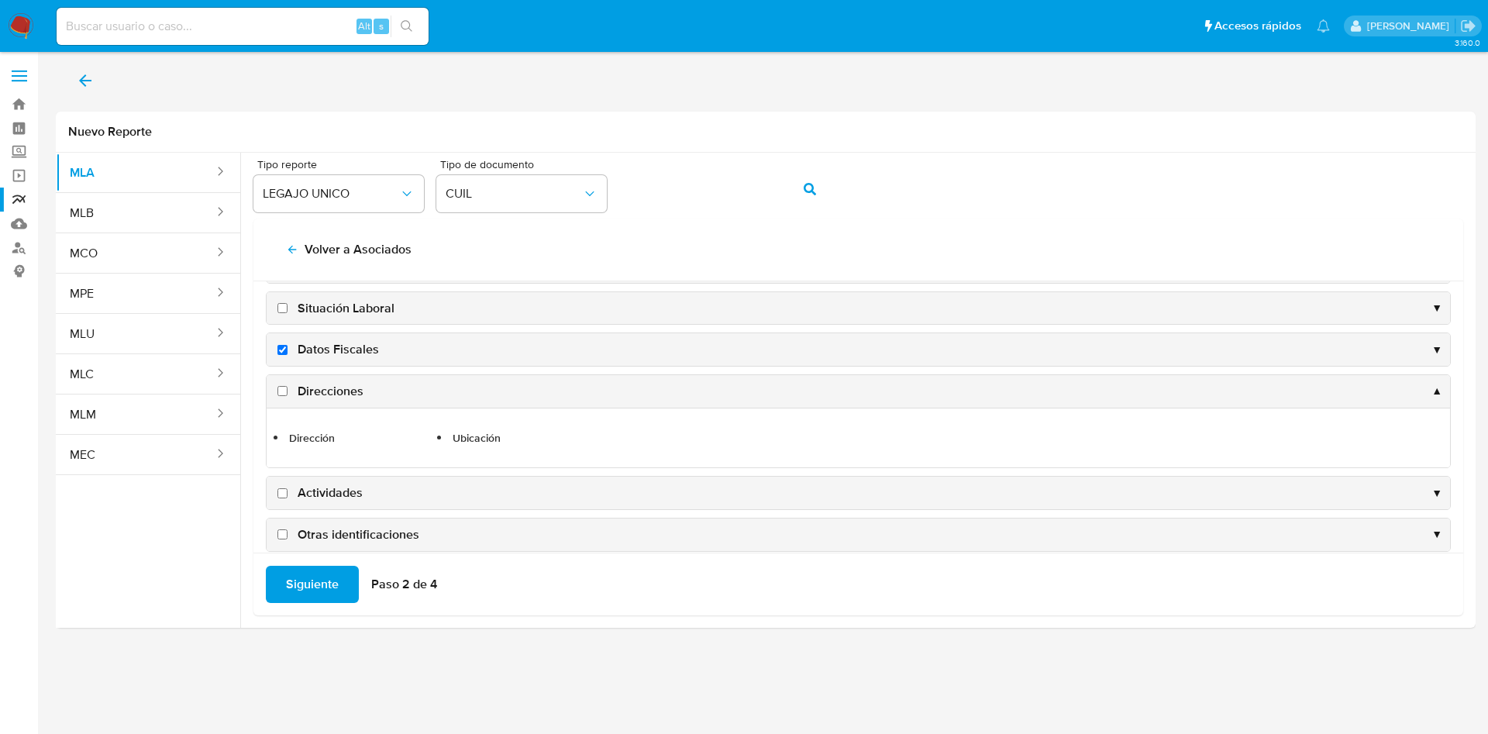
click at [350, 393] on span "Direcciones" at bounding box center [331, 391] width 66 height 17
click at [288, 393] on input "Direcciones" at bounding box center [282, 391] width 10 height 10
checkbox input "true"
click at [345, 482] on div "Actividades ▼" at bounding box center [859, 493] width 1184 height 33
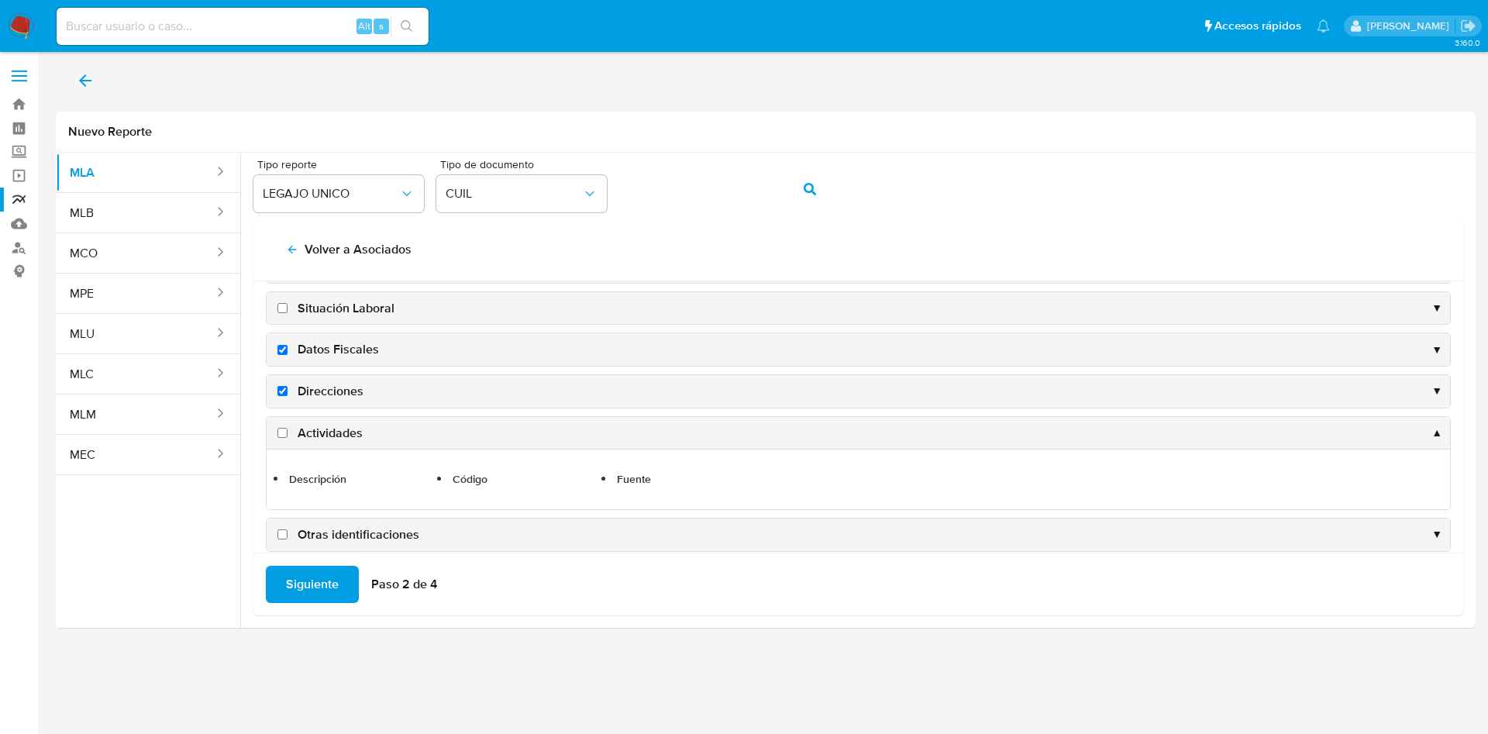
click at [356, 539] on span "Otras identificaciones" at bounding box center [359, 534] width 122 height 17
click at [288, 539] on input "Otras identificaciones" at bounding box center [282, 534] width 10 height 10
checkbox input "true"
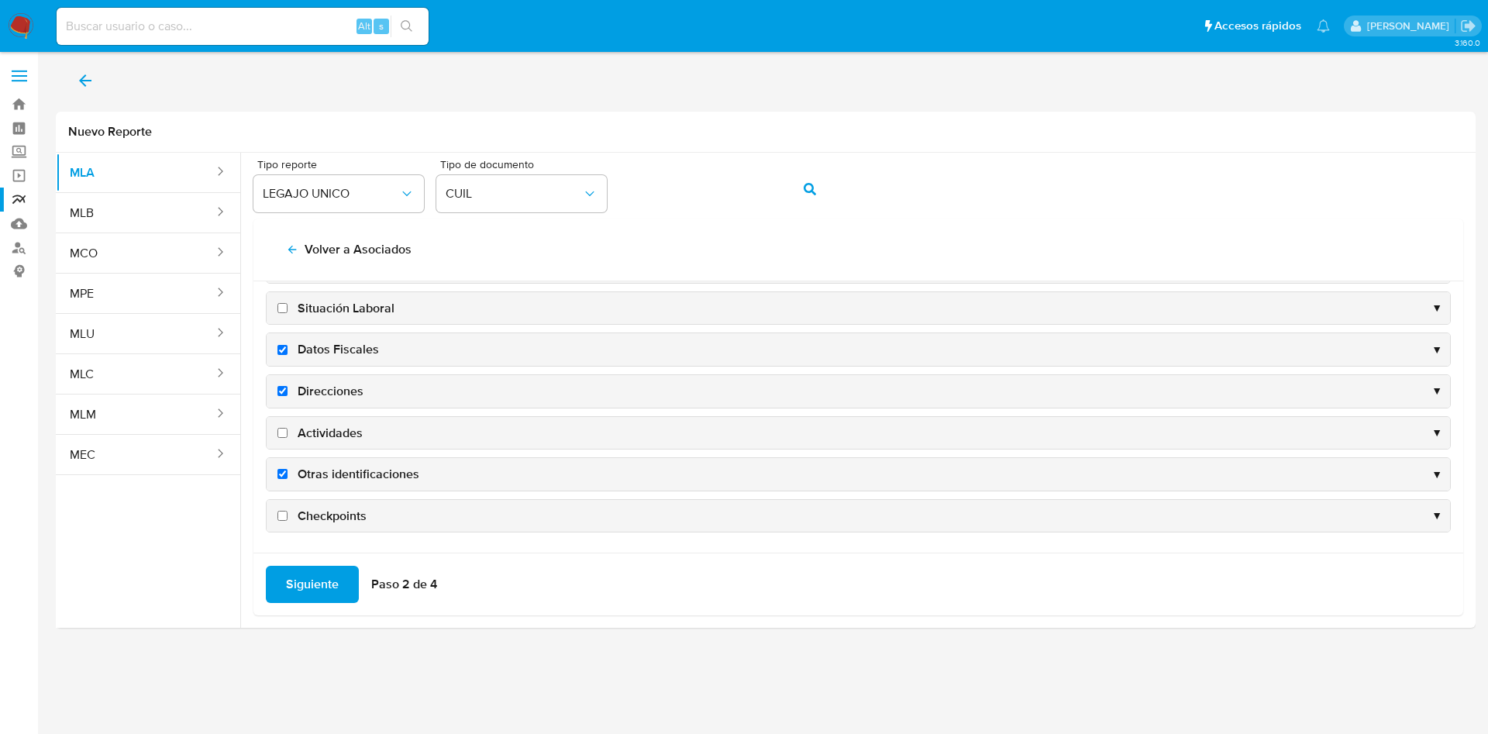
click at [332, 426] on span "Actividades" at bounding box center [330, 433] width 65 height 17
click at [288, 428] on input "Actividades" at bounding box center [282, 433] width 10 height 10
checkbox input "true"
click at [312, 559] on div "Siguiente Paso 2 de 4" at bounding box center [858, 584] width 1210 height 63
click at [309, 584] on span "Siguiente" at bounding box center [312, 584] width 53 height 34
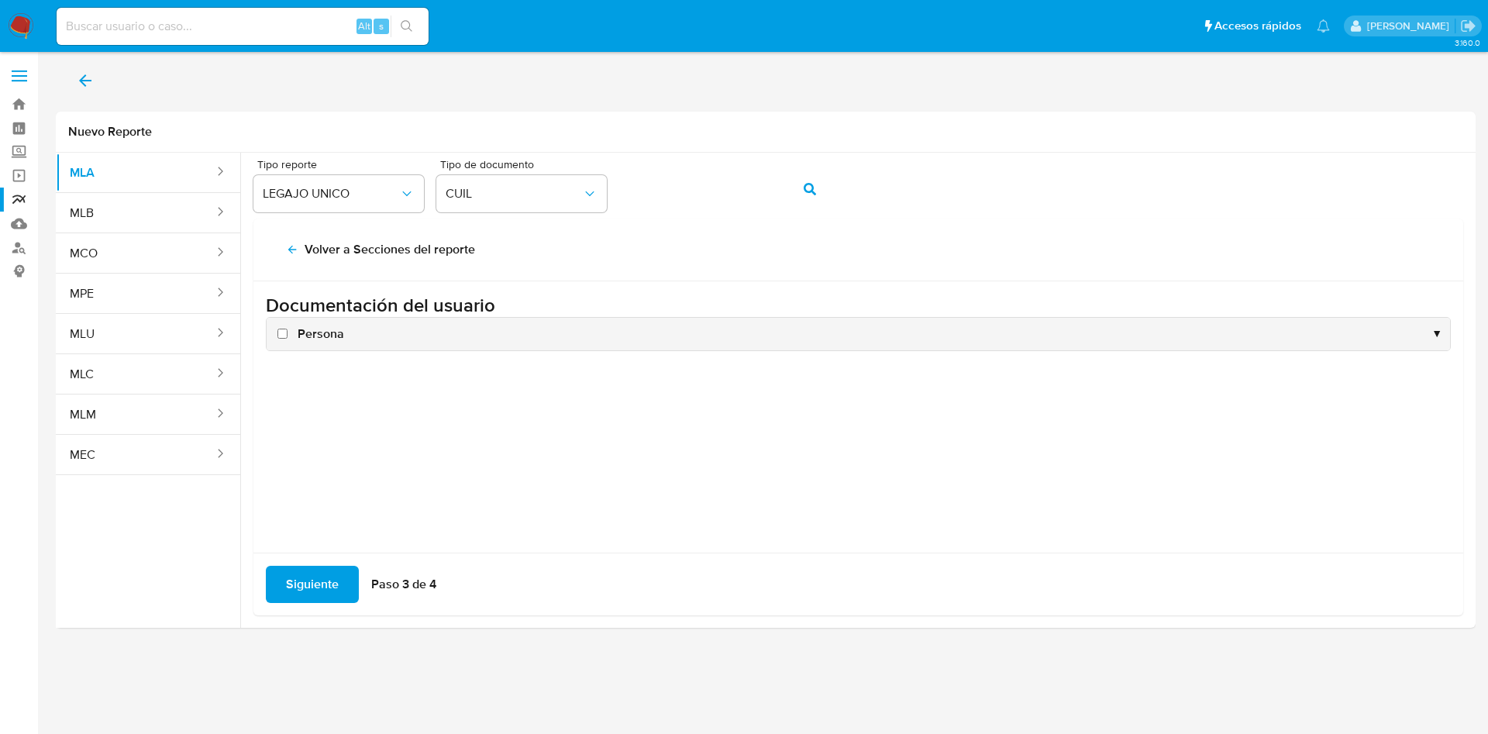
scroll to position [0, 0]
click at [329, 335] on span "Persona" at bounding box center [321, 334] width 47 height 17
click at [288, 335] on input "Persona" at bounding box center [282, 334] width 10 height 10
checkbox input "true"
click at [322, 577] on span "Siguiente" at bounding box center [312, 584] width 53 height 34
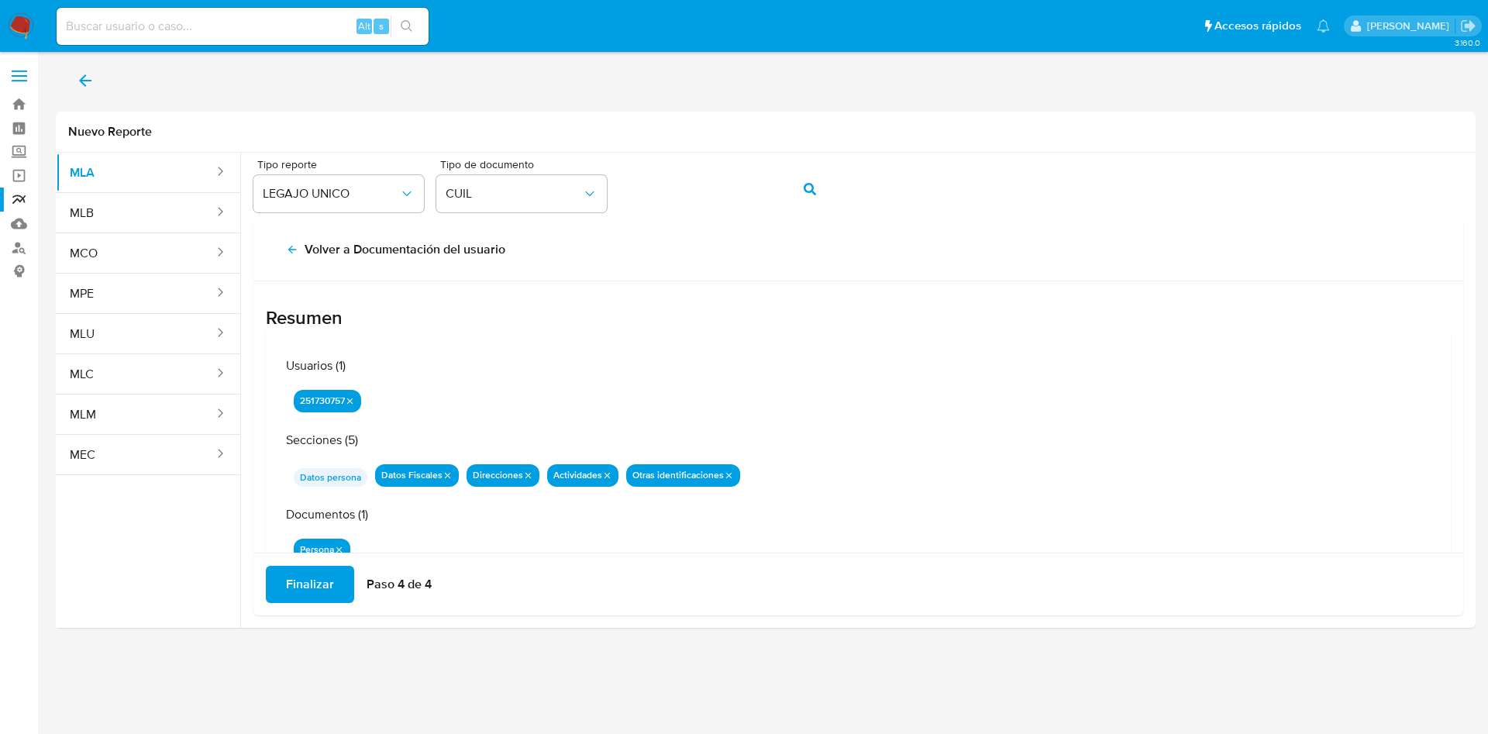
click at [321, 588] on span "Finalizar" at bounding box center [310, 584] width 48 height 34
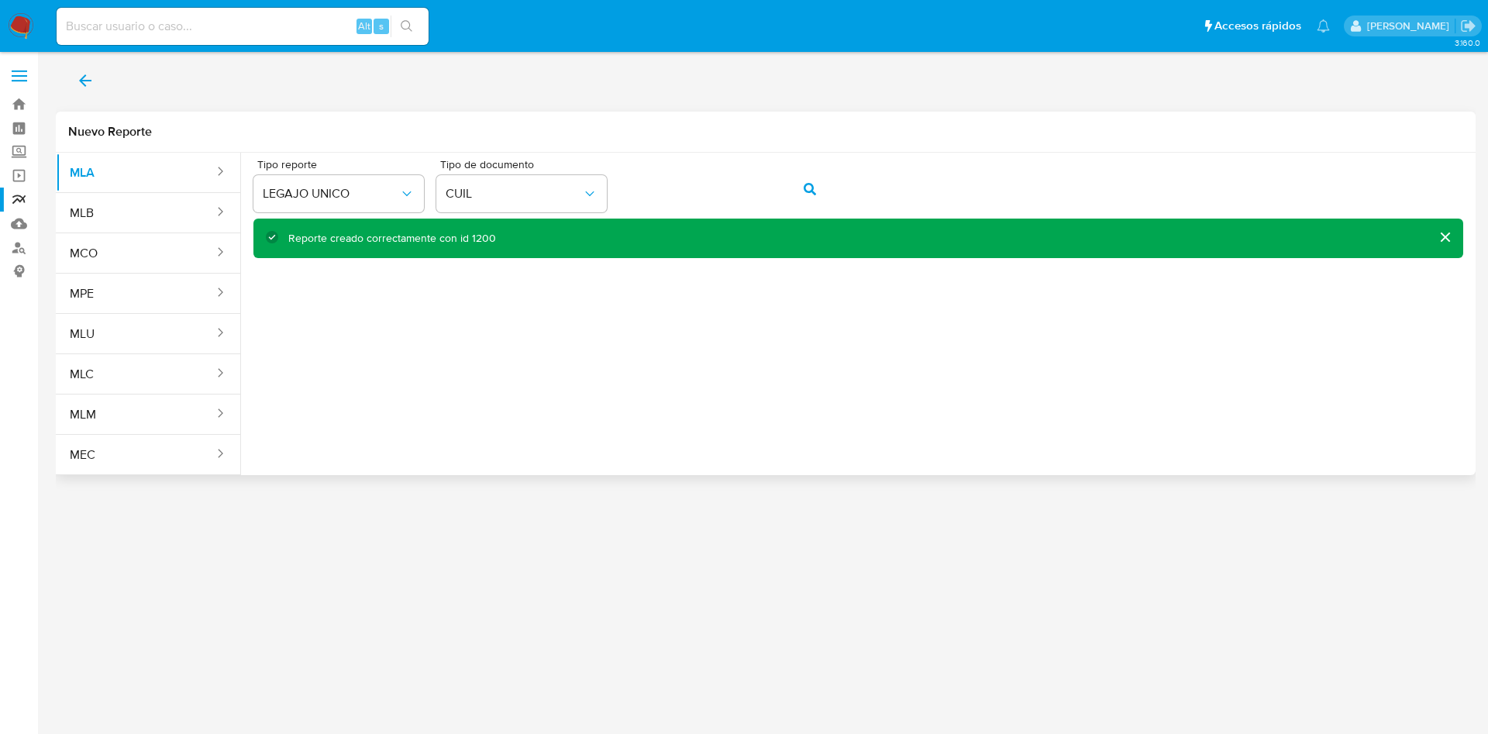
click at [615, 200] on div "Tipo reporte LEGAJO UNICO Tipo de documento CUIL" at bounding box center [858, 189] width 1210 height 60
click at [807, 179] on span "action-search" at bounding box center [810, 189] width 12 height 34
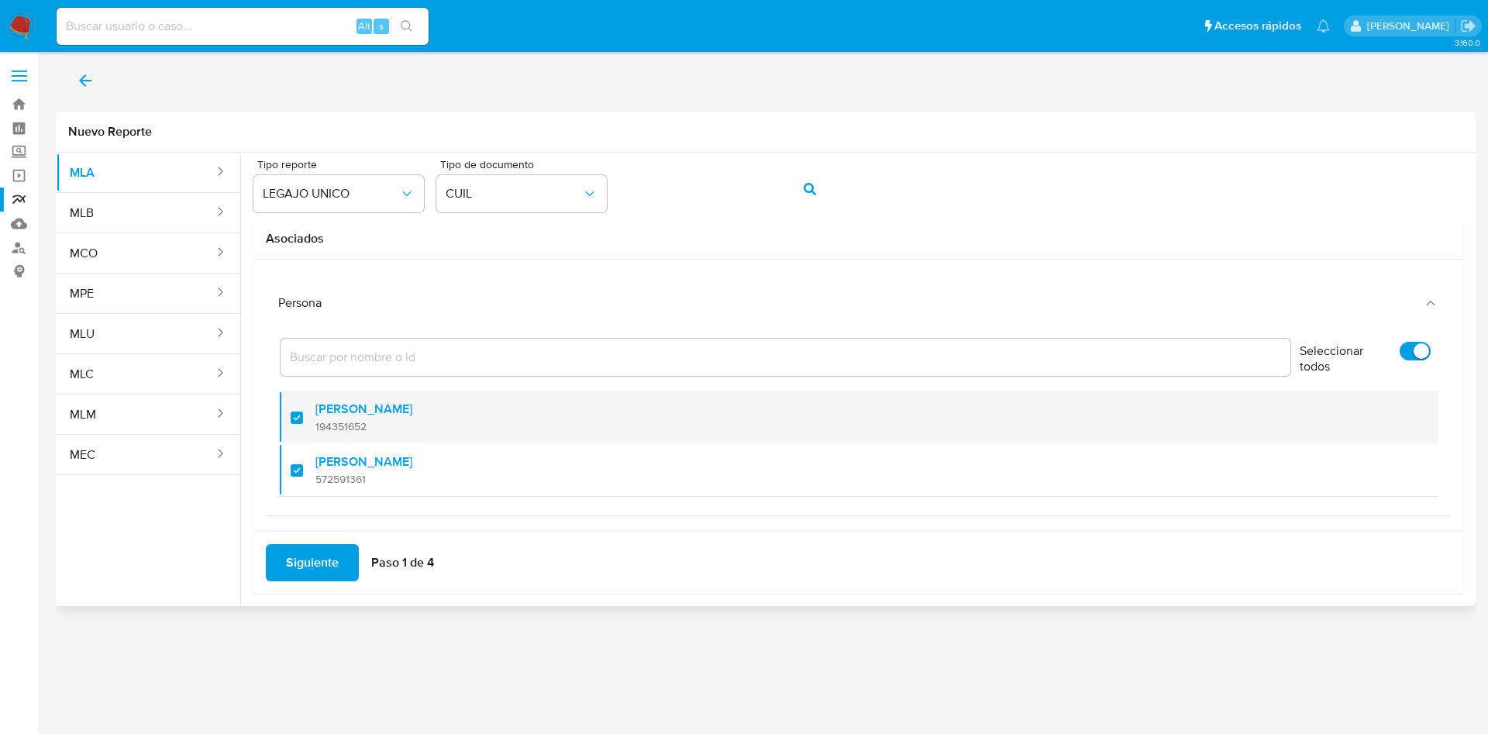
click at [399, 433] on div "Camila Yazmin Tulli 194351652" at bounding box center [865, 417] width 1101 height 53
checkbox input "false"
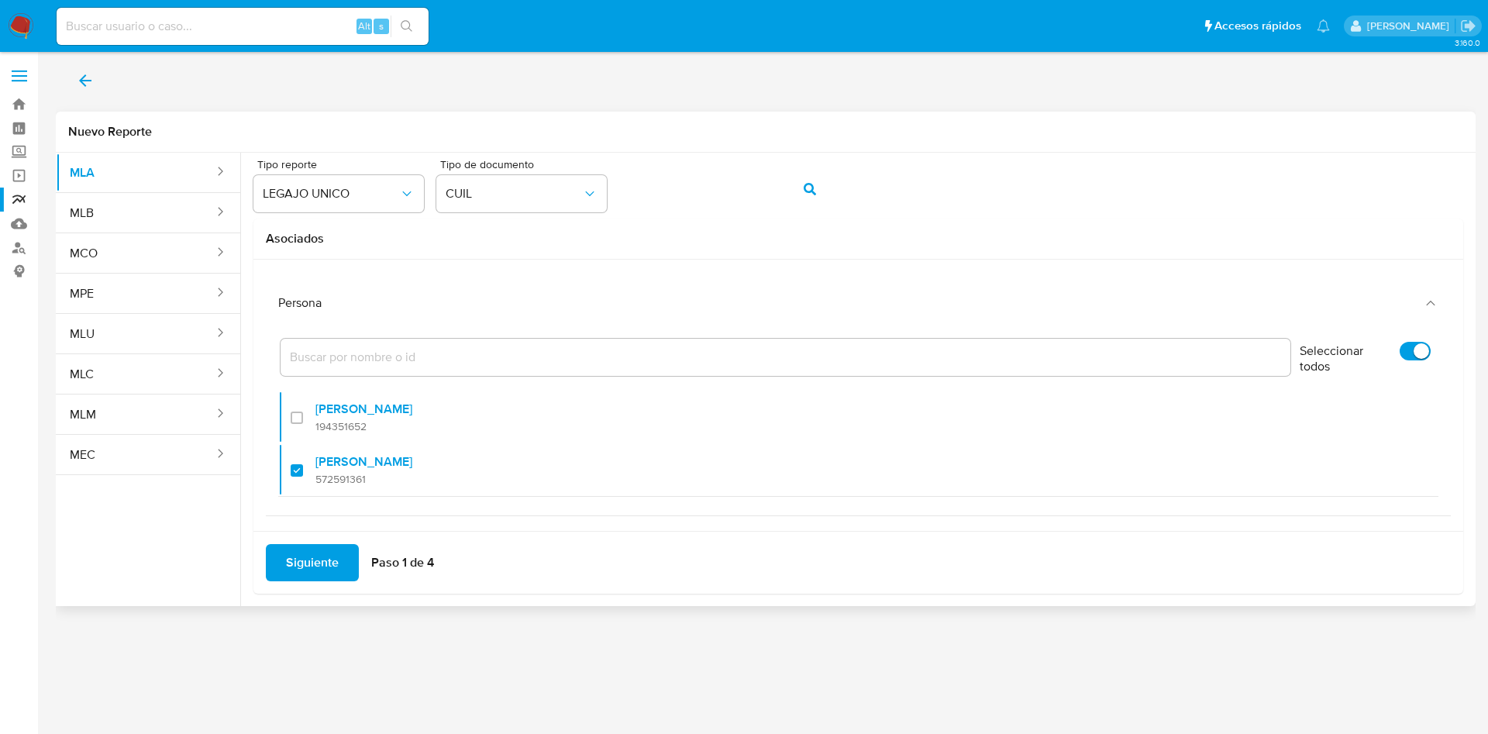
click at [324, 561] on span "Siguiente" at bounding box center [312, 563] width 53 height 34
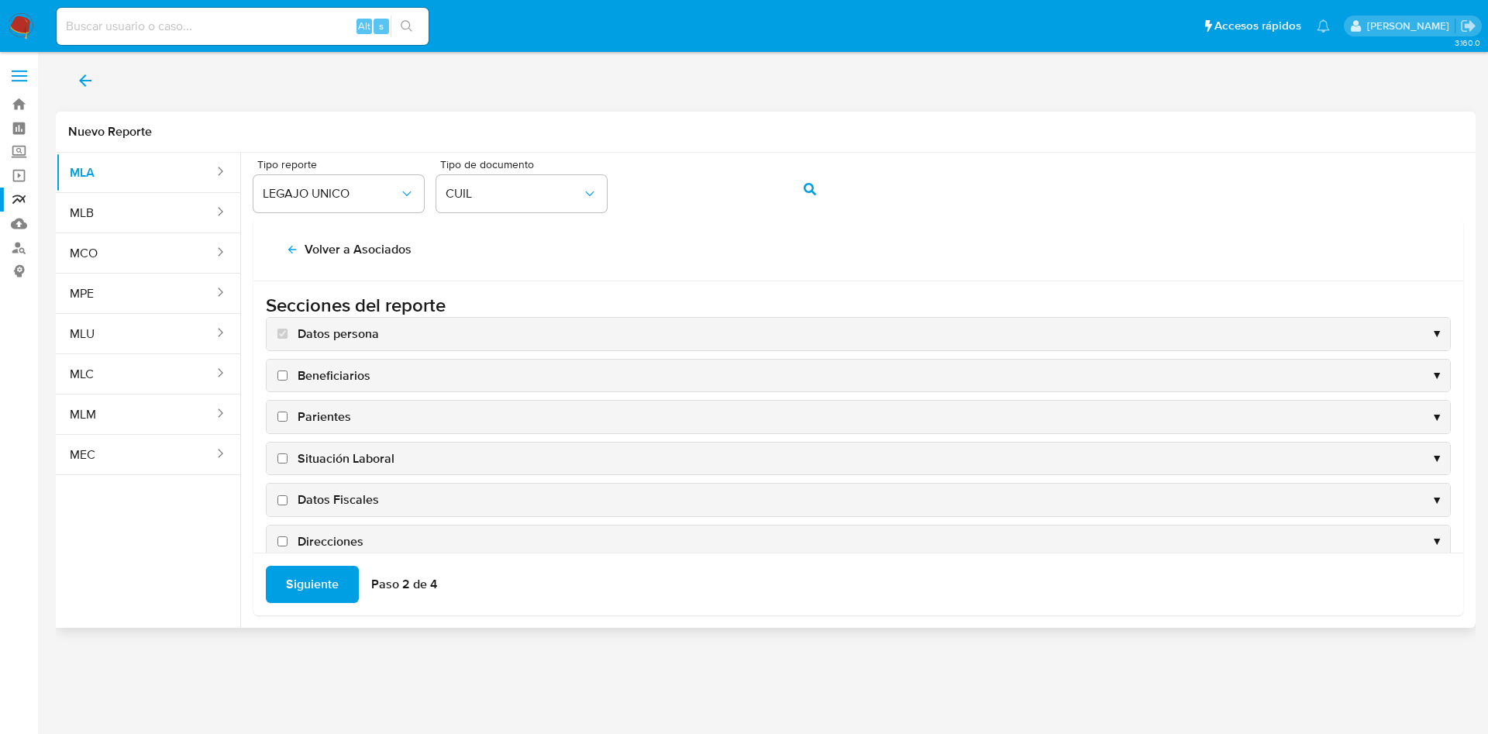
scroll to position [150, 0]
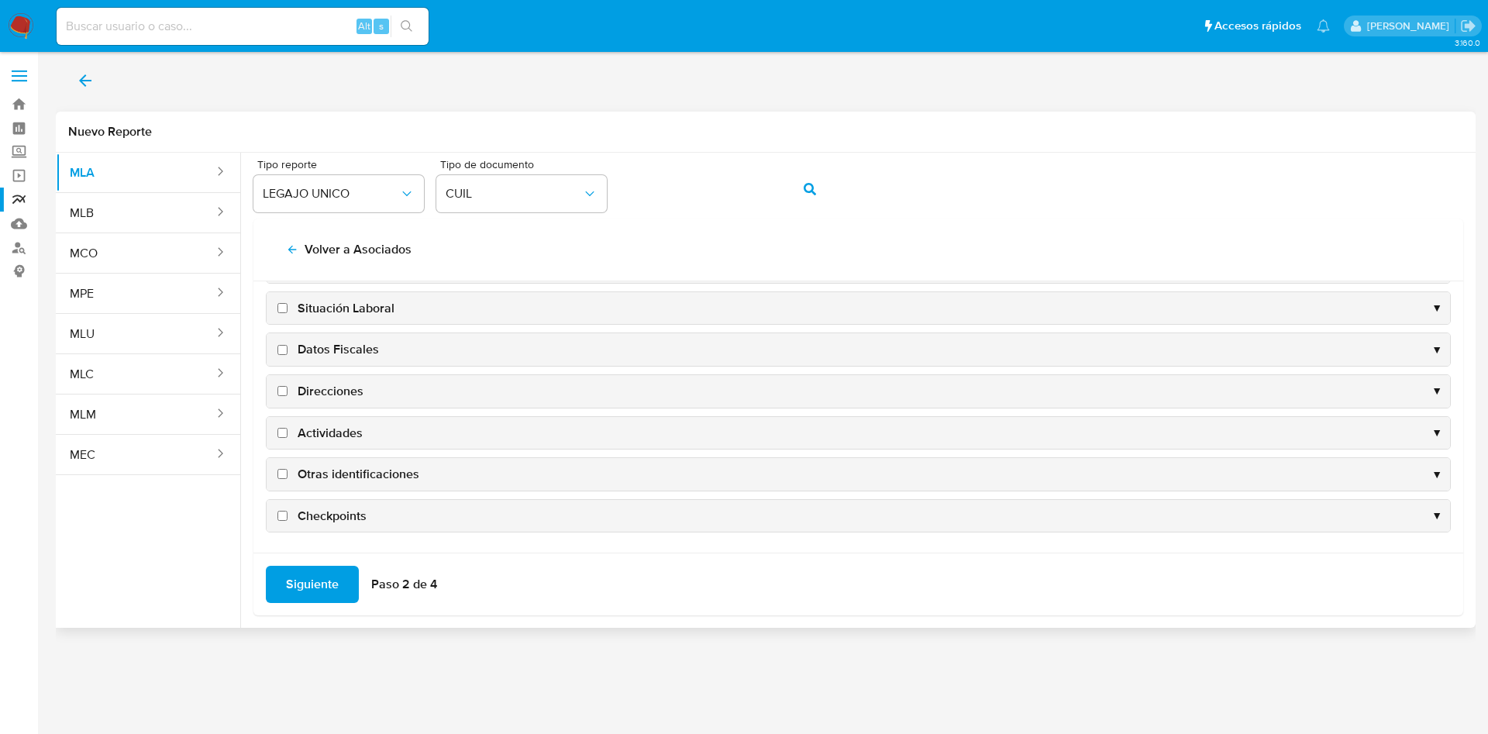
click at [340, 357] on span "Datos Fiscales" at bounding box center [338, 349] width 81 height 17
click at [288, 355] on input "Datos Fiscales" at bounding box center [282, 350] width 10 height 10
checkbox input "true"
click at [341, 388] on span "Direcciones" at bounding box center [331, 391] width 66 height 17
click at [288, 388] on input "Direcciones" at bounding box center [282, 391] width 10 height 10
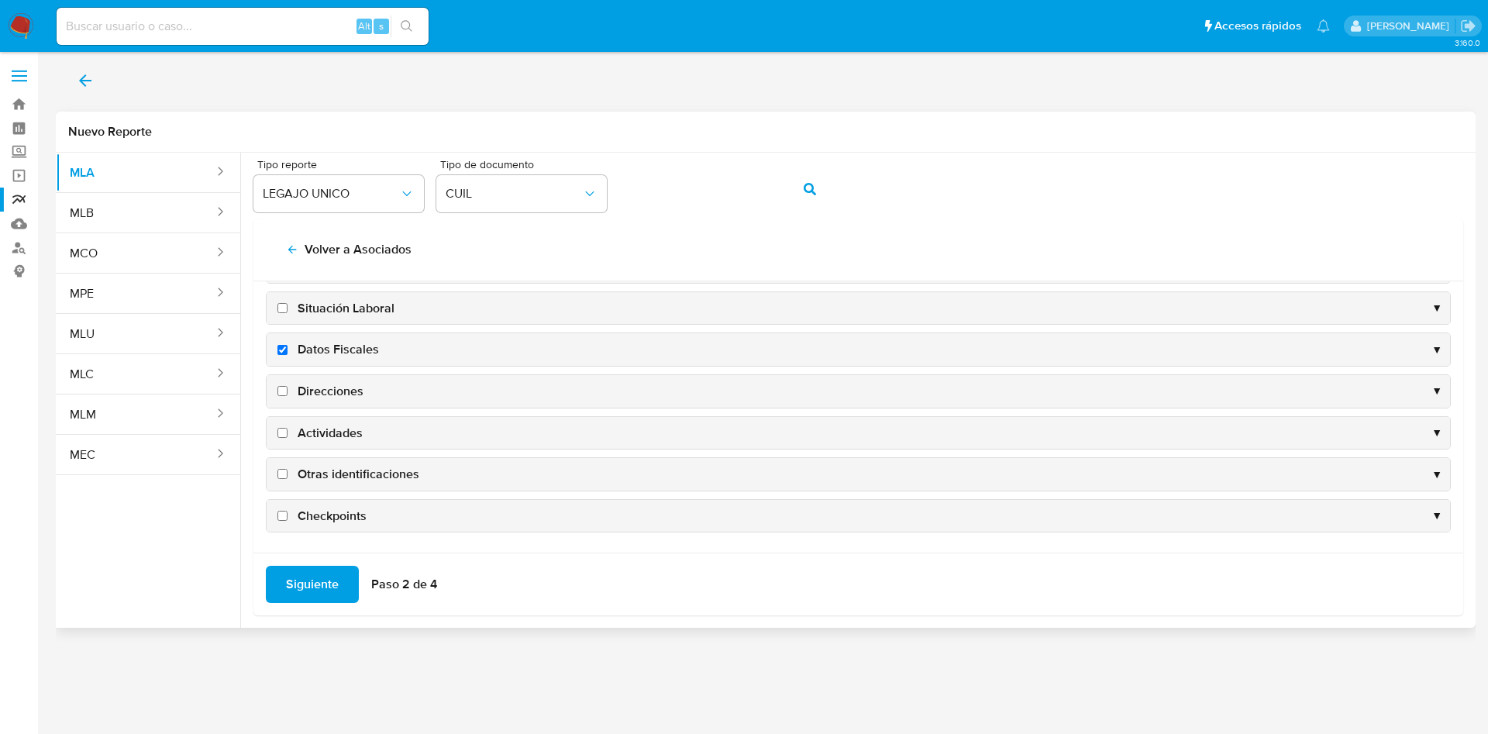
checkbox input "true"
click at [336, 427] on span "Actividades" at bounding box center [330, 433] width 65 height 17
click at [288, 428] on input "Actividades" at bounding box center [282, 433] width 10 height 10
checkbox input "true"
click at [336, 477] on span "Otras identificaciones" at bounding box center [359, 474] width 122 height 17
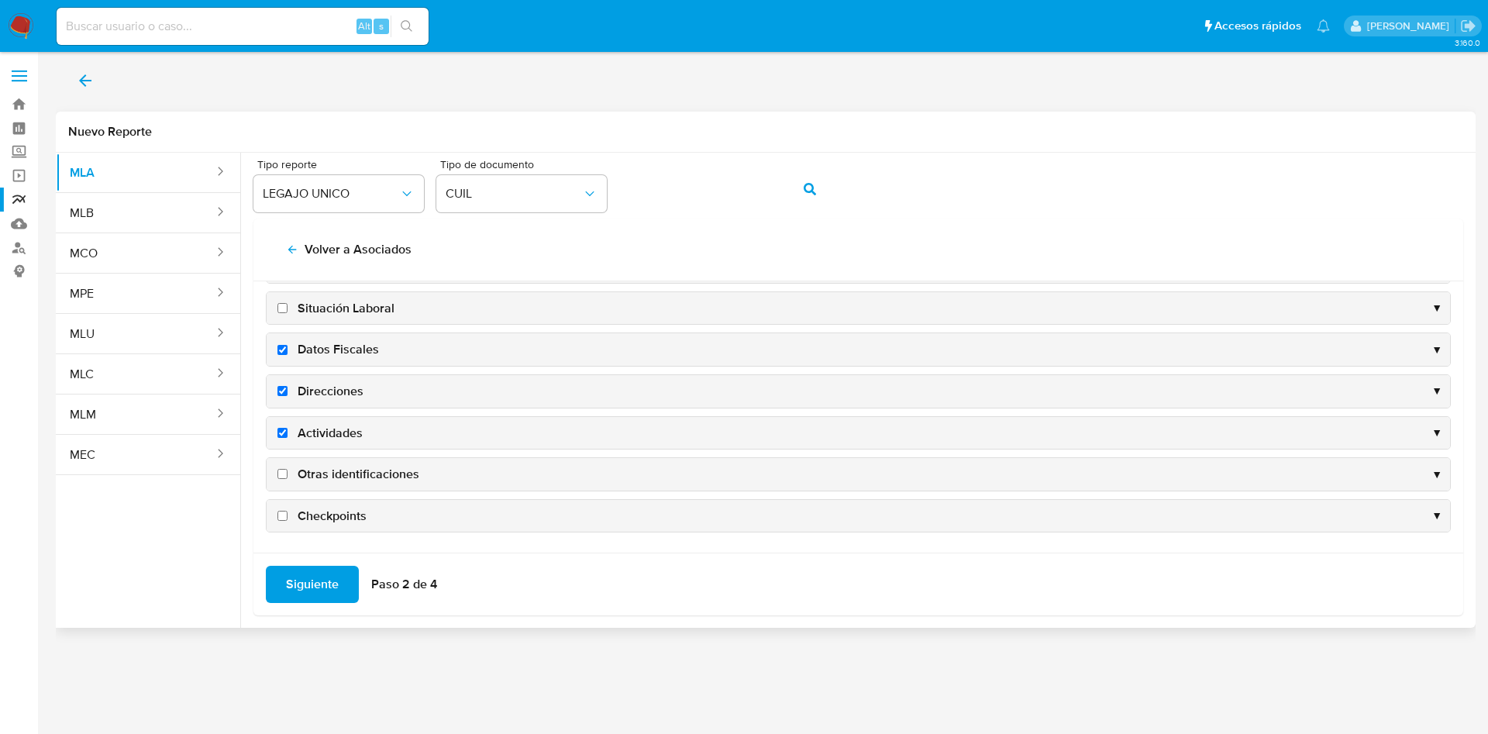
click at [288, 477] on input "Otras identificaciones" at bounding box center [282, 474] width 10 height 10
checkbox input "true"
click at [313, 591] on span "Siguiente" at bounding box center [312, 584] width 53 height 34
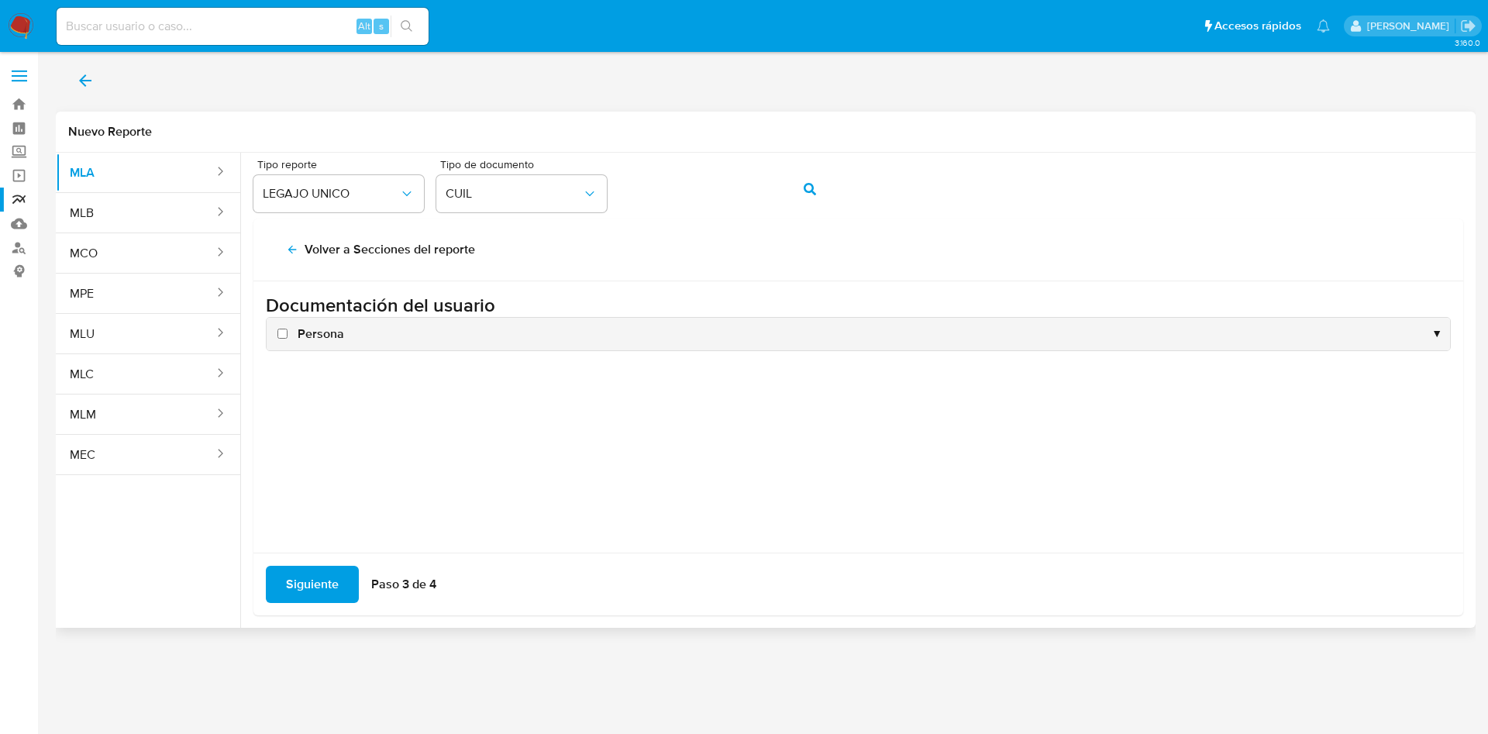
scroll to position [0, 0]
click at [312, 336] on span "Persona" at bounding box center [321, 334] width 47 height 17
click at [288, 336] on input "Persona" at bounding box center [282, 334] width 10 height 10
checkbox input "true"
click at [299, 575] on span "Siguiente" at bounding box center [312, 584] width 53 height 34
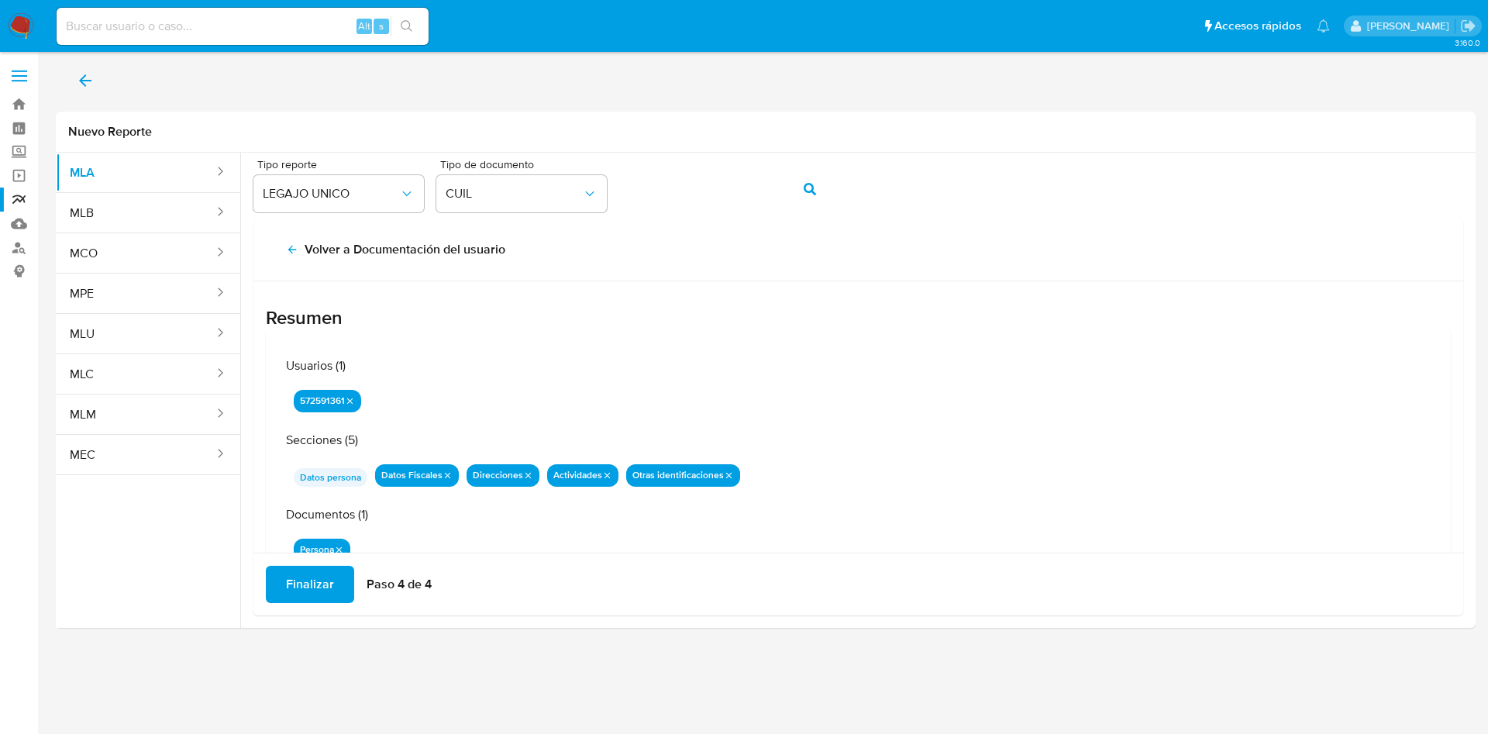
click at [318, 584] on span "Finalizar" at bounding box center [310, 584] width 48 height 34
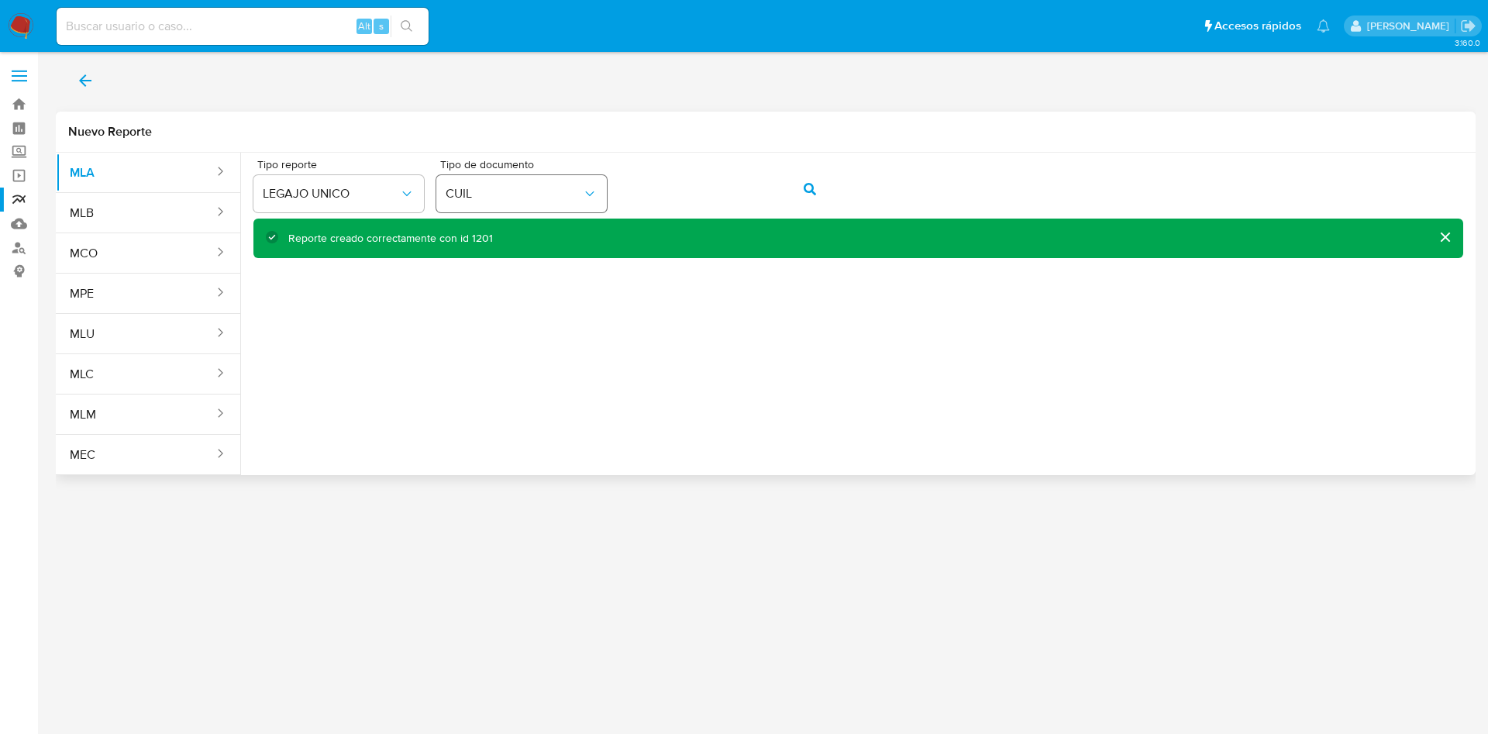
click at [521, 201] on div "Tipo reporte LEGAJO UNICO Tipo de documento CUIL" at bounding box center [858, 189] width 1210 height 60
click at [807, 183] on icon "action-search" at bounding box center [810, 189] width 12 height 12
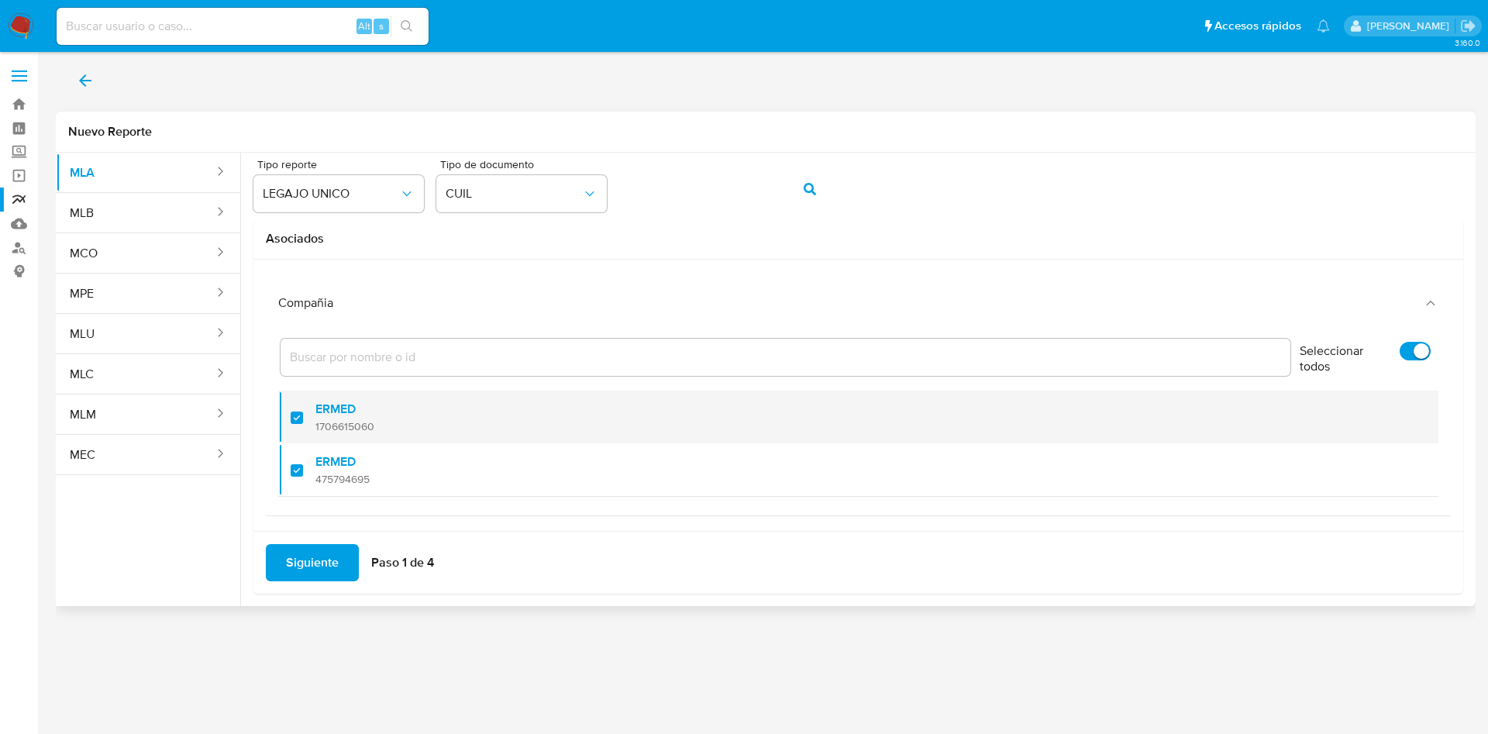
click at [381, 423] on div "ERMED 1706615060" at bounding box center [865, 417] width 1101 height 53
checkbox input "false"
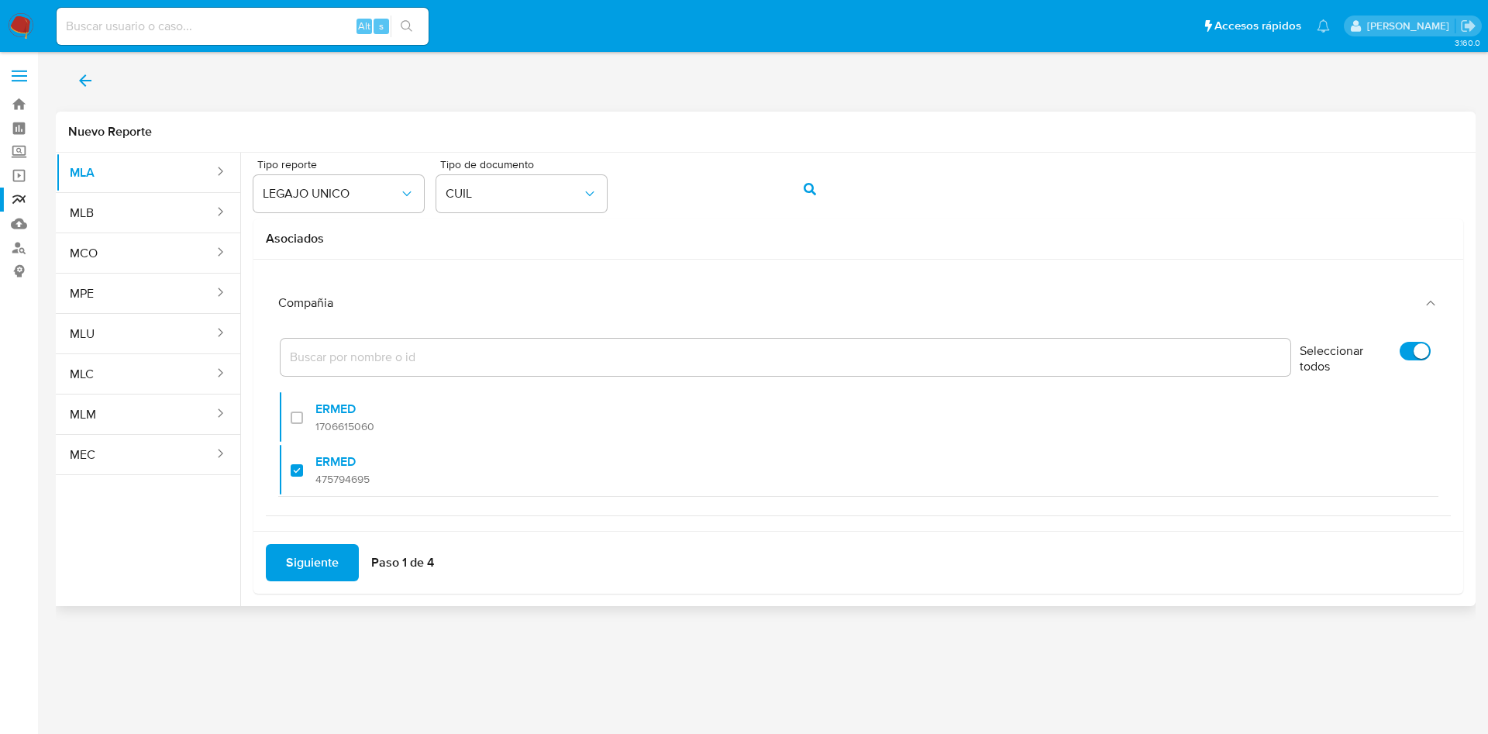
click at [322, 564] on span "Siguiente" at bounding box center [312, 563] width 53 height 34
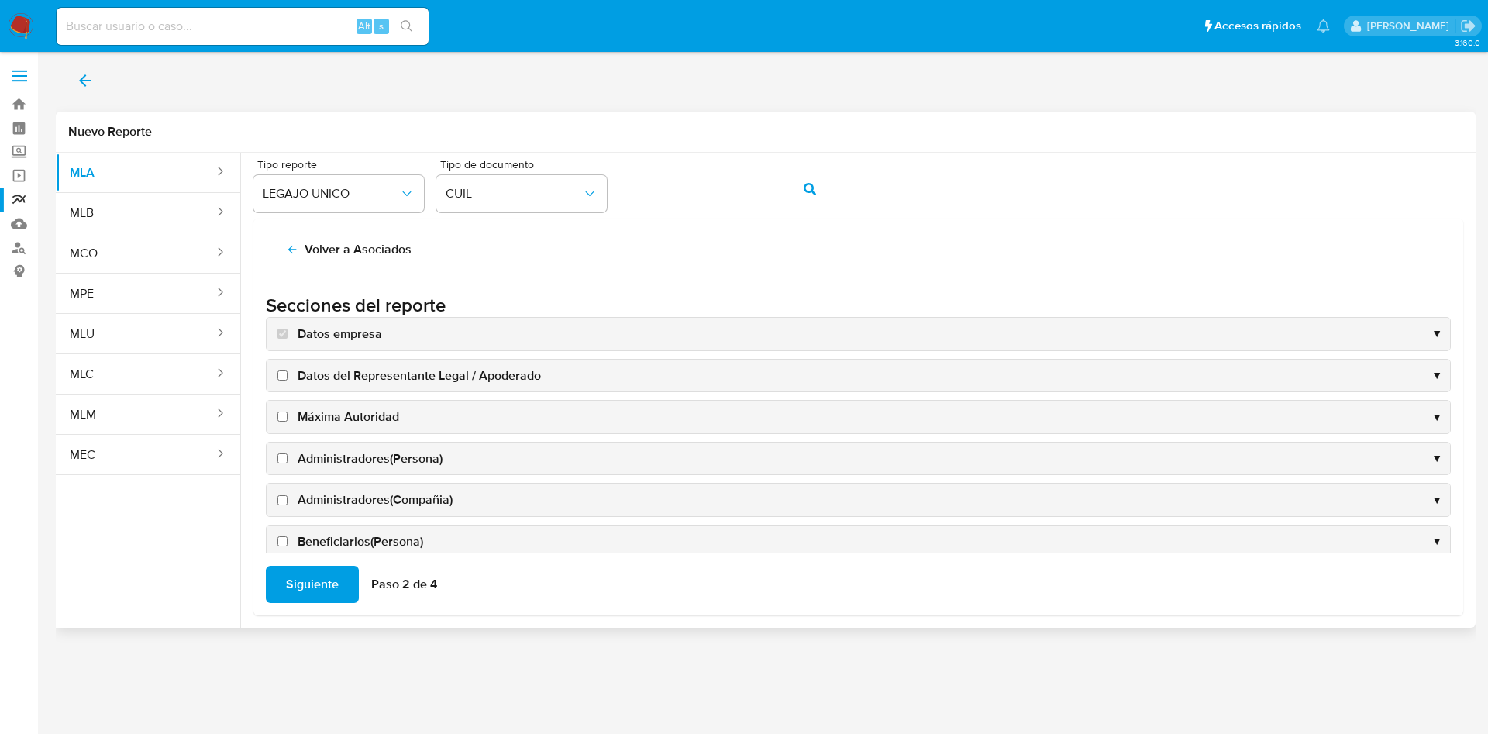
click at [377, 381] on span "Datos del Representante Legal / Apoderado" at bounding box center [419, 375] width 243 height 17
click at [288, 381] on input "Datos del Representante Legal / Apoderado" at bounding box center [282, 376] width 10 height 10
checkbox input "true"
click at [379, 405] on div "Máxima Autoridad ▼" at bounding box center [859, 417] width 1184 height 33
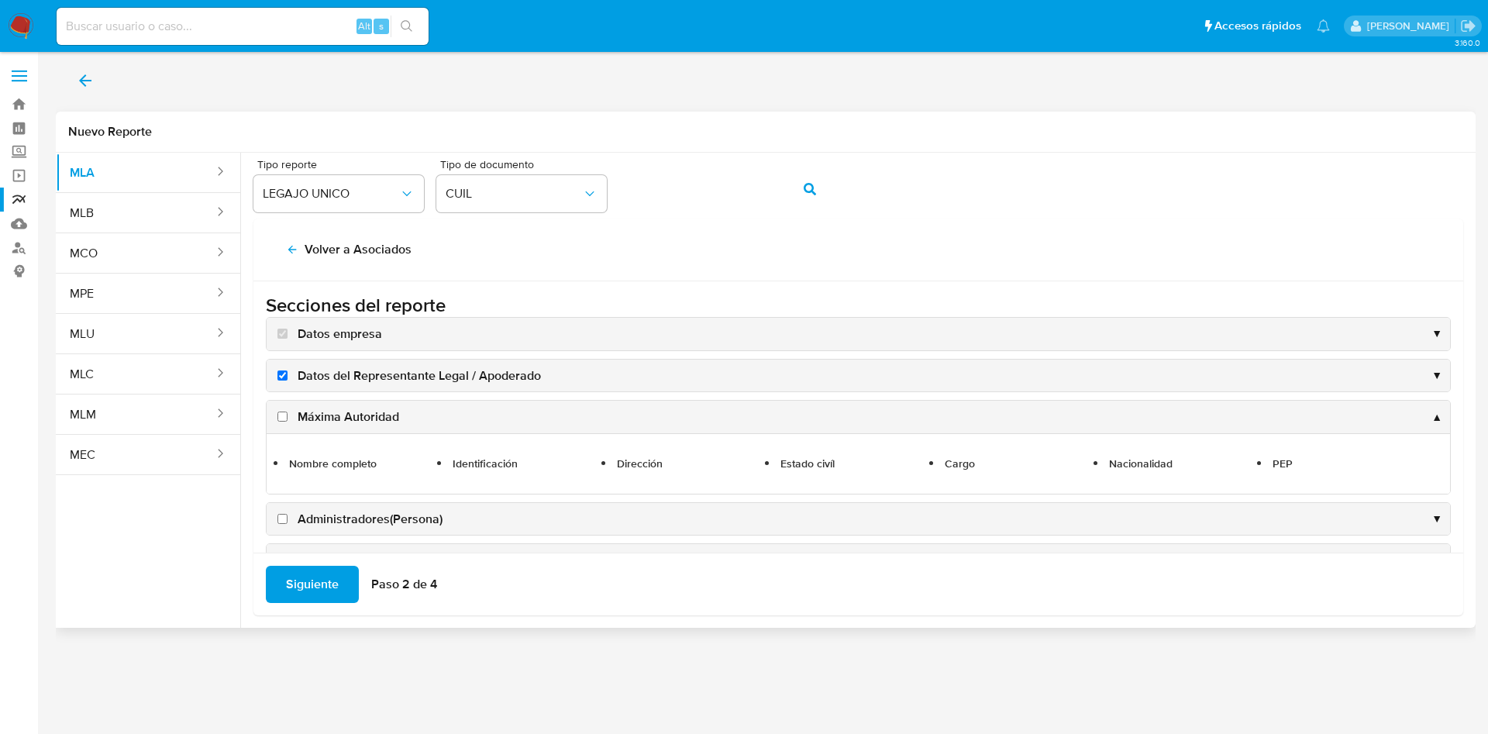
click at [374, 408] on span "Máxima Autoridad" at bounding box center [349, 416] width 102 height 17
click at [288, 412] on input "Máxima Autoridad" at bounding box center [282, 417] width 10 height 10
checkbox input "true"
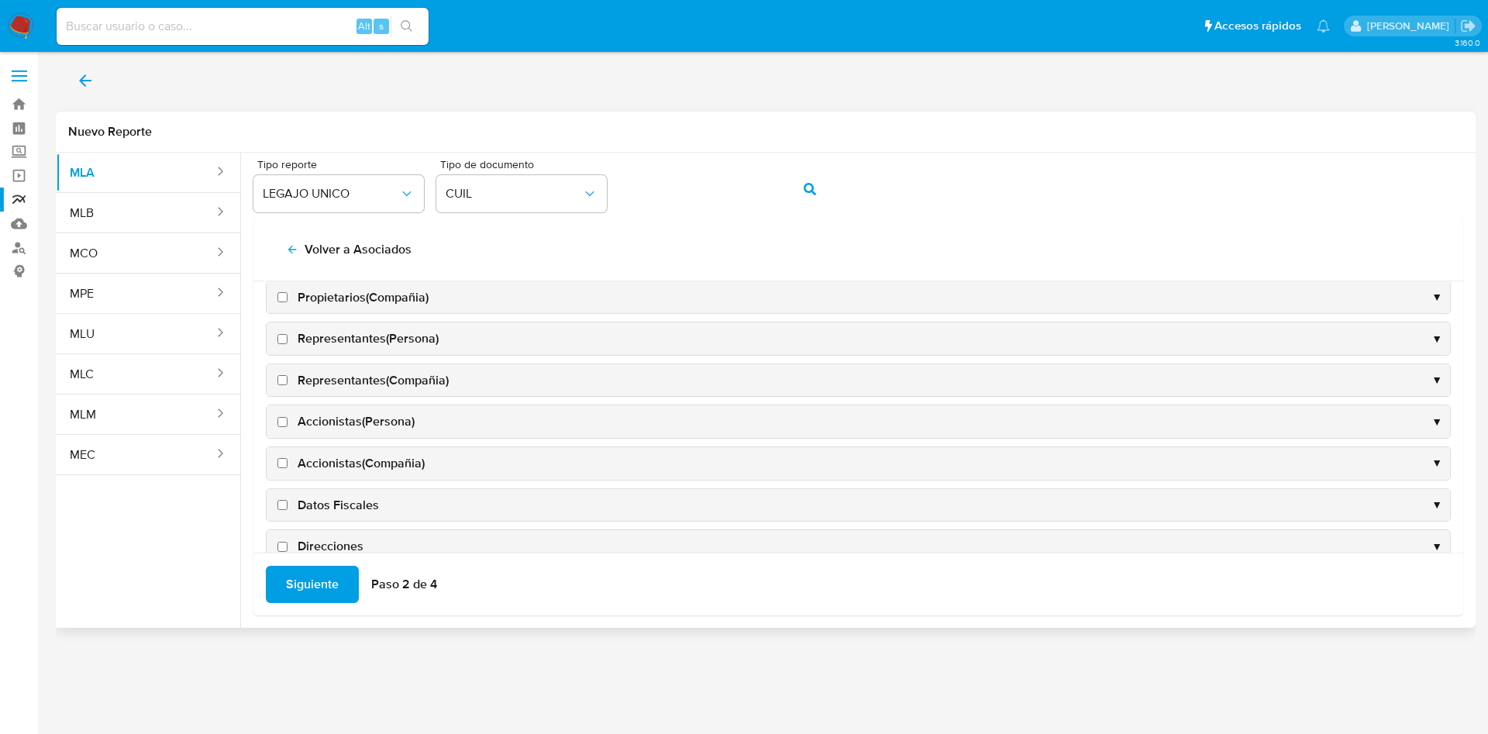
scroll to position [465, 0]
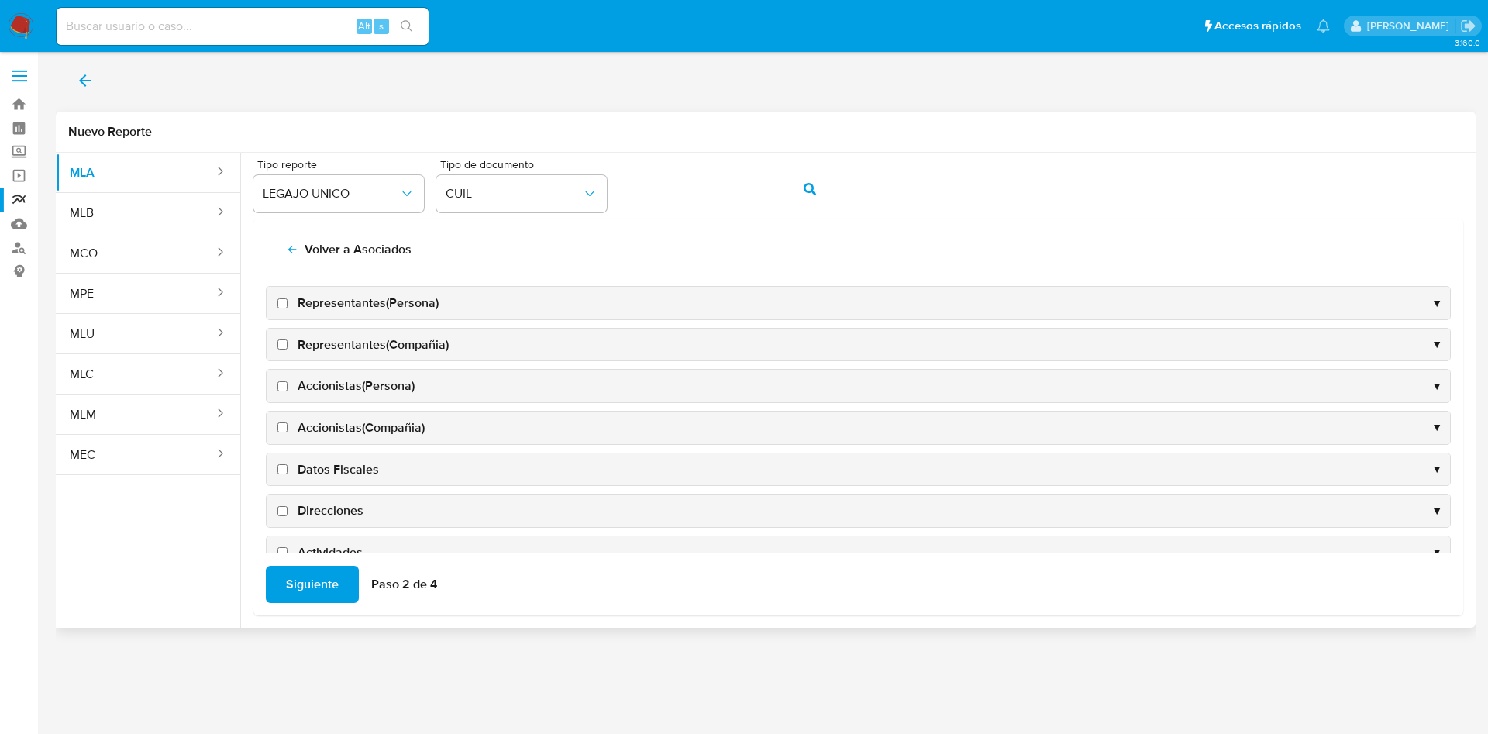
click at [312, 309] on span "Representantes(Persona)" at bounding box center [368, 303] width 141 height 17
click at [288, 309] on input "Representantes(Persona)" at bounding box center [282, 303] width 10 height 10
checkbox input "true"
click at [336, 349] on span "Representantes(Compañia)" at bounding box center [373, 344] width 151 height 17
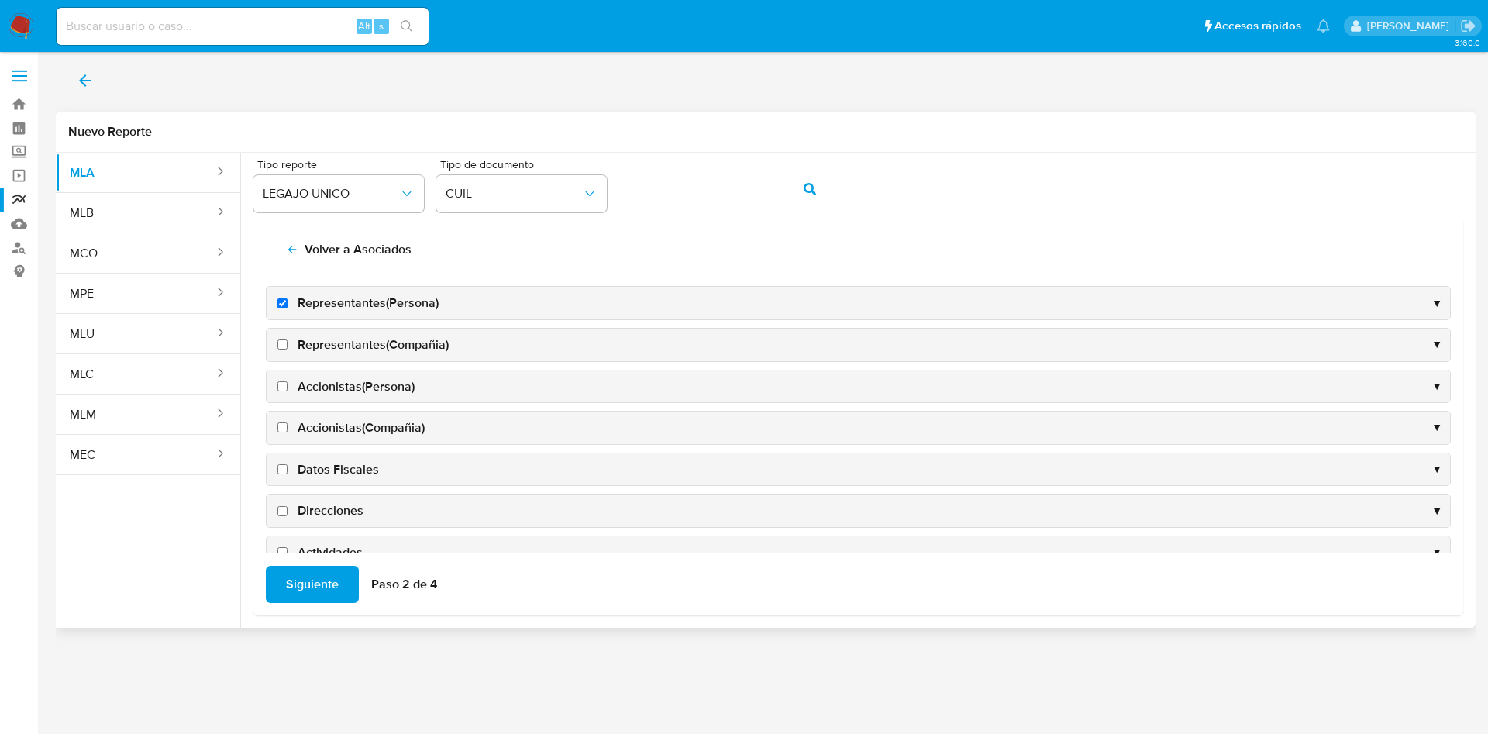
click at [288, 349] on input "Representantes(Compañia)" at bounding box center [282, 345] width 10 height 10
checkbox input "true"
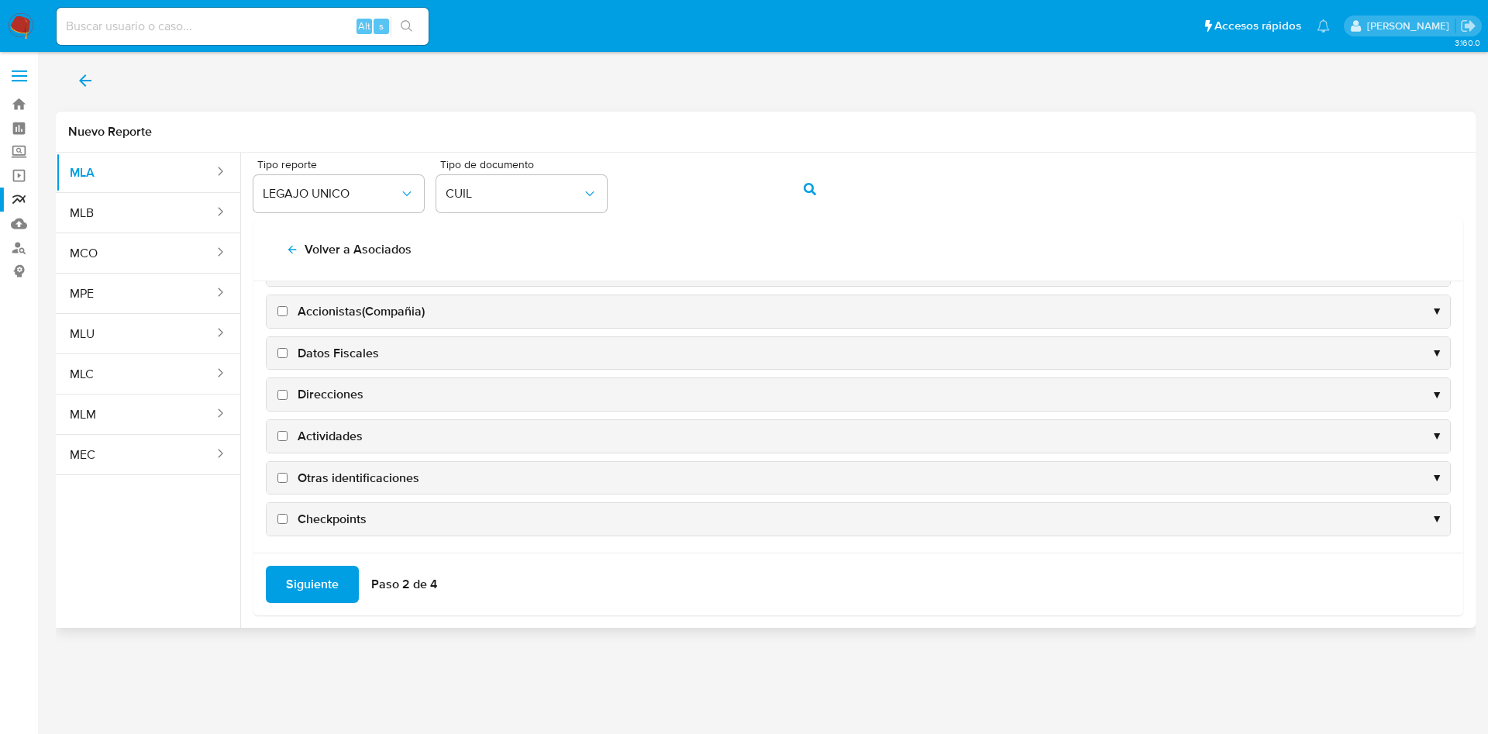
scroll to position [525, 0]
click at [343, 433] on span "Actividades" at bounding box center [330, 432] width 65 height 17
click at [288, 433] on input "Actividades" at bounding box center [282, 432] width 10 height 10
checkbox input "true"
click at [350, 470] on span "Otras identificaciones" at bounding box center [359, 474] width 122 height 17
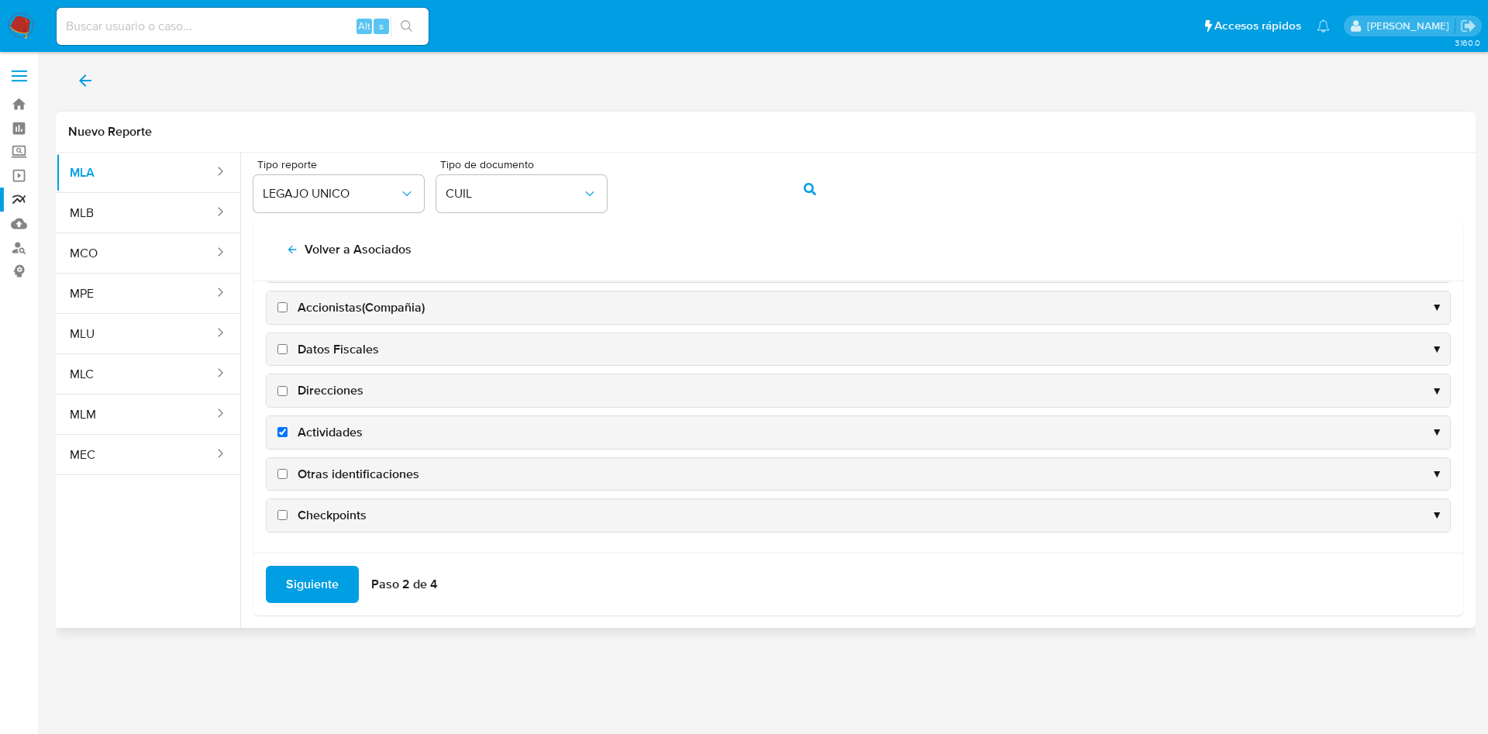
click at [288, 470] on input "Otras identificaciones" at bounding box center [282, 474] width 10 height 10
checkbox input "true"
click at [354, 388] on span "Direcciones" at bounding box center [331, 390] width 66 height 17
click at [288, 388] on input "Direcciones" at bounding box center [282, 391] width 10 height 10
checkbox input "true"
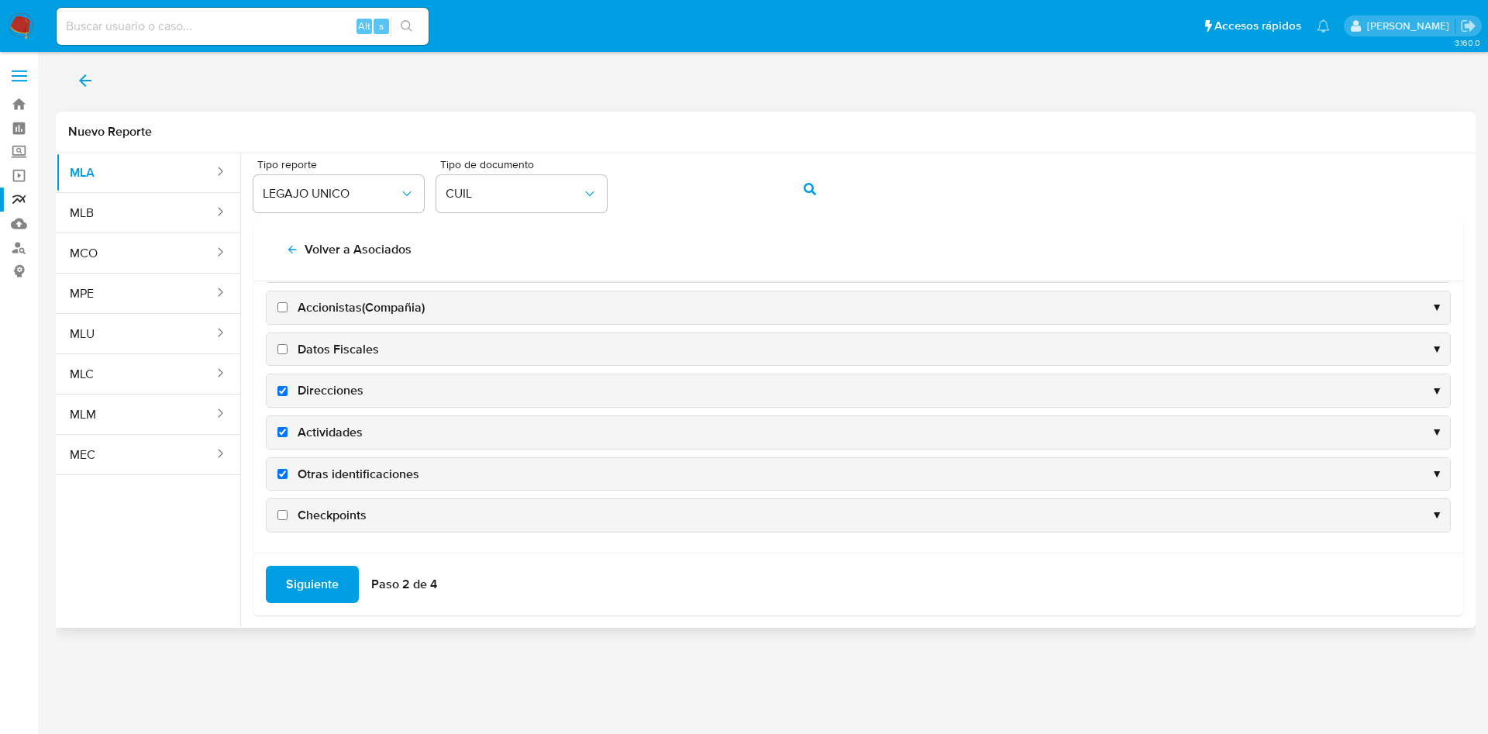
click at [350, 353] on span "Datos Fiscales" at bounding box center [338, 349] width 81 height 17
click at [288, 353] on input "Datos Fiscales" at bounding box center [282, 349] width 10 height 10
checkbox input "true"
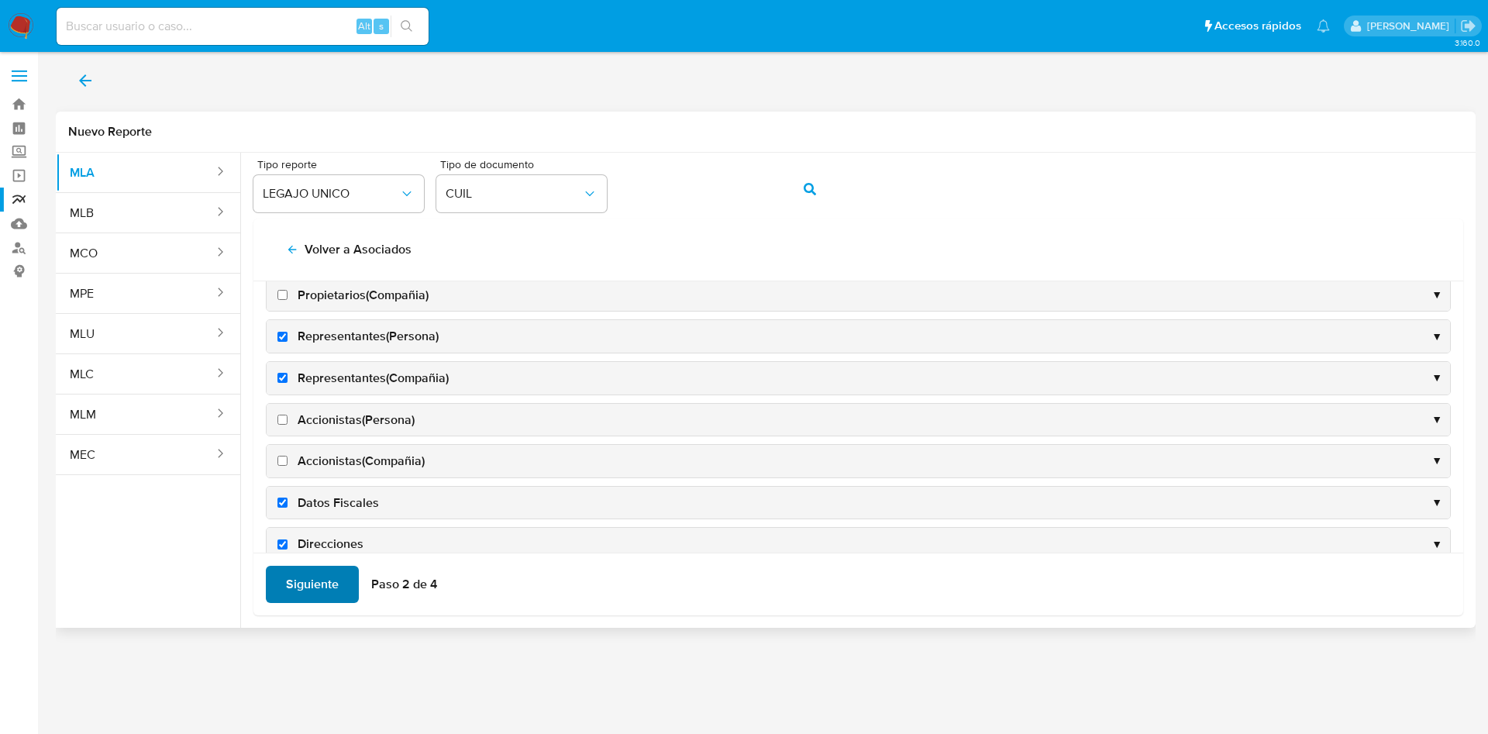
scroll to position [408, 0]
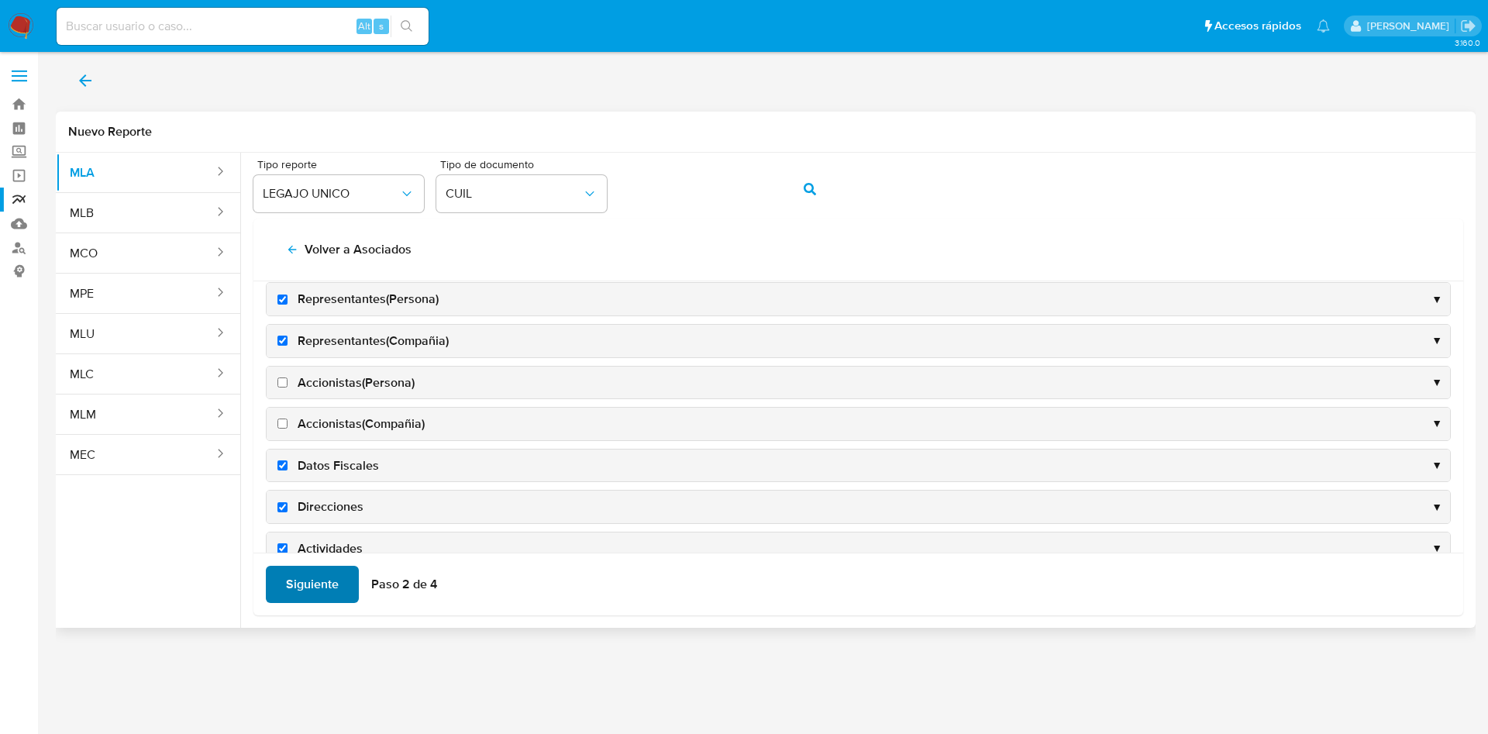
click at [328, 577] on span "Siguiente" at bounding box center [312, 584] width 53 height 34
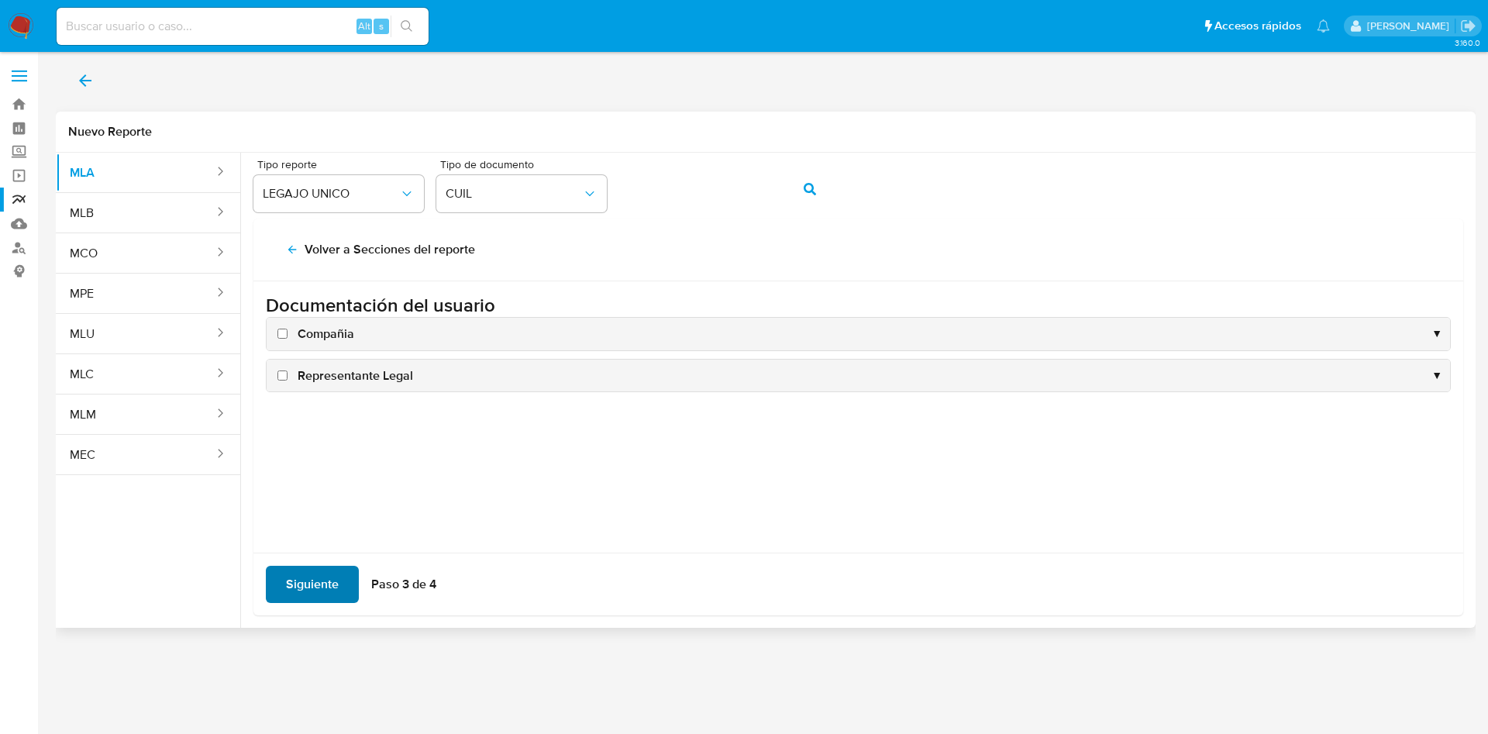
scroll to position [0, 0]
click at [326, 332] on span "Compañia" at bounding box center [326, 334] width 57 height 17
click at [288, 332] on input "Compañia" at bounding box center [282, 334] width 10 height 10
checkbox input "true"
click at [337, 369] on span "Representante Legal" at bounding box center [355, 375] width 115 height 17
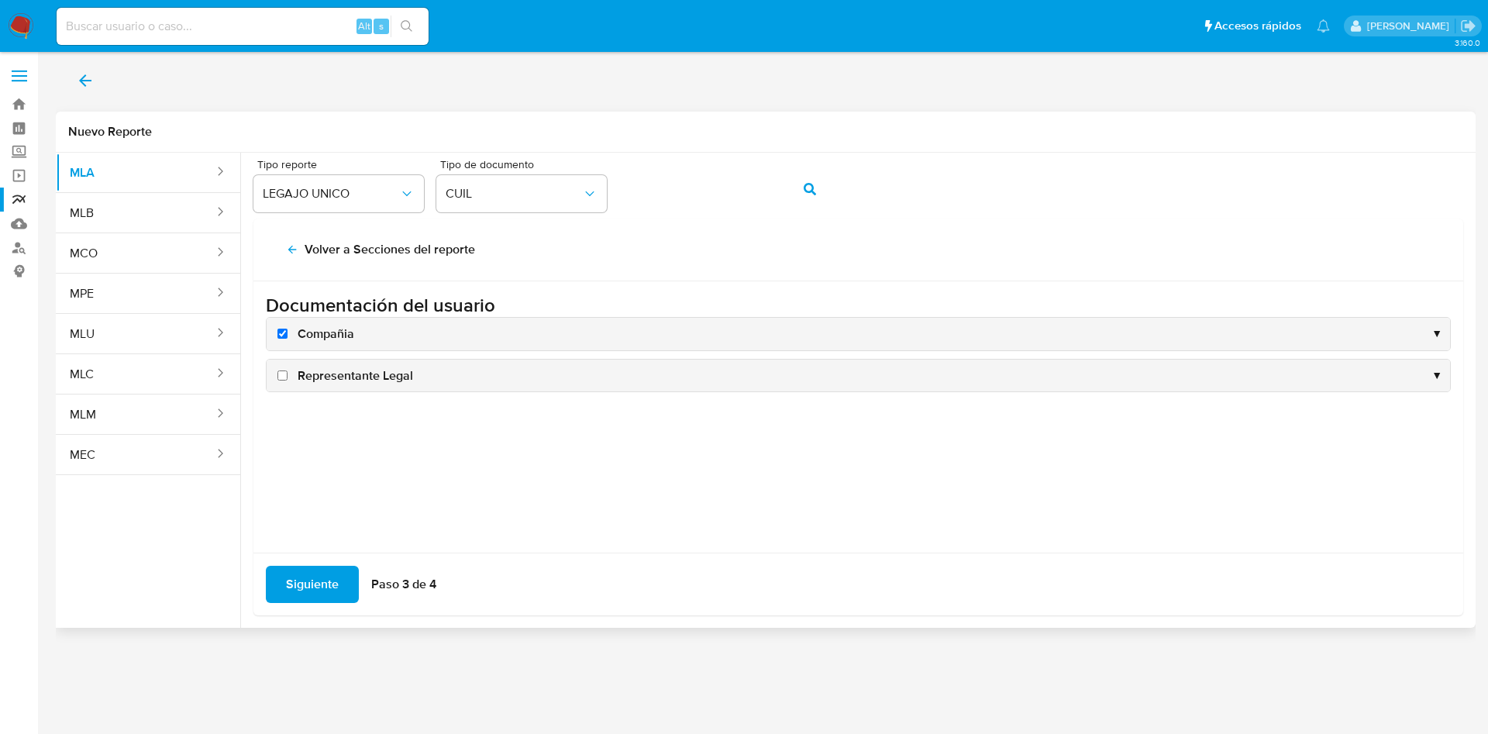
click at [288, 371] on input "Representante Legal" at bounding box center [282, 376] width 10 height 10
checkbox input "true"
click at [305, 580] on span "Siguiente" at bounding box center [312, 584] width 53 height 34
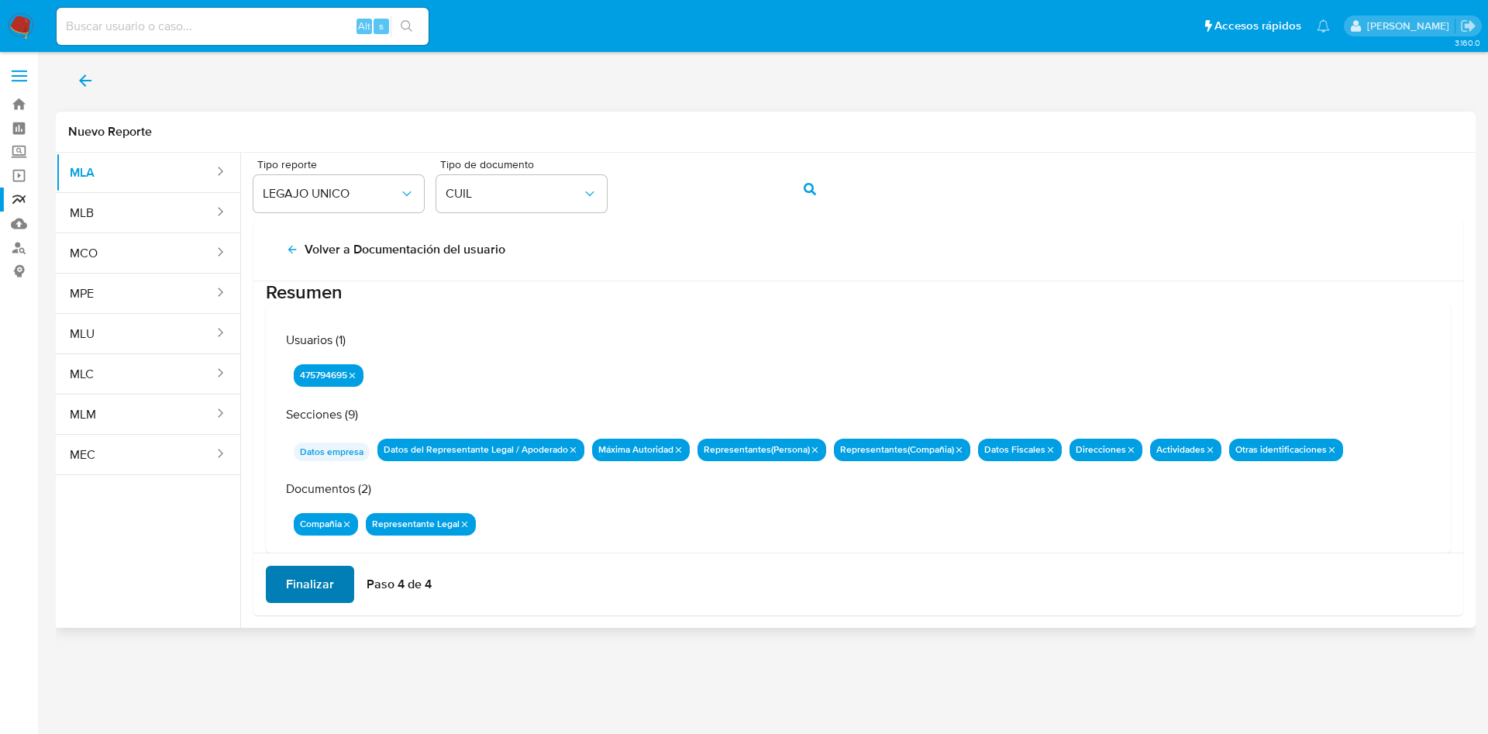
scroll to position [50, 0]
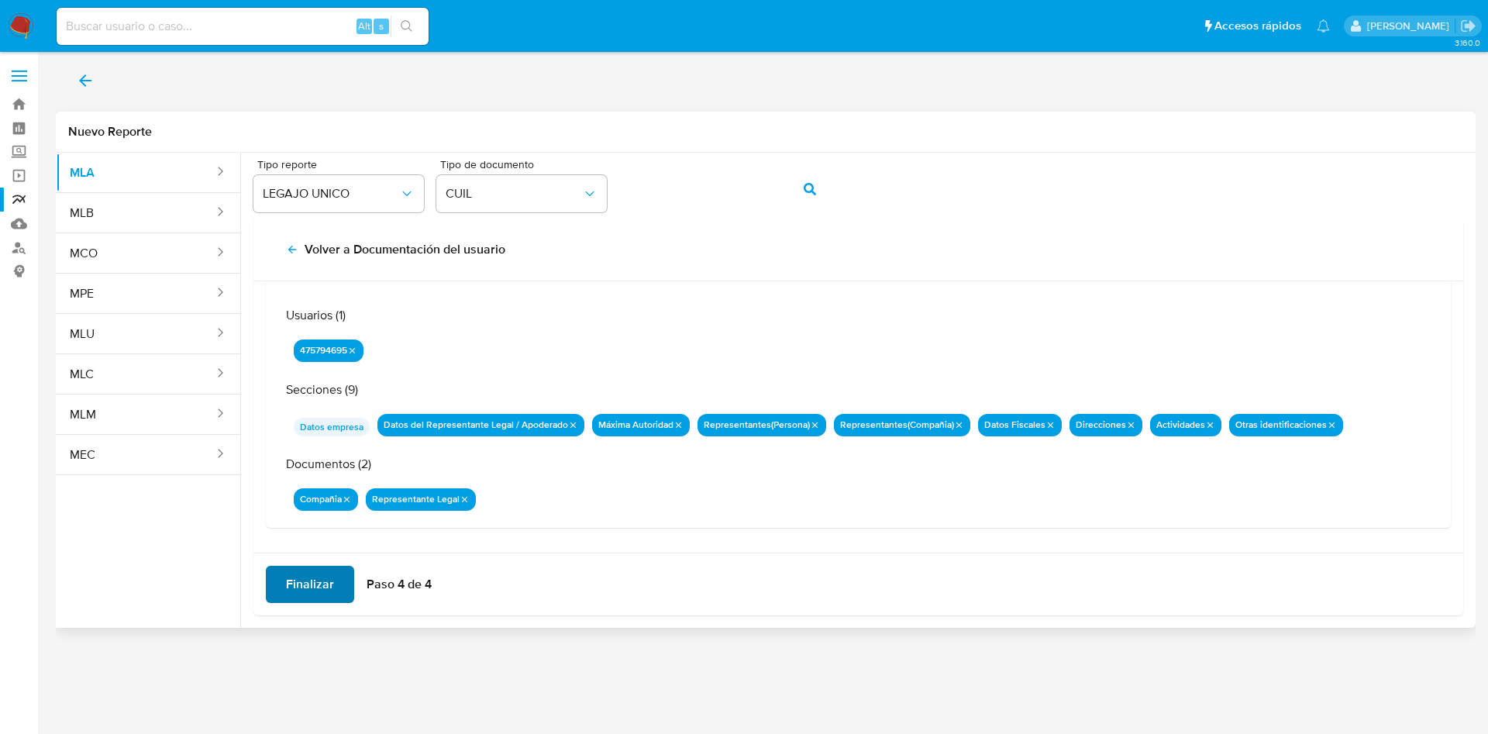
click at [312, 579] on span "Finalizar" at bounding box center [310, 584] width 48 height 34
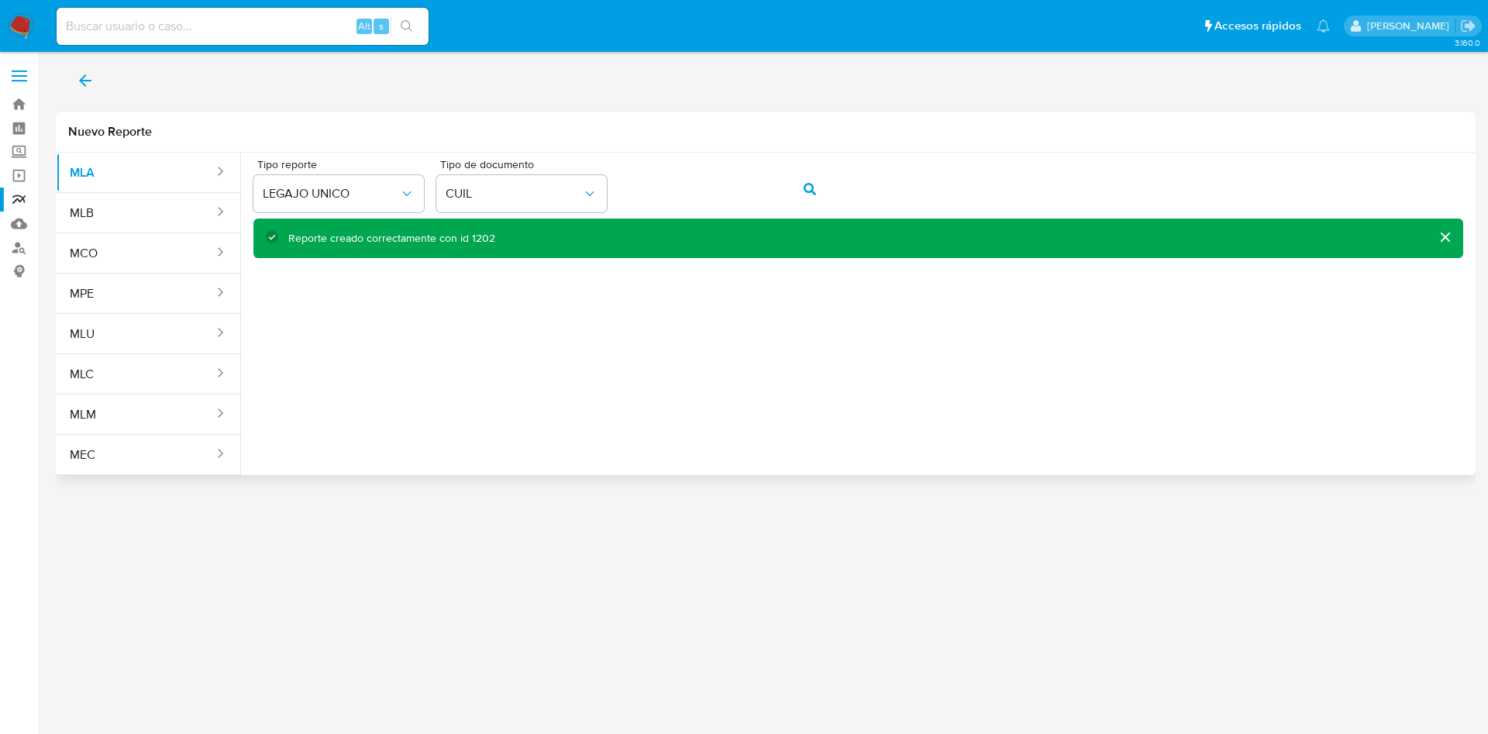
click at [81, 81] on icon "back" at bounding box center [85, 80] width 12 height 12
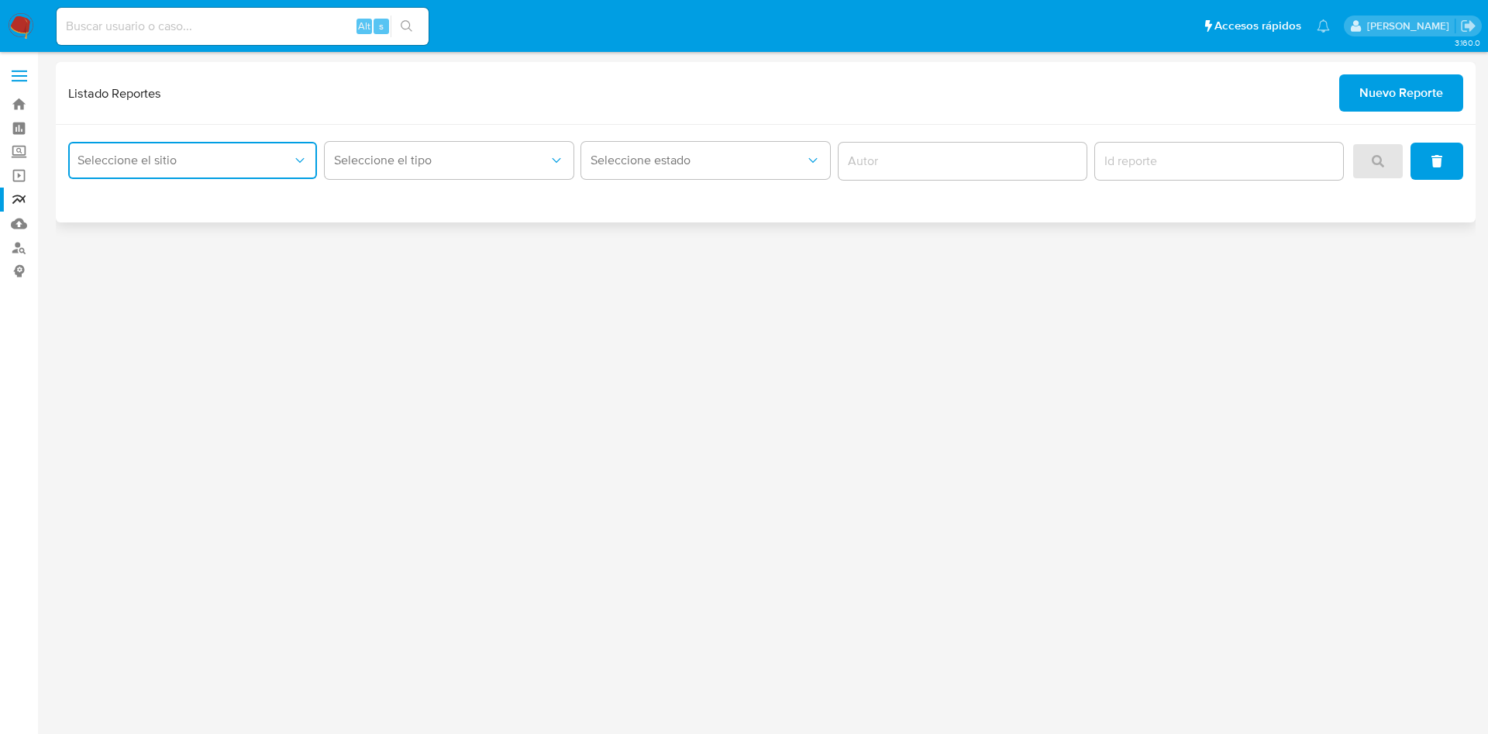
click at [291, 168] on button "Seleccione el sitio" at bounding box center [192, 160] width 249 height 37
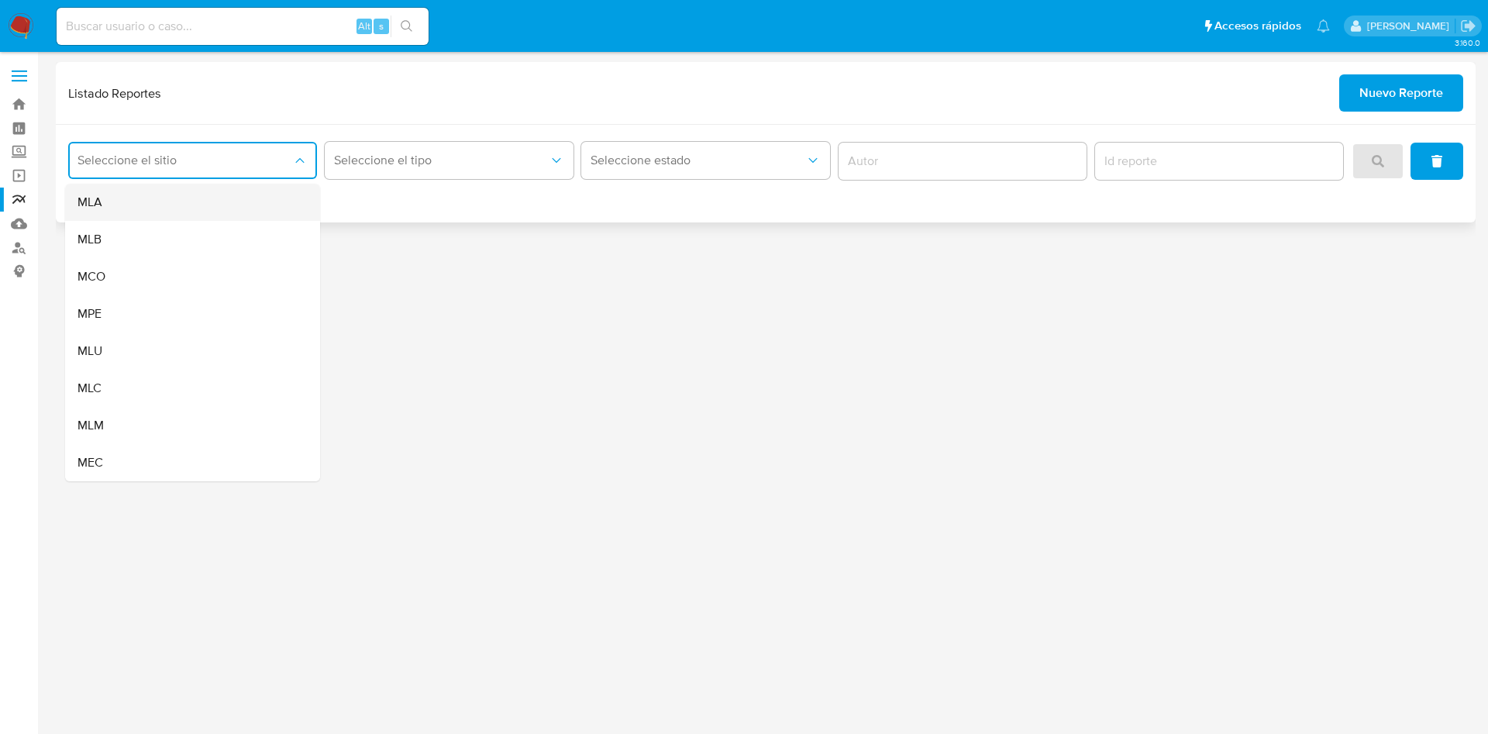
click at [280, 188] on div "MLA" at bounding box center [188, 202] width 221 height 37
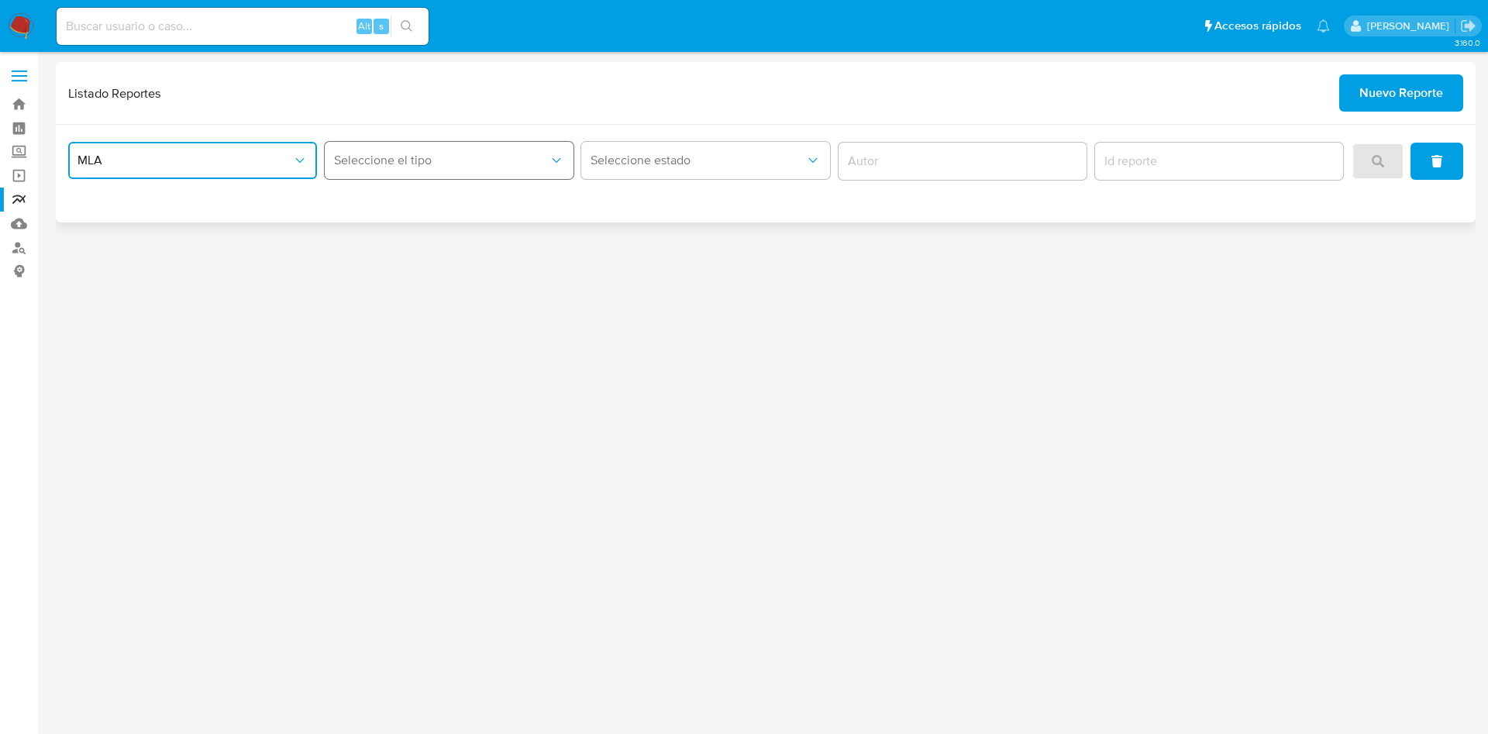
click at [426, 162] on span "Seleccione el tipo" at bounding box center [441, 161] width 215 height 16
click at [438, 242] on div "LEGAJO UNICO" at bounding box center [444, 239] width 221 height 37
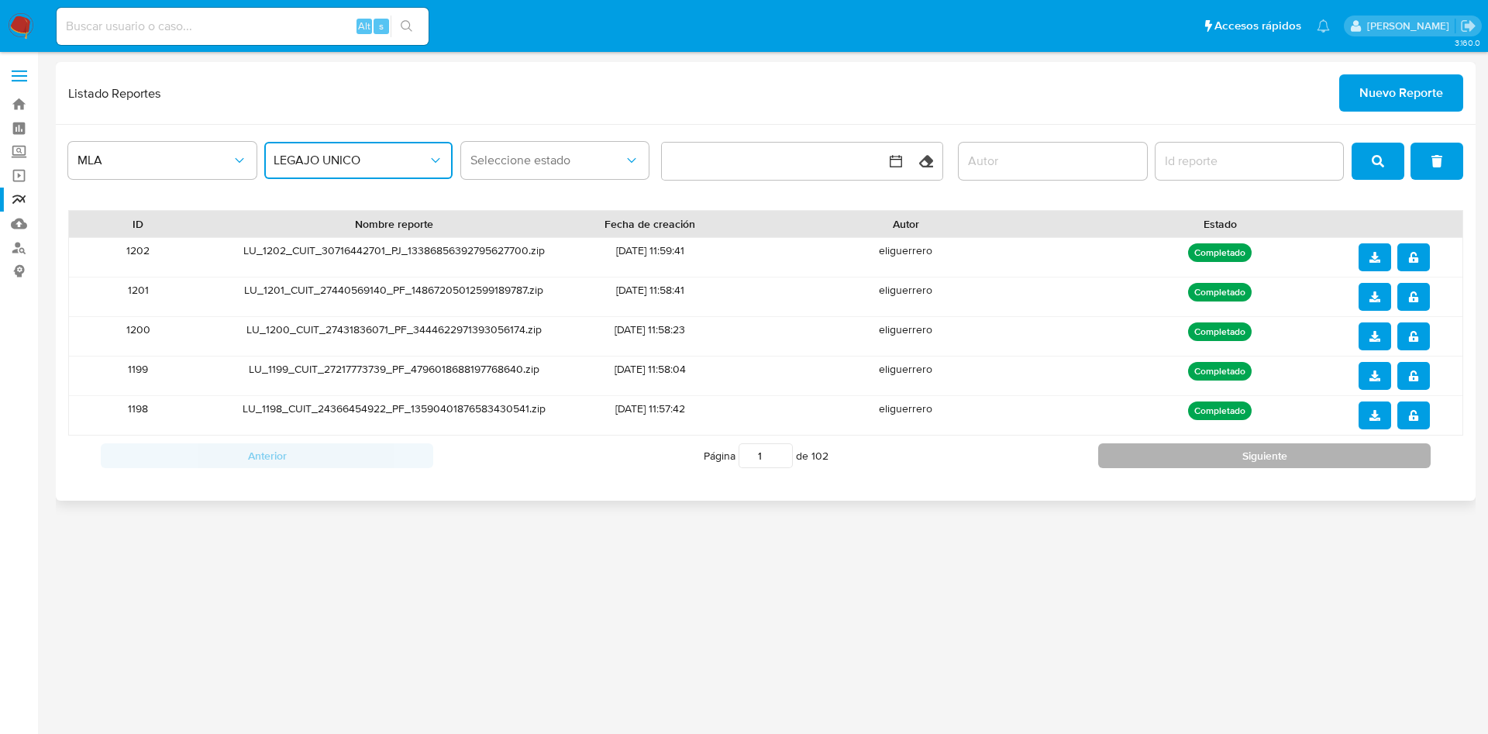
click at [1270, 455] on button "Siguiente" at bounding box center [1264, 455] width 333 height 25
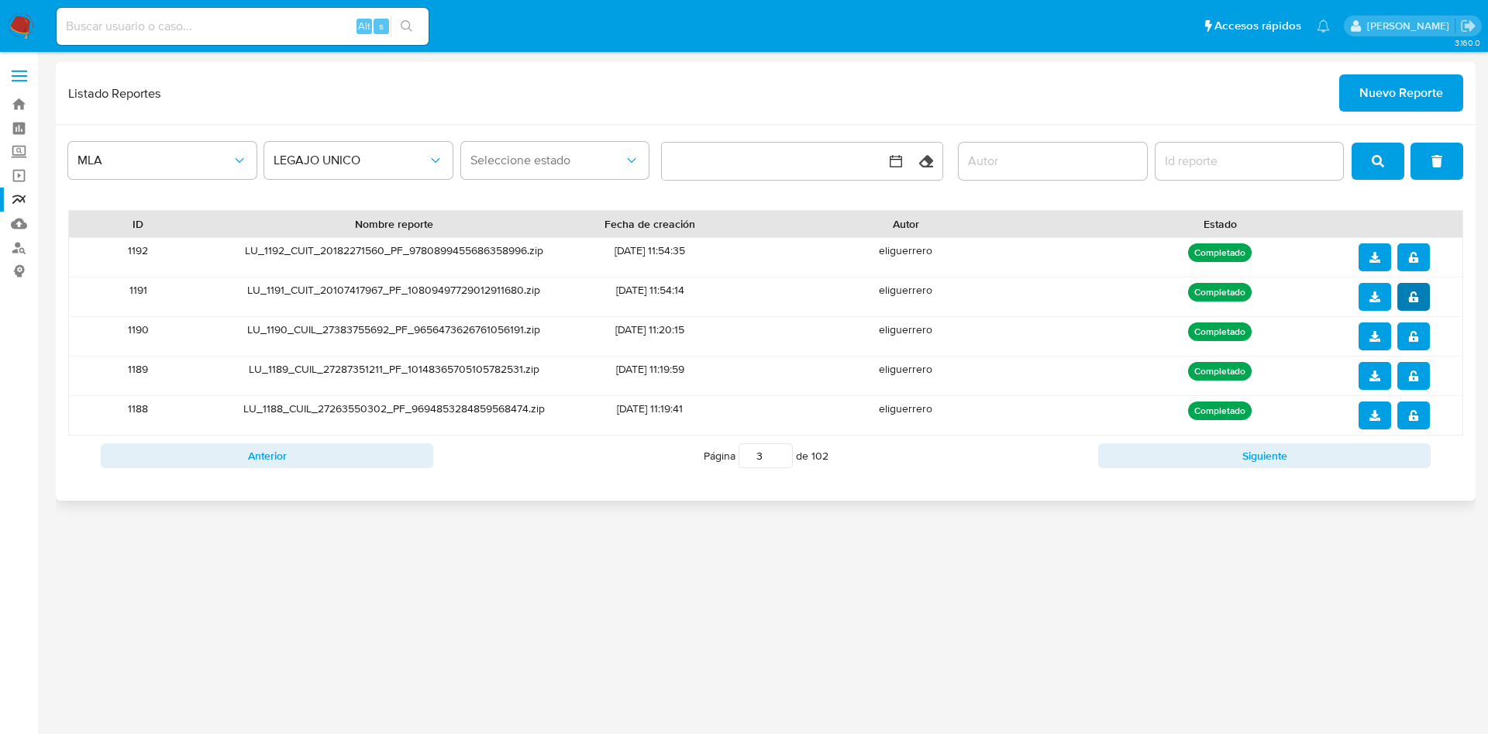
click at [1419, 294] on button "notify_security" at bounding box center [1414, 297] width 33 height 28
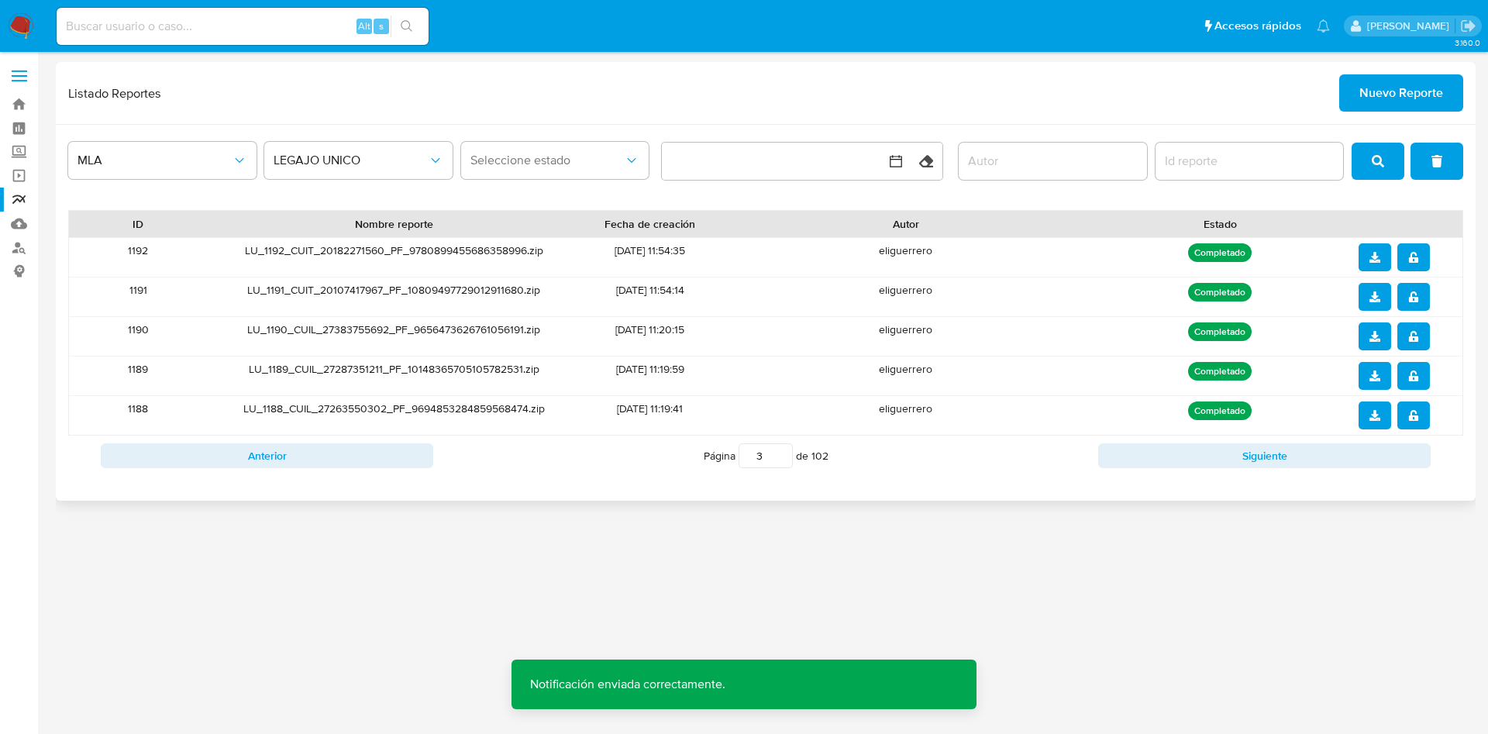
click at [1373, 301] on icon "download" at bounding box center [1375, 296] width 11 height 11
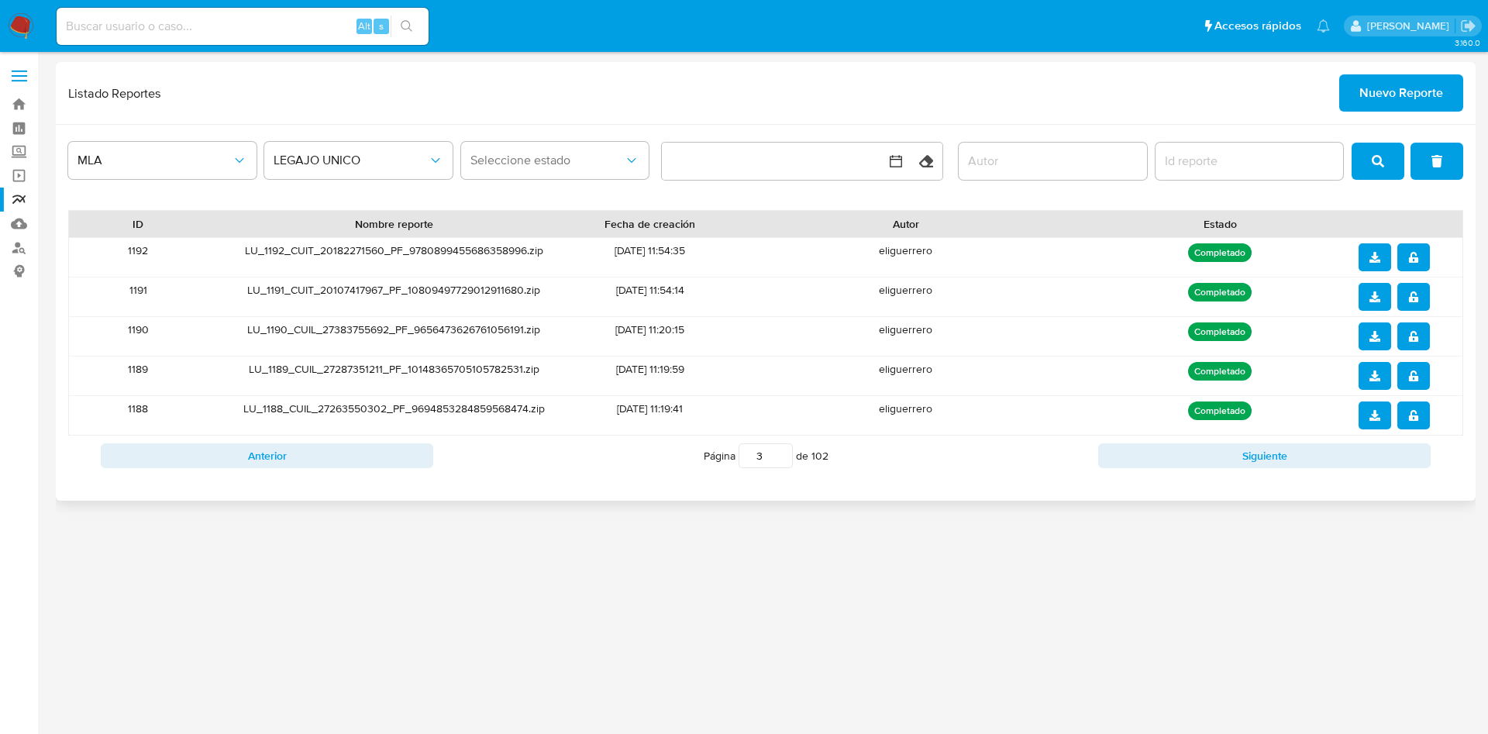
click at [1418, 255] on icon "notify_security" at bounding box center [1413, 257] width 11 height 11
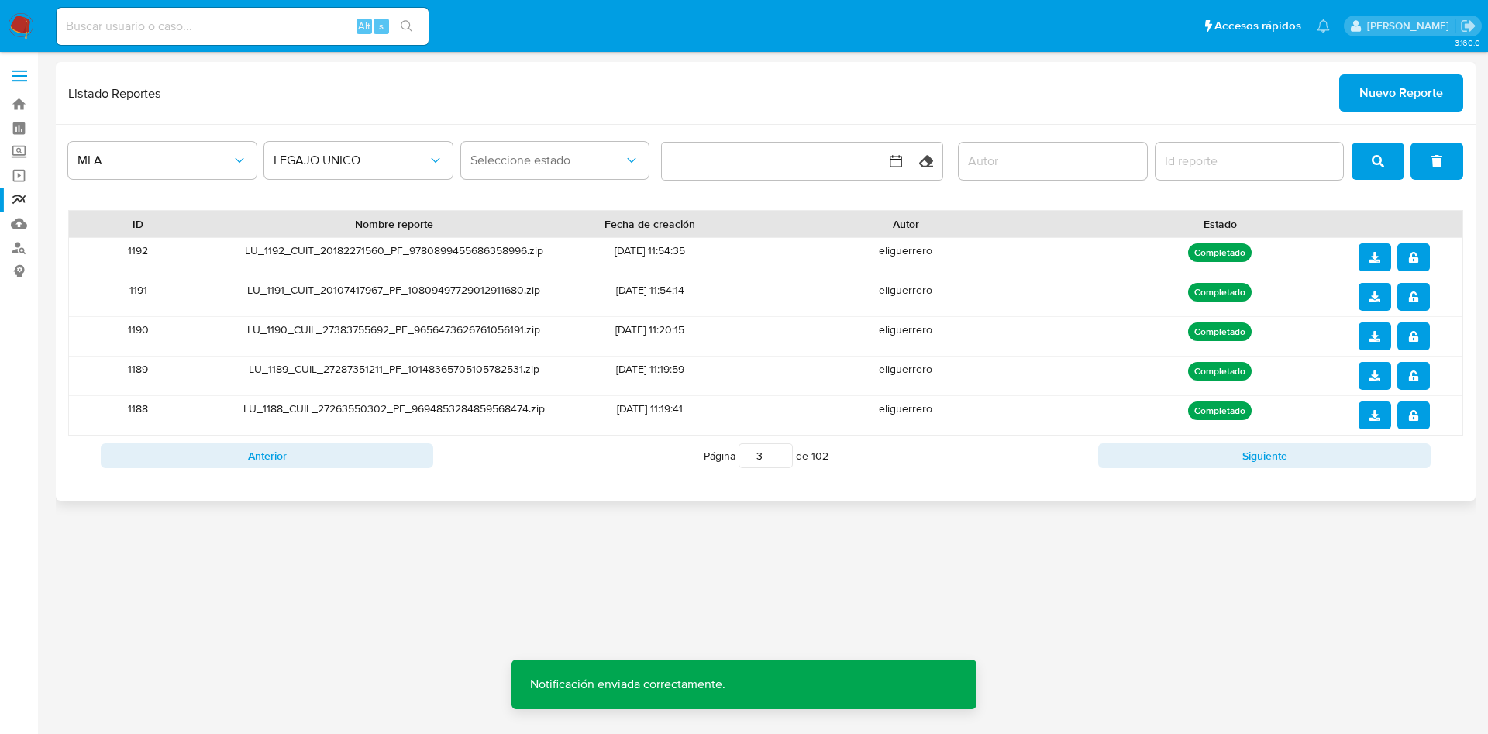
click at [1381, 259] on button "download" at bounding box center [1375, 257] width 33 height 28
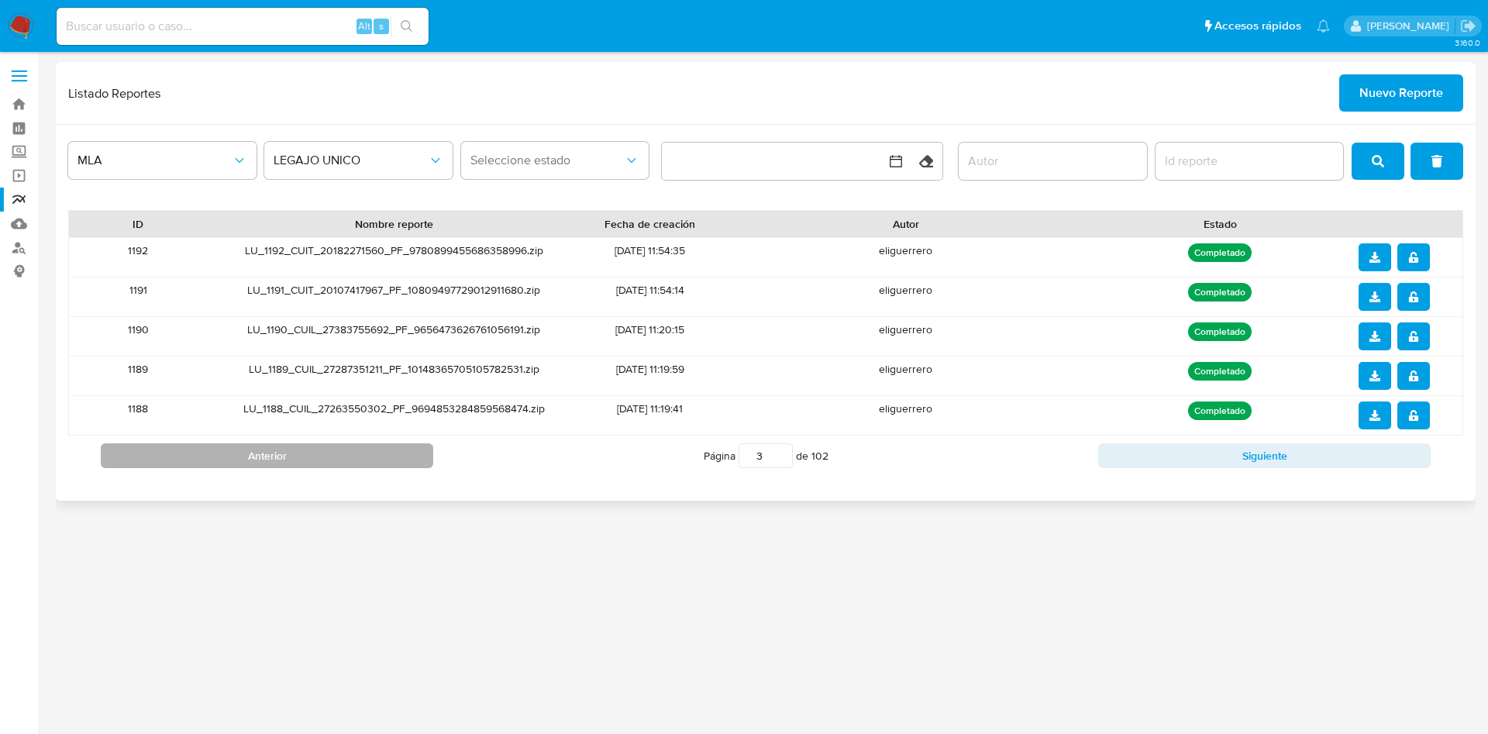
click at [332, 450] on button "Anterior" at bounding box center [267, 455] width 333 height 25
click at [1414, 413] on icon "notify_security" at bounding box center [1413, 415] width 11 height 11
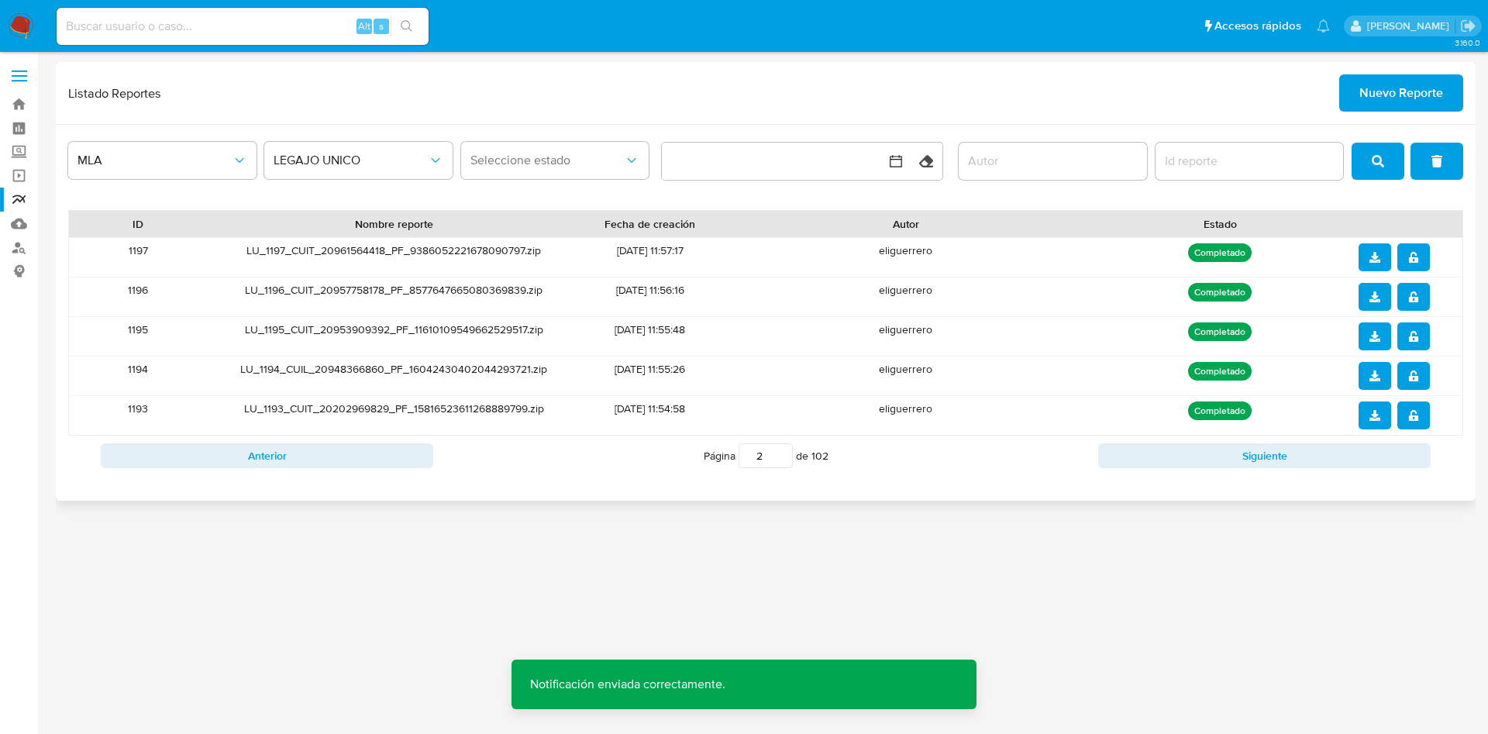
click at [1377, 410] on icon "download" at bounding box center [1375, 415] width 11 height 11
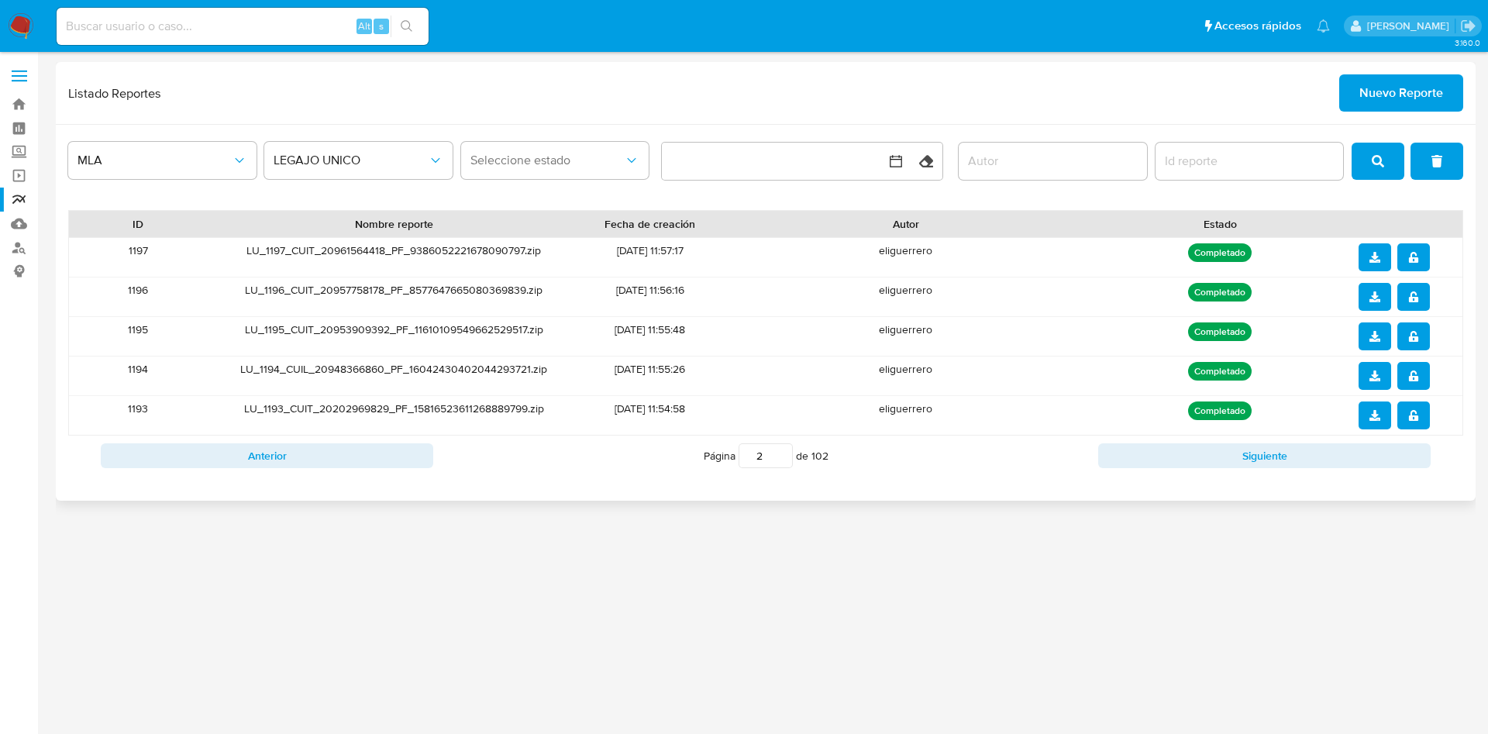
click at [1420, 369] on button "notify_security" at bounding box center [1414, 376] width 33 height 28
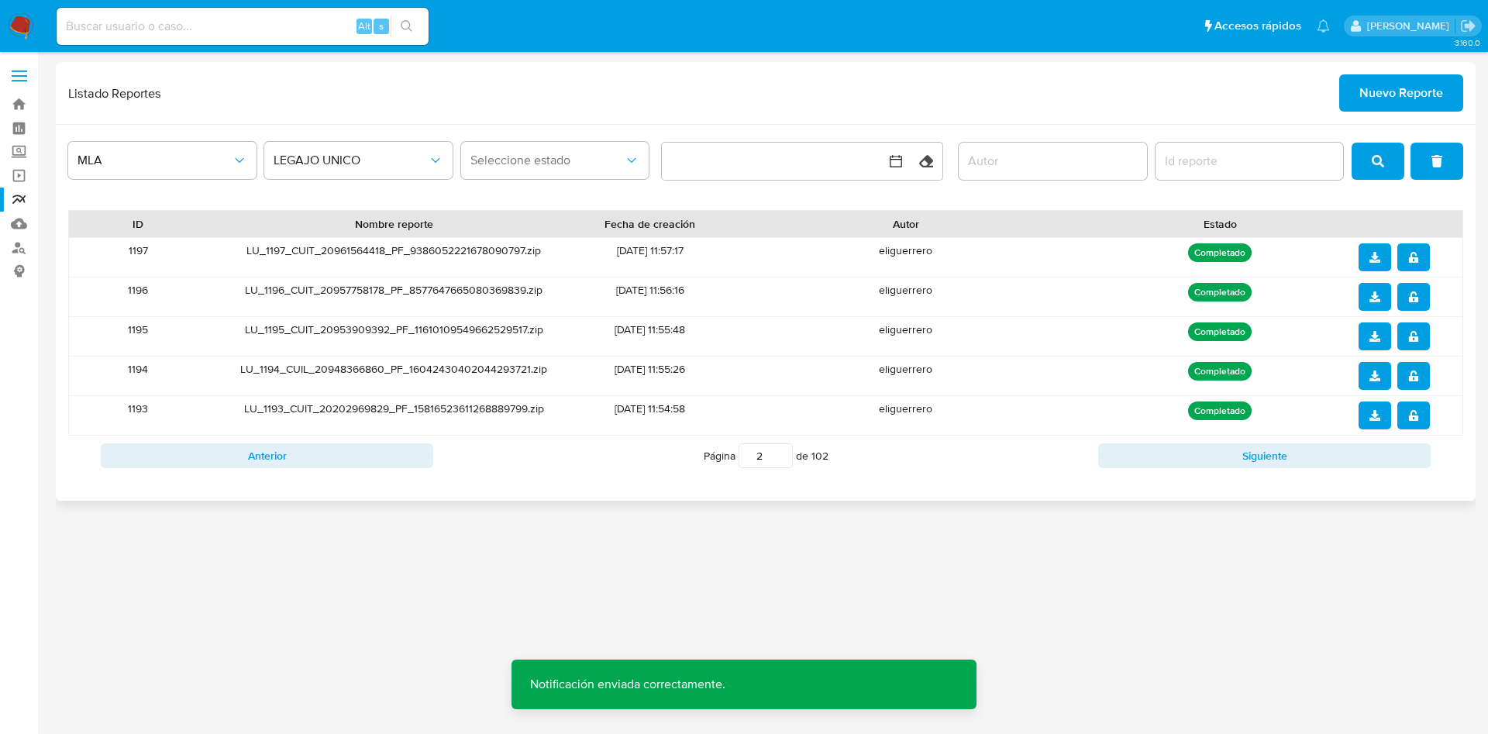
click at [1362, 380] on button "download" at bounding box center [1375, 376] width 33 height 28
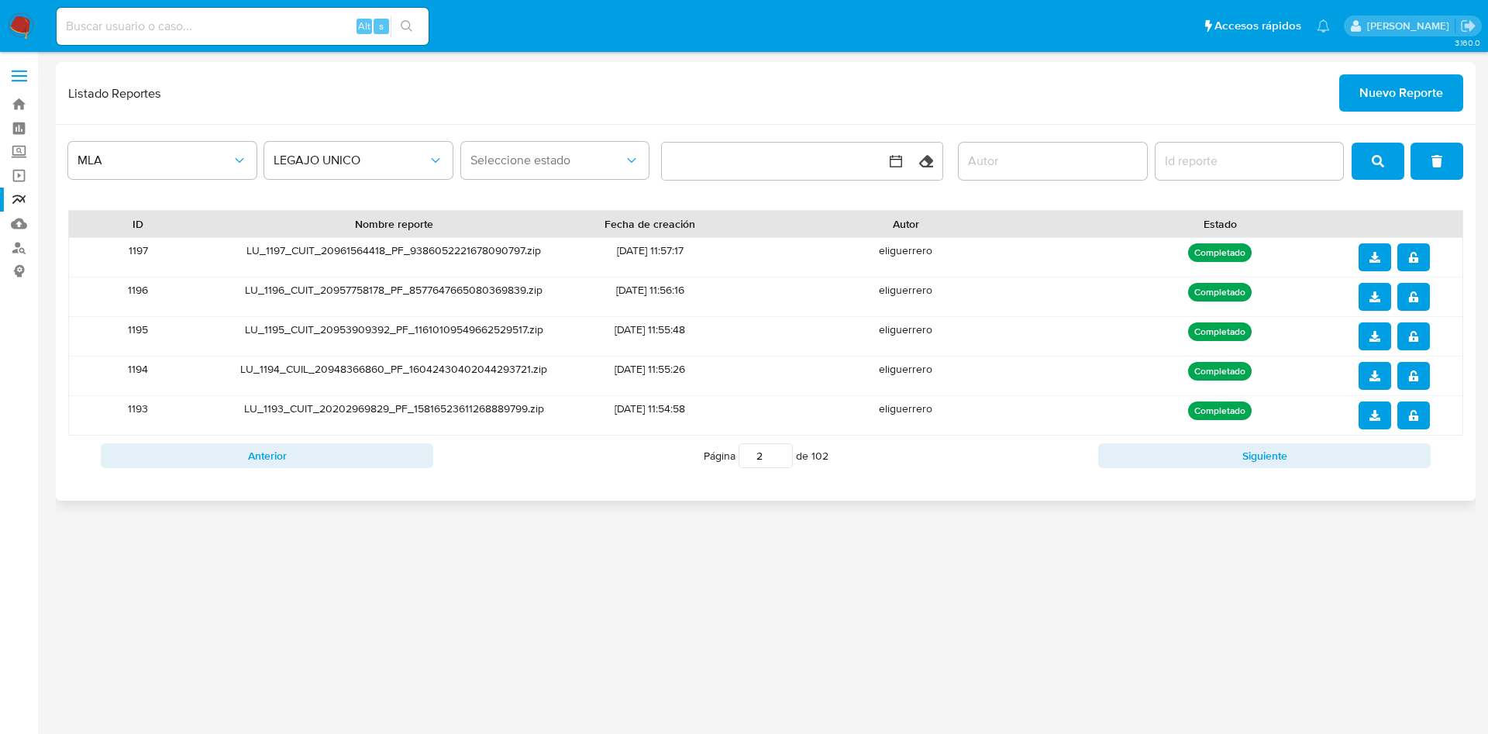
click at [1413, 333] on icon "notify_security" at bounding box center [1413, 336] width 11 height 11
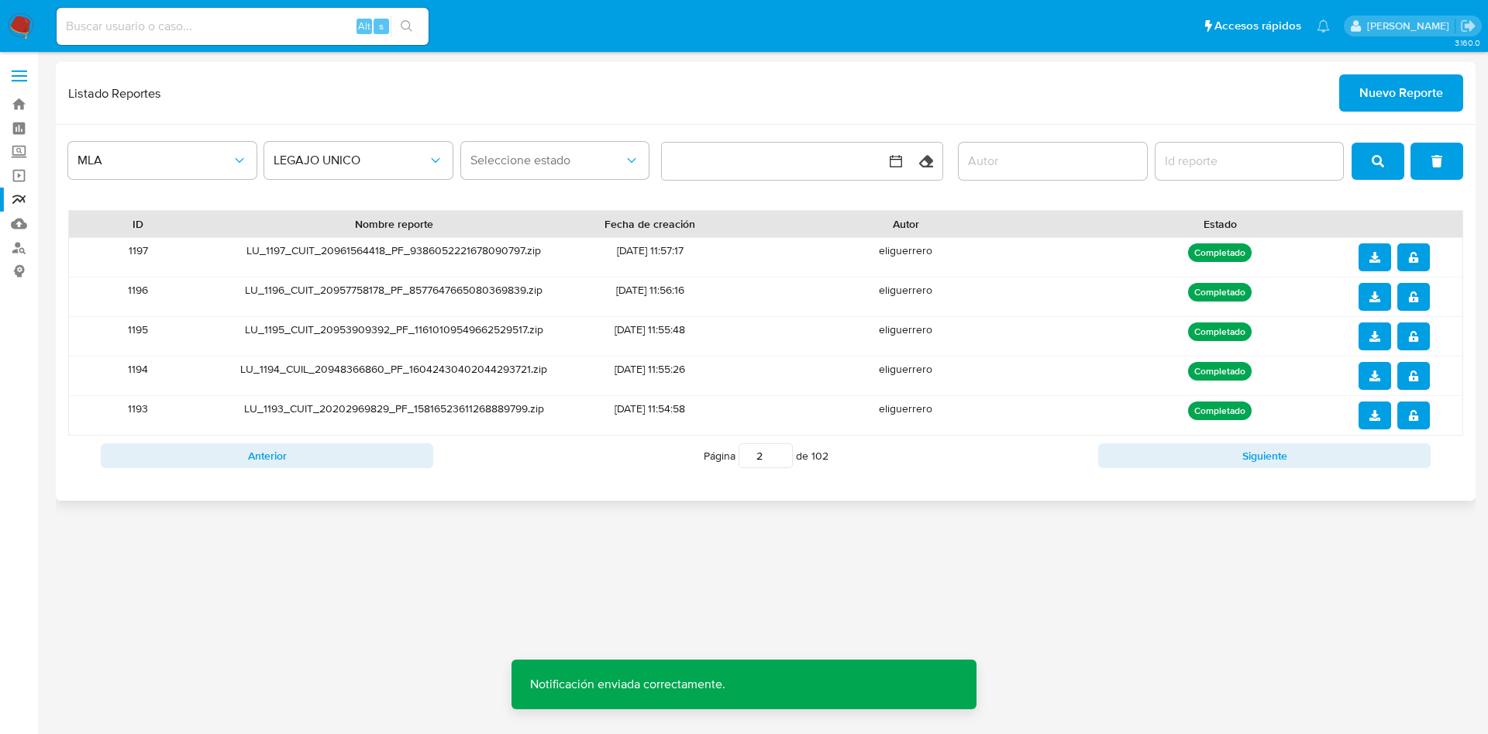
click at [1367, 330] on button "download" at bounding box center [1375, 336] width 33 height 28
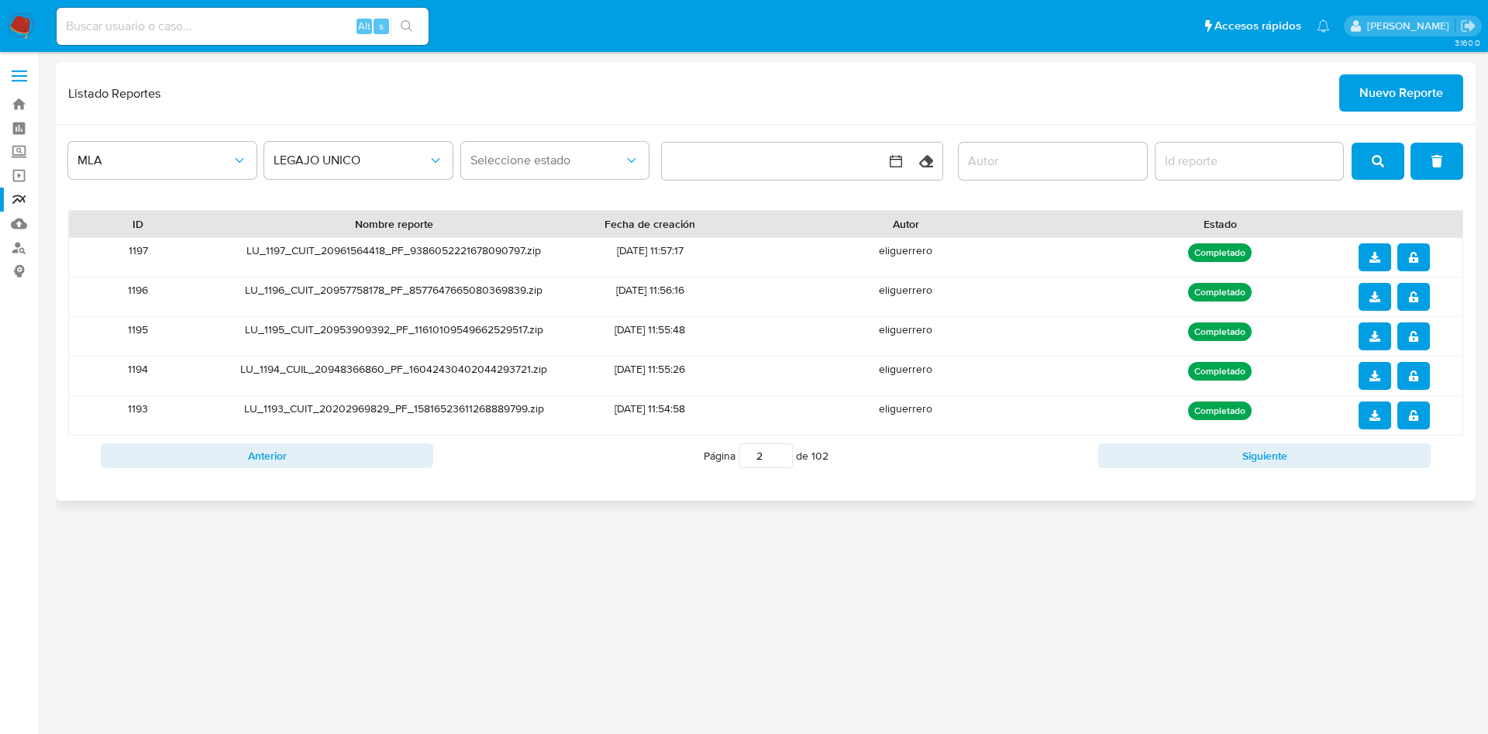
click at [1408, 289] on span "notify_security" at bounding box center [1413, 296] width 11 height 25
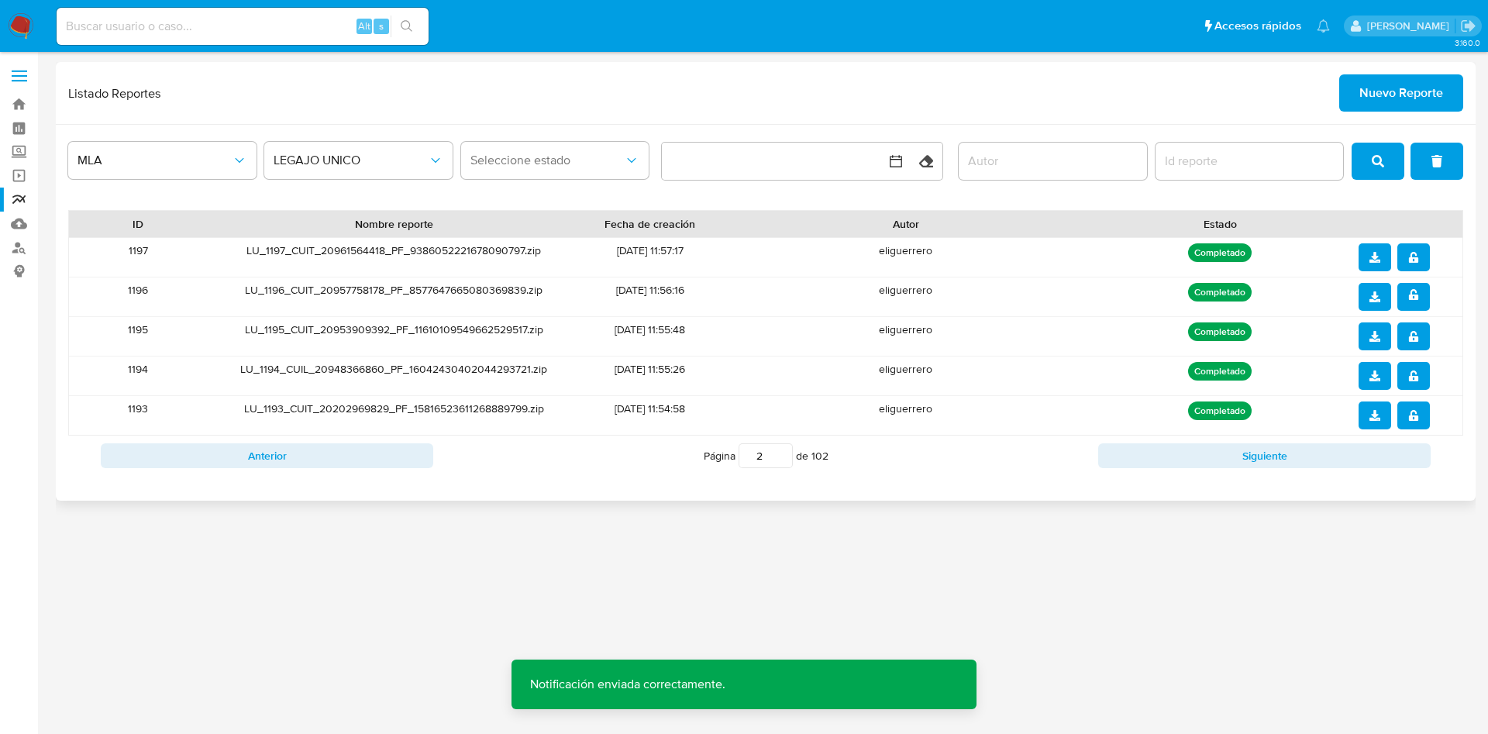
click at [1377, 290] on span "download" at bounding box center [1375, 296] width 11 height 25
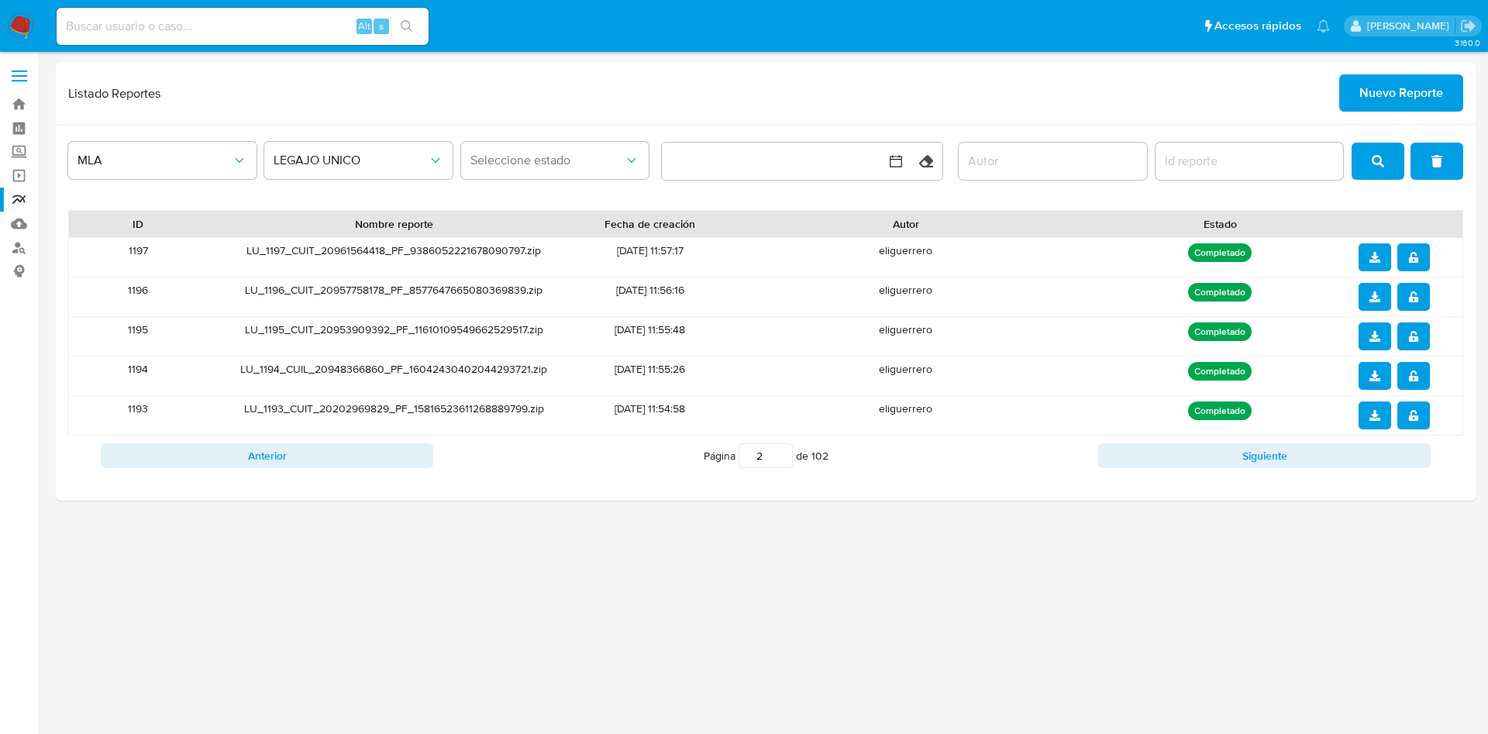
click at [906, 564] on div "3.160.0" at bounding box center [766, 393] width 1420 height 662
click at [339, 447] on button "Anterior" at bounding box center [267, 455] width 333 height 25
click at [1191, 471] on div "Anterior Página 1 de 102 Siguiente" at bounding box center [765, 456] width 1395 height 40
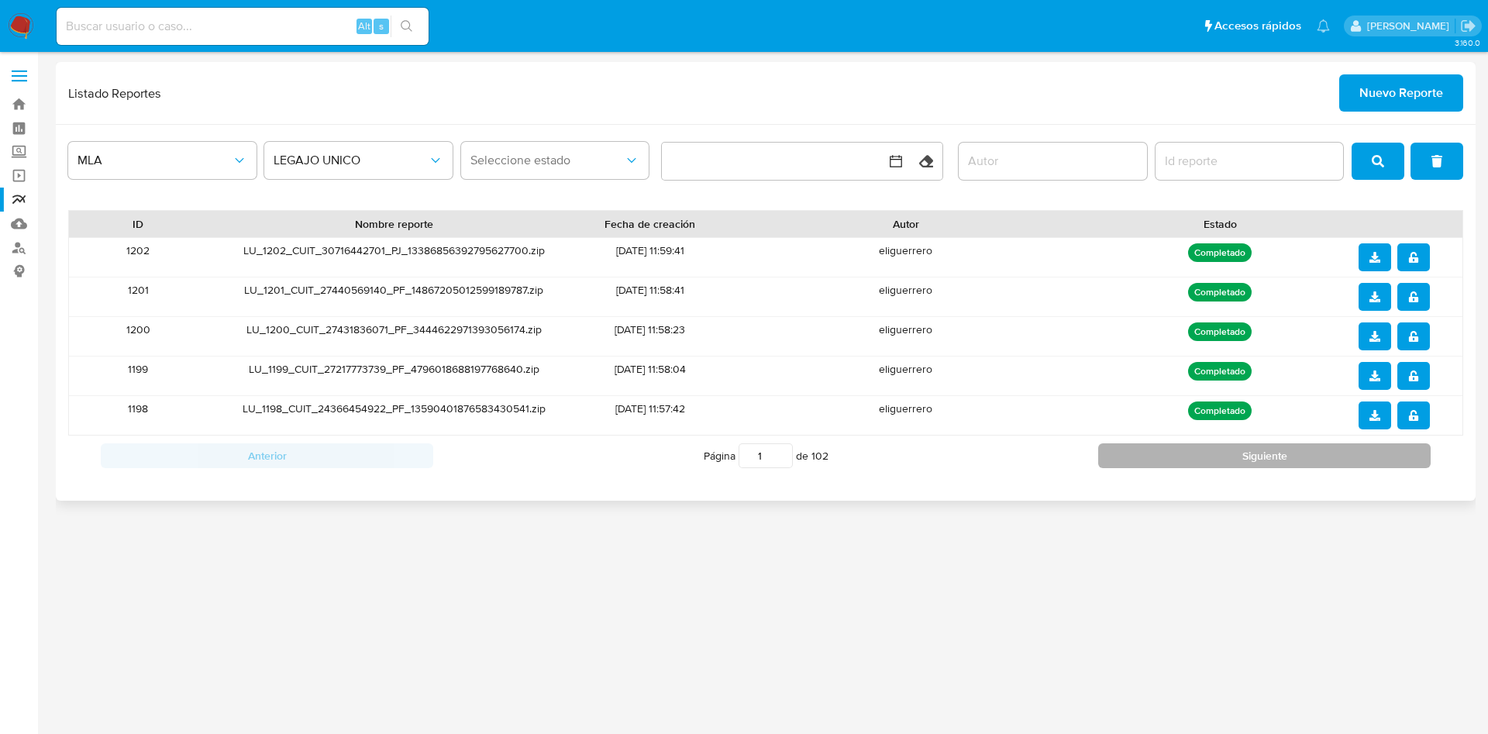
click at [1207, 459] on button "Siguiente" at bounding box center [1264, 455] width 333 height 25
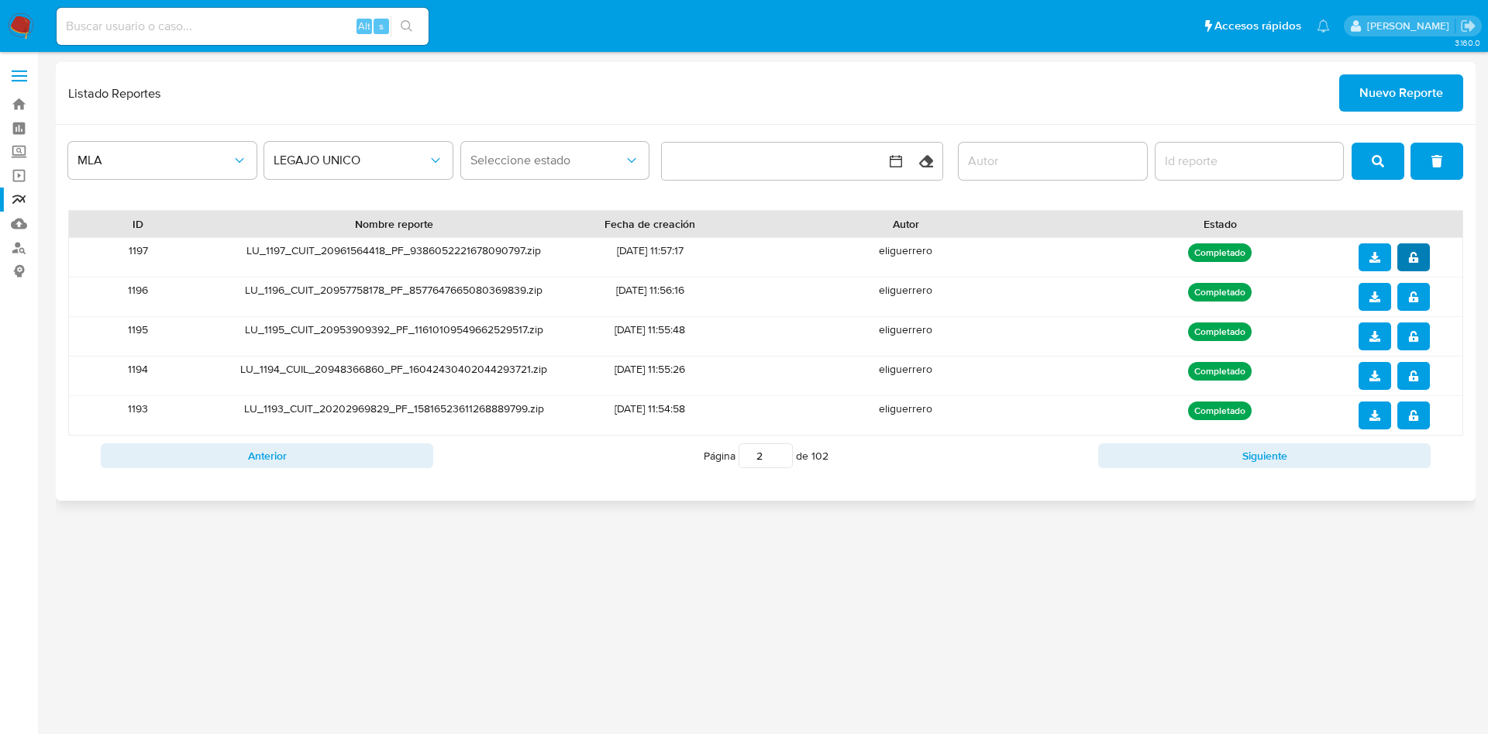
click at [1410, 253] on icon "notify_security" at bounding box center [1413, 257] width 11 height 11
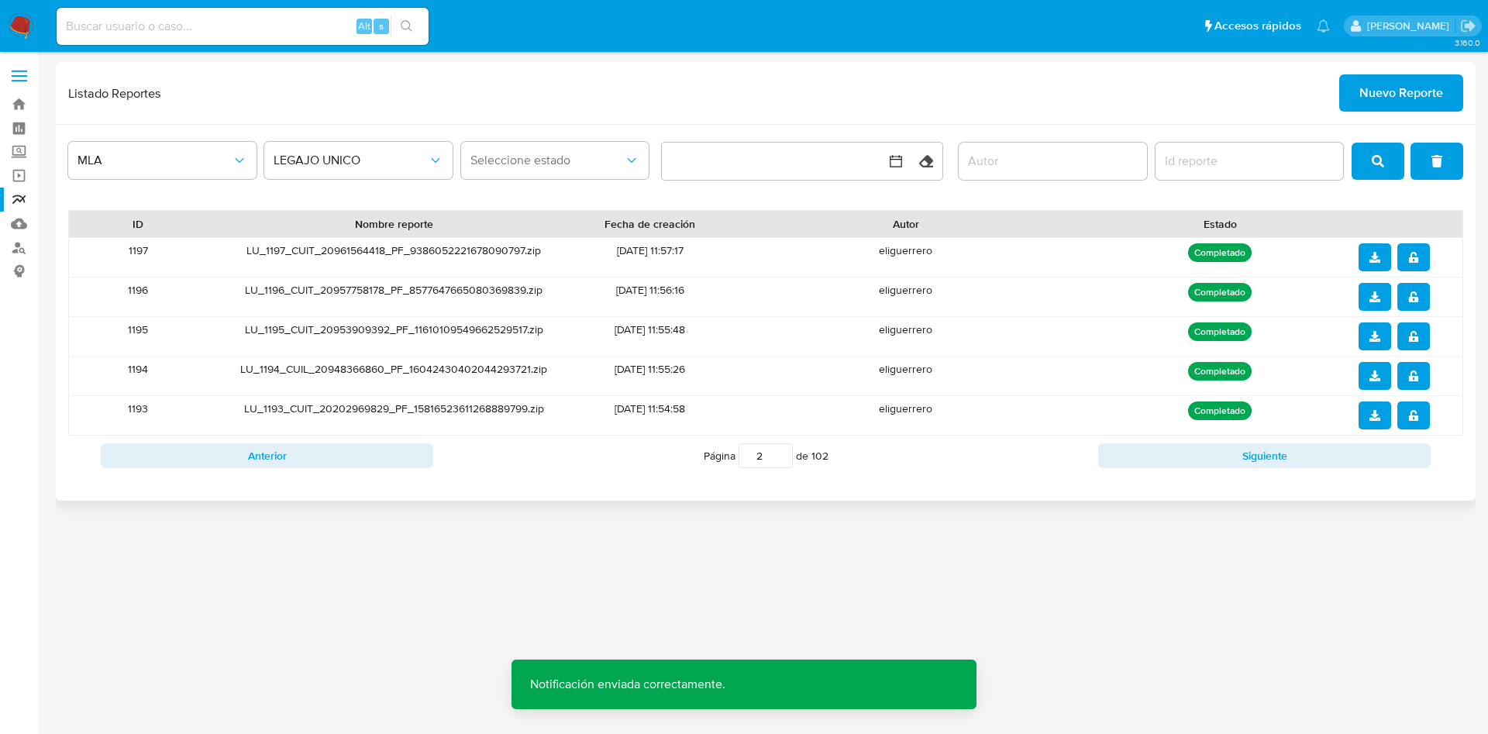
click at [1382, 259] on button "download" at bounding box center [1375, 257] width 33 height 28
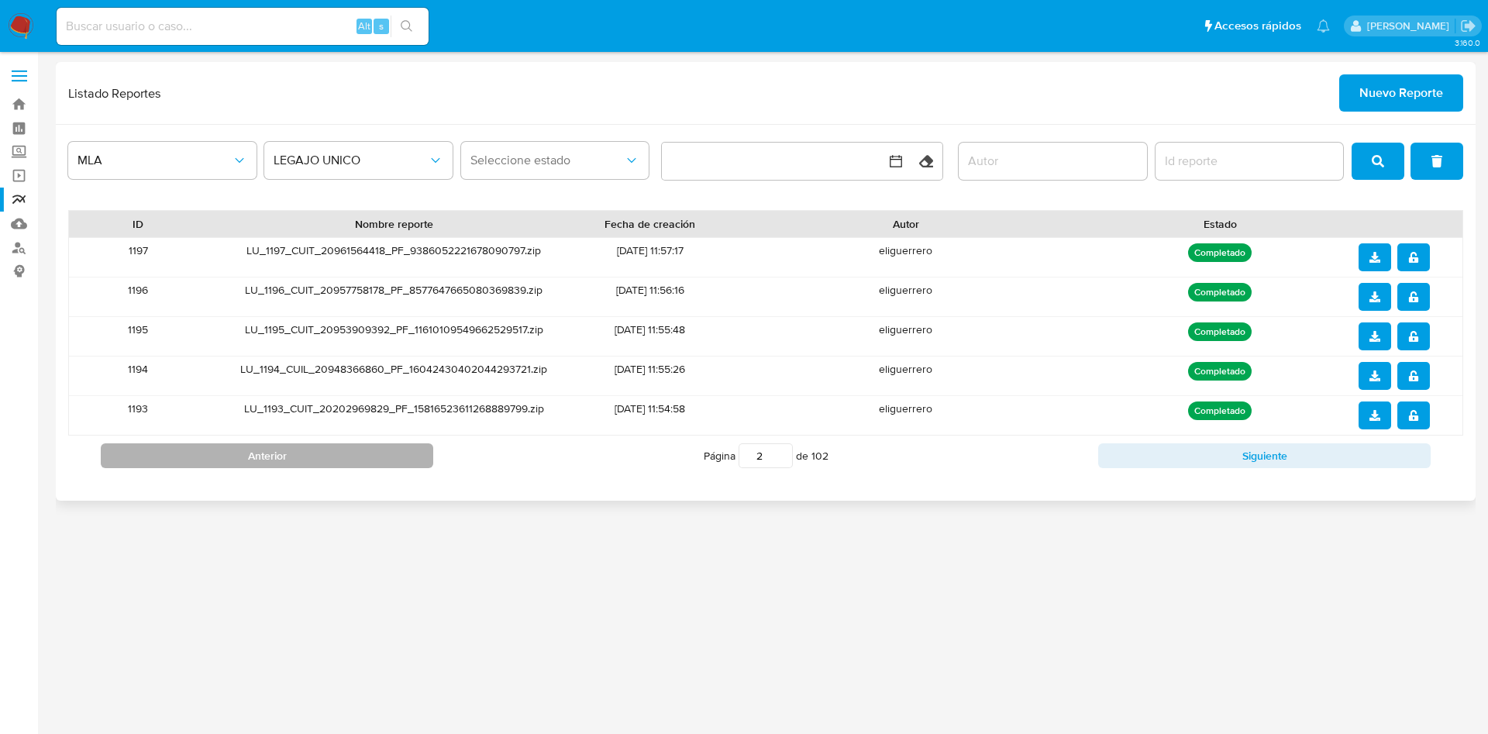
click at [366, 459] on button "Anterior" at bounding box center [267, 455] width 333 height 25
type input "1"
click at [1415, 412] on icon "notify_security" at bounding box center [1412, 415] width 9 height 11
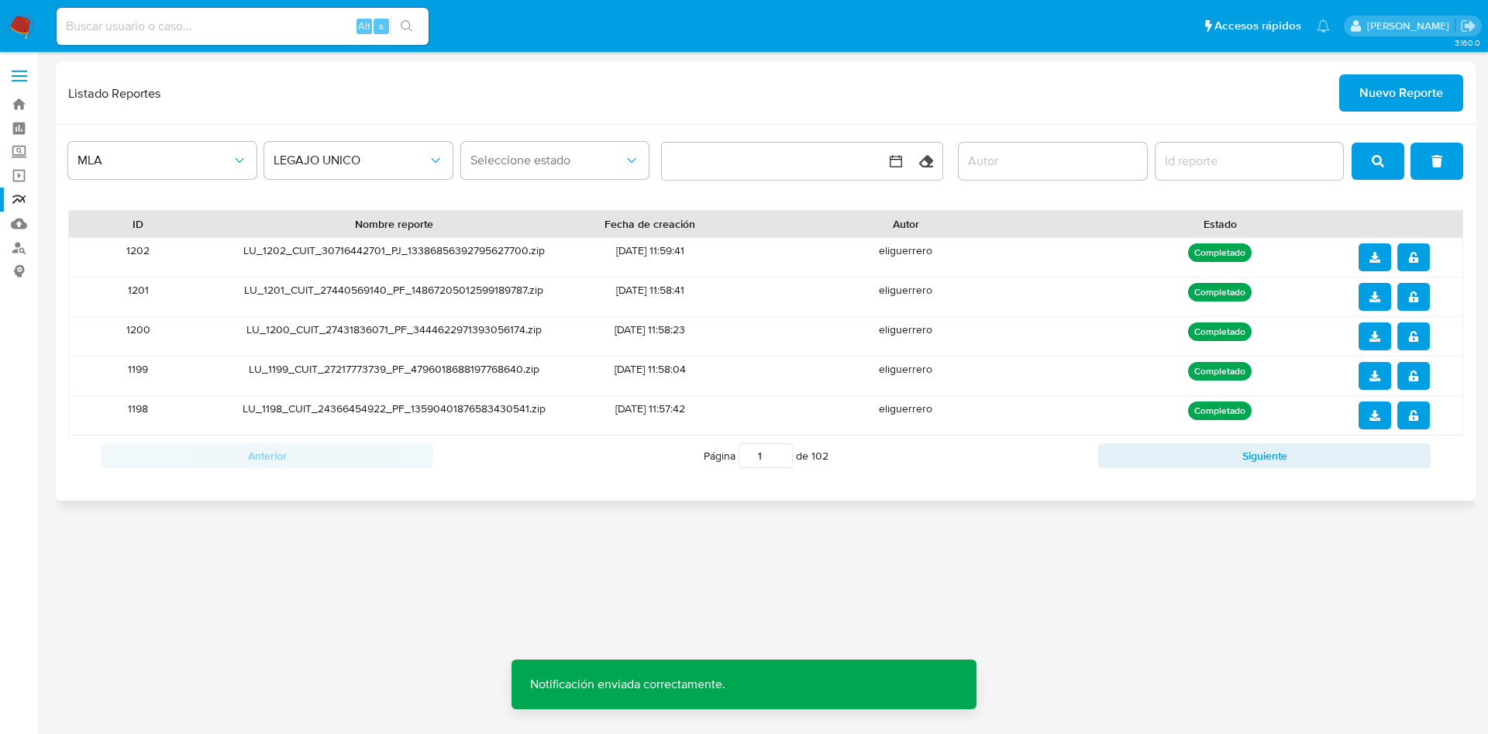
click at [1375, 413] on icon "download" at bounding box center [1375, 415] width 11 height 11
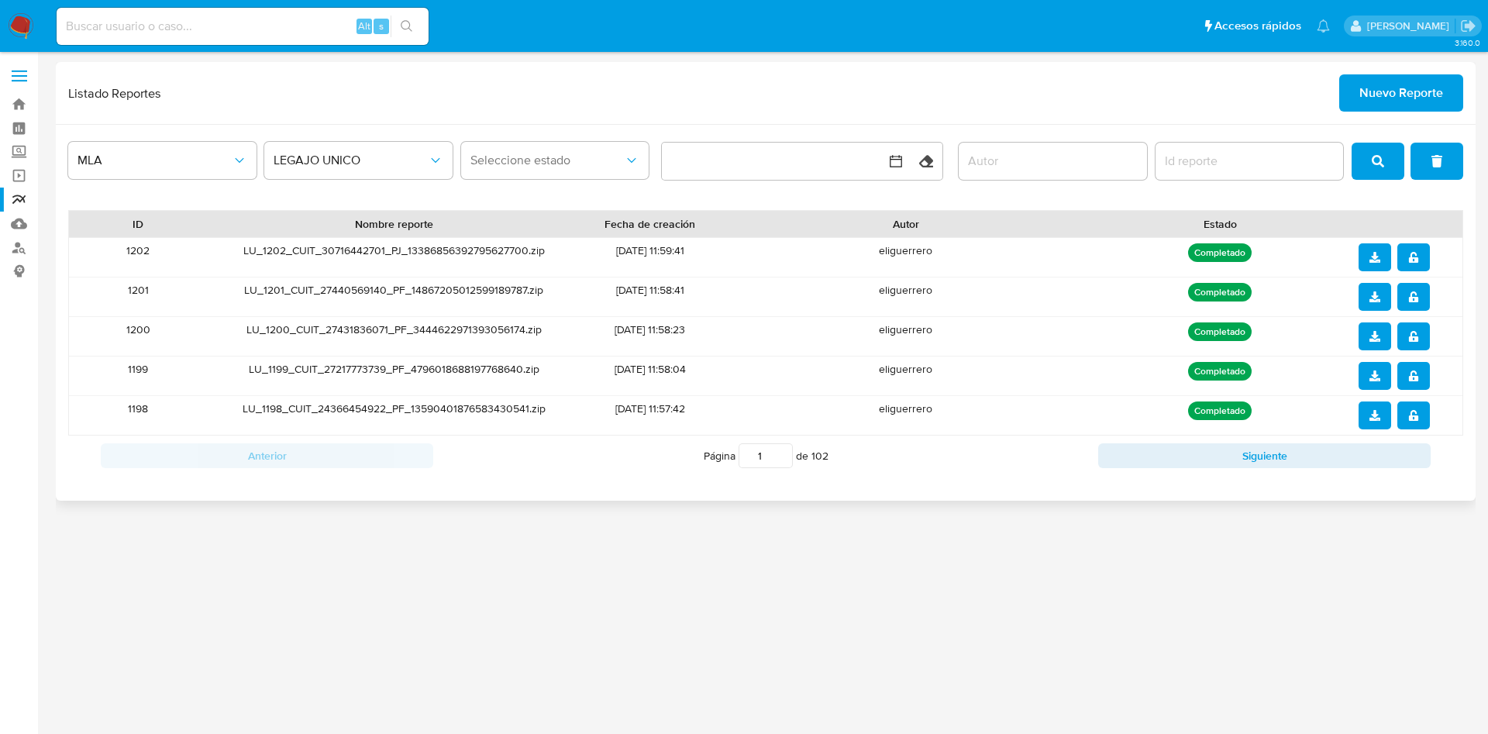
click at [1413, 364] on span "notify_security" at bounding box center [1413, 376] width 11 height 25
click at [1381, 375] on button "download" at bounding box center [1375, 376] width 33 height 28
click at [1414, 332] on icon "notify_security" at bounding box center [1412, 336] width 9 height 11
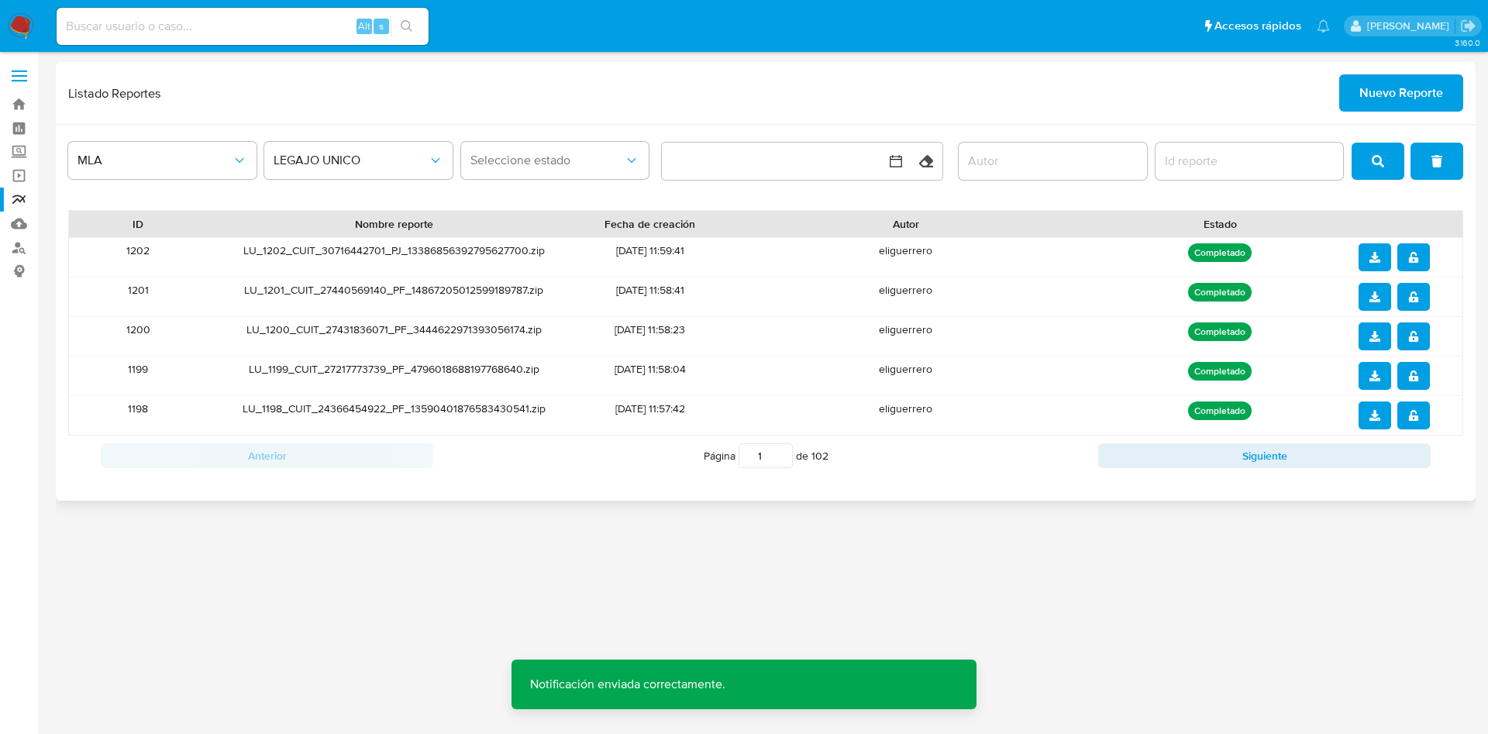
click at [1380, 333] on icon "download" at bounding box center [1375, 336] width 11 height 11
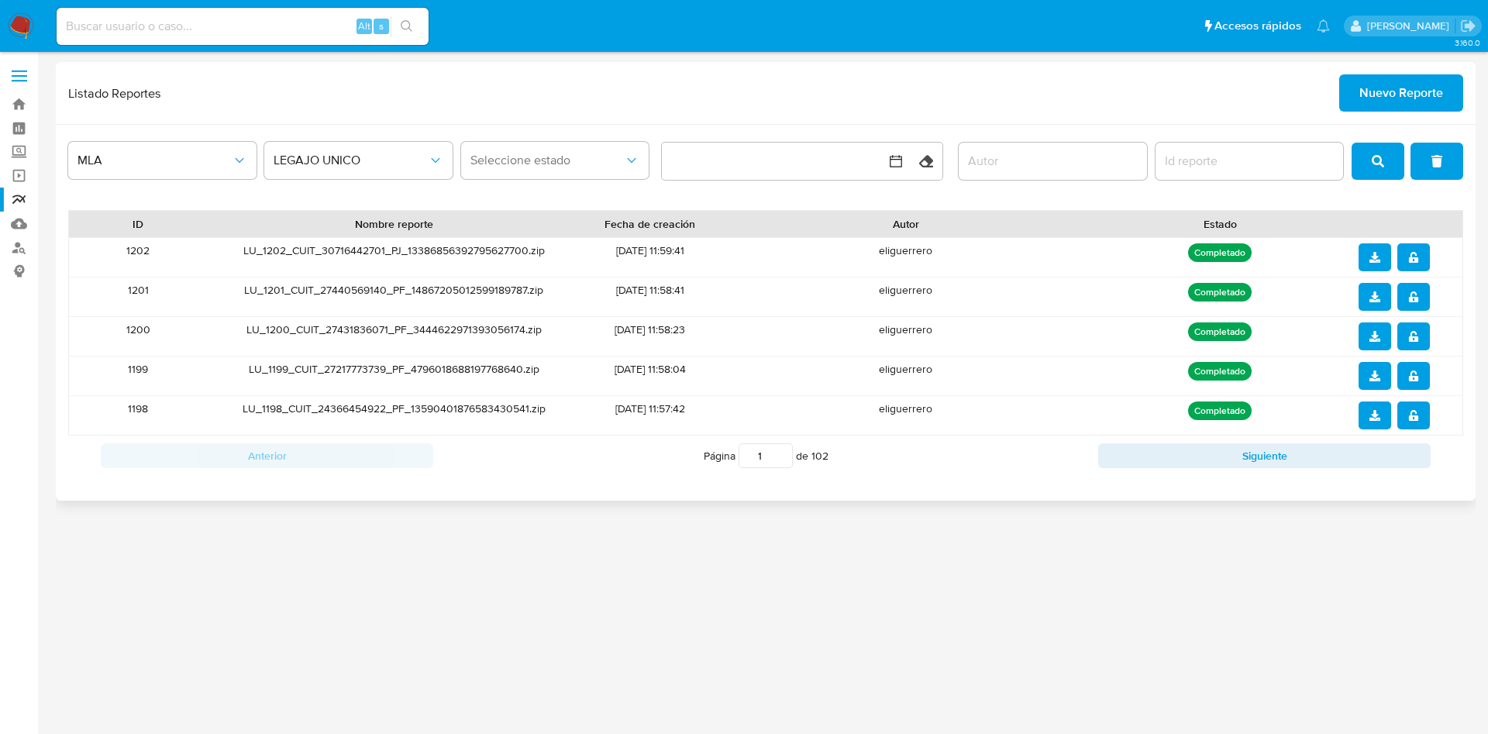
click at [1425, 285] on button "notify_security" at bounding box center [1414, 297] width 33 height 28
click at [1381, 290] on button "download" at bounding box center [1375, 297] width 33 height 28
click at [1413, 264] on span "notify_security" at bounding box center [1413, 257] width 11 height 25
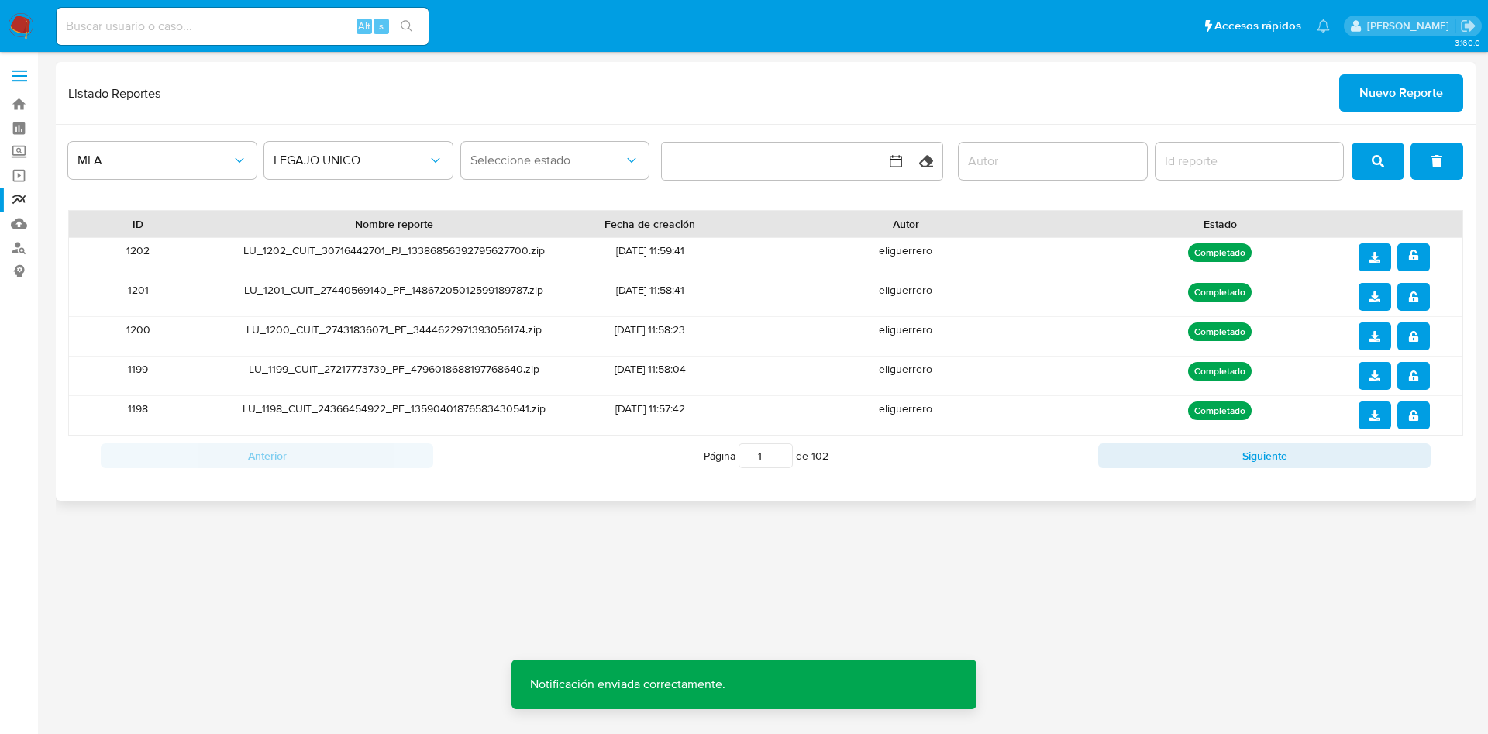
click at [1379, 250] on span "download" at bounding box center [1375, 257] width 11 height 25
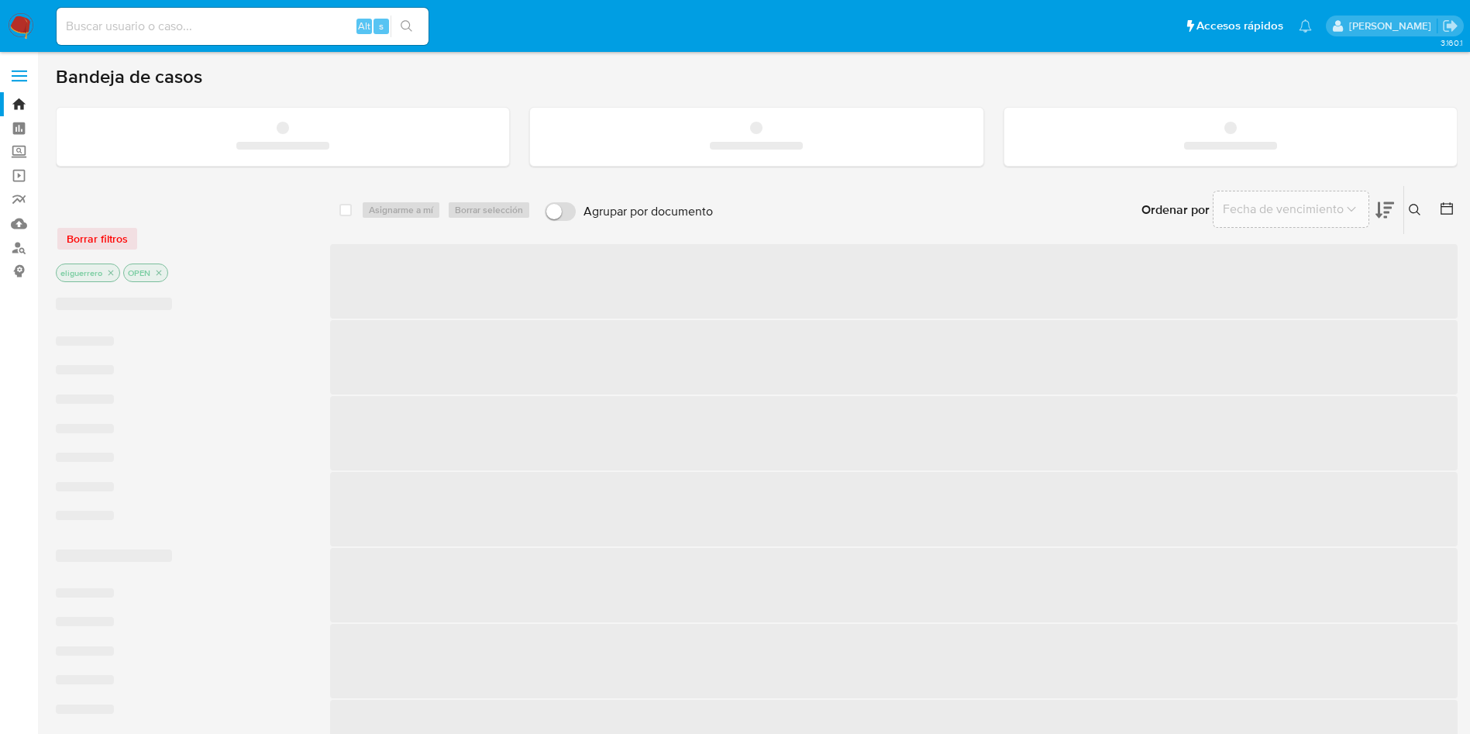
click at [254, 25] on input at bounding box center [243, 26] width 372 height 20
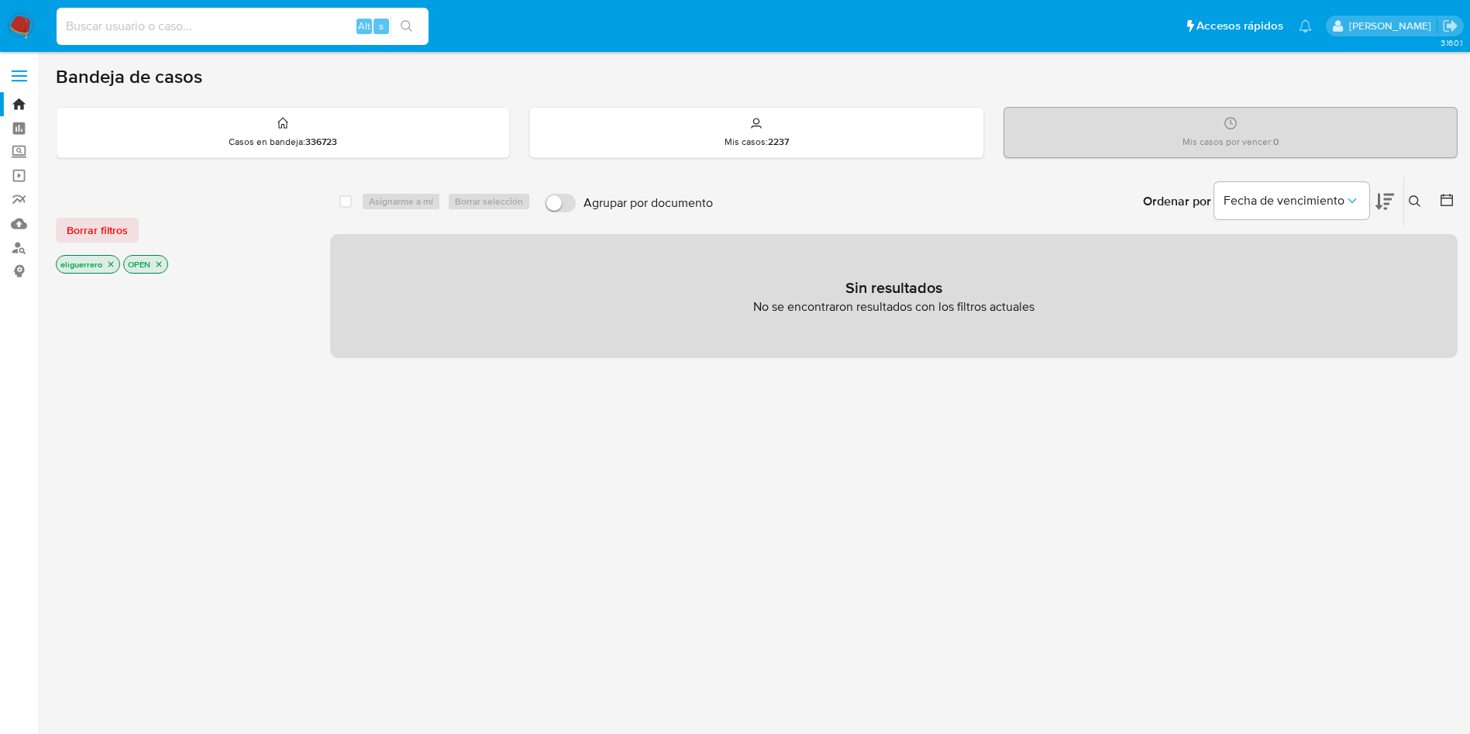
paste input "475794695"
type input "475794695"
click at [417, 19] on button "search-icon" at bounding box center [407, 27] width 32 height 22
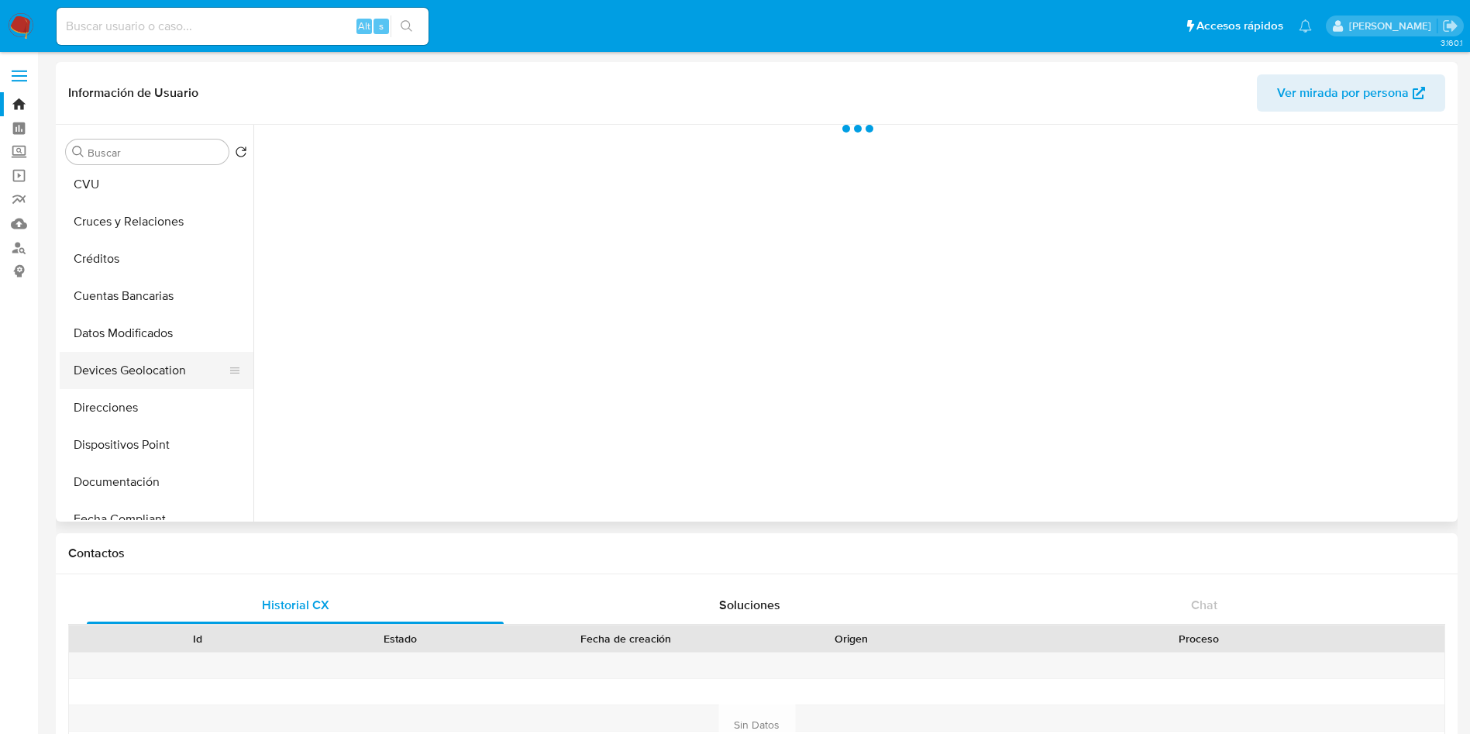
select select "10"
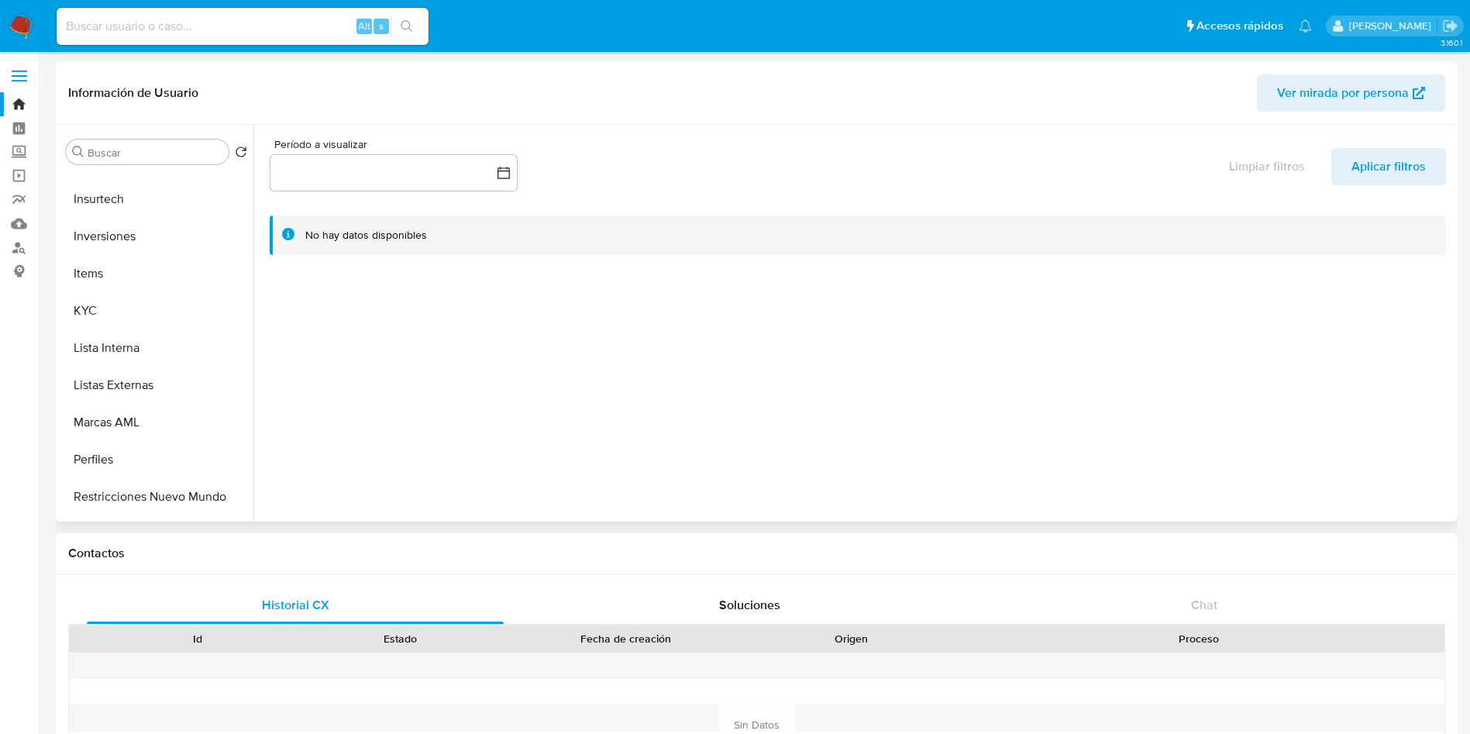
scroll to position [698, 0]
click at [122, 315] on button "KYC" at bounding box center [150, 309] width 181 height 37
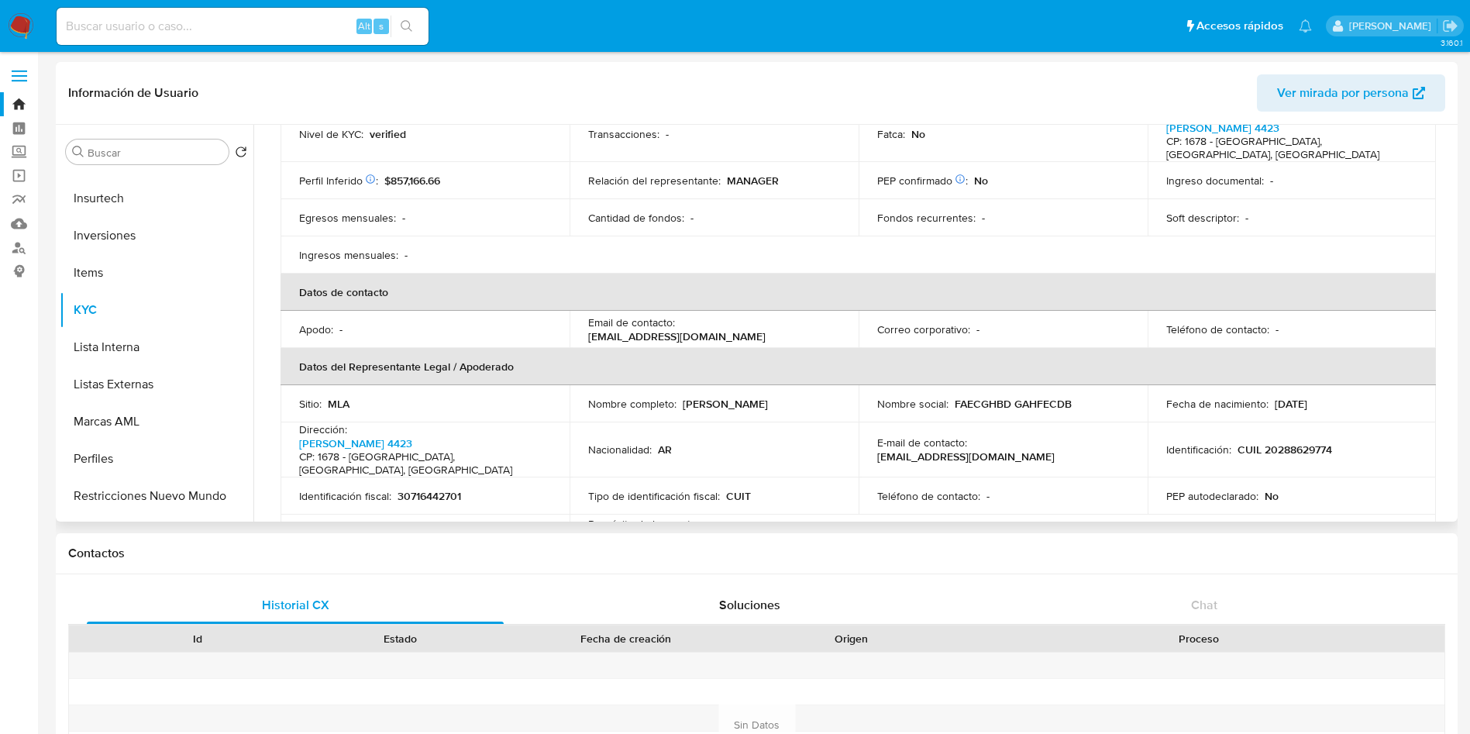
scroll to position [140, 0]
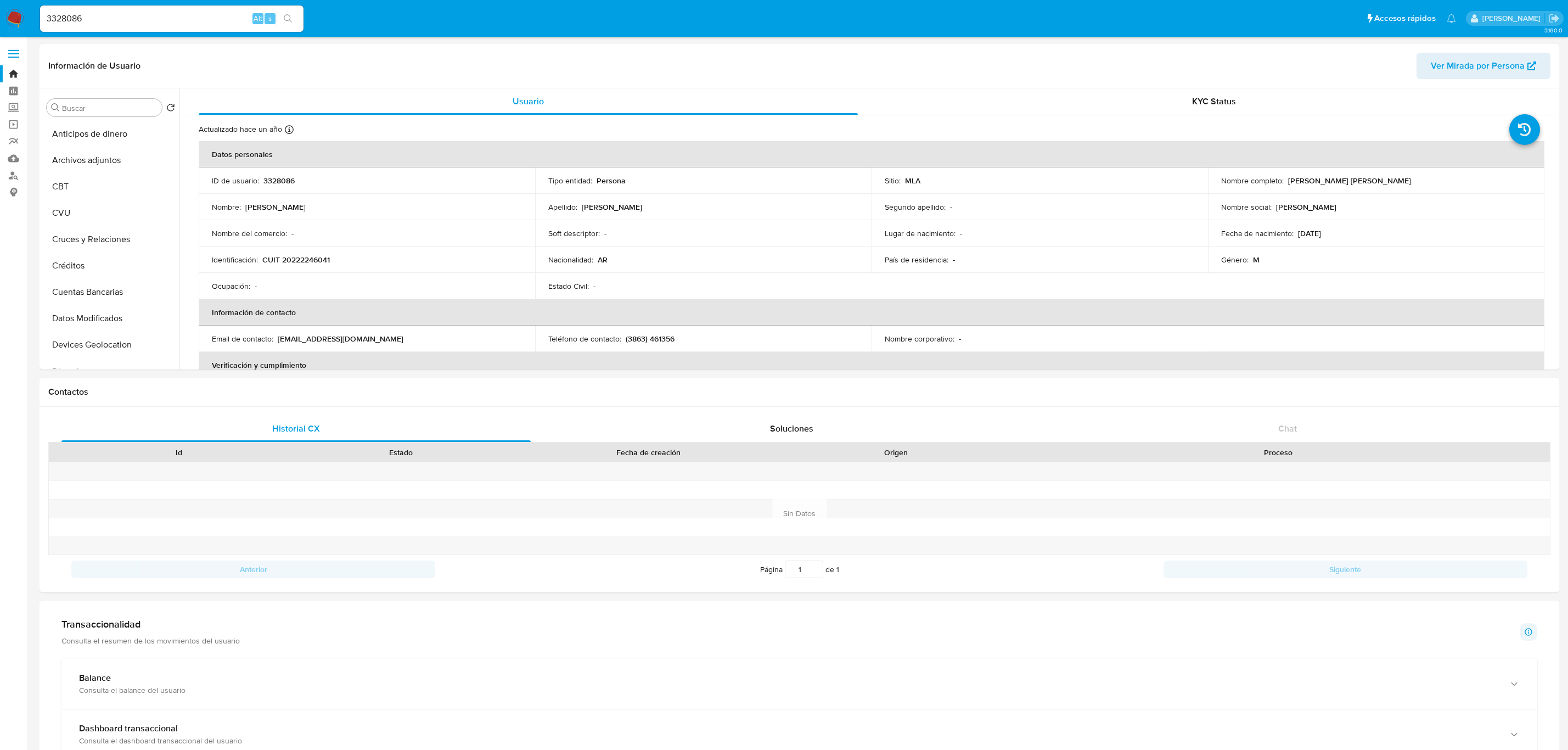
select select "10"
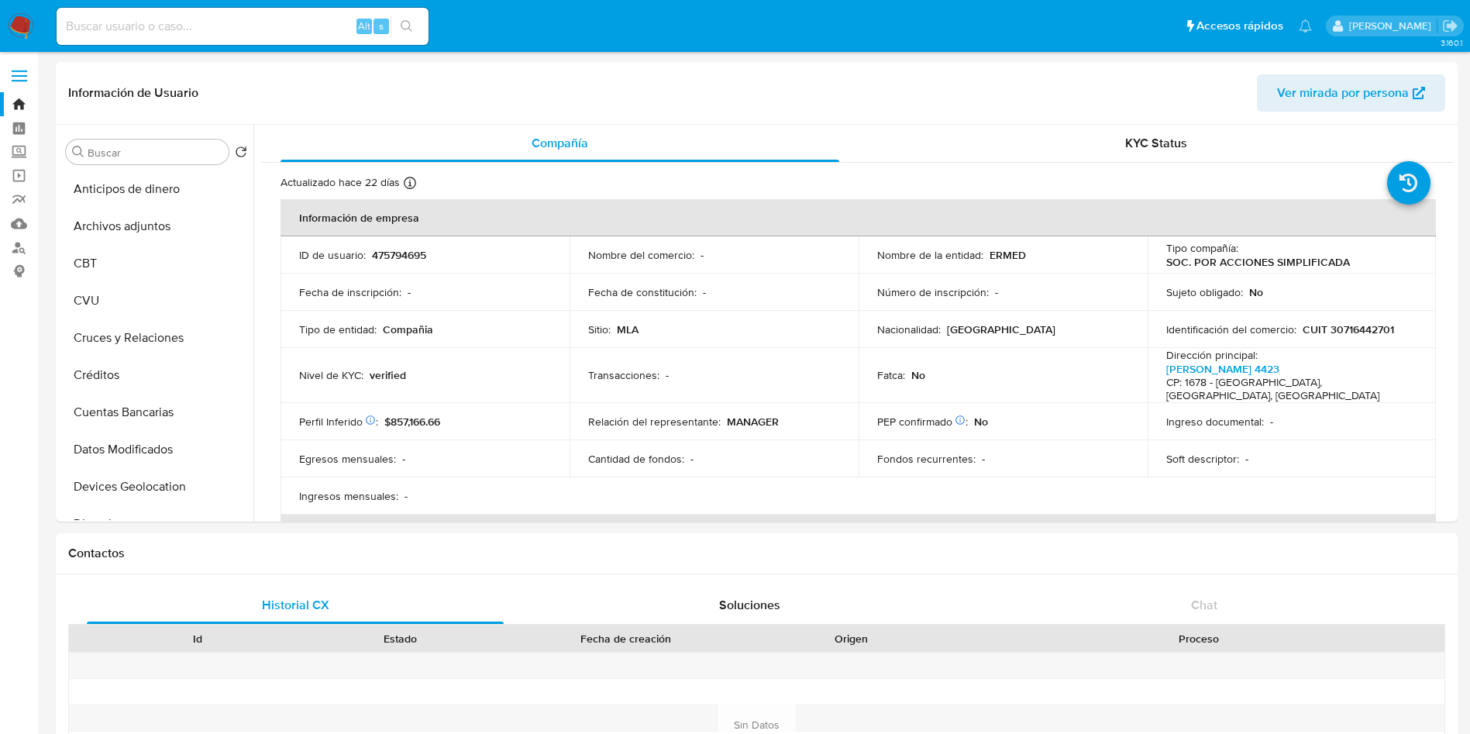
select select "10"
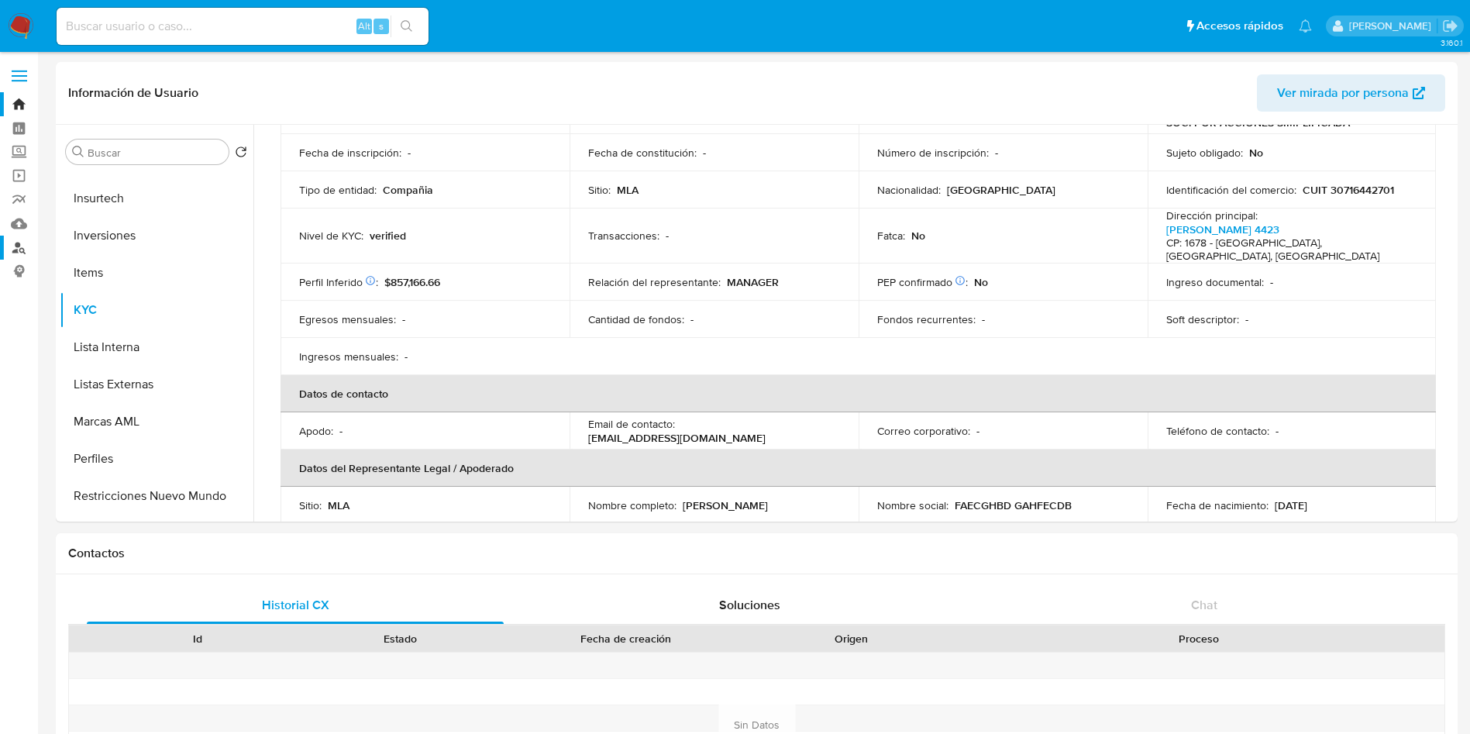
click at [18, 243] on link "Buscador de personas" at bounding box center [92, 248] width 184 height 24
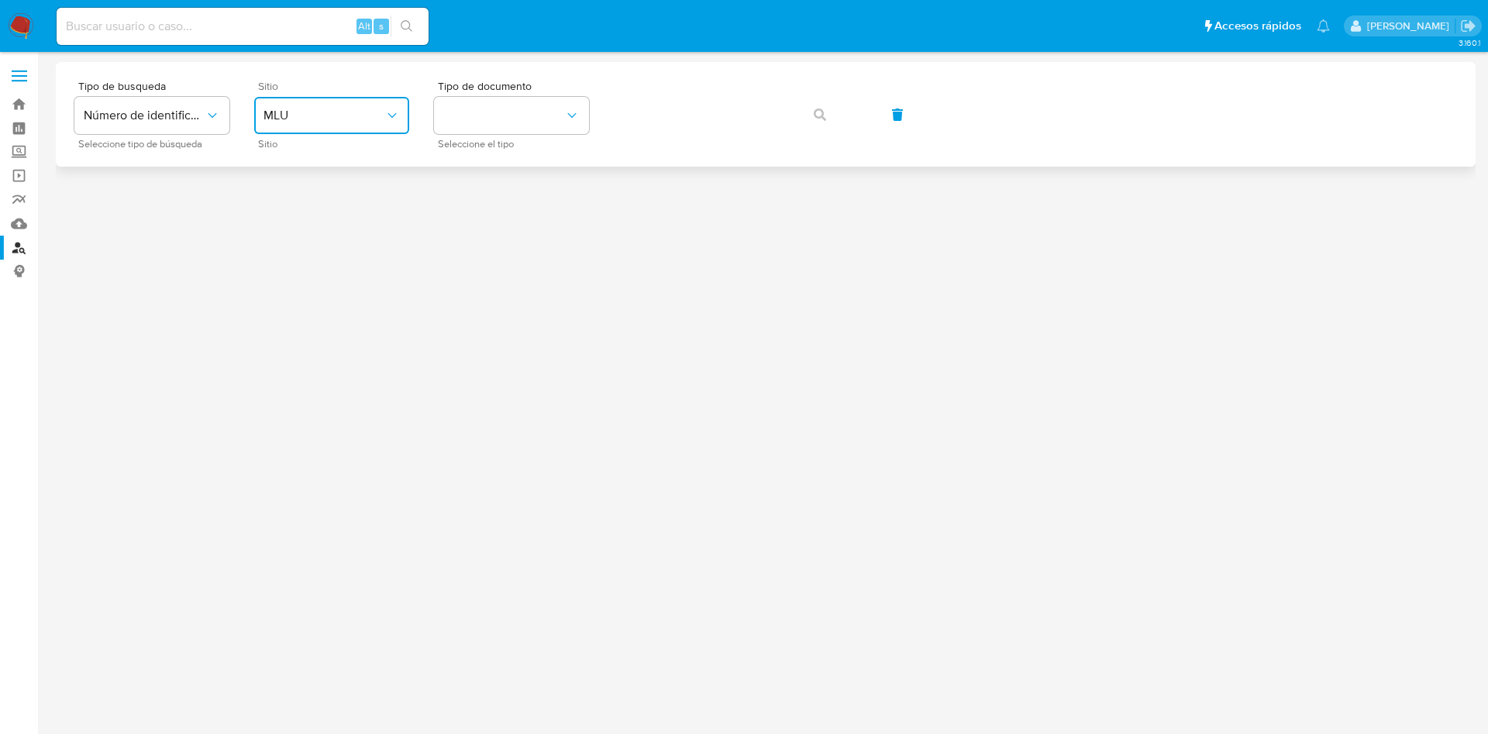
click at [324, 119] on span "MLU" at bounding box center [324, 116] width 121 height 16
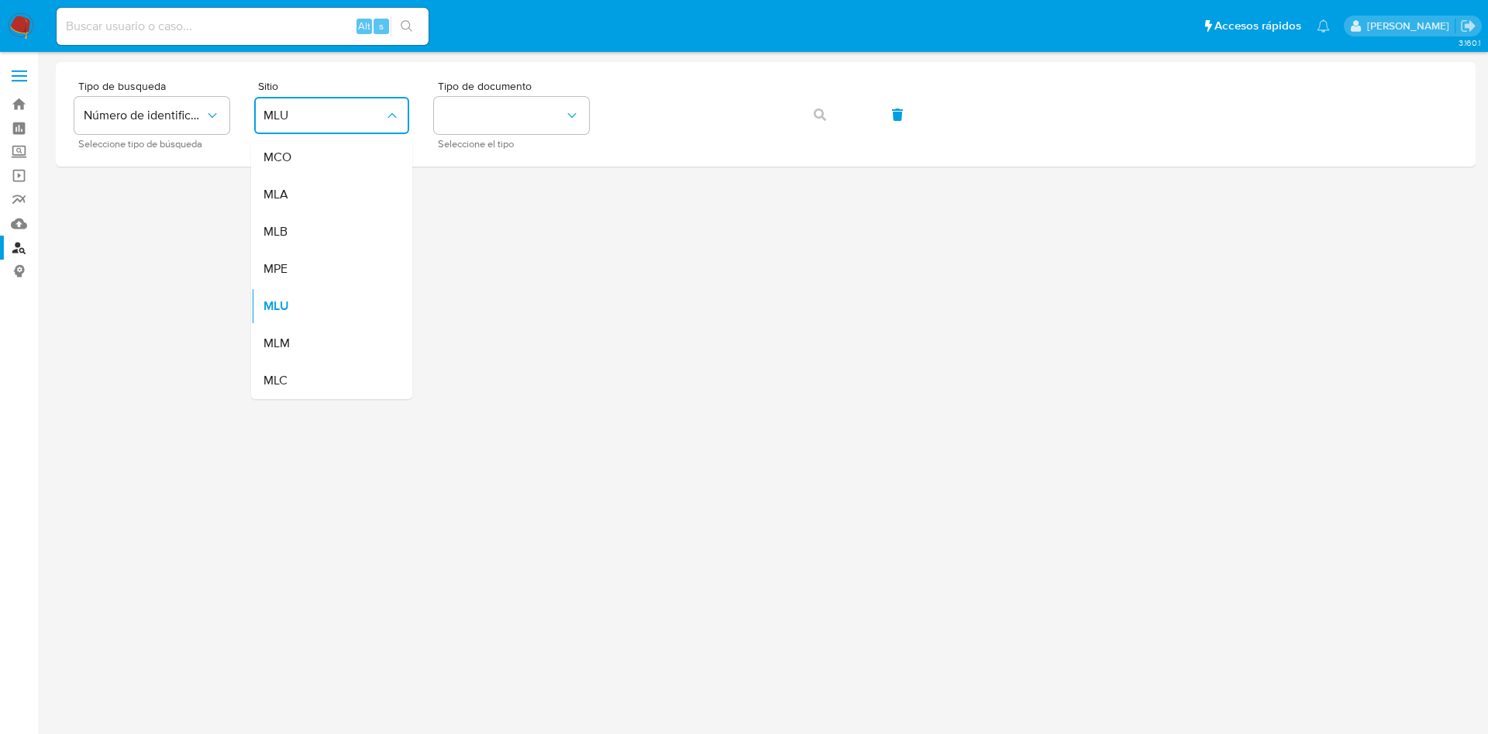
click at [328, 187] on div "MLA" at bounding box center [327, 194] width 127 height 37
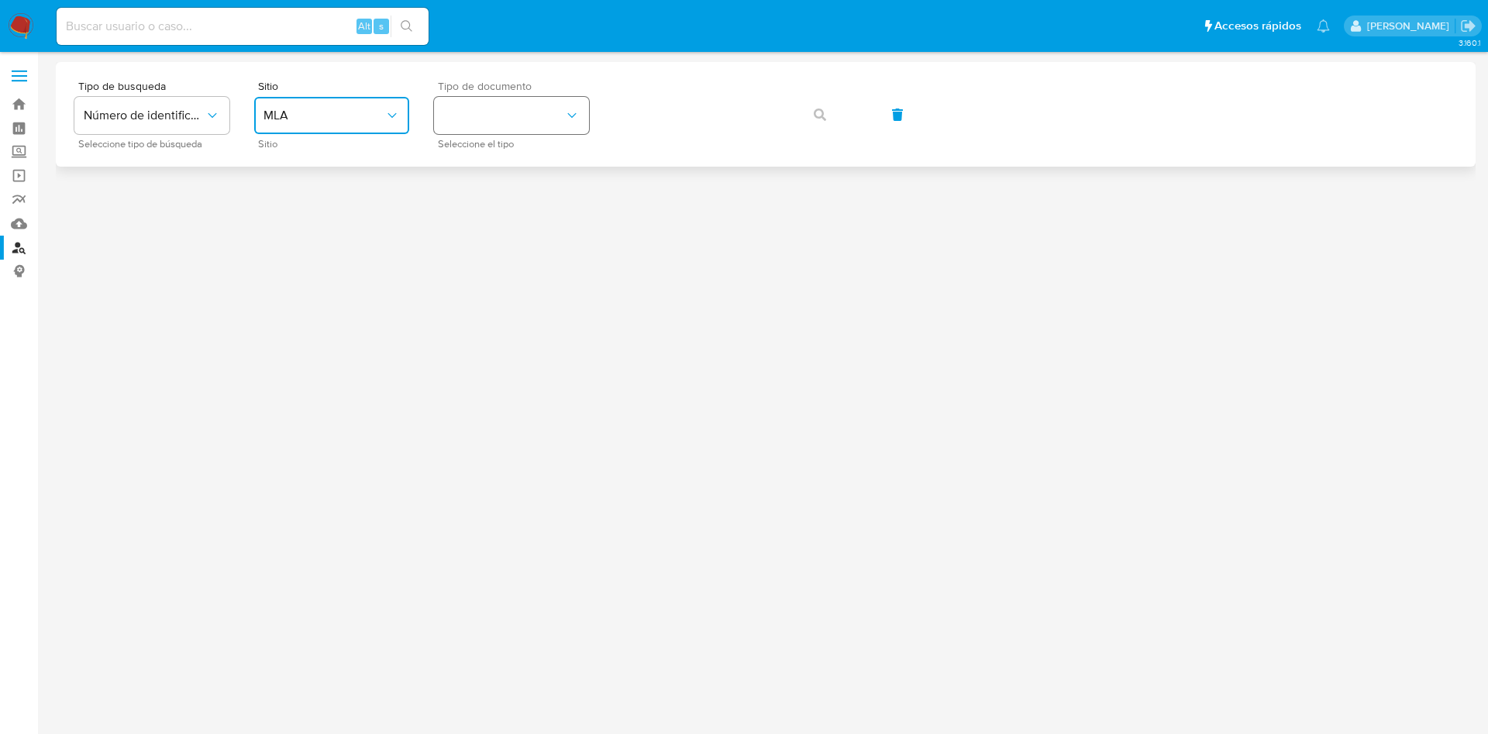
click at [486, 123] on button "identificationType" at bounding box center [511, 115] width 155 height 37
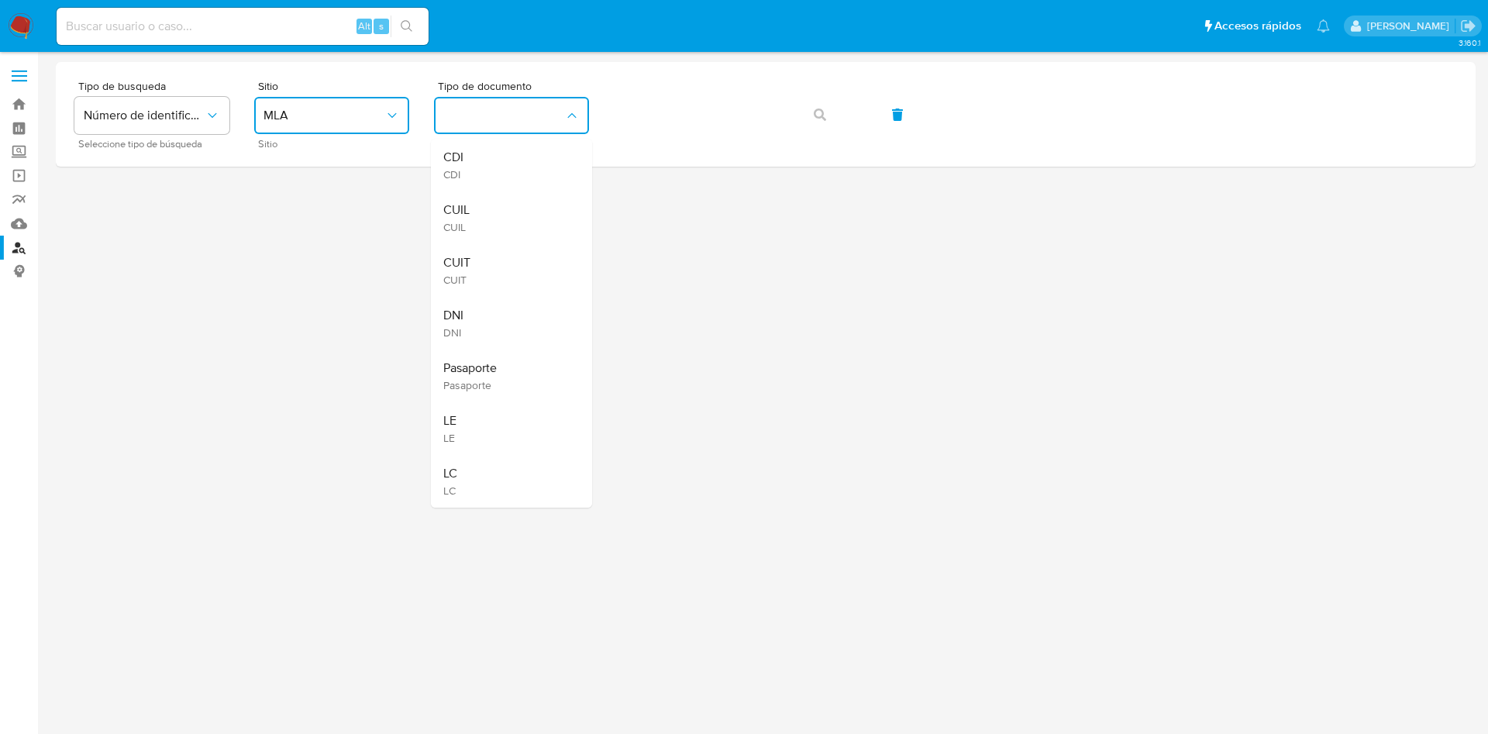
drag, startPoint x: 482, startPoint y: 205, endPoint x: 586, endPoint y: 186, distance: 105.5
click at [482, 205] on div "CUIL CUIL" at bounding box center [506, 217] width 127 height 53
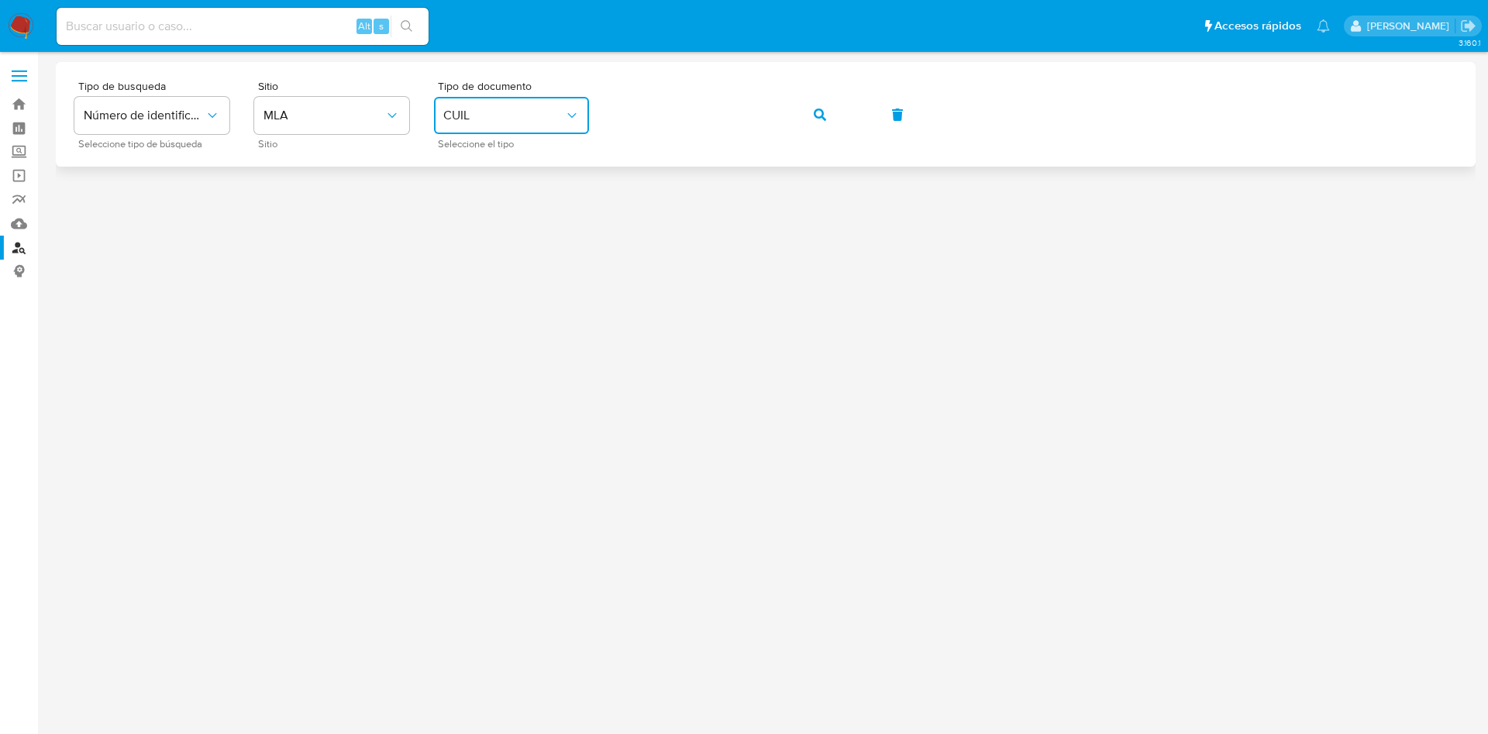
click at [846, 98] on div "Tipo de busqueda Número de identificación Seleccione tipo de búsqueda Sitio MLA…" at bounding box center [765, 114] width 1383 height 67
click at [809, 133] on div "Tipo de busqueda Número de identificación Seleccione tipo de búsqueda Sitio MLA…" at bounding box center [765, 114] width 1383 height 67
click at [831, 123] on button "button" at bounding box center [820, 114] width 53 height 37
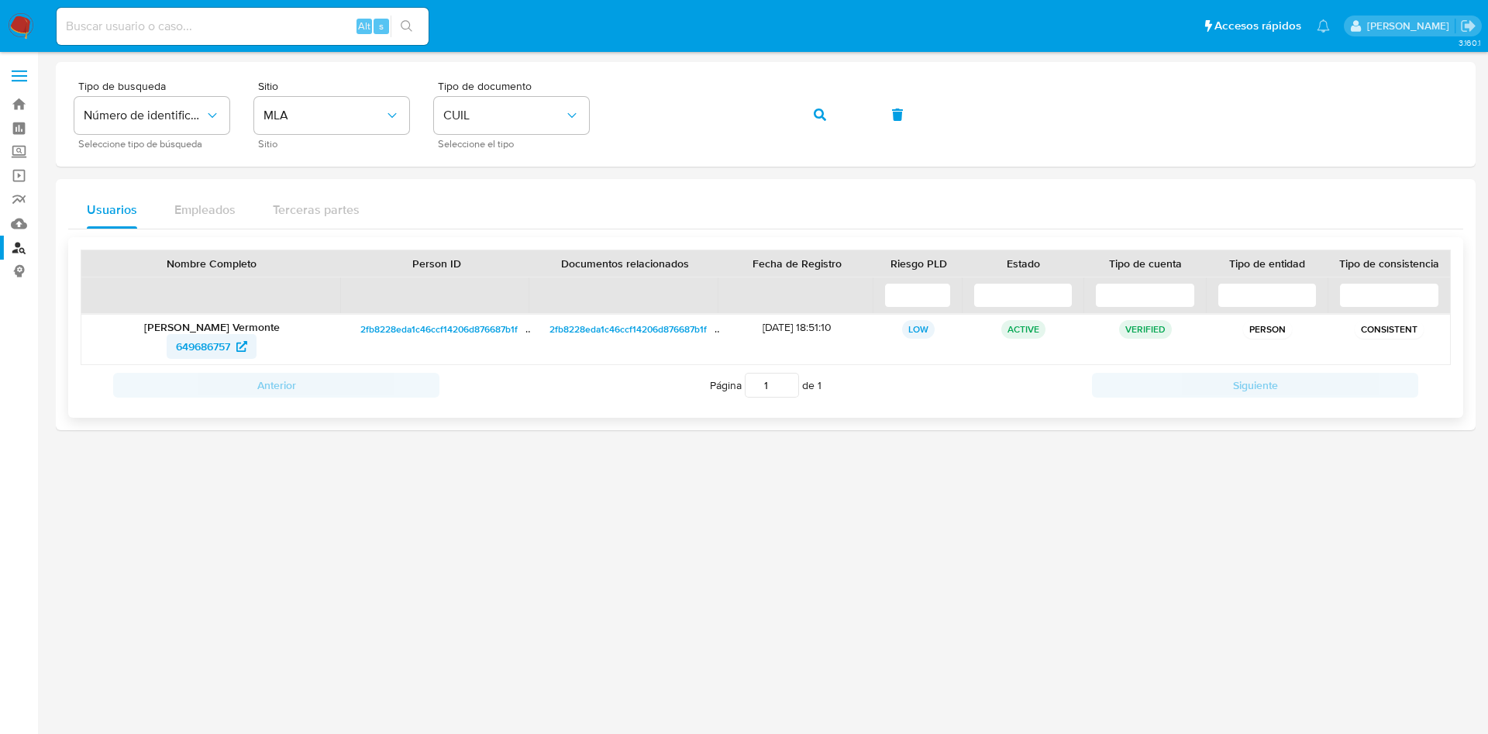
drag, startPoint x: 162, startPoint y: 352, endPoint x: 238, endPoint y: 352, distance: 76.0
click at [238, 352] on div "649686757" at bounding box center [211, 346] width 239 height 25
click at [203, 340] on span "649686757" at bounding box center [203, 346] width 54 height 25
click at [657, 629] on div at bounding box center [766, 365] width 1420 height 606
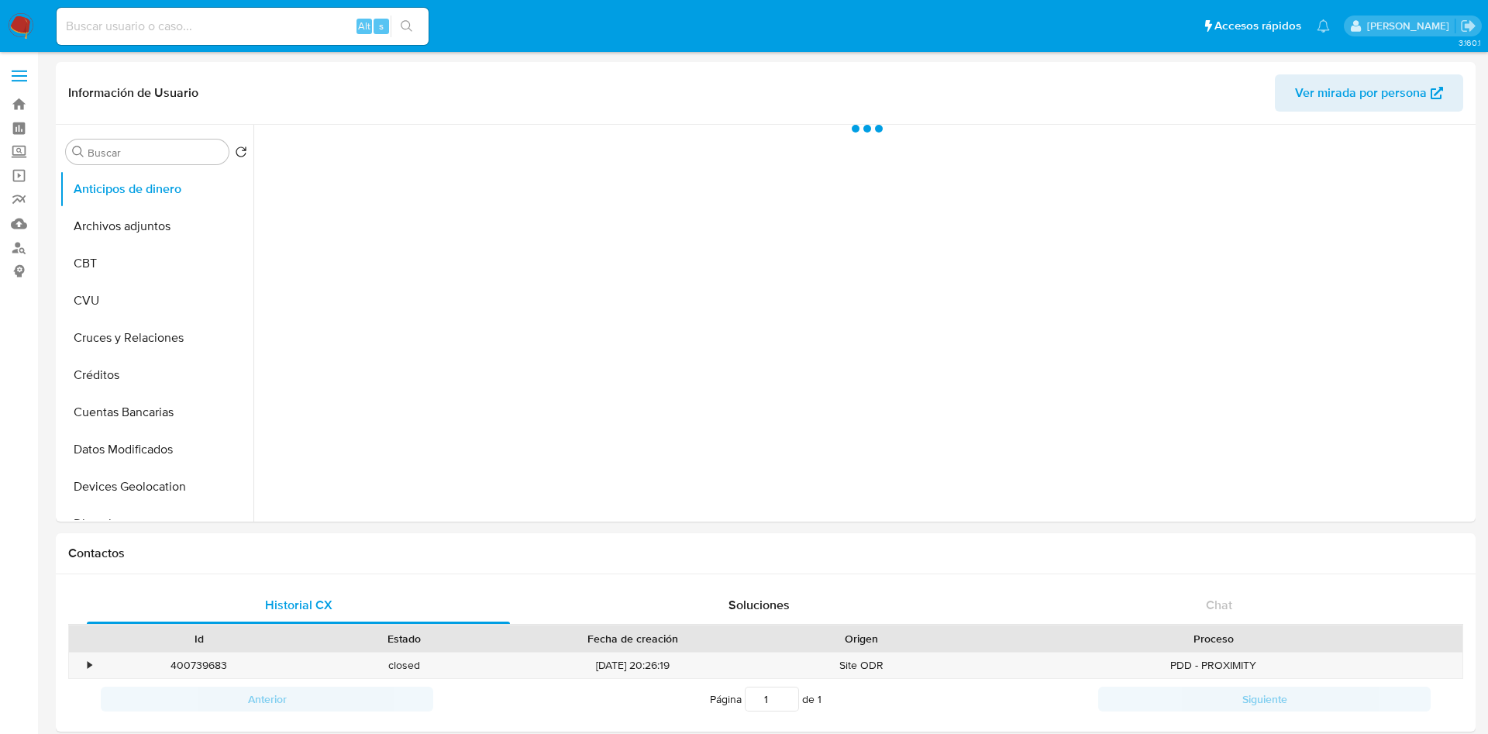
select select "10"
